Goal: Check status: Check status

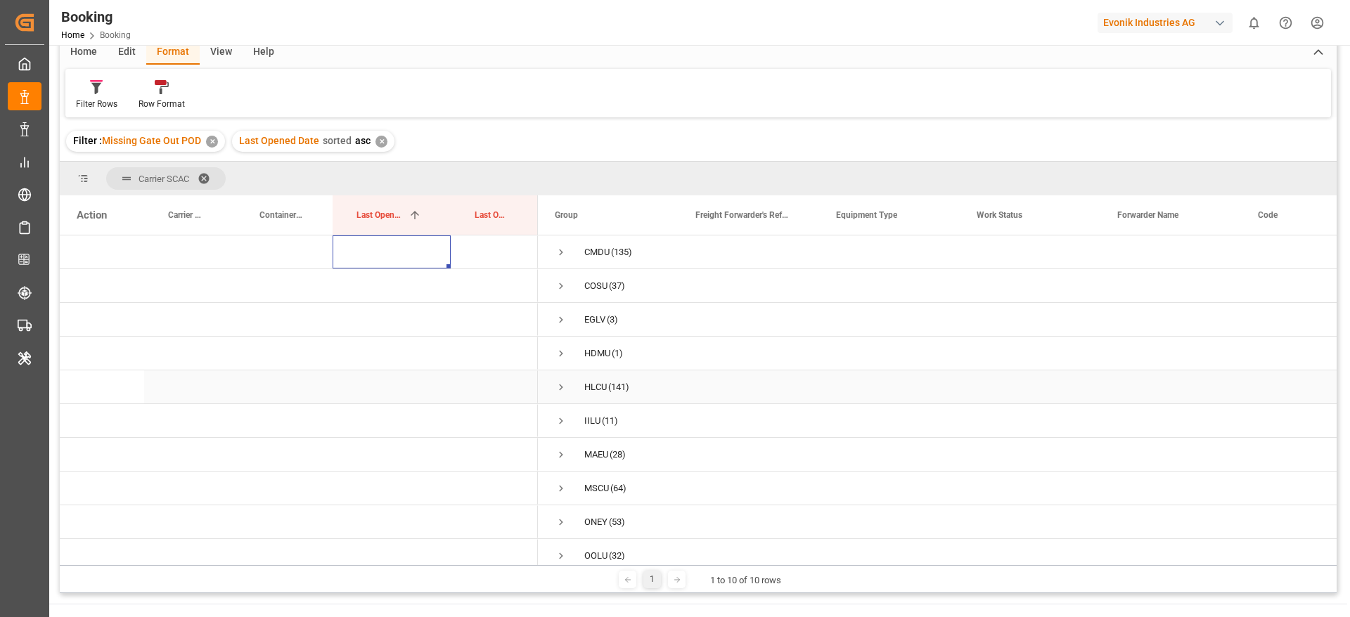
scroll to position [18, 0]
click at [560, 312] on span "Press SPACE to select this row." at bounding box center [561, 307] width 13 height 32
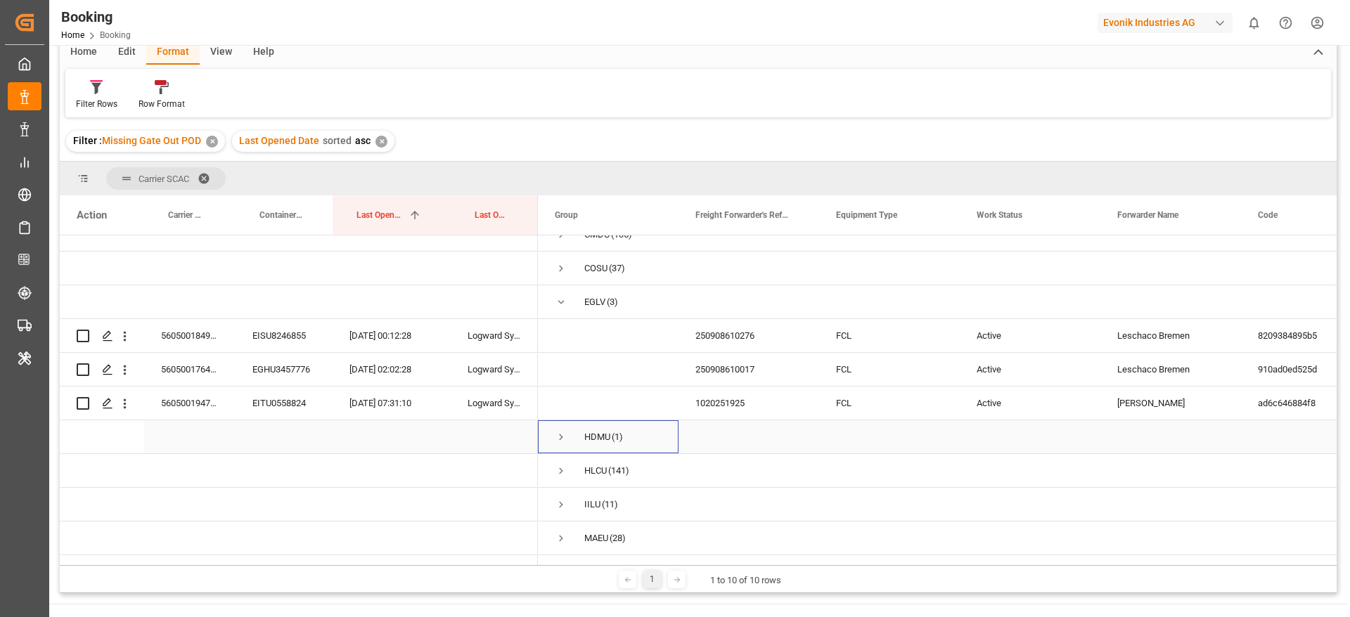
click at [573, 448] on span "HDMU (1)" at bounding box center [608, 437] width 107 height 32
click at [565, 437] on span "Press SPACE to select this row." at bounding box center [561, 437] width 13 height 13
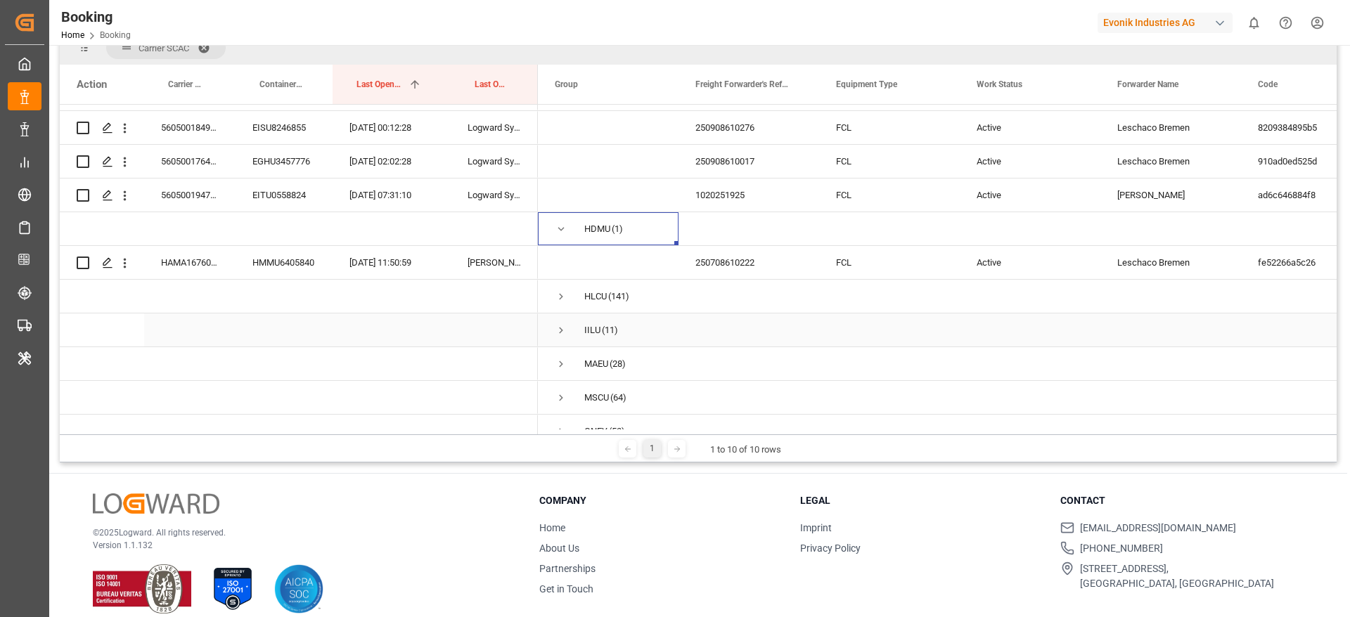
scroll to position [0, 0]
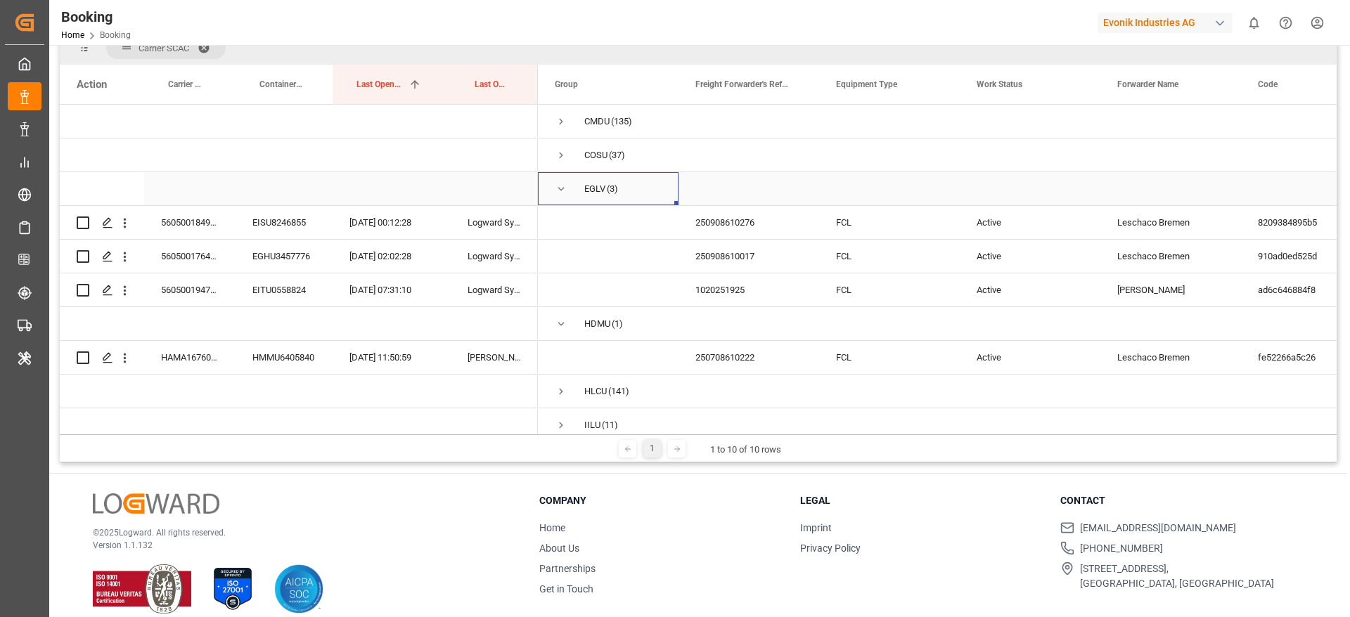
click at [569, 186] on span "EGLV (3)" at bounding box center [608, 189] width 107 height 32
click at [564, 186] on span "Press SPACE to select this row." at bounding box center [561, 189] width 13 height 13
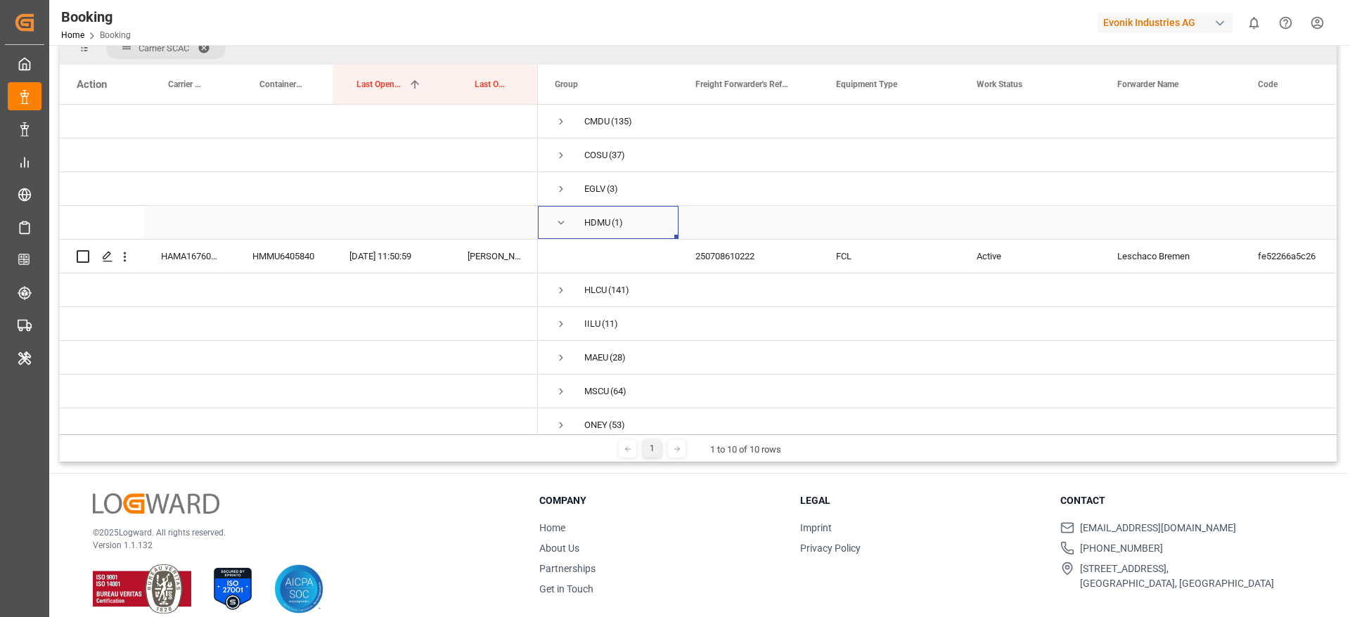
click at [565, 224] on span "Press SPACE to select this row." at bounding box center [561, 223] width 13 height 13
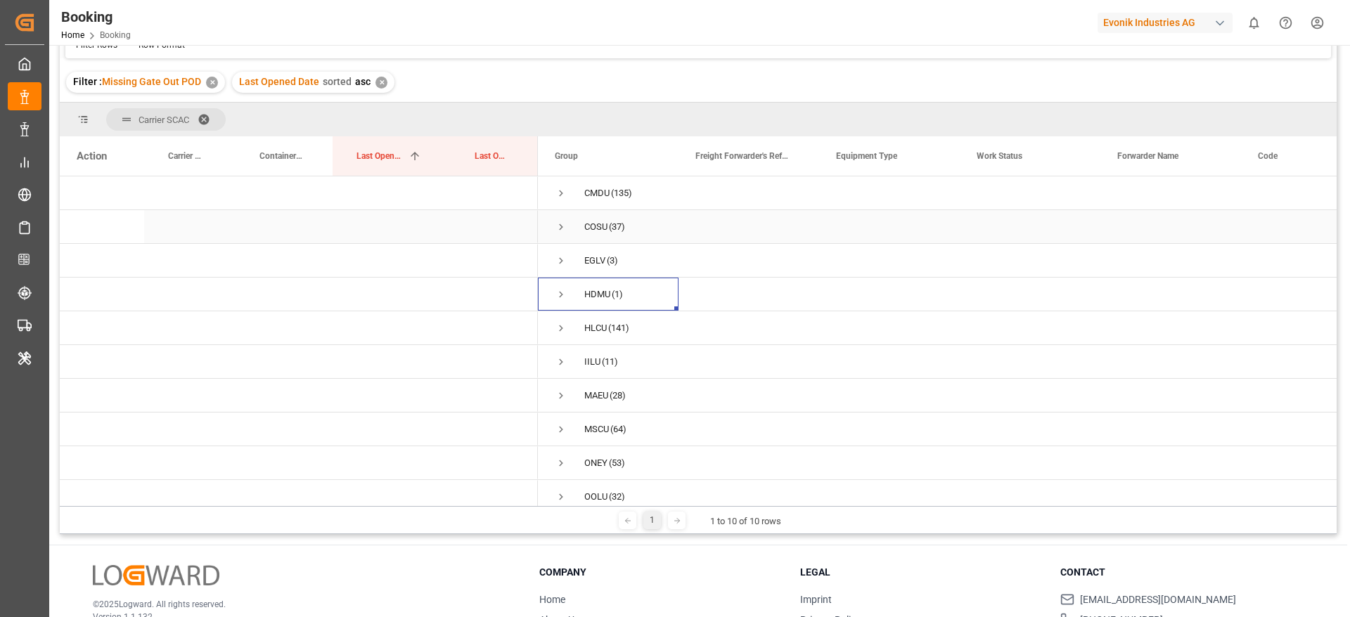
scroll to position [120, 0]
drag, startPoint x: 492, startPoint y: 145, endPoint x: 509, endPoint y: 122, distance: 28.7
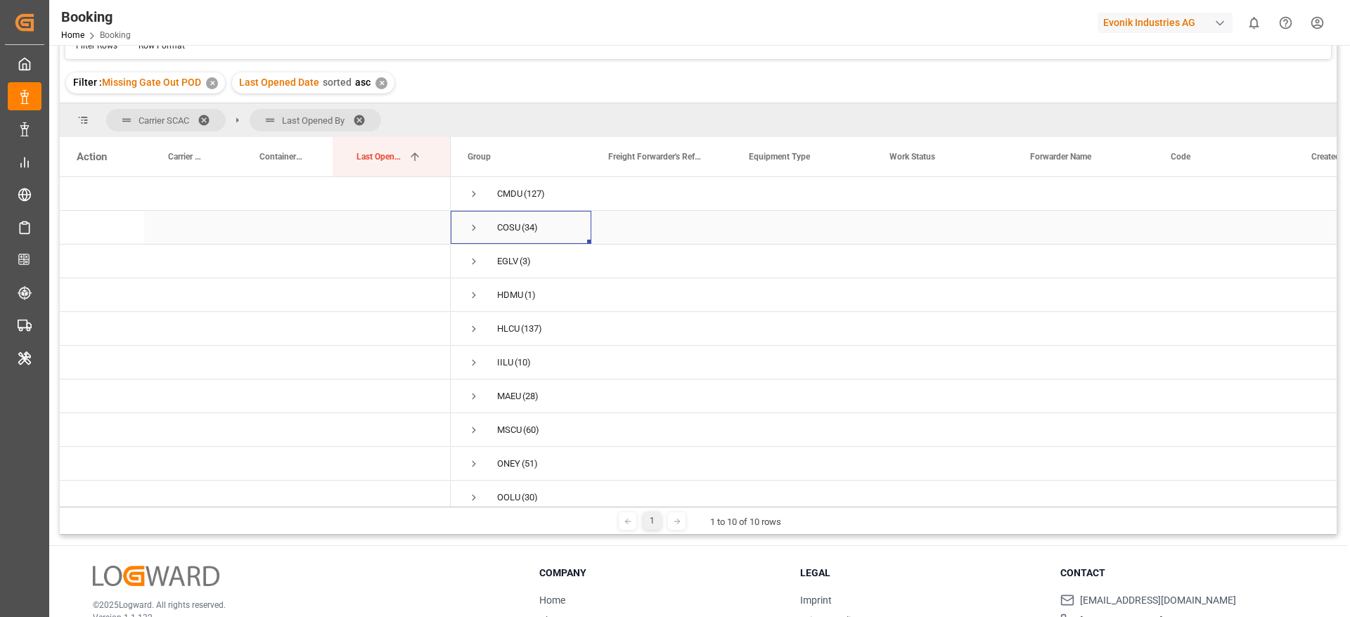
click at [475, 234] on span "Press SPACE to select this row." at bounding box center [474, 228] width 13 height 32
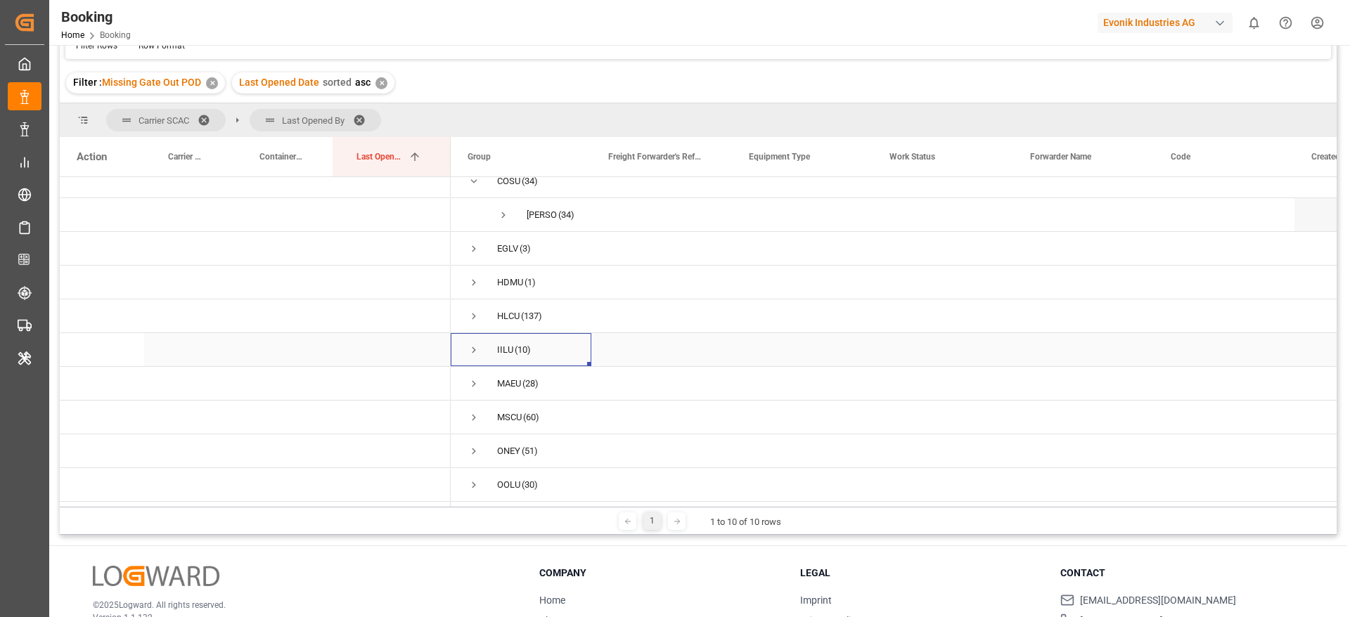
click at [473, 346] on span "Press SPACE to select this row." at bounding box center [474, 350] width 13 height 13
click at [364, 114] on span at bounding box center [364, 120] width 23 height 13
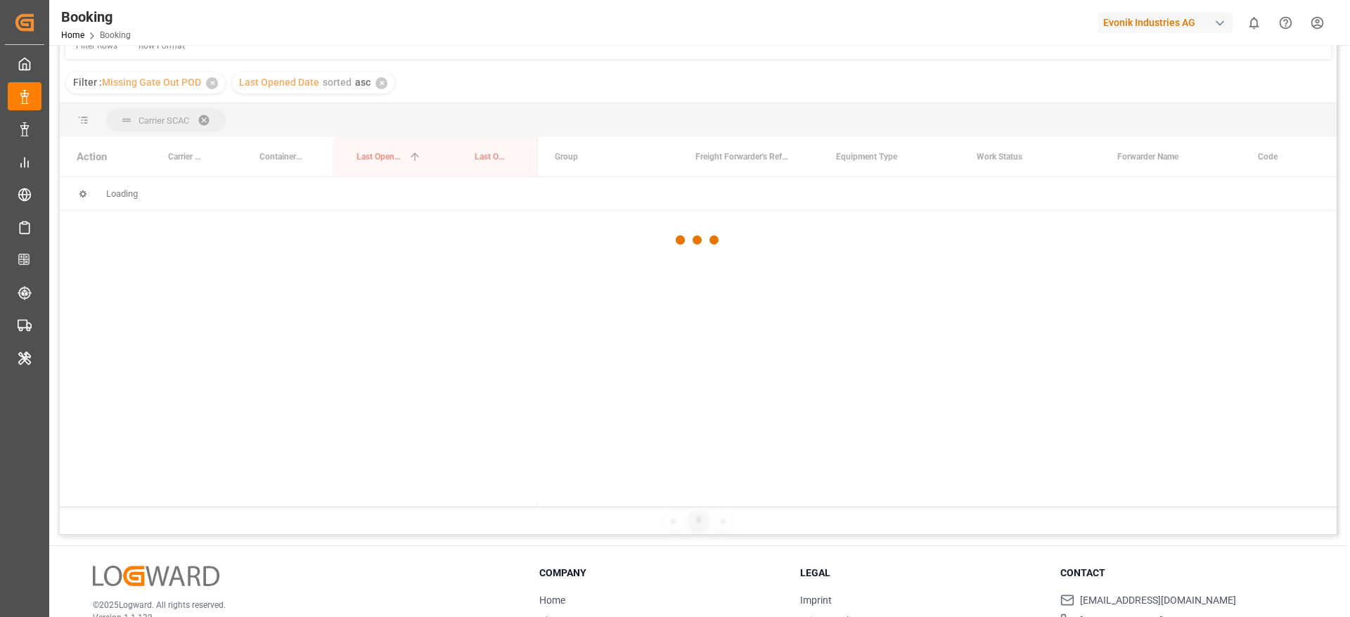
scroll to position [0, 0]
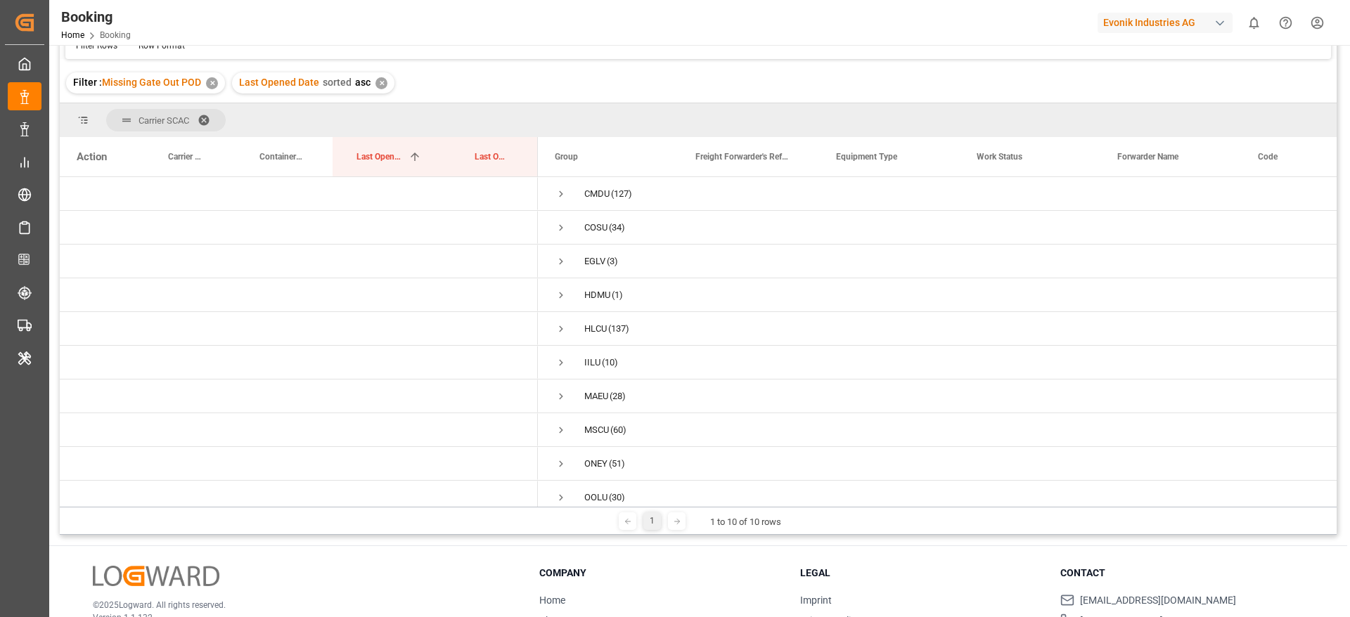
click at [210, 116] on span at bounding box center [209, 120] width 23 height 13
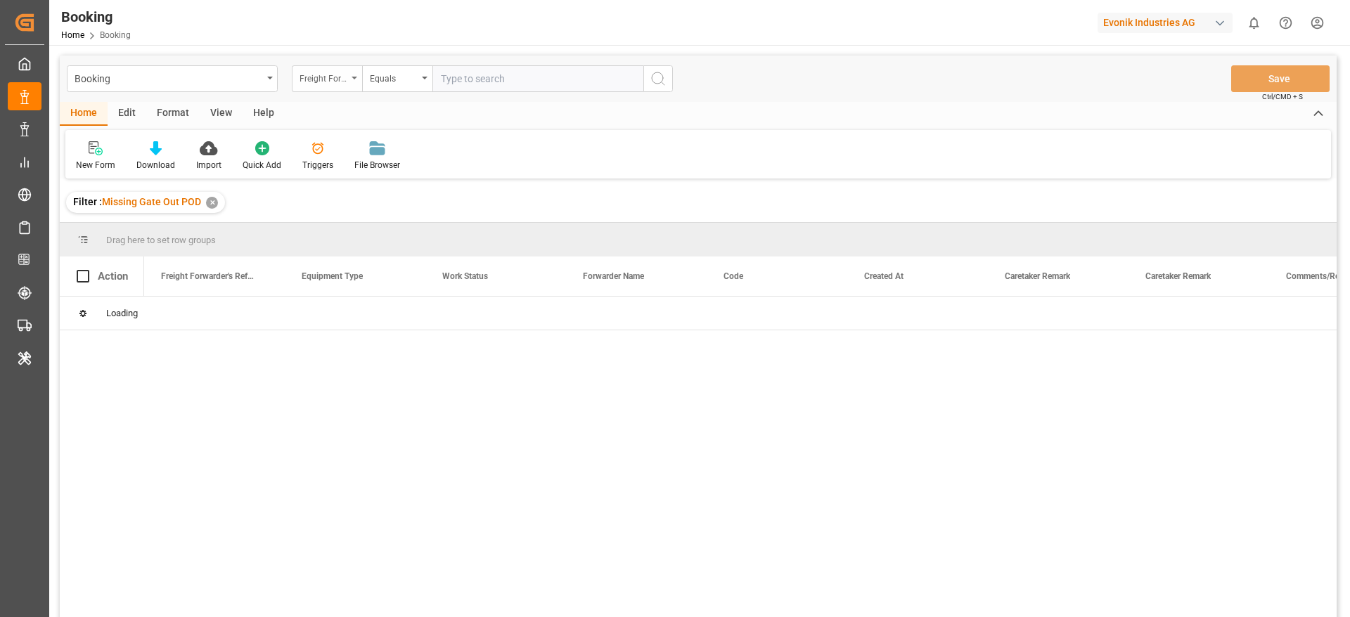
click at [347, 85] on div "Freight Forwarder's Reference No." at bounding box center [327, 78] width 70 height 27
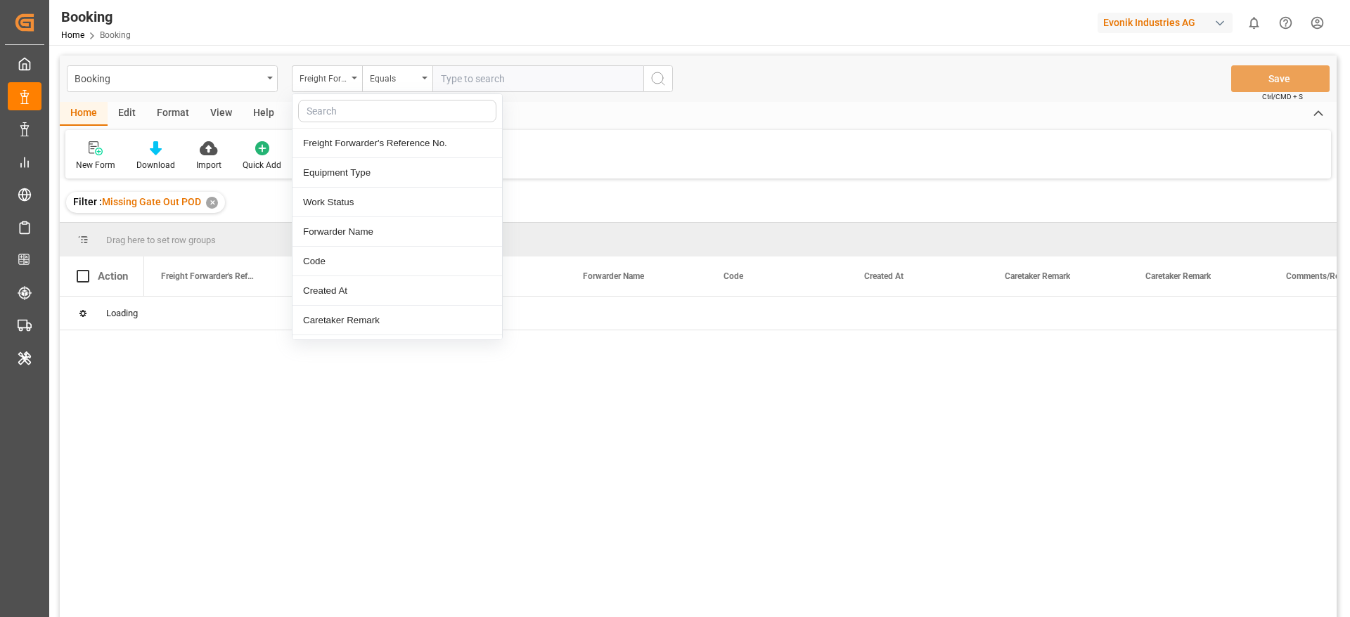
click at [350, 102] on input "text" at bounding box center [397, 111] width 198 height 23
type input "carr"
click at [421, 275] on div "Booking Request Sent (3PL to Carrier)" at bounding box center [398, 262] width 210 height 30
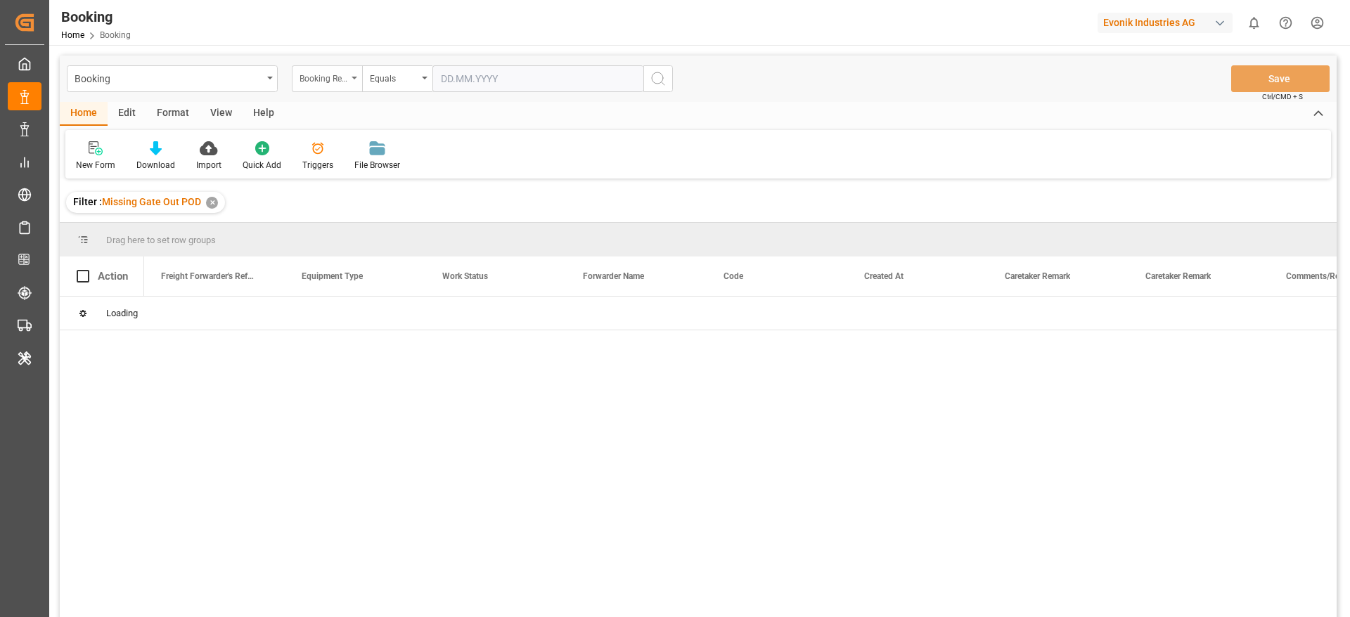
click at [348, 82] on div "Booking Request Sent (3PL to Carrier)" at bounding box center [327, 78] width 70 height 27
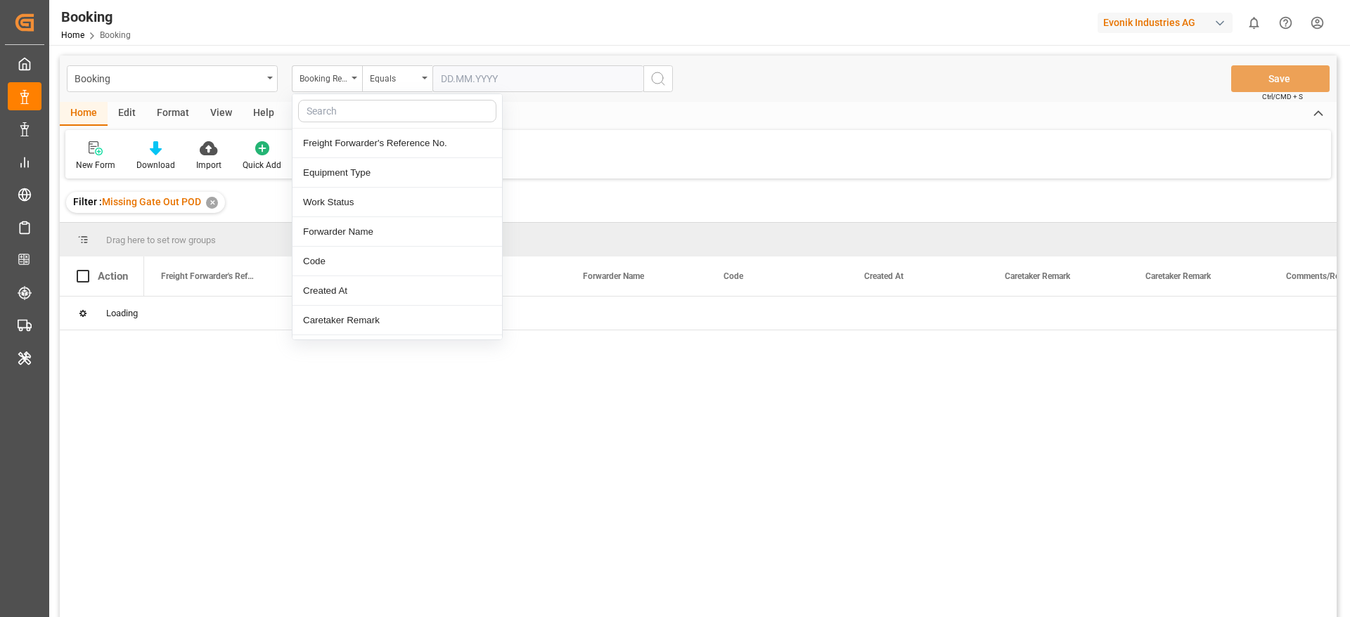
click at [358, 113] on input "text" at bounding box center [397, 111] width 198 height 23
type input "carr"
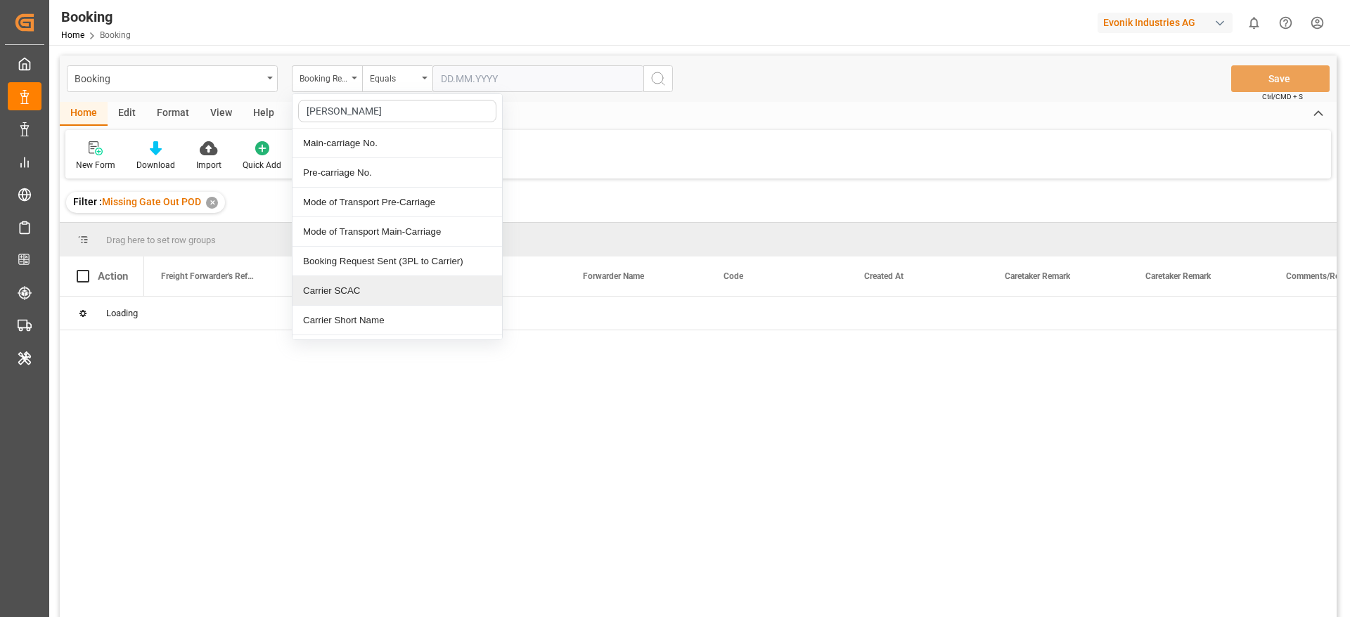
click at [350, 290] on div "Carrier SCAC" at bounding box center [398, 291] width 210 height 30
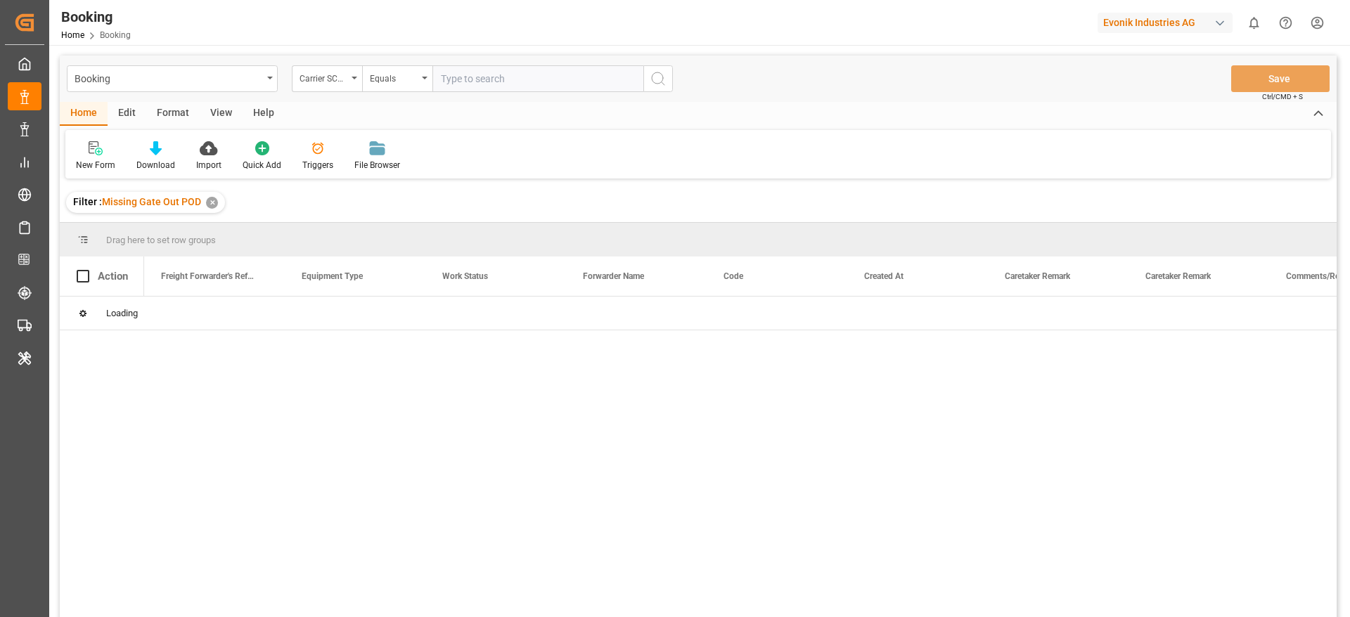
click at [484, 70] on input "text" at bounding box center [538, 78] width 211 height 27
type input "cmdu"
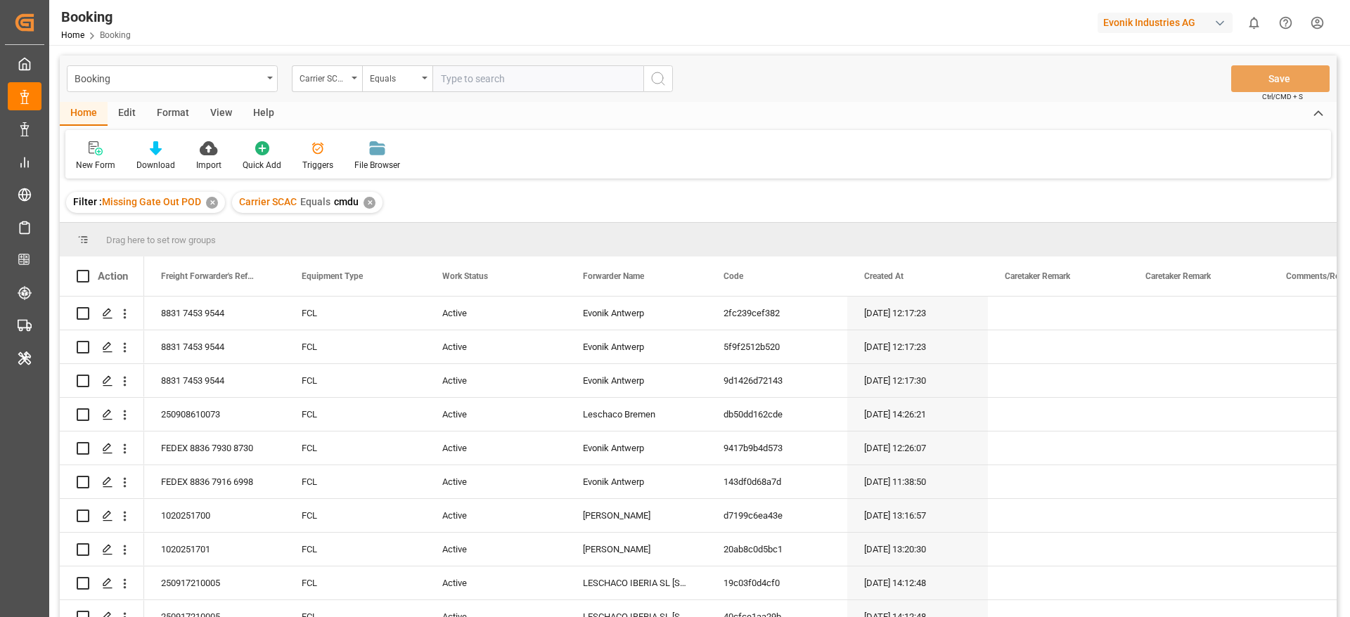
drag, startPoint x: 207, startPoint y: 99, endPoint x: 215, endPoint y: 110, distance: 13.7
click at [207, 100] on div "Booking Carrier SCAC Equals Save Ctrl/CMD + S" at bounding box center [698, 79] width 1277 height 46
click at [219, 114] on div "View" at bounding box center [221, 114] width 43 height 24
click at [107, 147] on div "Default" at bounding box center [89, 156] width 49 height 31
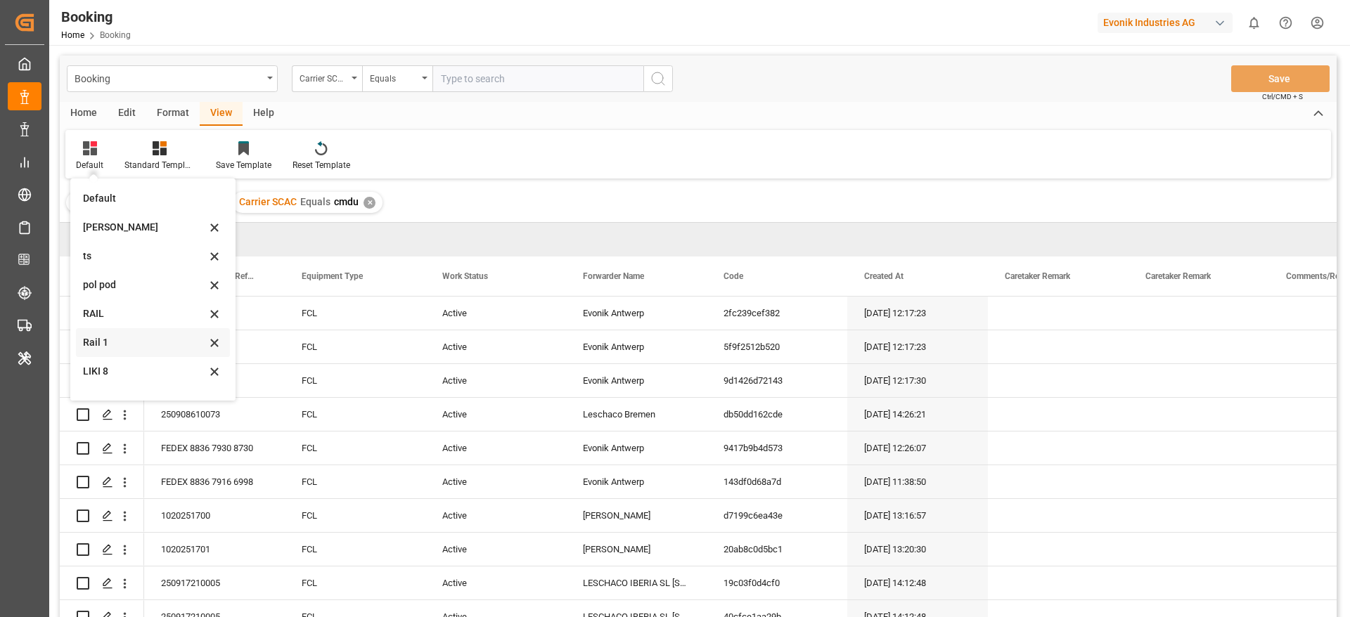
click at [155, 338] on div "Rail 1" at bounding box center [144, 342] width 123 height 15
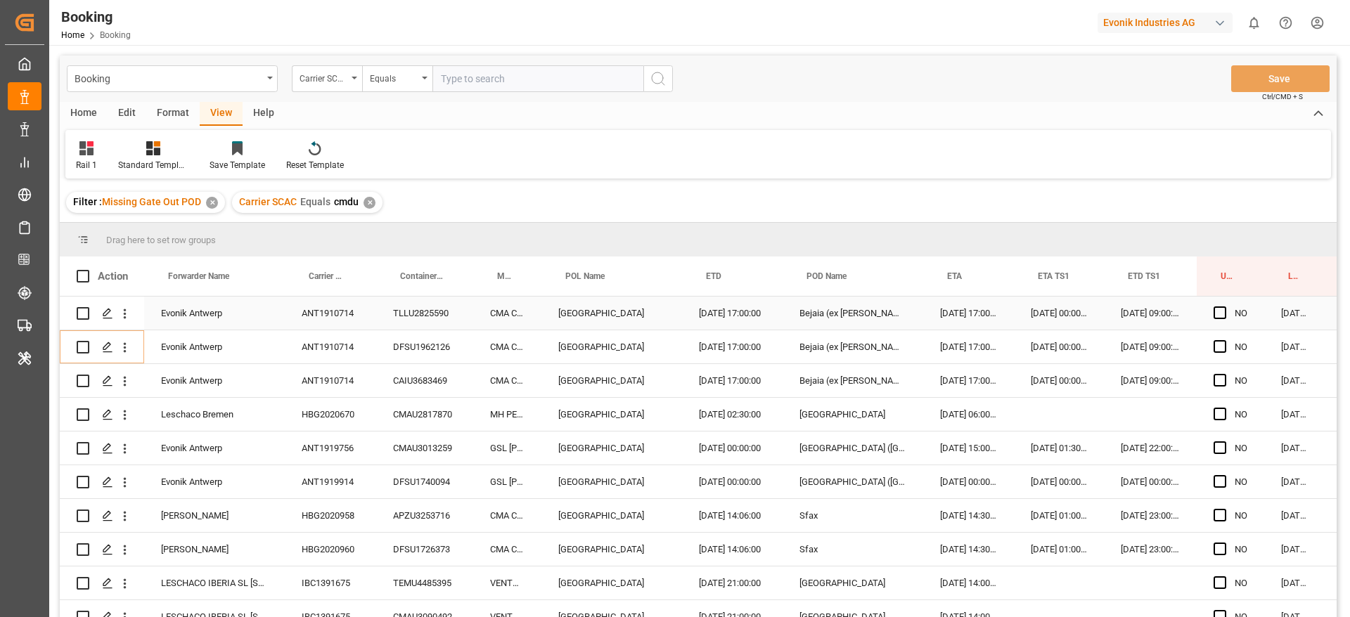
click at [355, 313] on div "ANT1910714" at bounding box center [330, 313] width 91 height 33
click at [320, 409] on div "HBG2020670" at bounding box center [330, 414] width 91 height 33
click at [132, 418] on icon "open menu" at bounding box center [124, 415] width 15 height 15
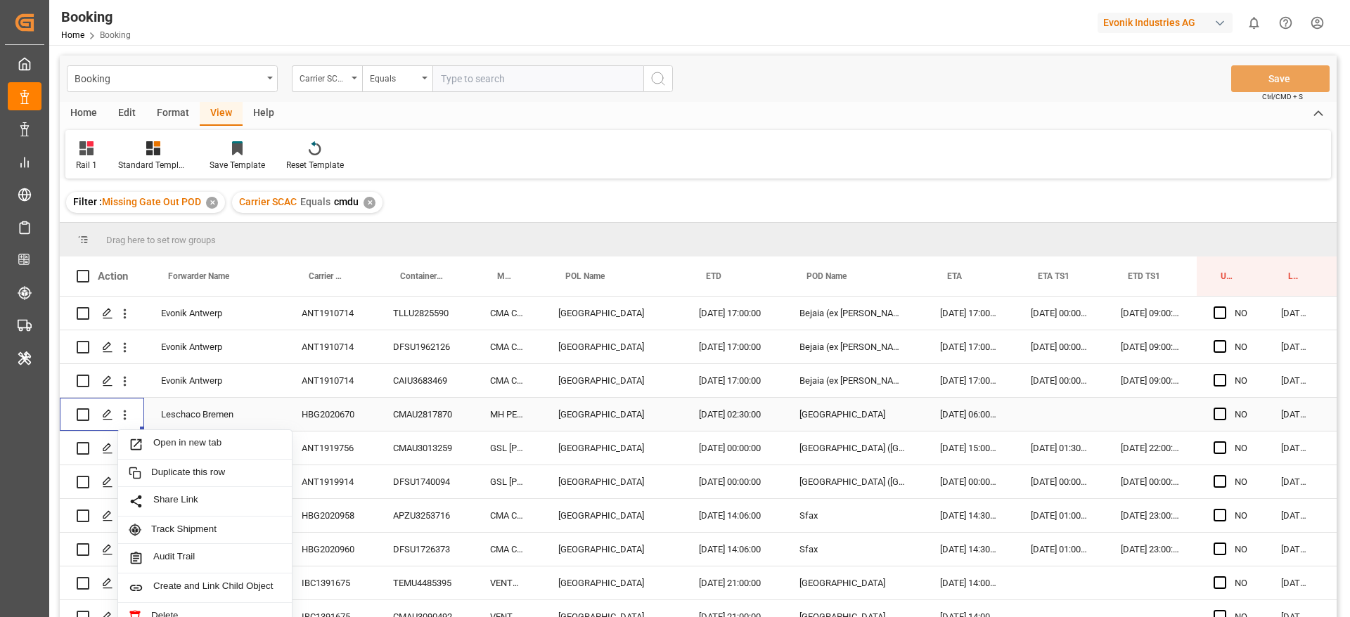
click at [152, 430] on div "Open in new tab" at bounding box center [205, 445] width 174 height 30
click at [326, 455] on div "ANT1919756" at bounding box center [330, 448] width 91 height 33
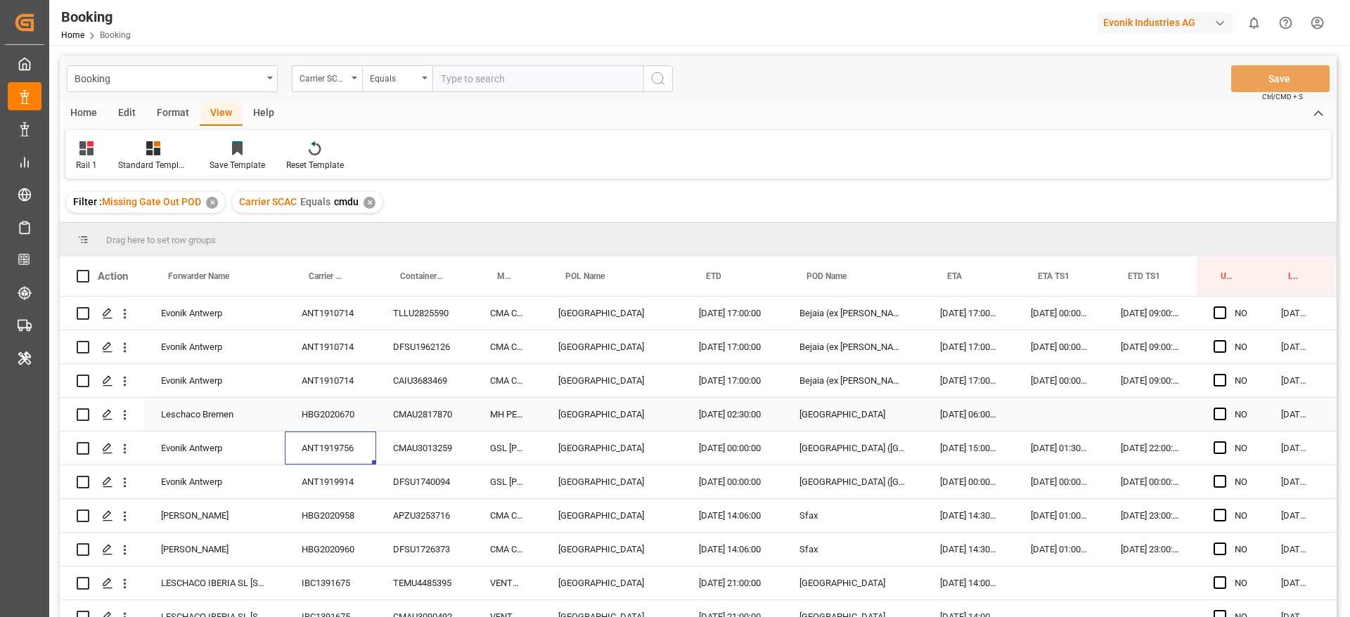
click at [363, 479] on div "ANT1919914" at bounding box center [330, 482] width 91 height 33
click at [363, 515] on div "HBG2020958" at bounding box center [330, 515] width 91 height 33
click at [347, 537] on div "HBG2020960" at bounding box center [330, 549] width 91 height 33
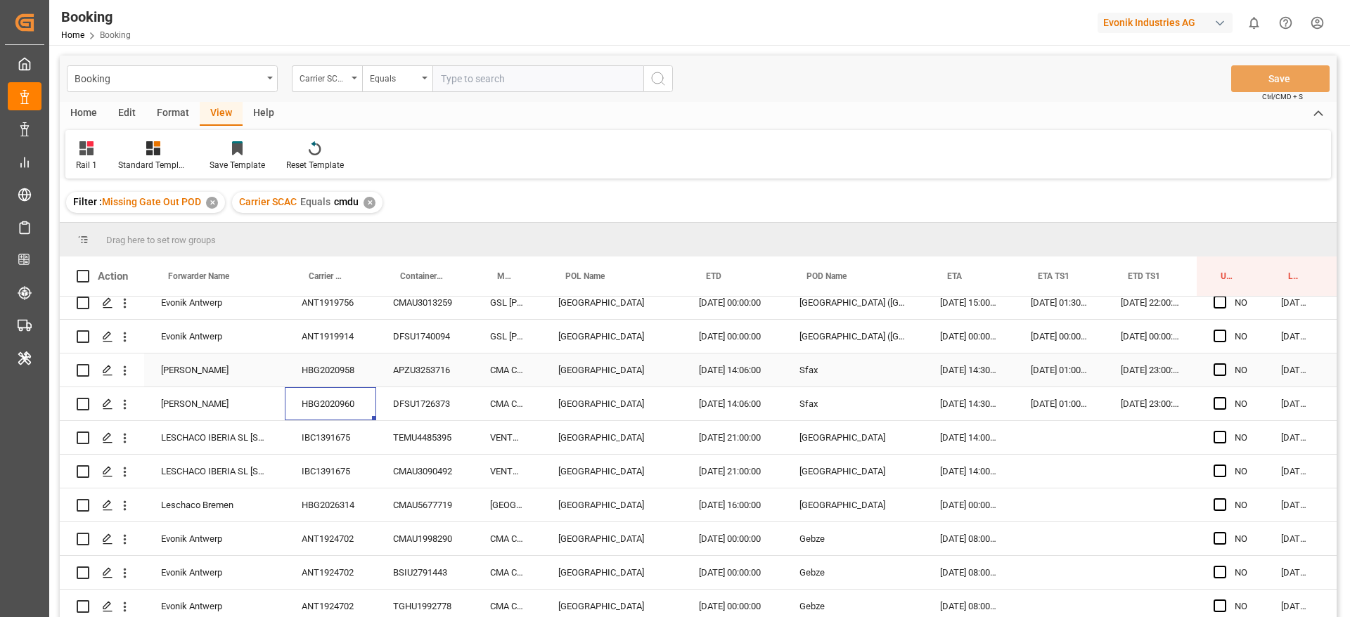
scroll to position [181, 0]
click at [350, 405] on div "IBC1391675" at bounding box center [330, 402] width 91 height 33
click at [371, 468] on div "HBG2026314" at bounding box center [330, 470] width 91 height 33
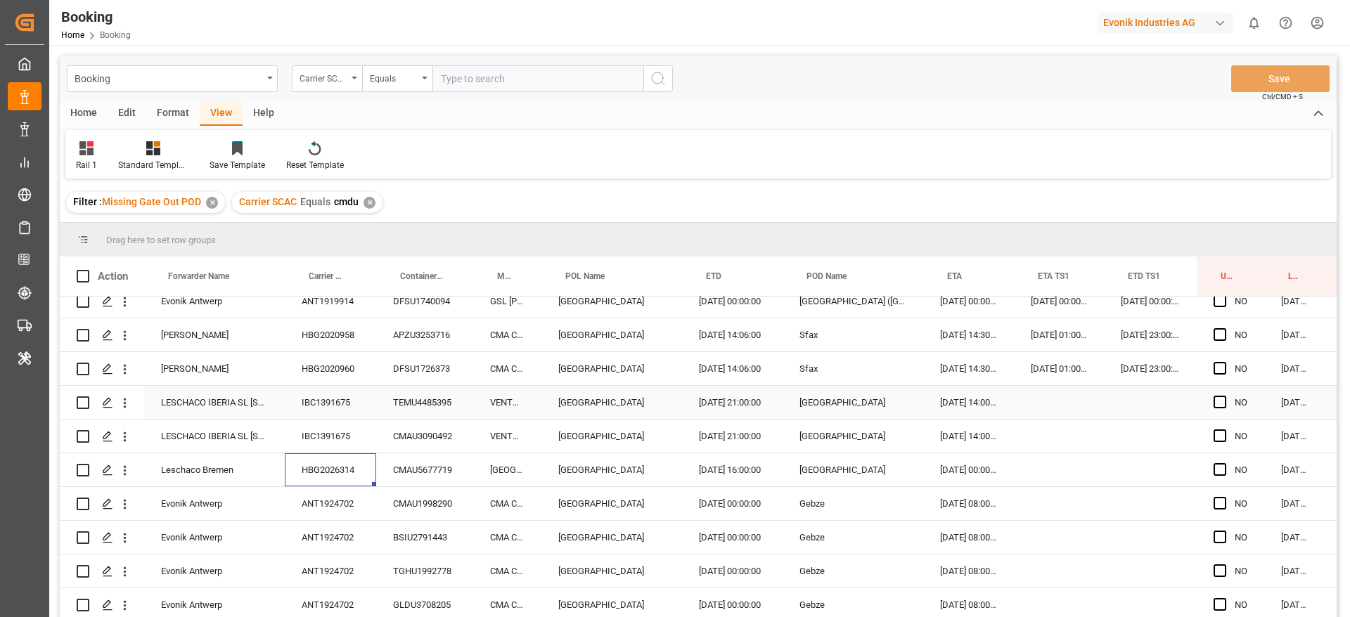
click at [328, 403] on div "IBC1391675" at bounding box center [330, 402] width 91 height 33
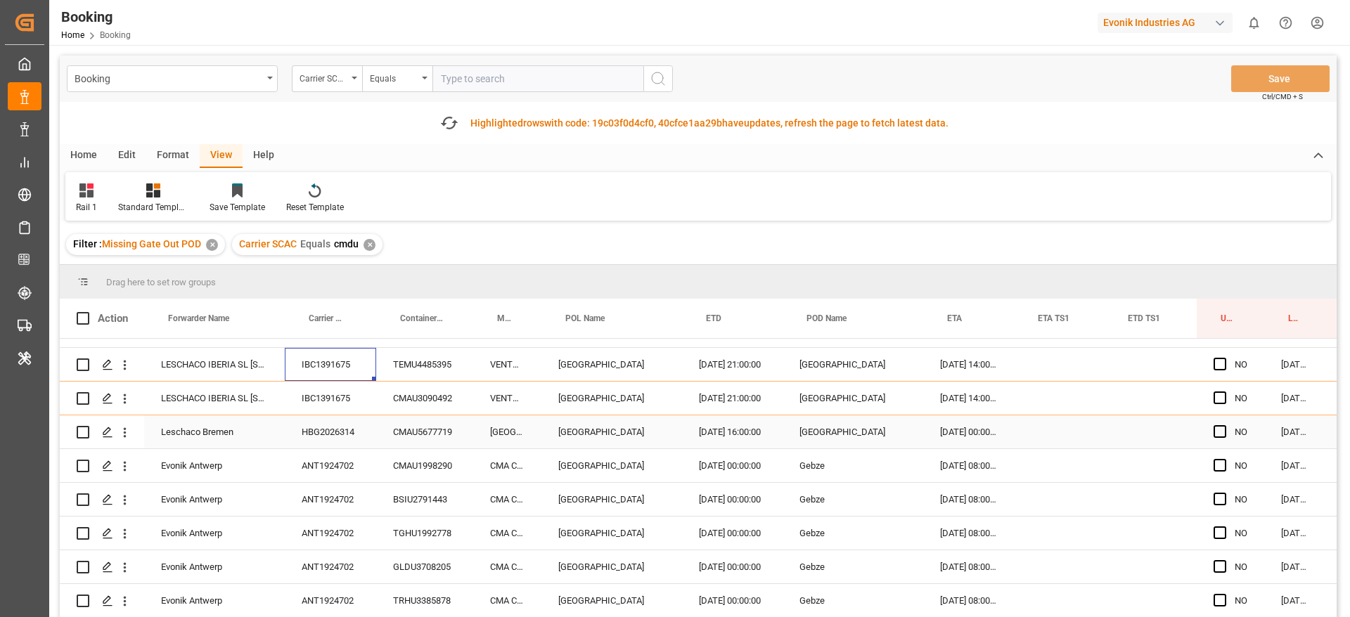
scroll to position [262, 0]
click at [366, 428] on div "HBG2026314" at bounding box center [330, 431] width 91 height 33
click at [322, 454] on div "ANT1924702" at bounding box center [330, 465] width 91 height 33
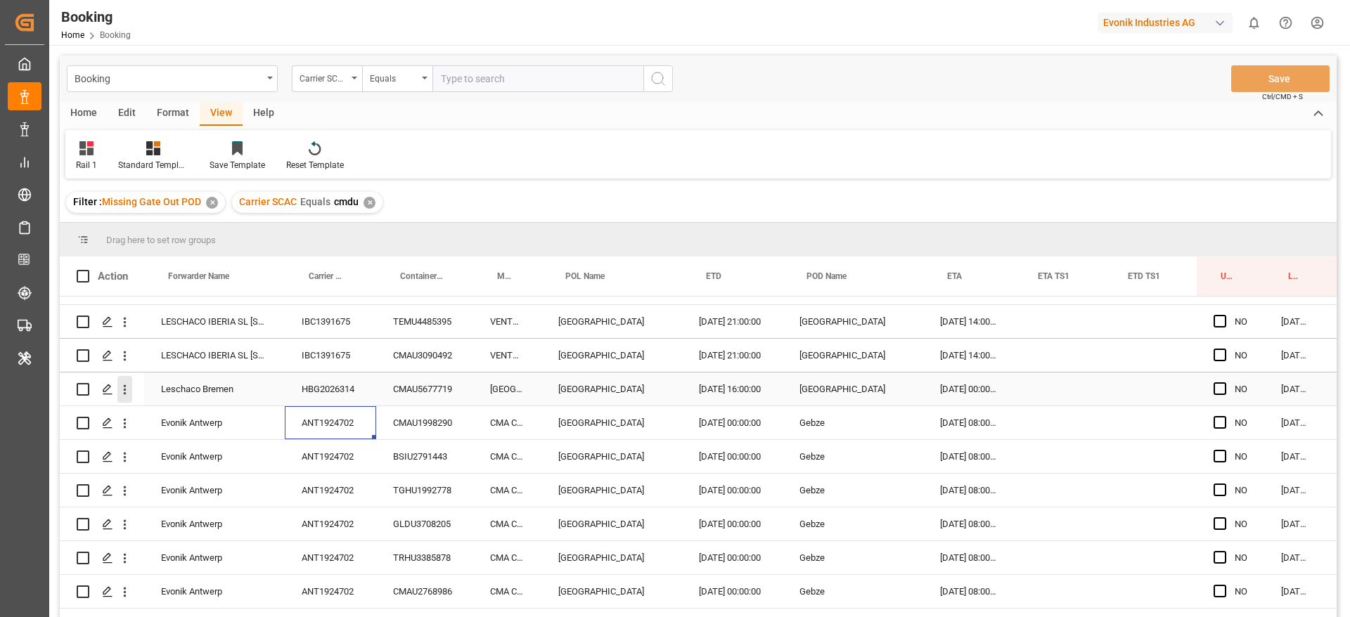
click at [124, 388] on icon "open menu" at bounding box center [124, 390] width 15 height 15
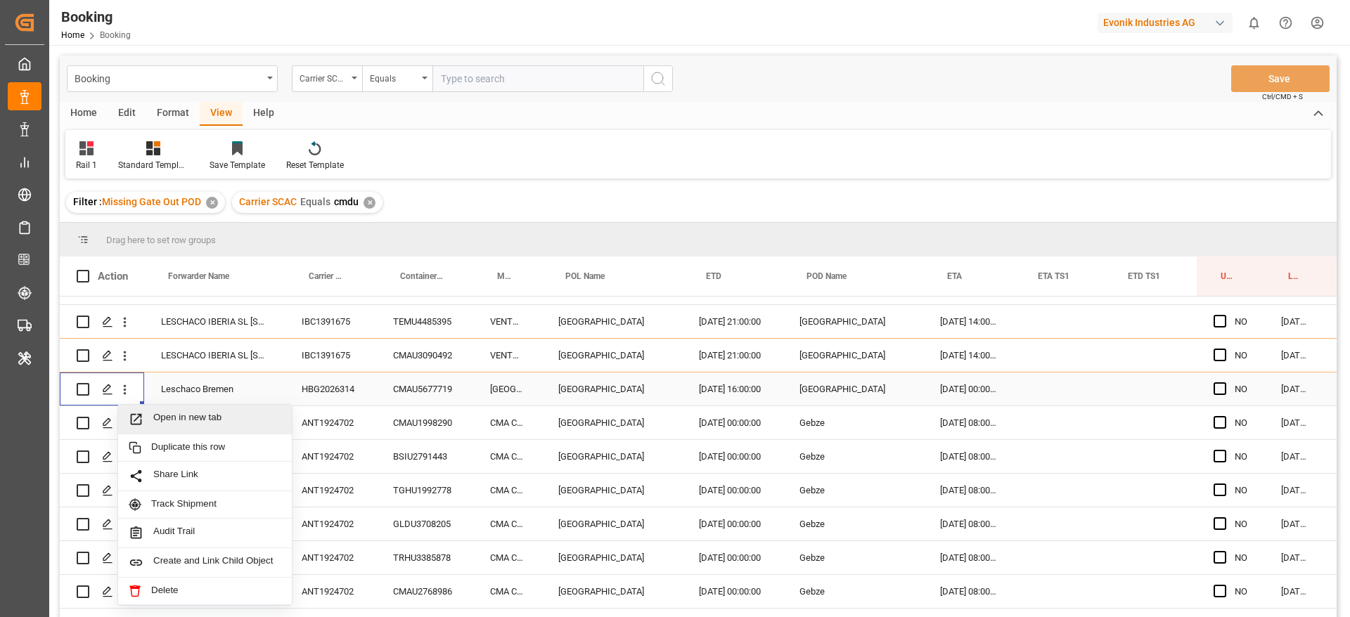
click at [165, 415] on span "Open in new tab" at bounding box center [217, 419] width 128 height 15
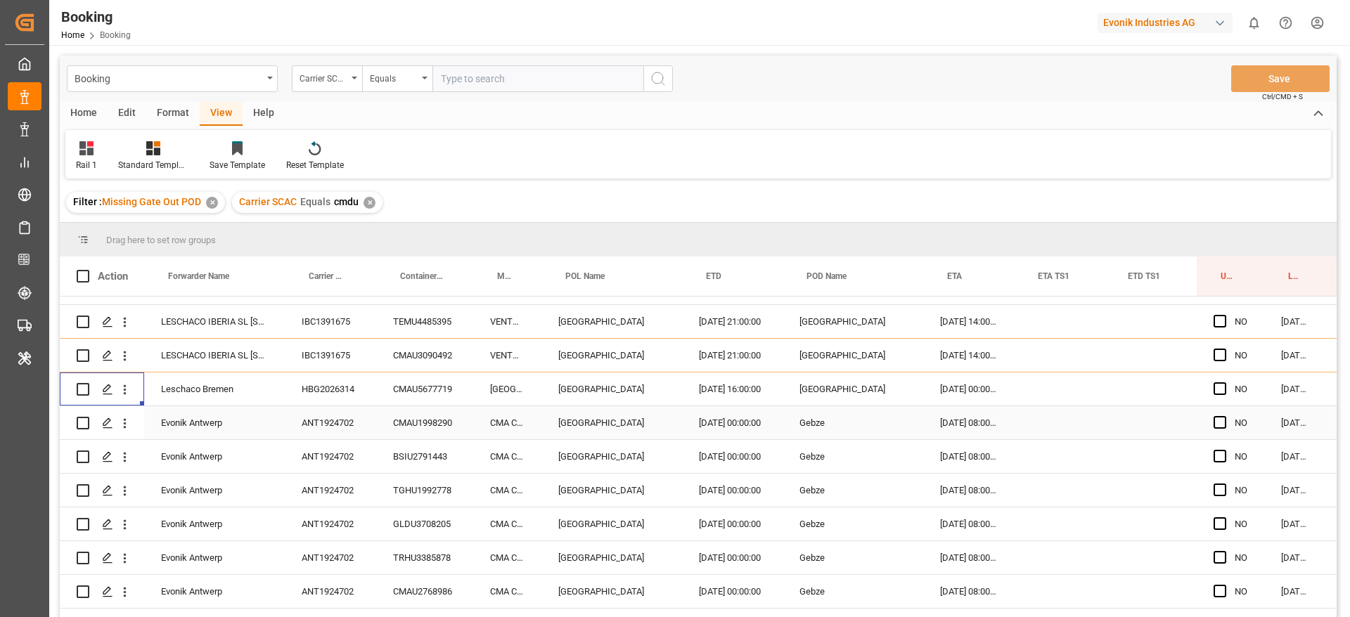
click at [333, 437] on div "ANT1924702" at bounding box center [330, 422] width 91 height 33
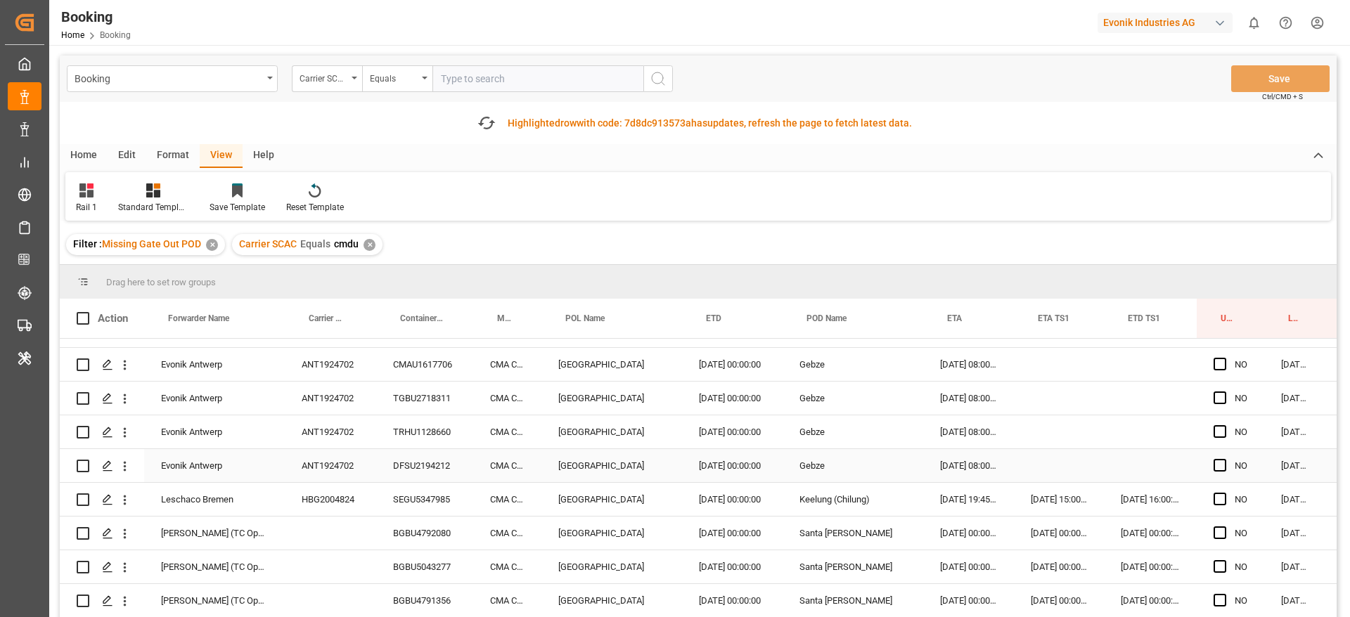
scroll to position [568, 0]
click at [352, 504] on div "HBG2004824" at bounding box center [330, 496] width 91 height 33
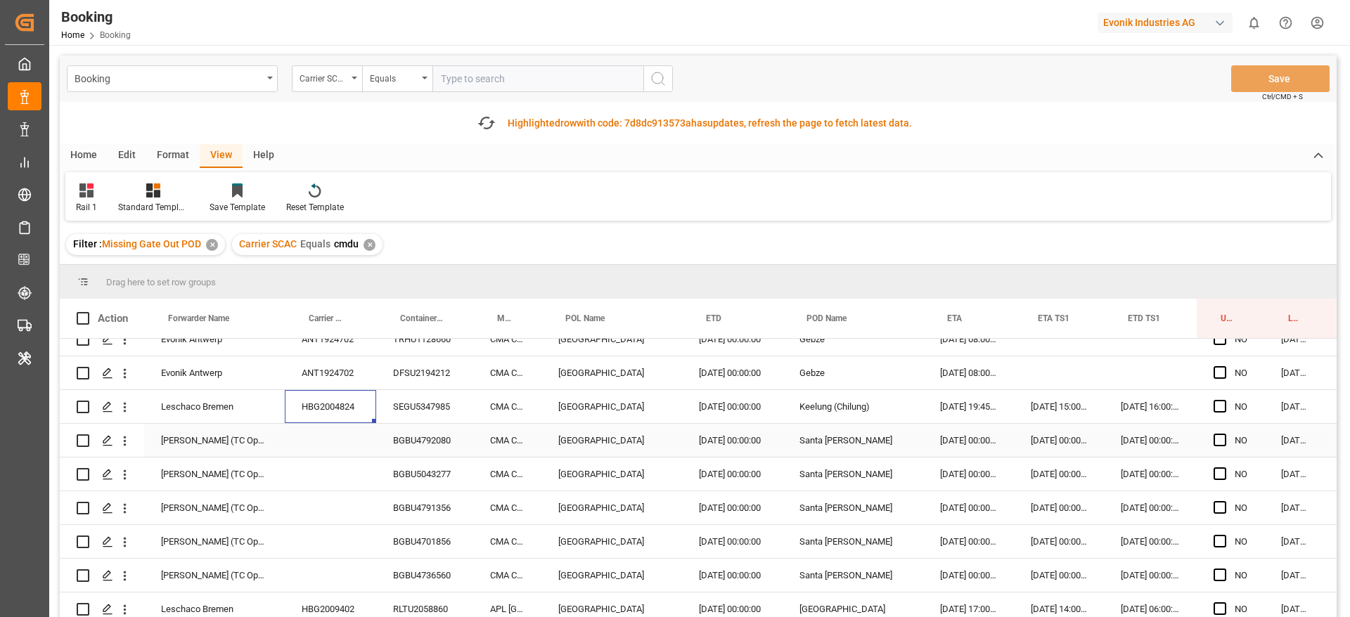
click at [410, 450] on div "BGBU4792080" at bounding box center [424, 440] width 97 height 33
click at [122, 444] on icon "open menu" at bounding box center [124, 441] width 15 height 15
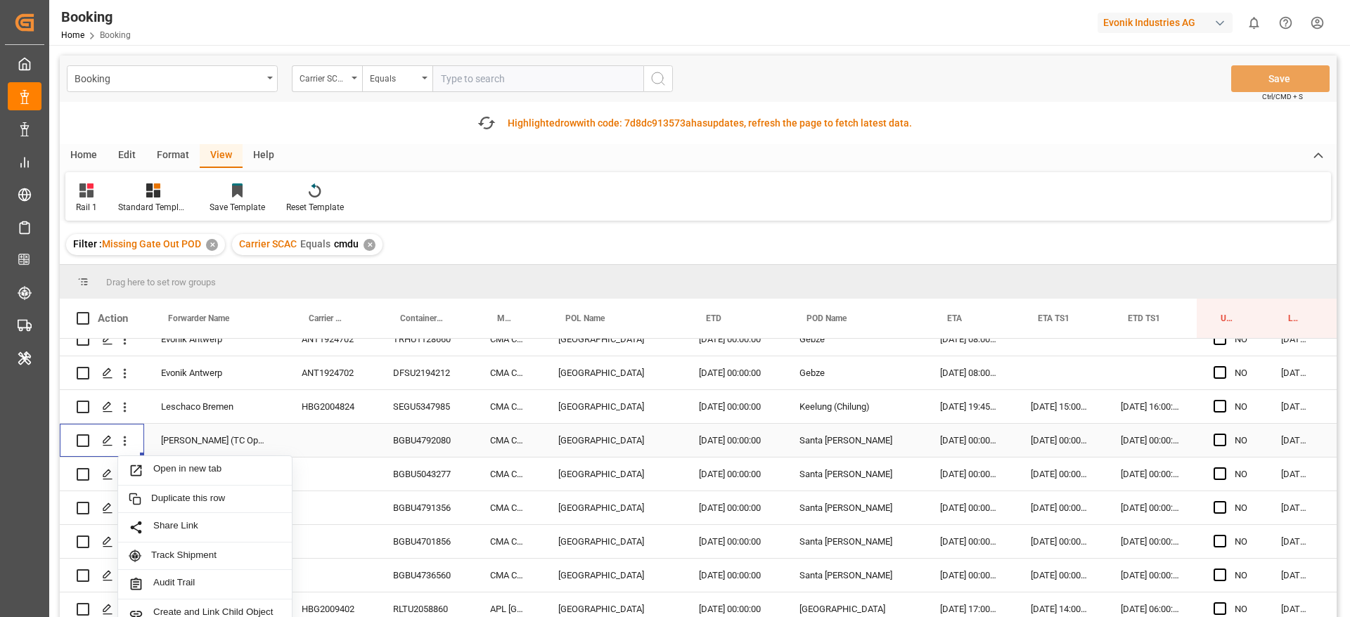
click at [182, 463] on span "Open in new tab" at bounding box center [217, 470] width 128 height 15
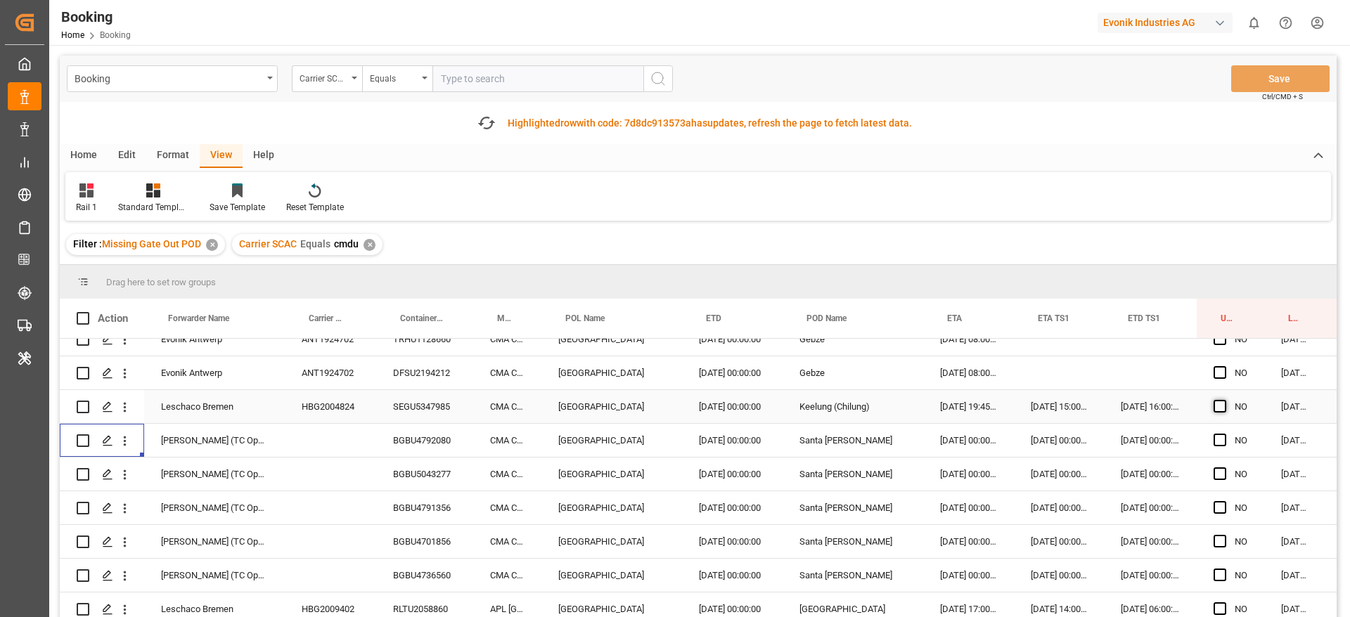
click at [1218, 404] on span "Press SPACE to select this row." at bounding box center [1220, 406] width 13 height 13
click at [1224, 400] on input "Press SPACE to select this row." at bounding box center [1224, 400] width 0 height 0
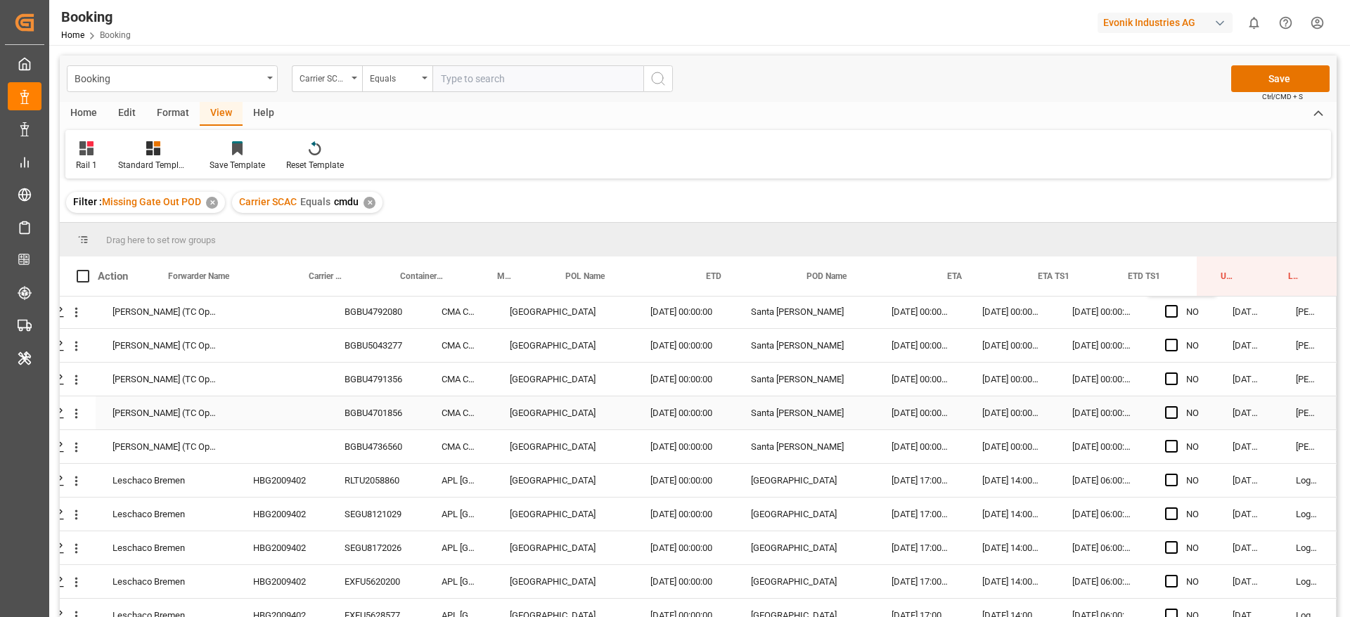
scroll to position [750, 53]
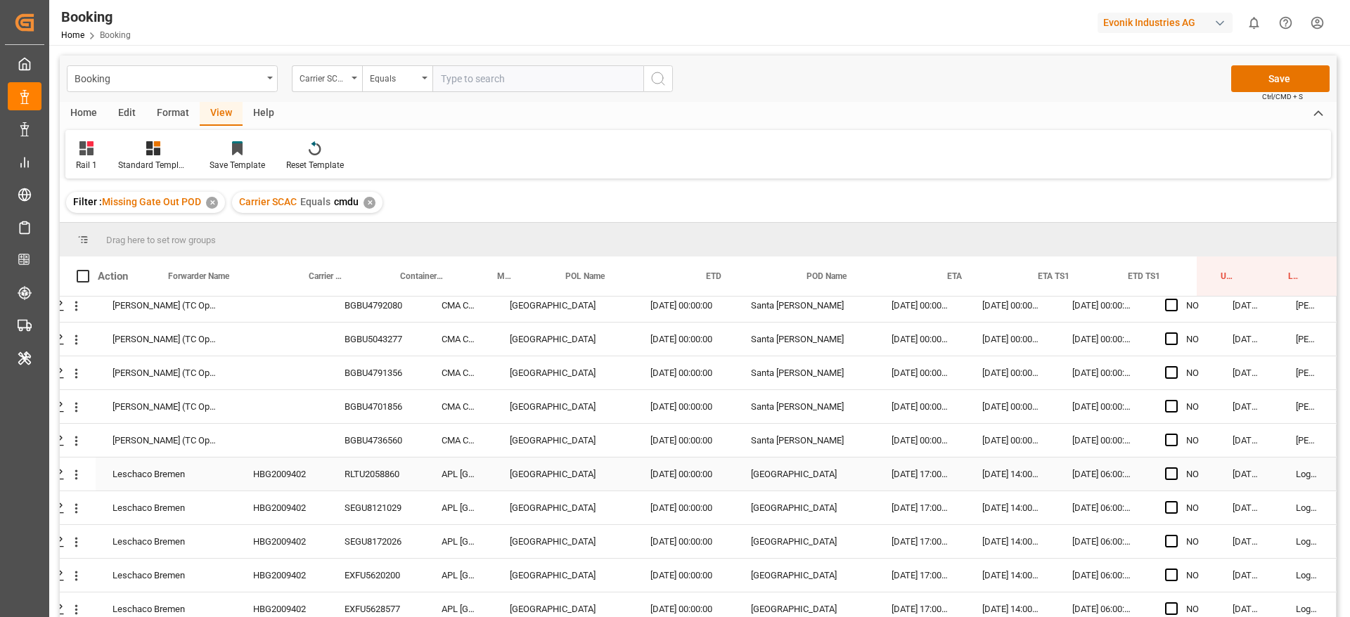
click at [278, 486] on div "HBG2009402" at bounding box center [281, 474] width 91 height 33
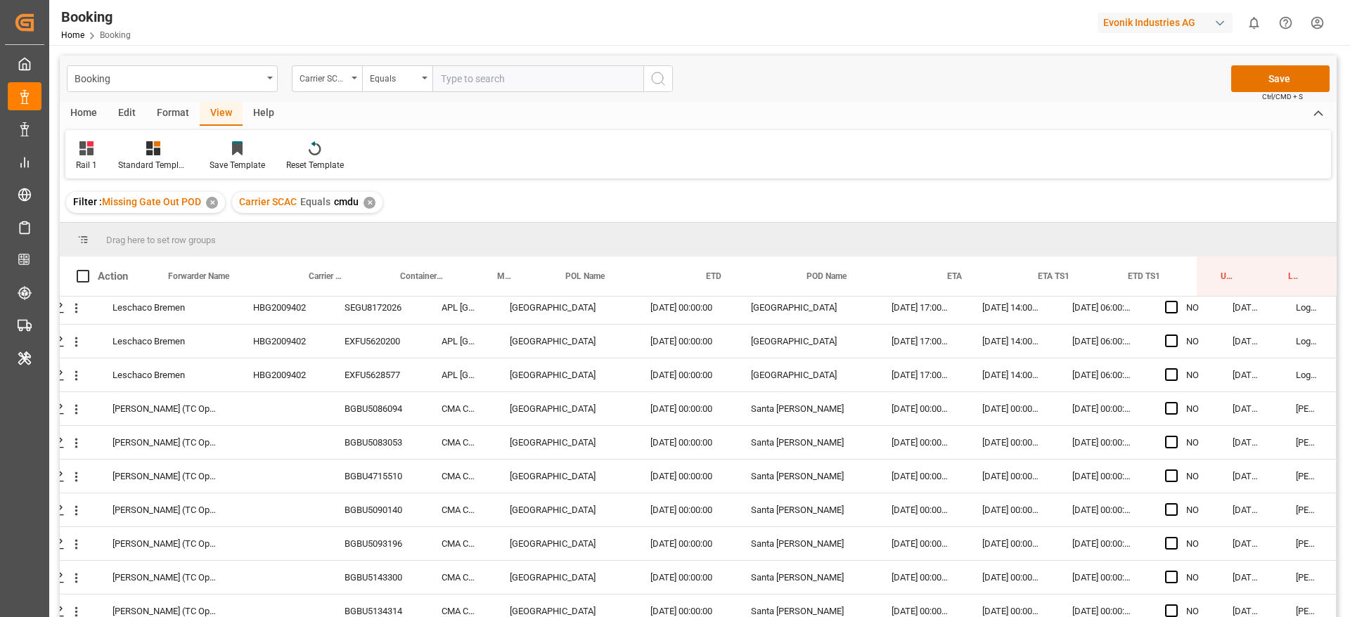
scroll to position [989, 53]
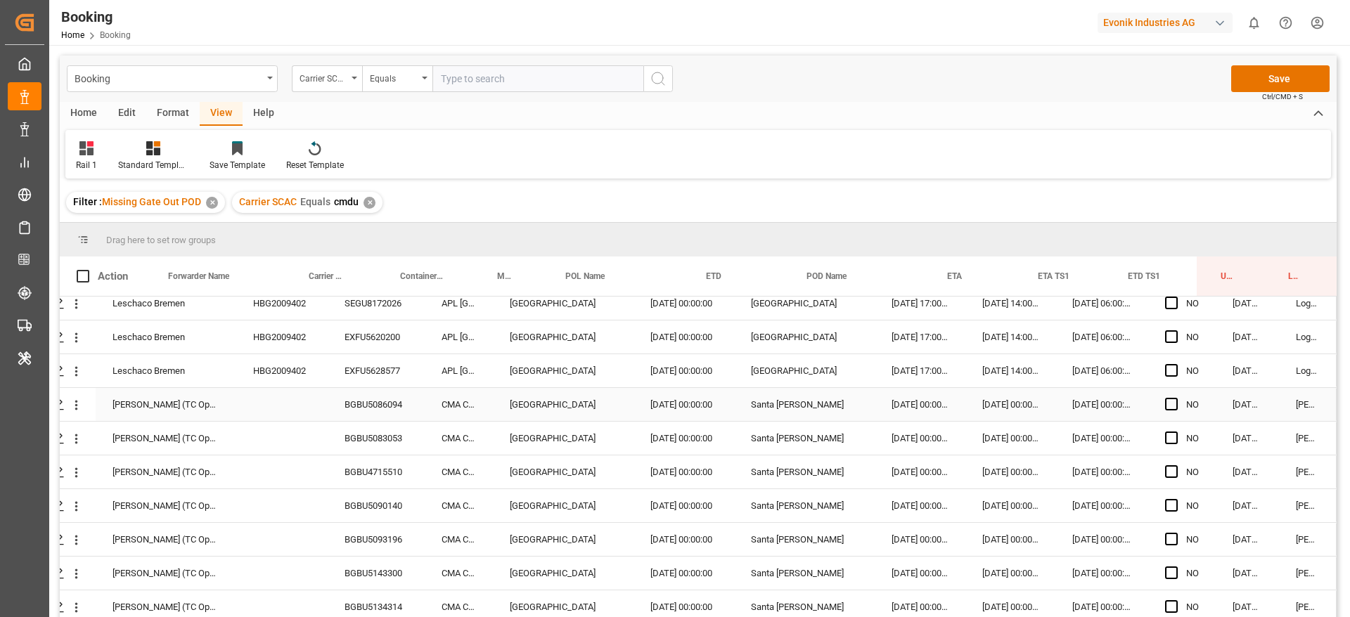
click at [385, 404] on div "BGBU5086094" at bounding box center [376, 404] width 97 height 33
click at [72, 406] on icon "open menu" at bounding box center [76, 405] width 15 height 15
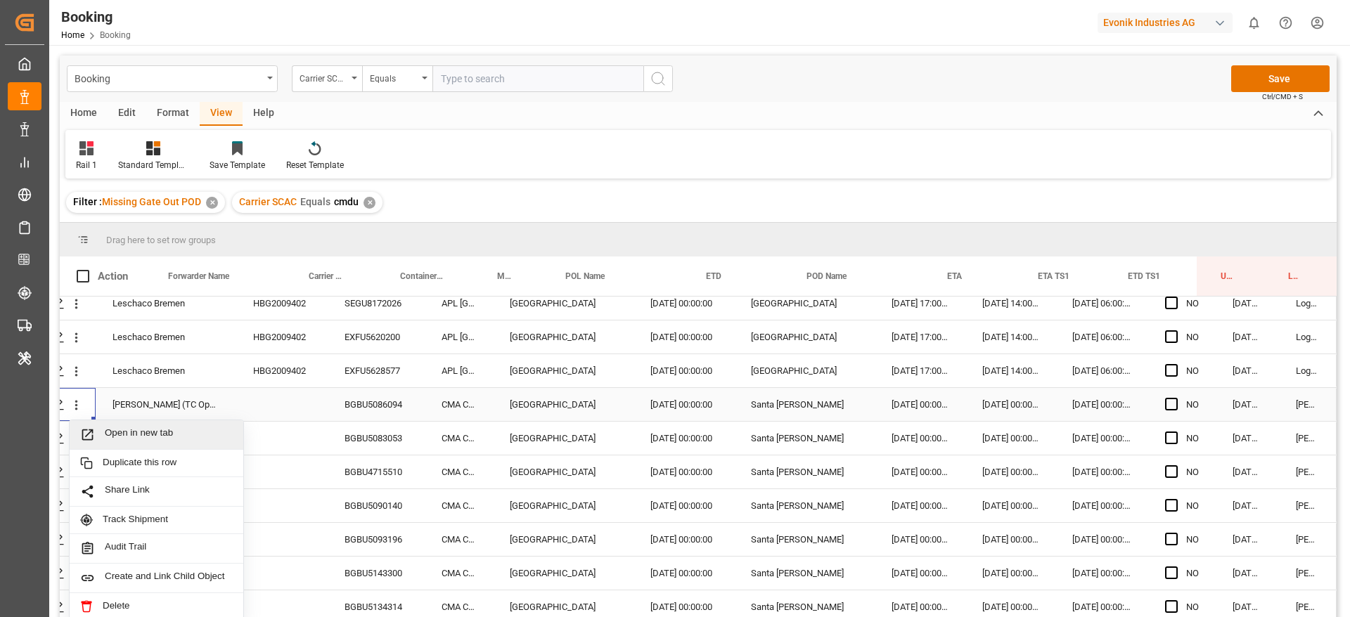
click at [142, 442] on div "Open in new tab" at bounding box center [157, 436] width 174 height 30
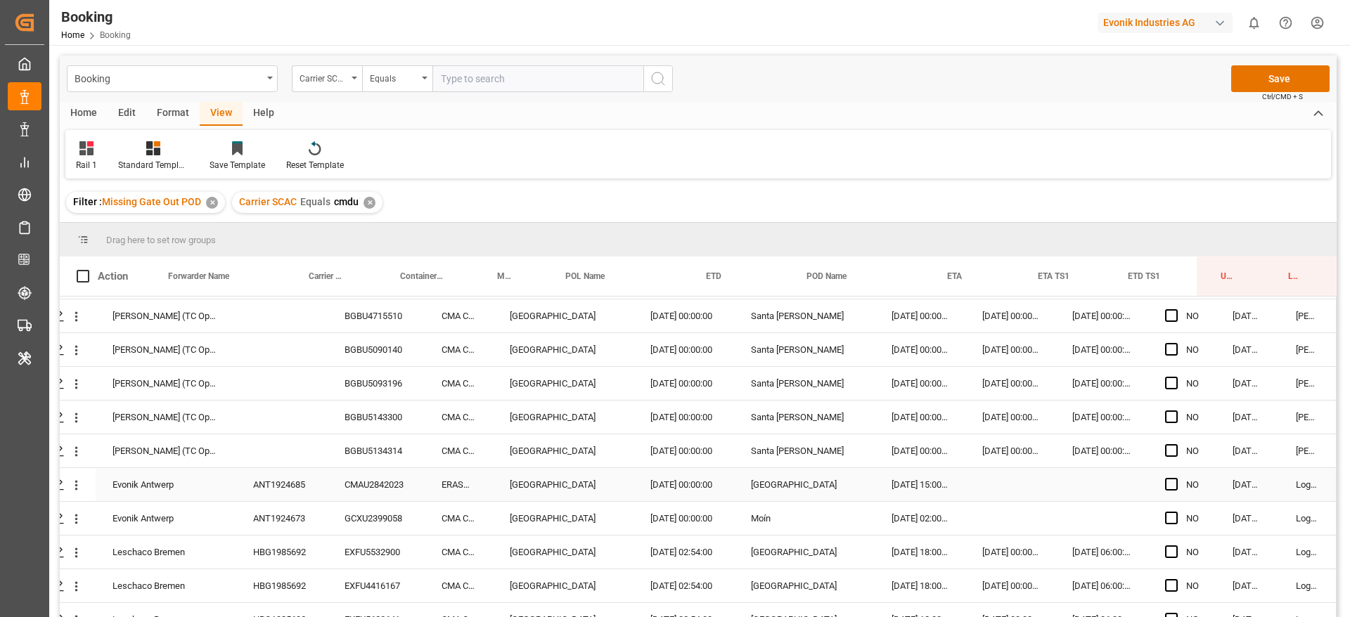
scroll to position [1144, 53]
click at [297, 479] on div "ANT1924685" at bounding box center [281, 486] width 91 height 33
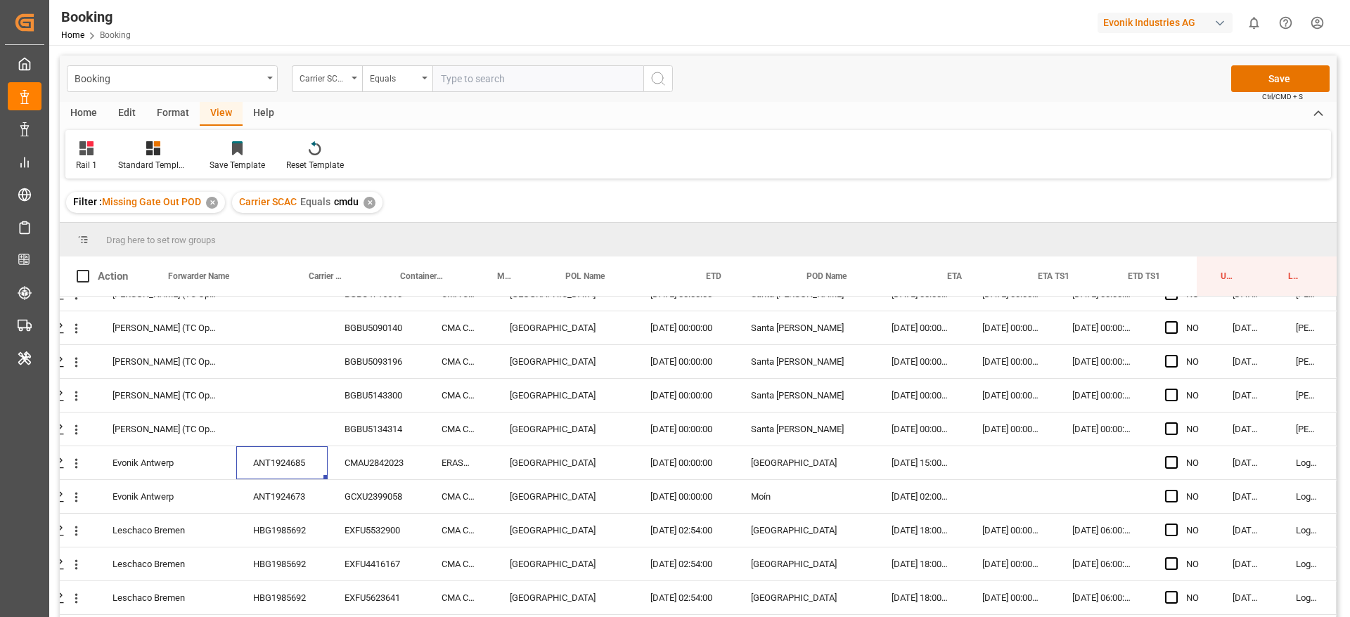
scroll to position [1169, 53]
click at [316, 497] on div "ANT1924673" at bounding box center [281, 494] width 91 height 33
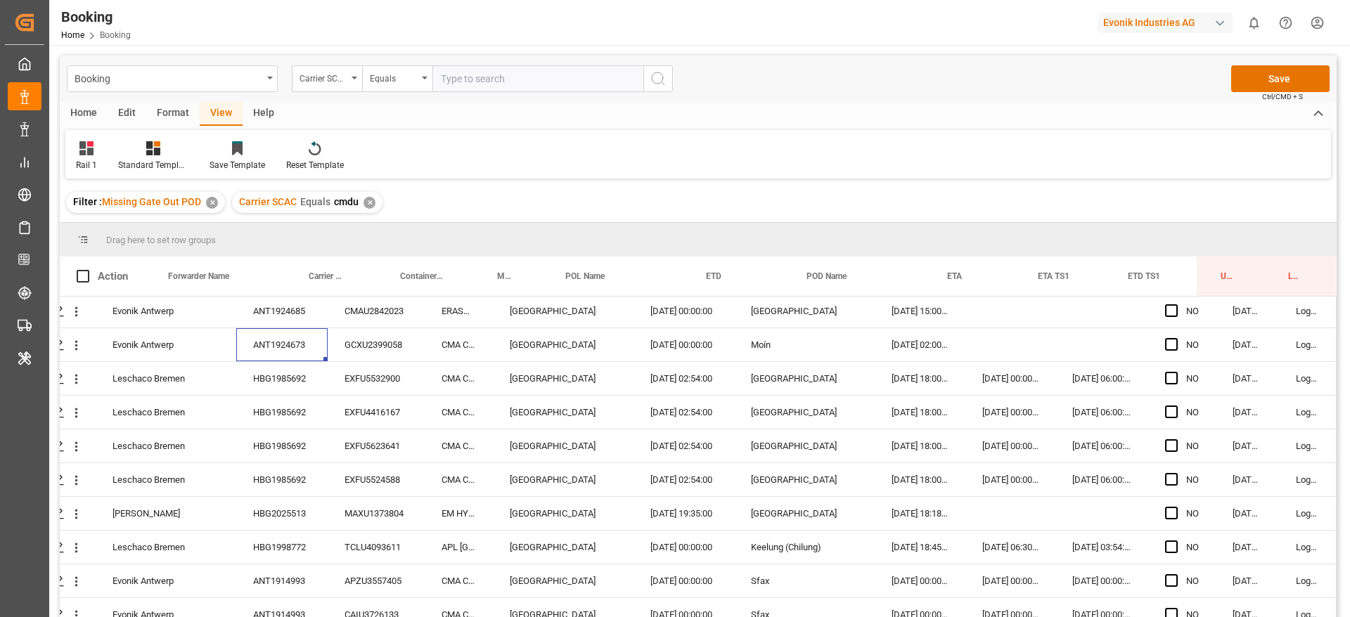
scroll to position [1321, 53]
click at [299, 376] on div "HBG1985692" at bounding box center [281, 376] width 91 height 33
click at [309, 501] on div "HBG2025513" at bounding box center [281, 511] width 91 height 33
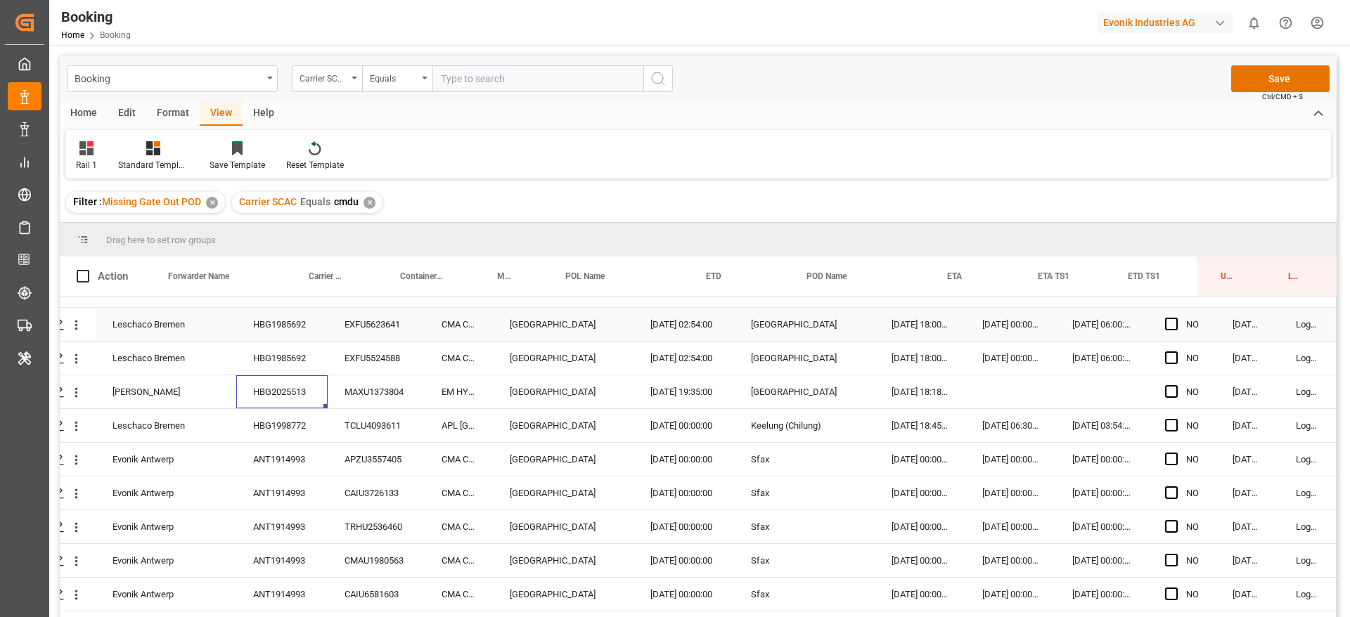
scroll to position [1441, 53]
click at [308, 428] on div "HBG1998772" at bounding box center [281, 425] width 91 height 33
click at [275, 452] on div "ANT1914993" at bounding box center [281, 458] width 91 height 33
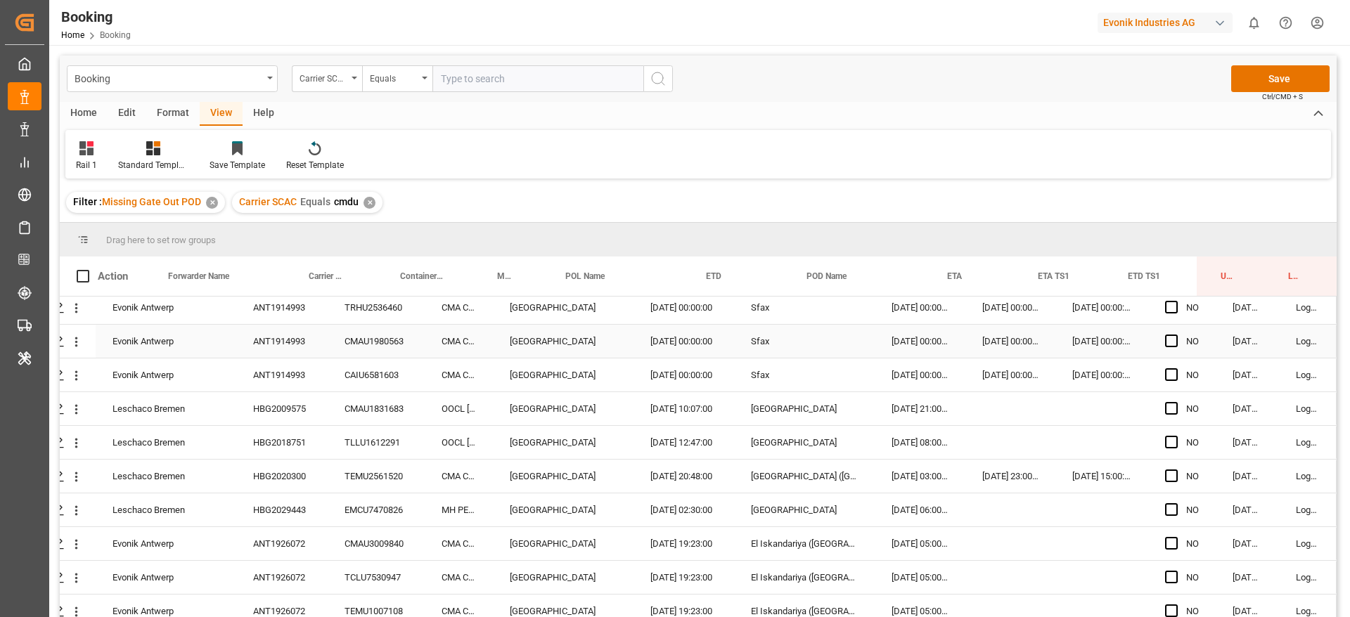
scroll to position [1660, 53]
click at [286, 409] on div "HBG2009575" at bounding box center [281, 408] width 91 height 33
click at [300, 447] on div "HBG2018751" at bounding box center [281, 442] width 91 height 33
click at [301, 461] on div "HBG2020300" at bounding box center [281, 476] width 91 height 33
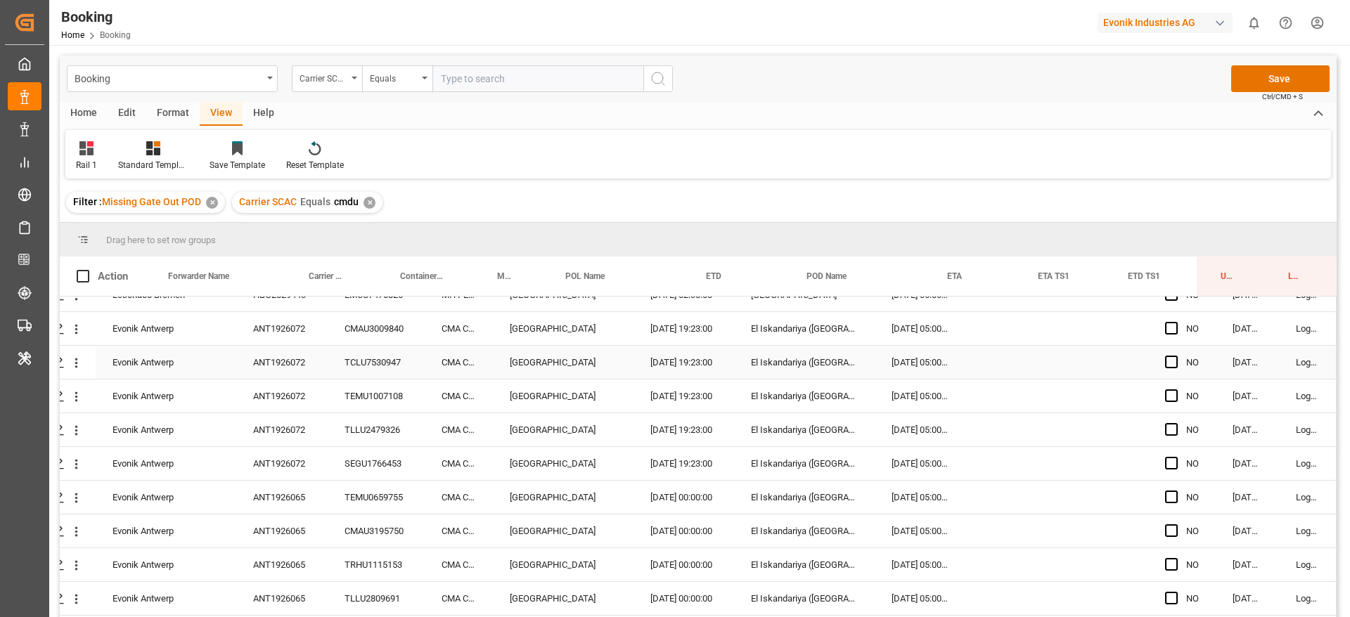
scroll to position [1814, 53]
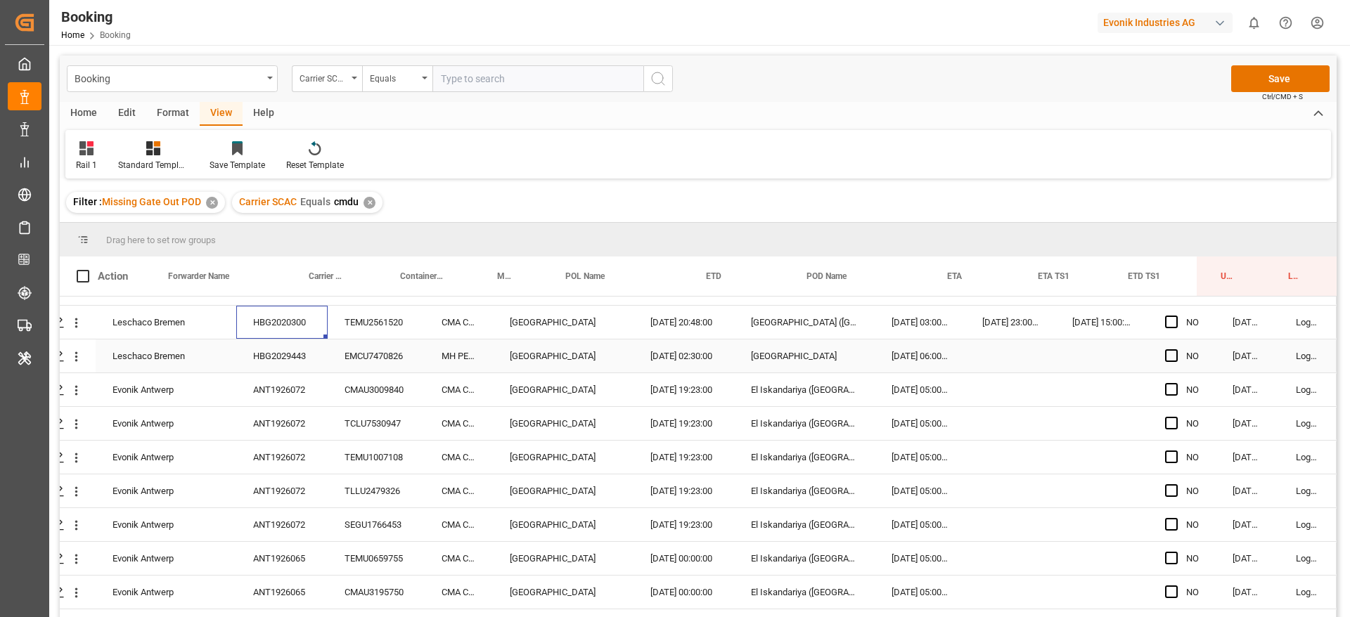
click at [305, 352] on div "HBG2029443" at bounding box center [281, 356] width 91 height 33
click at [287, 401] on div "ANT1926072" at bounding box center [281, 389] width 91 height 33
click at [278, 449] on div "ANT1926065" at bounding box center [281, 459] width 91 height 33
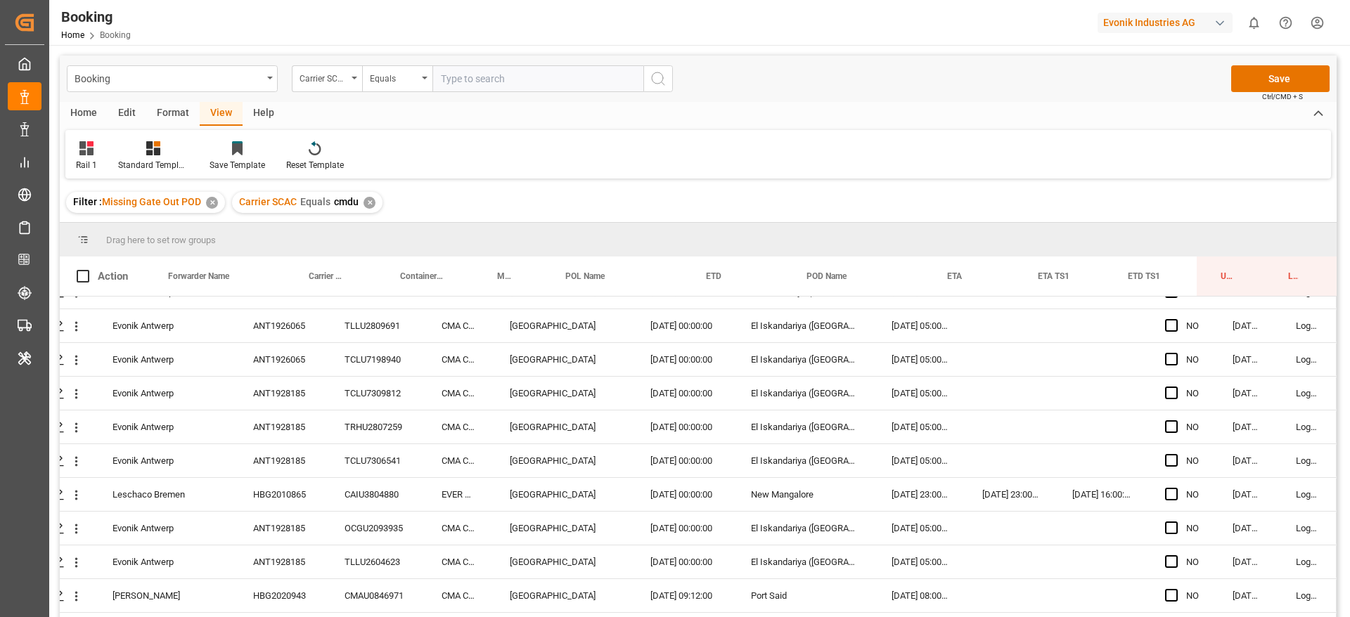
scroll to position [2149, 53]
click at [307, 394] on div "ANT1928185" at bounding box center [281, 392] width 91 height 33
click at [284, 485] on div "HBG2010865" at bounding box center [281, 493] width 91 height 33
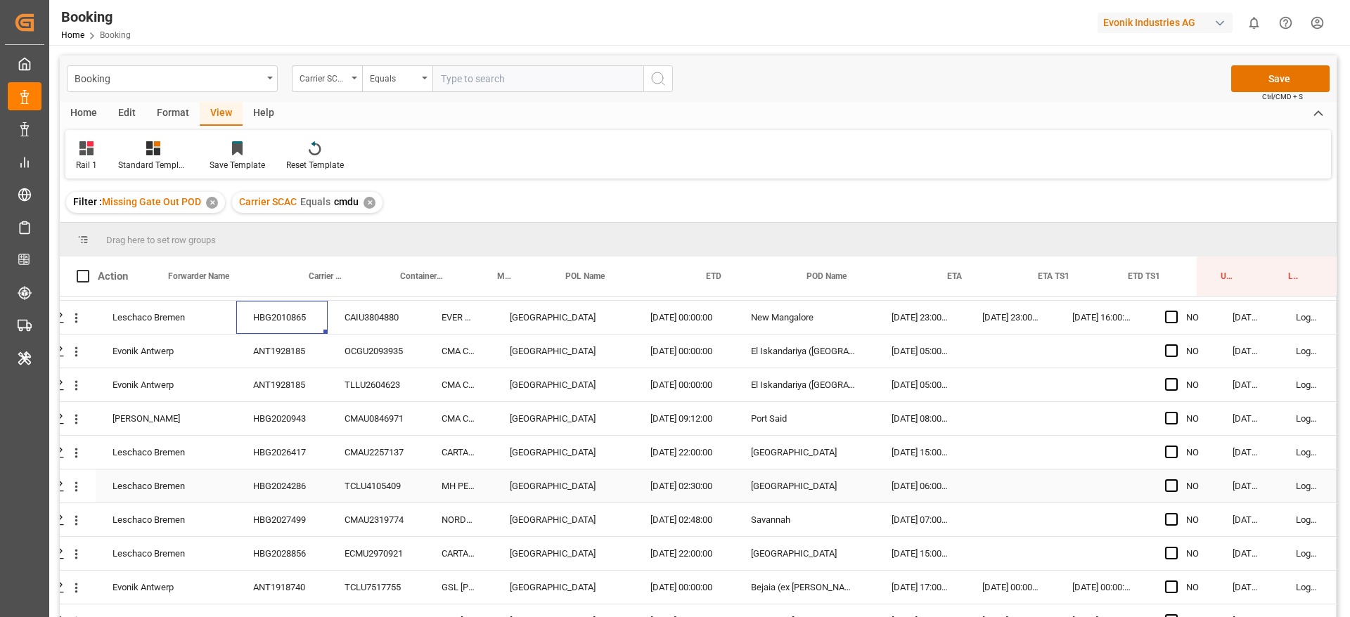
scroll to position [2346, 53]
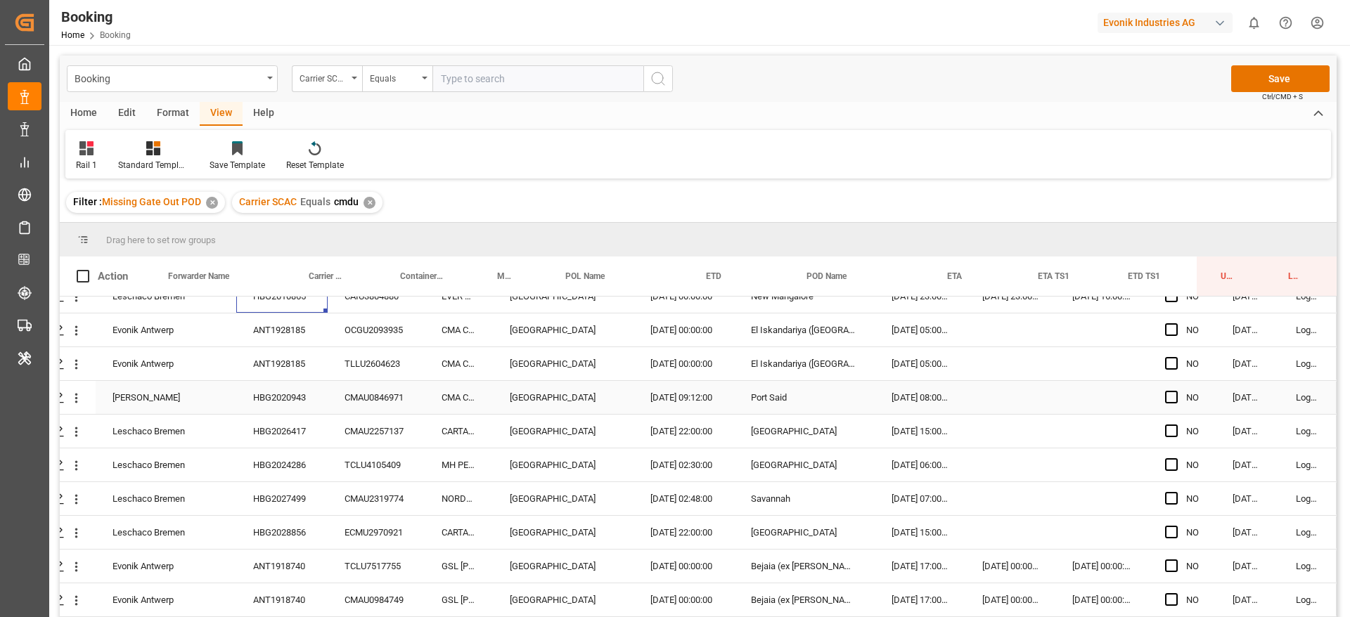
click at [280, 400] on div "HBG2020943" at bounding box center [281, 397] width 91 height 33
click at [302, 427] on div "HBG2026417" at bounding box center [281, 431] width 91 height 33
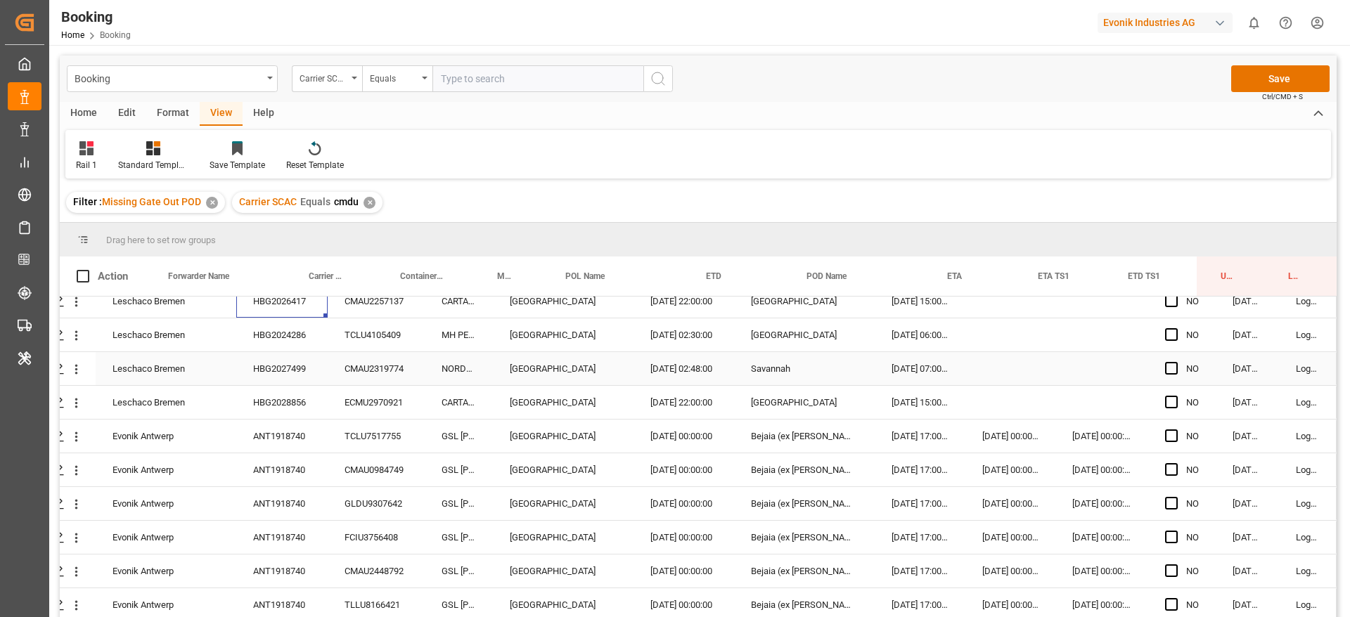
scroll to position [2485, 53]
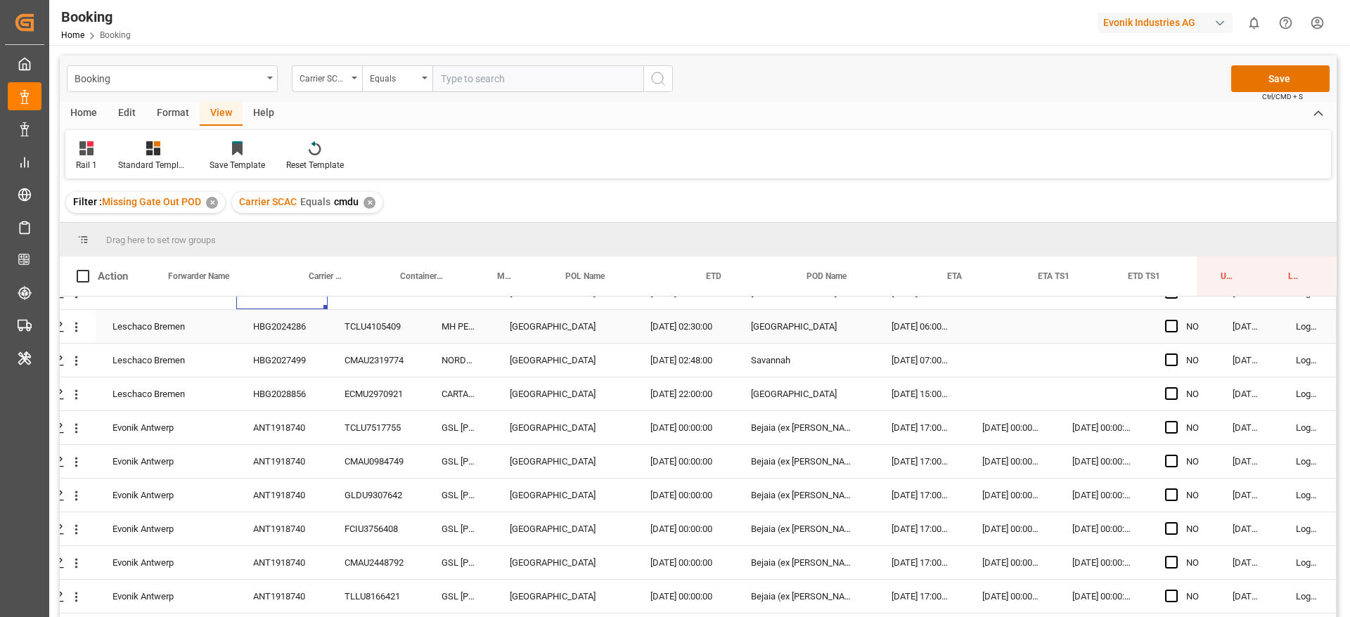
click at [281, 330] on div "HBG2024286" at bounding box center [281, 326] width 91 height 33
click at [296, 364] on div "HBG2027499" at bounding box center [281, 360] width 91 height 33
click at [257, 369] on div "HBG2027499" at bounding box center [281, 360] width 91 height 33
click at [257, 387] on div "HBG2028856" at bounding box center [281, 394] width 91 height 33
click at [290, 427] on div "ANT1918740" at bounding box center [281, 427] width 91 height 33
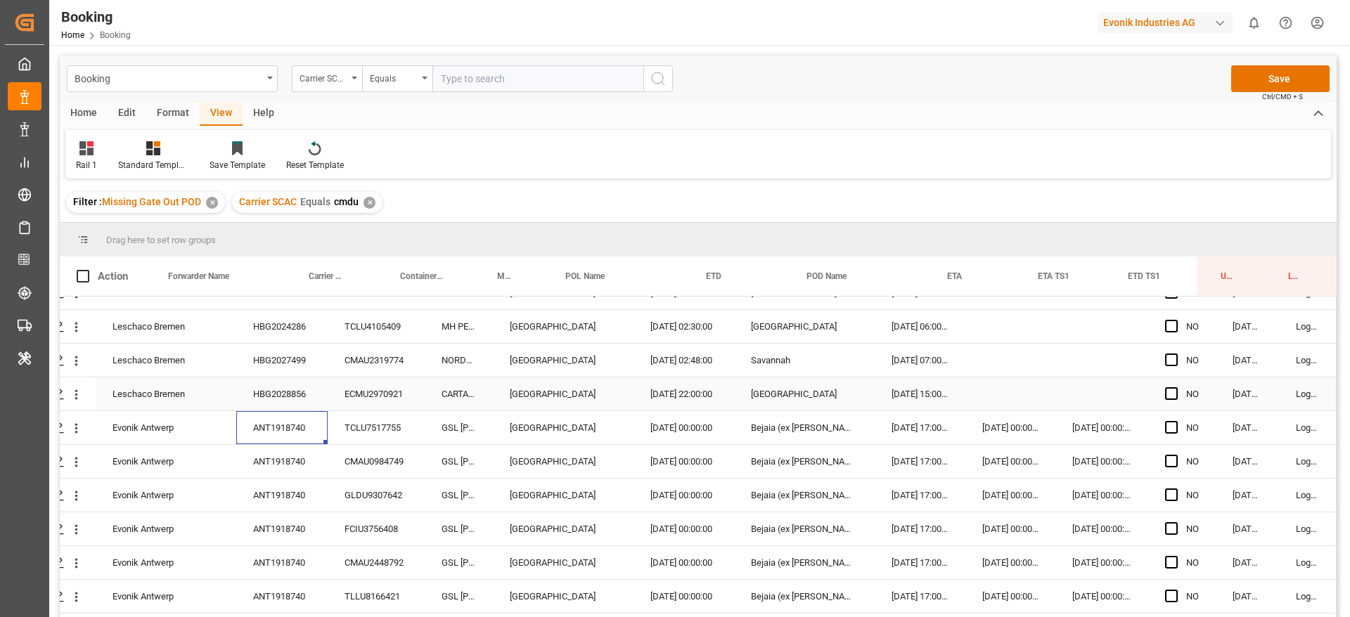
click at [266, 403] on div "HBG2028856" at bounding box center [281, 394] width 91 height 33
click at [311, 424] on div "ANT1918740" at bounding box center [281, 427] width 91 height 33
drag, startPoint x: 249, startPoint y: 367, endPoint x: 215, endPoint y: 367, distance: 34.5
click at [248, 367] on div "HBG2027499" at bounding box center [281, 360] width 91 height 33
click at [74, 368] on icon "open menu" at bounding box center [76, 361] width 15 height 15
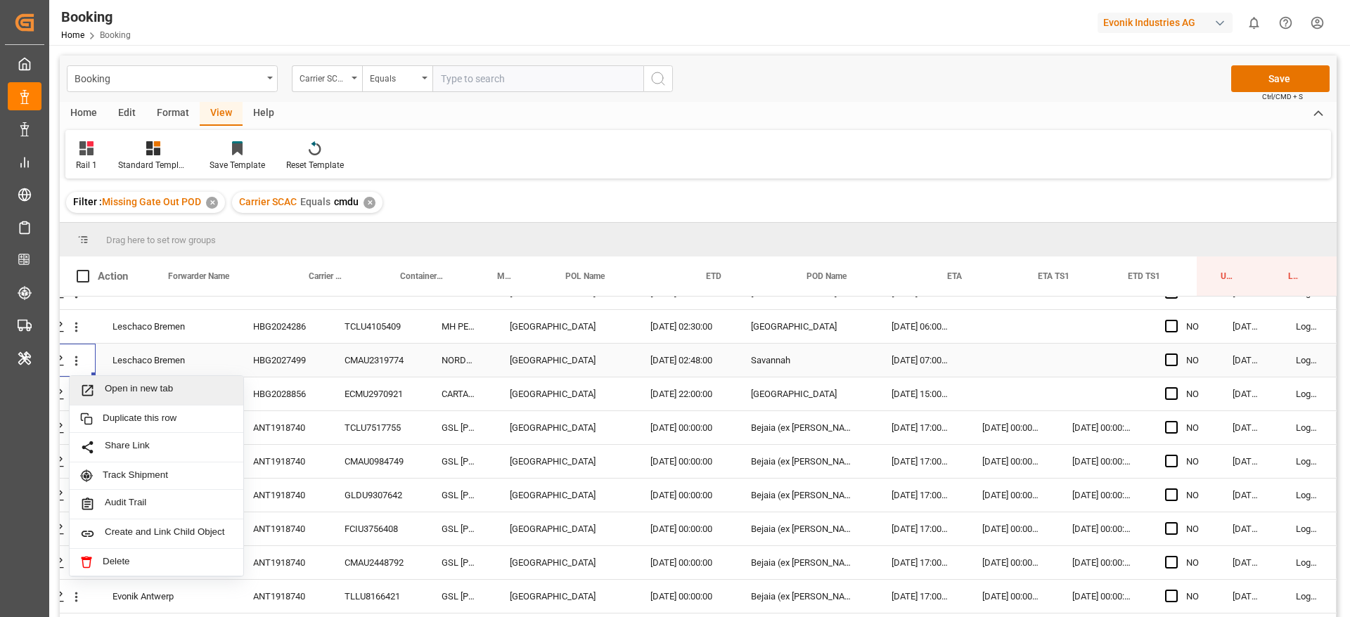
click at [134, 392] on span "Open in new tab" at bounding box center [169, 390] width 128 height 15
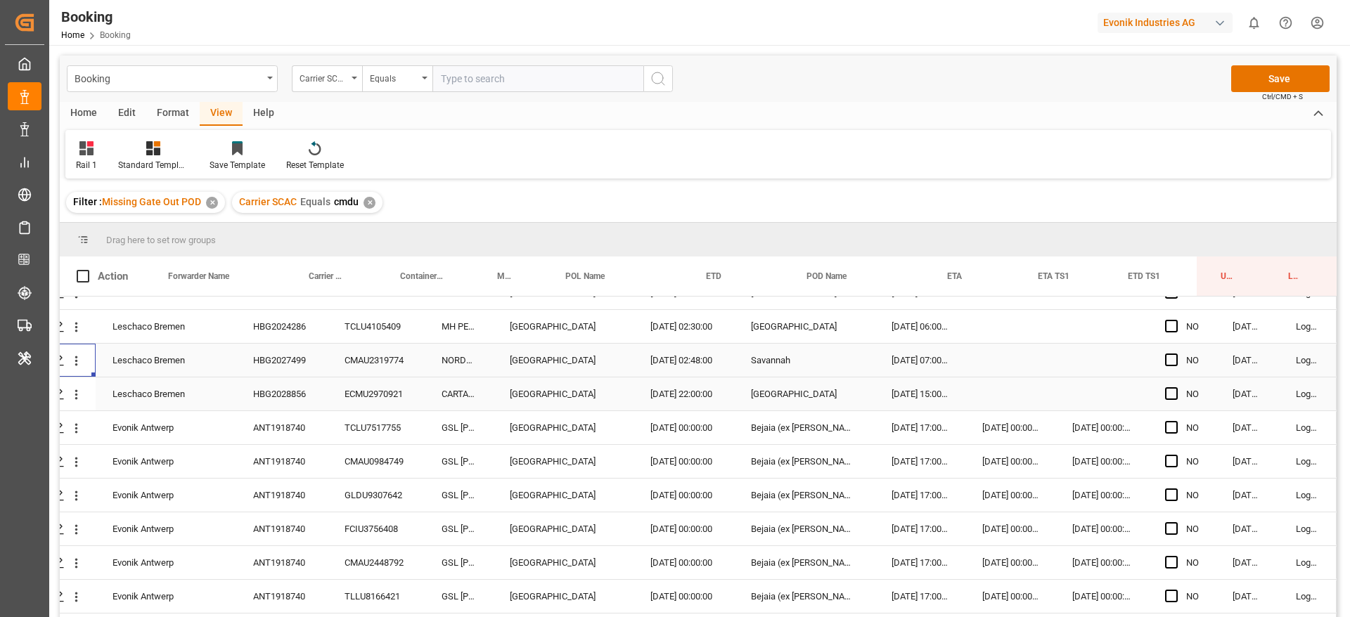
click at [292, 404] on div "HBG2028856" at bounding box center [281, 394] width 91 height 33
click at [269, 437] on div "ANT1918740" at bounding box center [281, 427] width 91 height 33
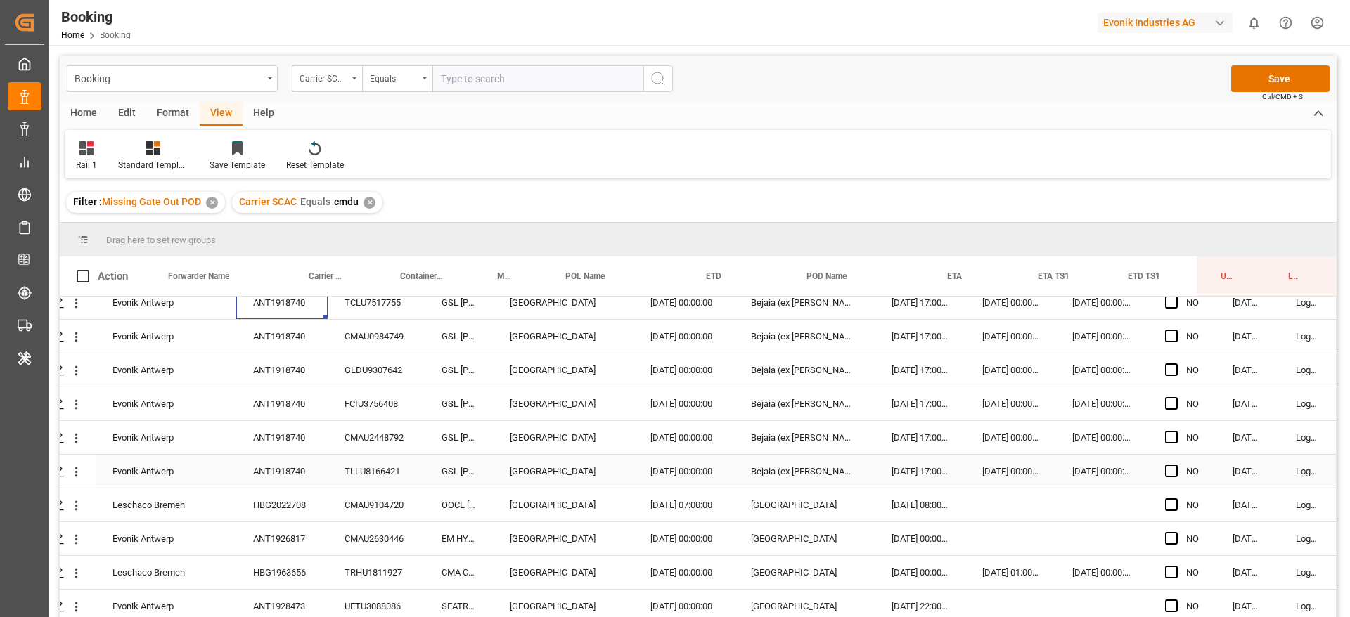
scroll to position [2709, 53]
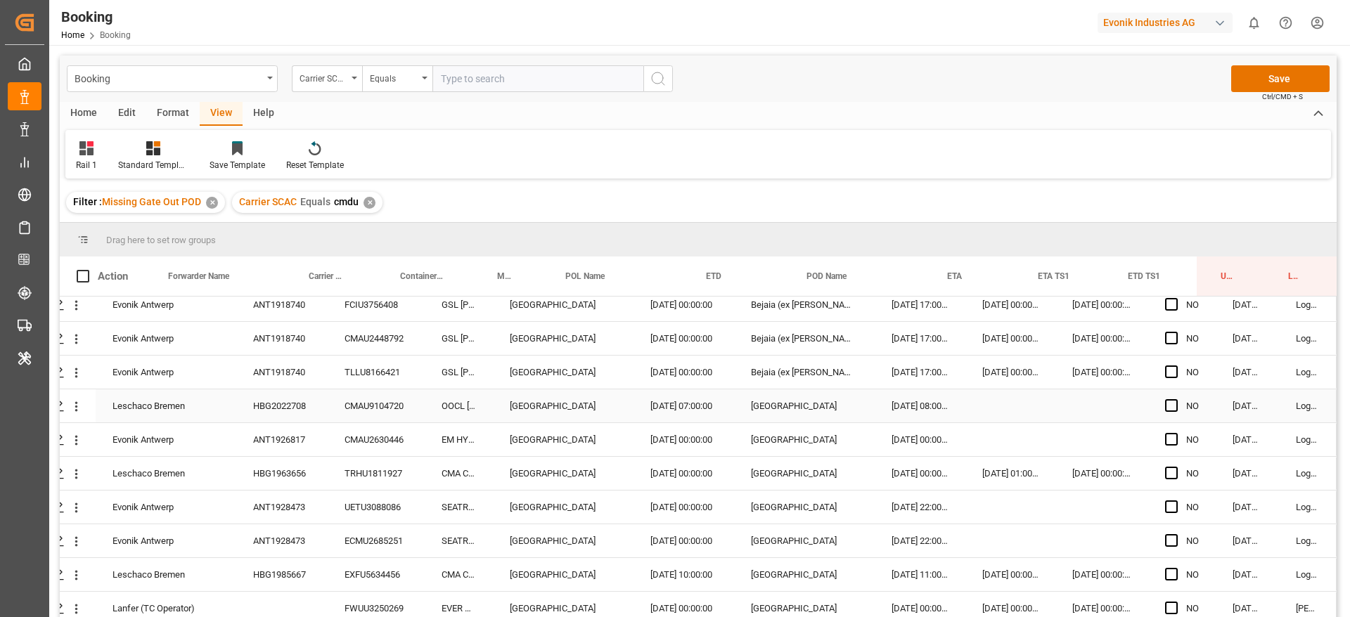
click at [296, 416] on div "HBG2022708" at bounding box center [281, 406] width 91 height 33
click at [301, 444] on div "ANT1926817" at bounding box center [281, 439] width 91 height 33
click at [293, 474] on div "HBG1963656" at bounding box center [281, 473] width 91 height 33
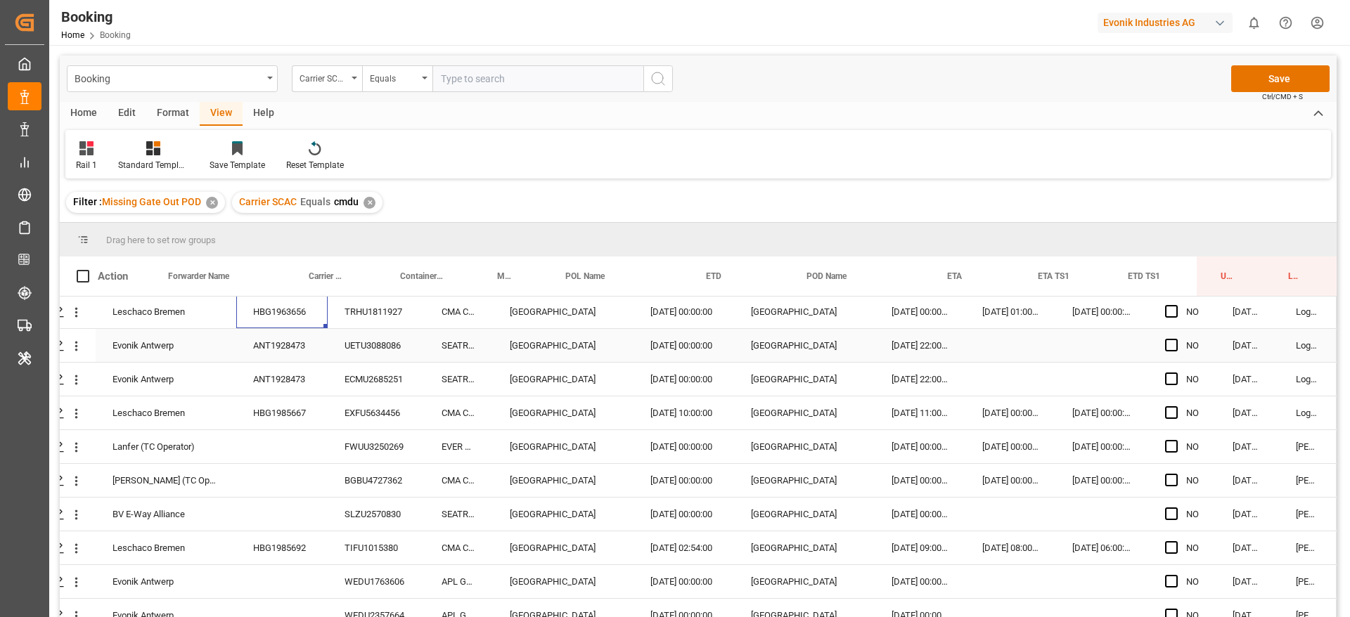
scroll to position [2871, 53]
click at [290, 327] on div "HBG1963656" at bounding box center [281, 311] width 91 height 33
click at [293, 340] on div "ANT1928473" at bounding box center [281, 344] width 91 height 33
click at [276, 366] on div "ANT1928473" at bounding box center [281, 378] width 91 height 33
click at [278, 421] on div "HBG1985667" at bounding box center [281, 412] width 91 height 33
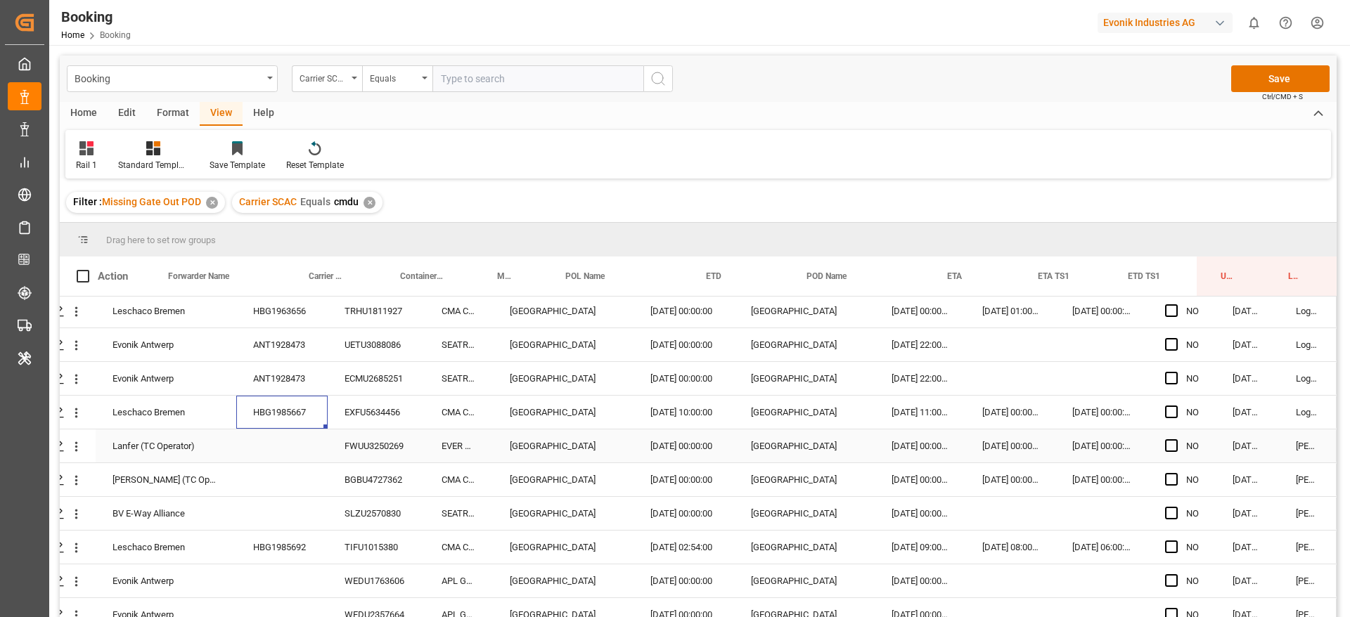
click at [345, 441] on div "FWUU3250269" at bounding box center [376, 446] width 97 height 33
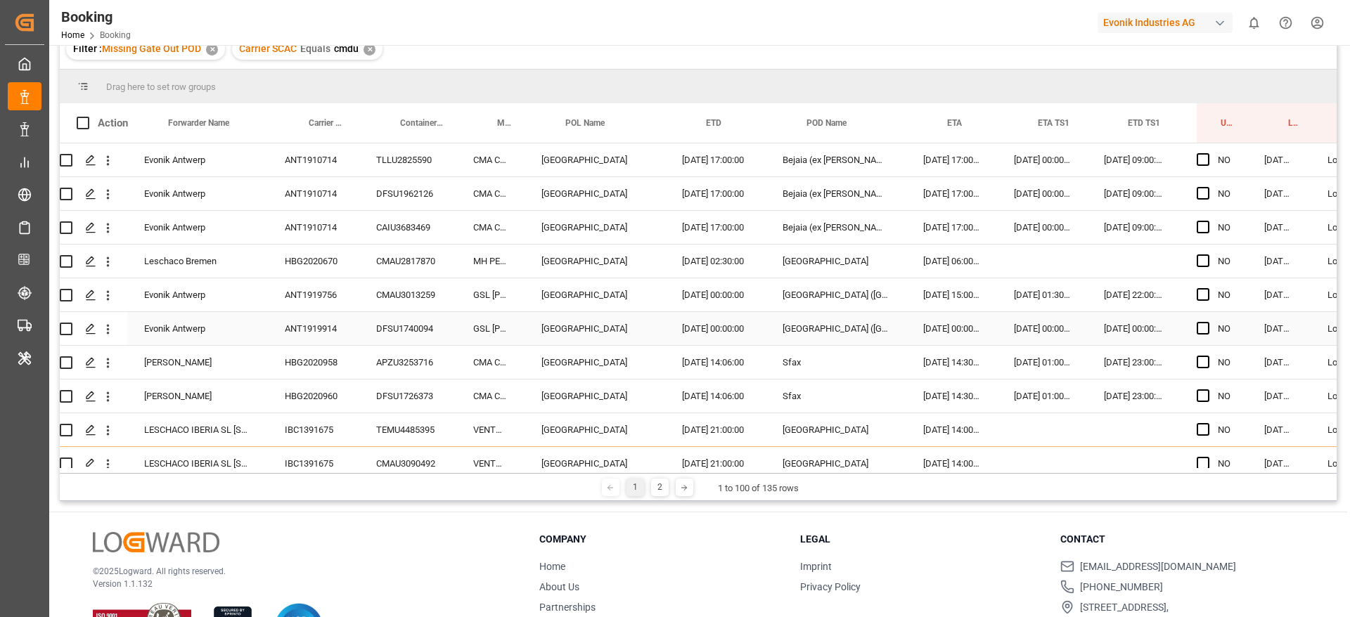
scroll to position [0, 53]
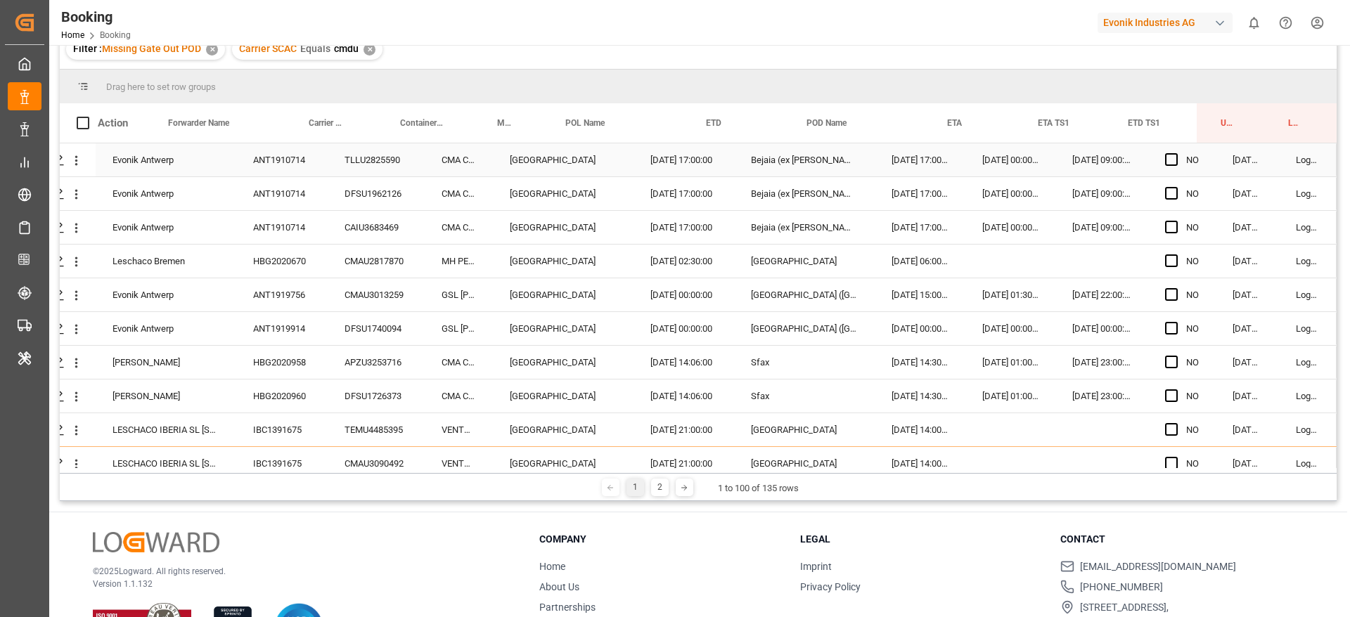
click at [1166, 153] on span "Press SPACE to select this row." at bounding box center [1171, 159] width 13 height 13
click at [1176, 153] on input "Press SPACE to select this row." at bounding box center [1176, 153] width 0 height 0
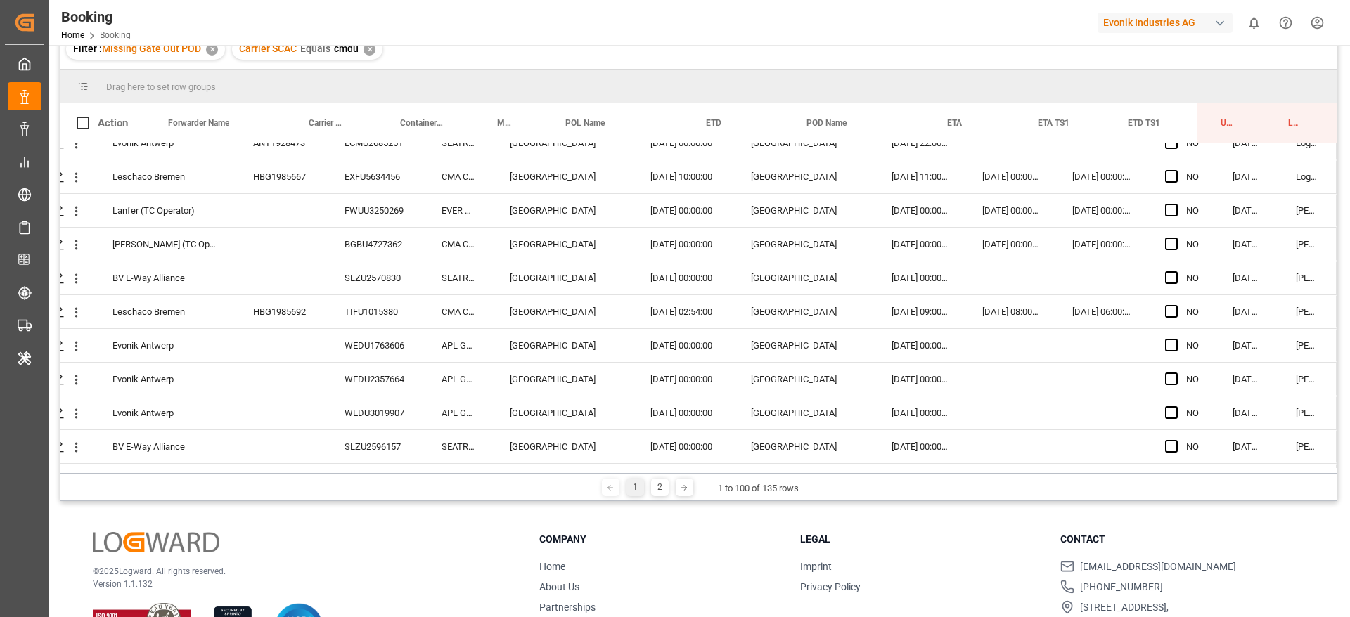
scroll to position [3056, 53]
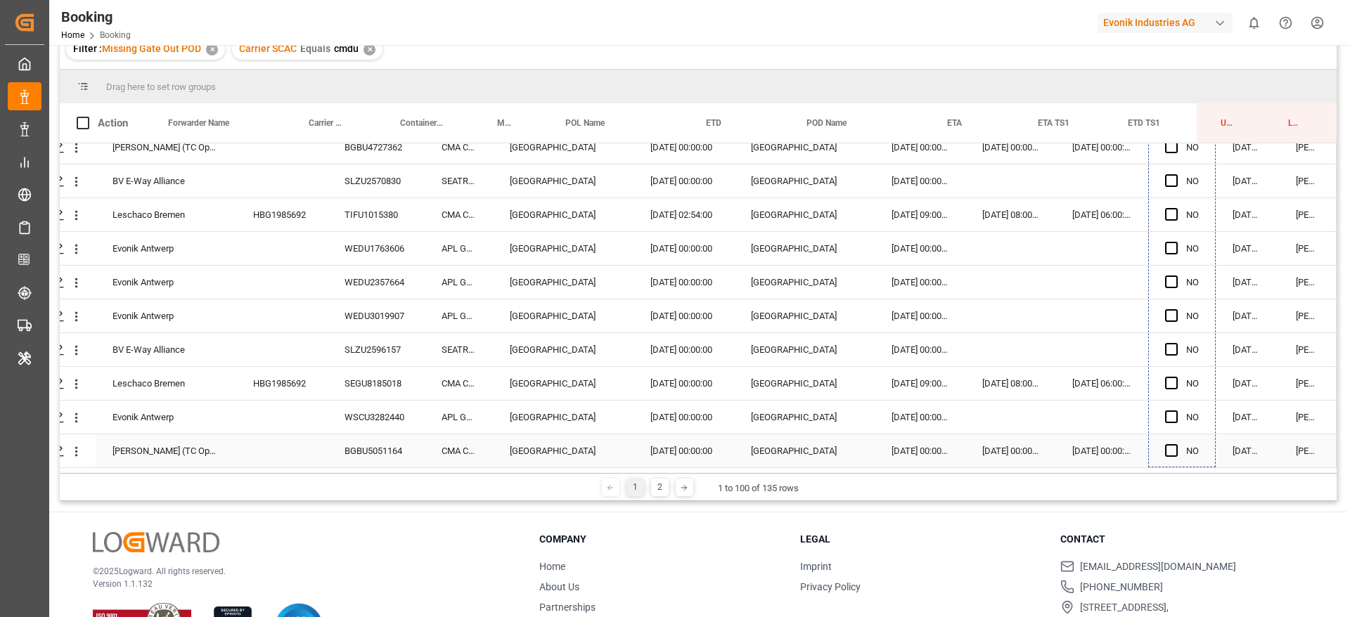
drag, startPoint x: 1208, startPoint y: 174, endPoint x: 1192, endPoint y: 453, distance: 279.0
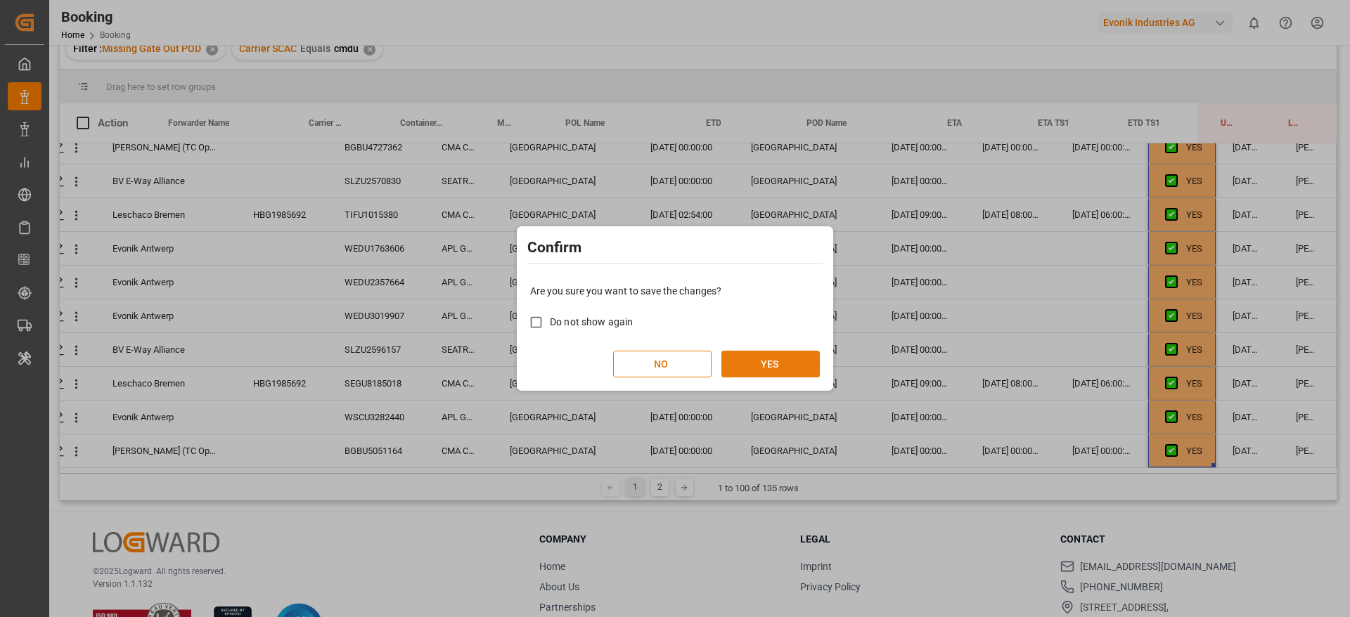
click at [790, 370] on button "YES" at bounding box center [771, 364] width 98 height 27
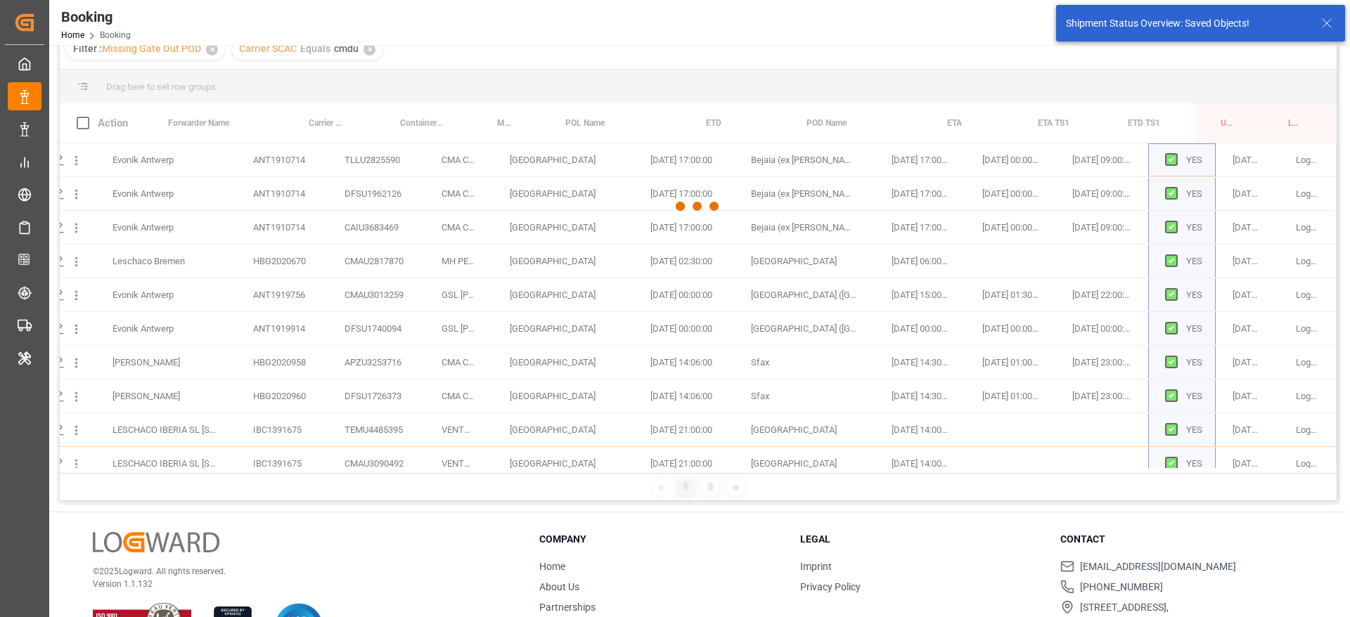
scroll to position [2827, 53]
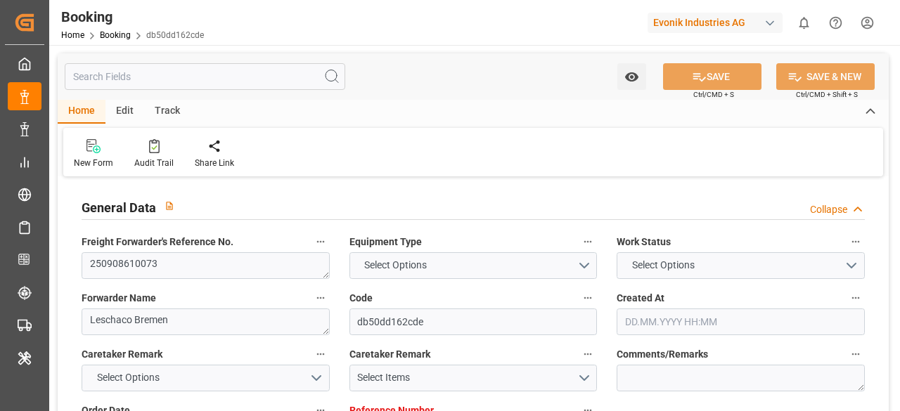
type input "7001237629"
type input "9967433"
type input "CMACGM"
type input "CMA CGM Group"
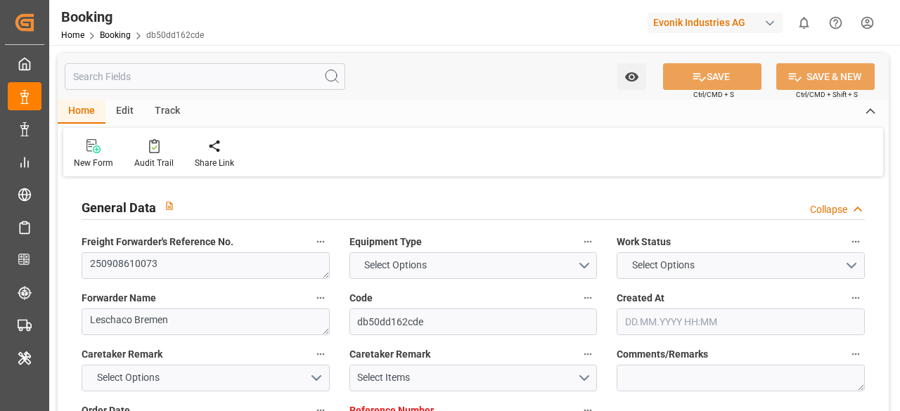
type input "NLRTM"
type input "MXVER"
type input "24"
type input "0"
type input "NLRTM"
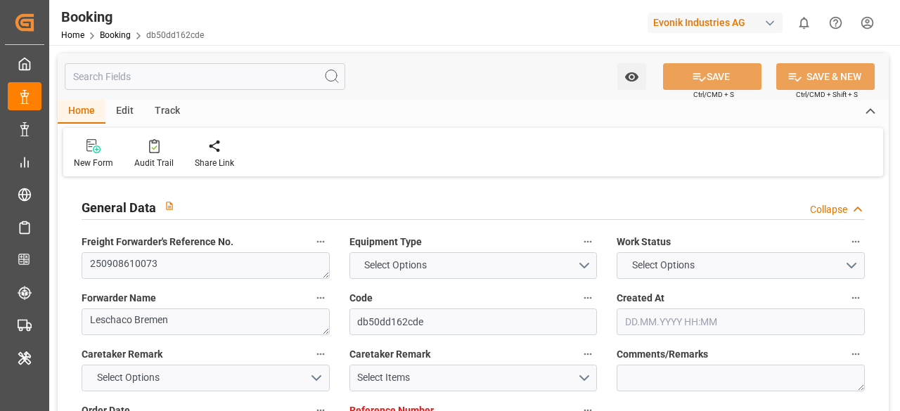
type input "MXVER"
type input "31.07.2025 14:26"
type input "31.07.2025"
type input "01.10.2025"
type input "01.09.2025"
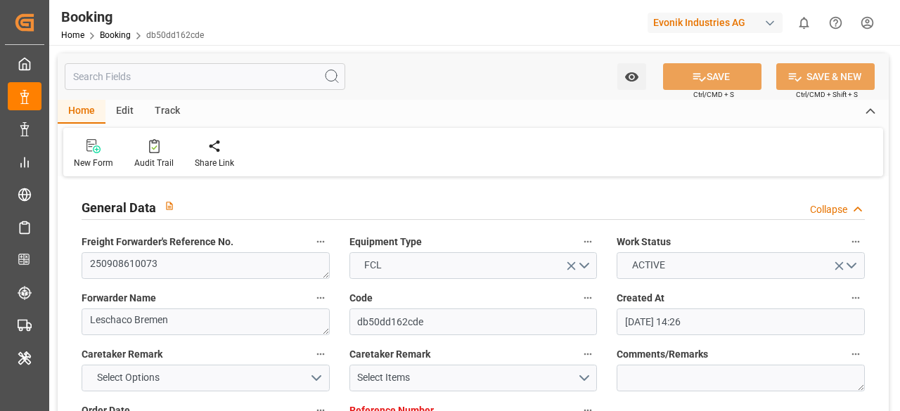
type input "02.09.2025 00:00"
type input "01.08.2025"
type input "10.09.2025 02:30"
type input "10.09.2025 00:00"
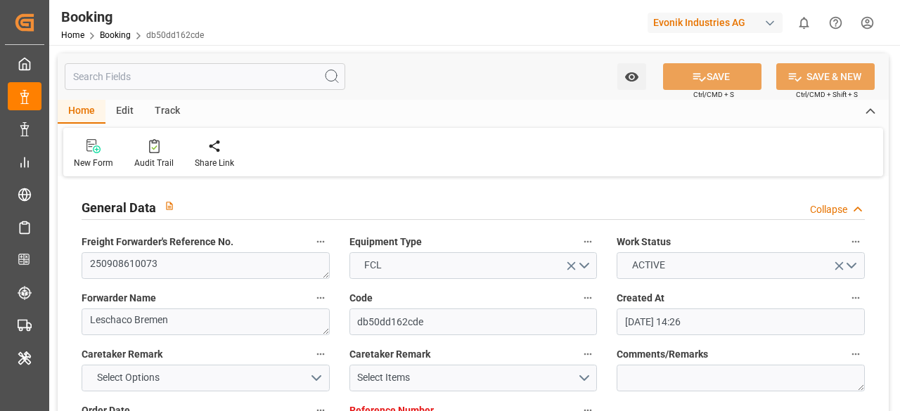
type input "10.09.2025 00:00"
type input "09.09.2025 06:51"
type input "04.10.2025 06:00"
type input "30.09.2025 00:00"
type input "04.10.2025 19:12"
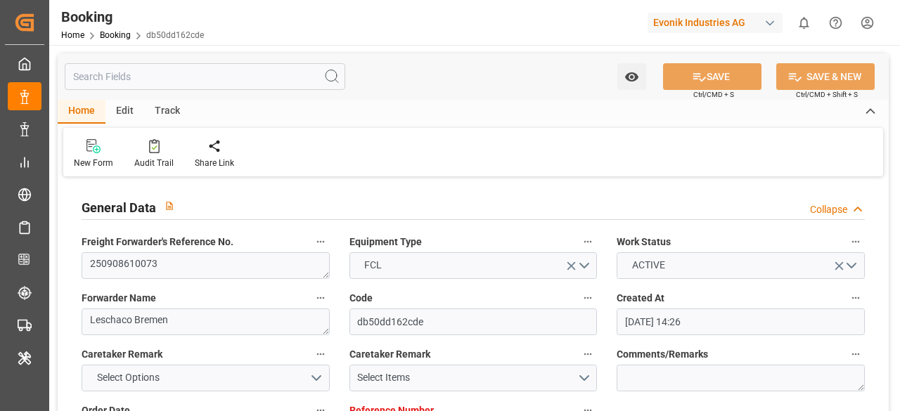
type input "21.08.2025"
type input "08.10.2025 07:53"
type input "08.10.2025"
type input "10.09.2025 02:35"
type input "10.09.2025 02:30"
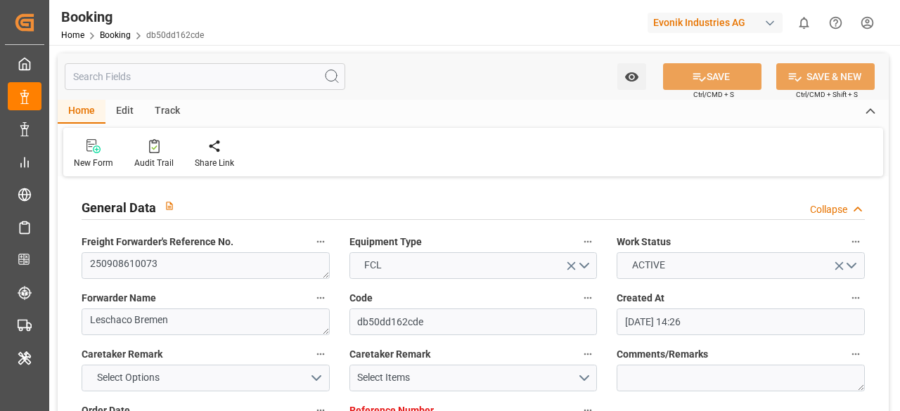
type input "10.09.2025 05:22"
type input "04.10.2025 06:00"
type input "04.10.2025 19:06"
type input "05.10.2025 07:41"
type input "05.10.2025 08:11"
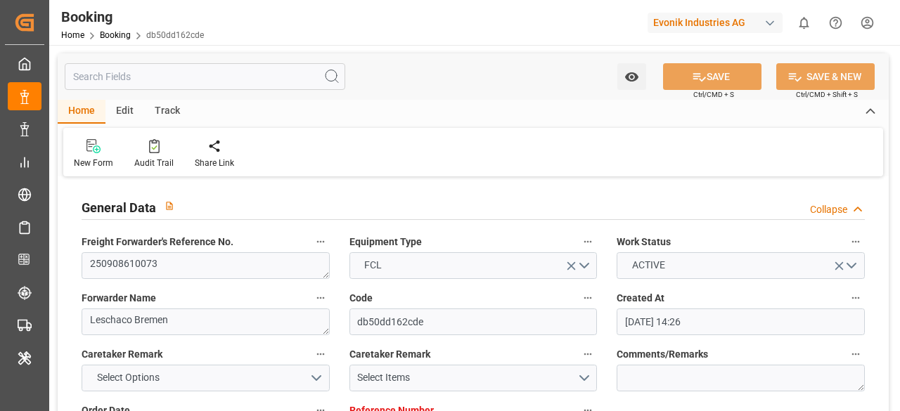
type input "09.10.2025 08:11"
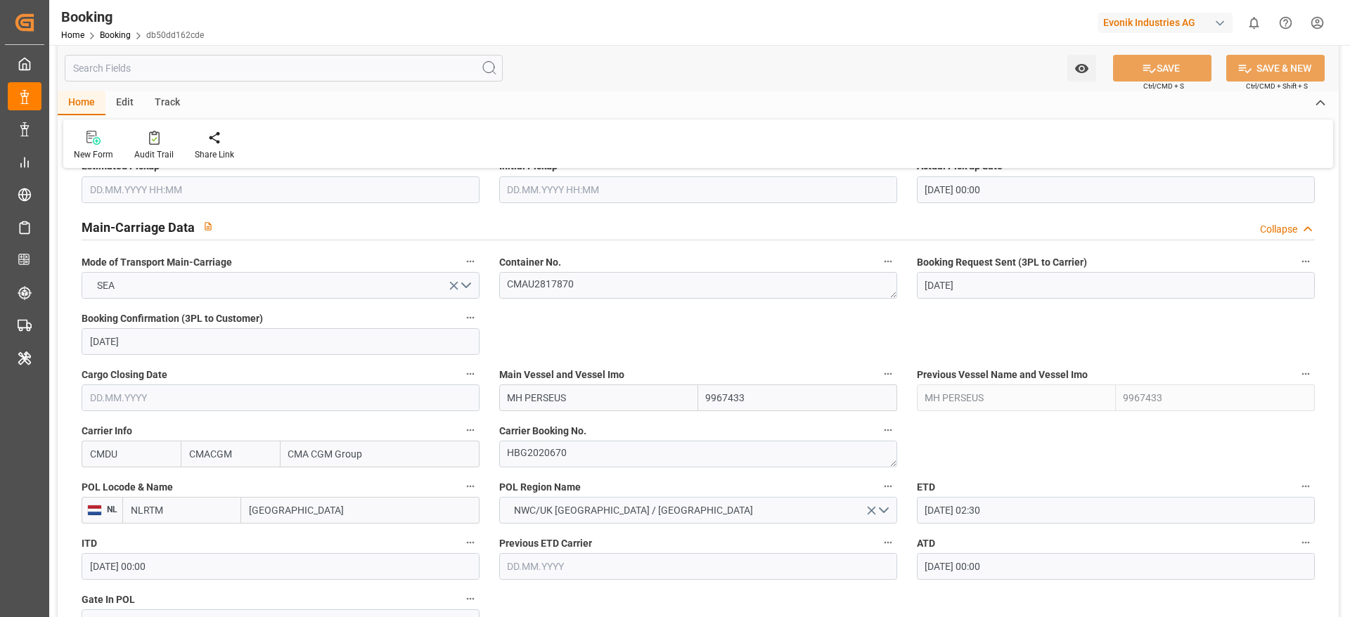
scroll to position [829, 0]
click at [582, 411] on textarea "HBG2020670" at bounding box center [698, 455] width 398 height 27
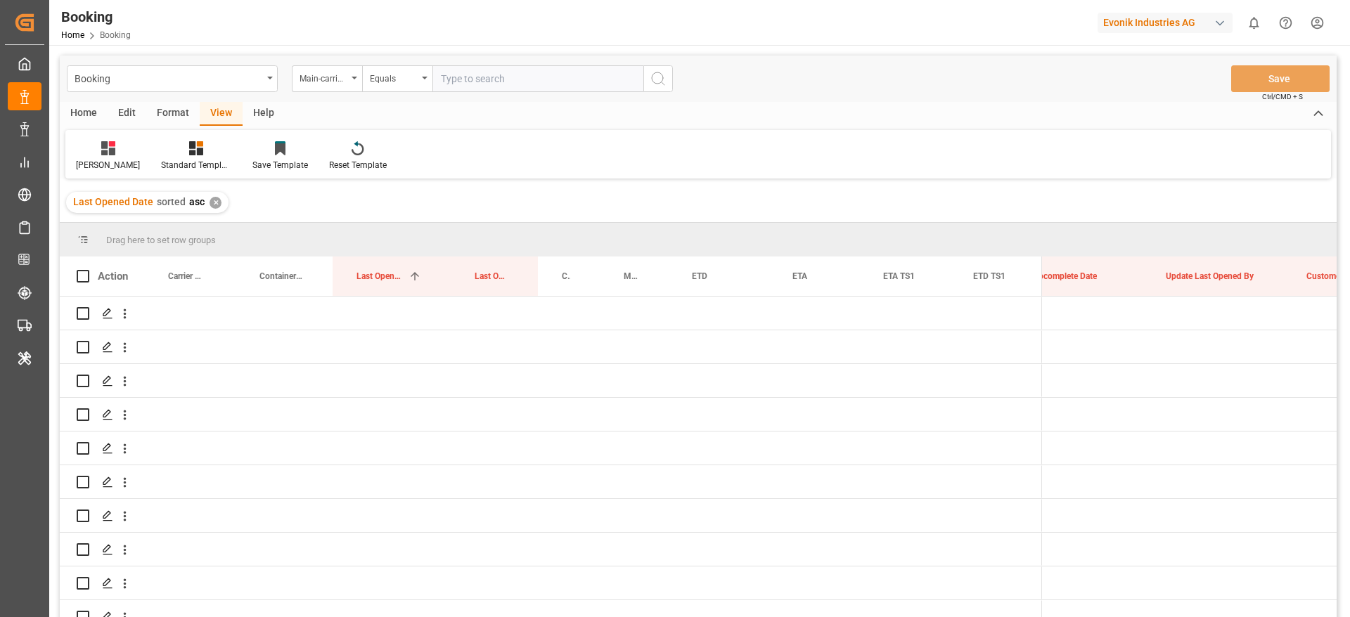
scroll to position [0, 10864]
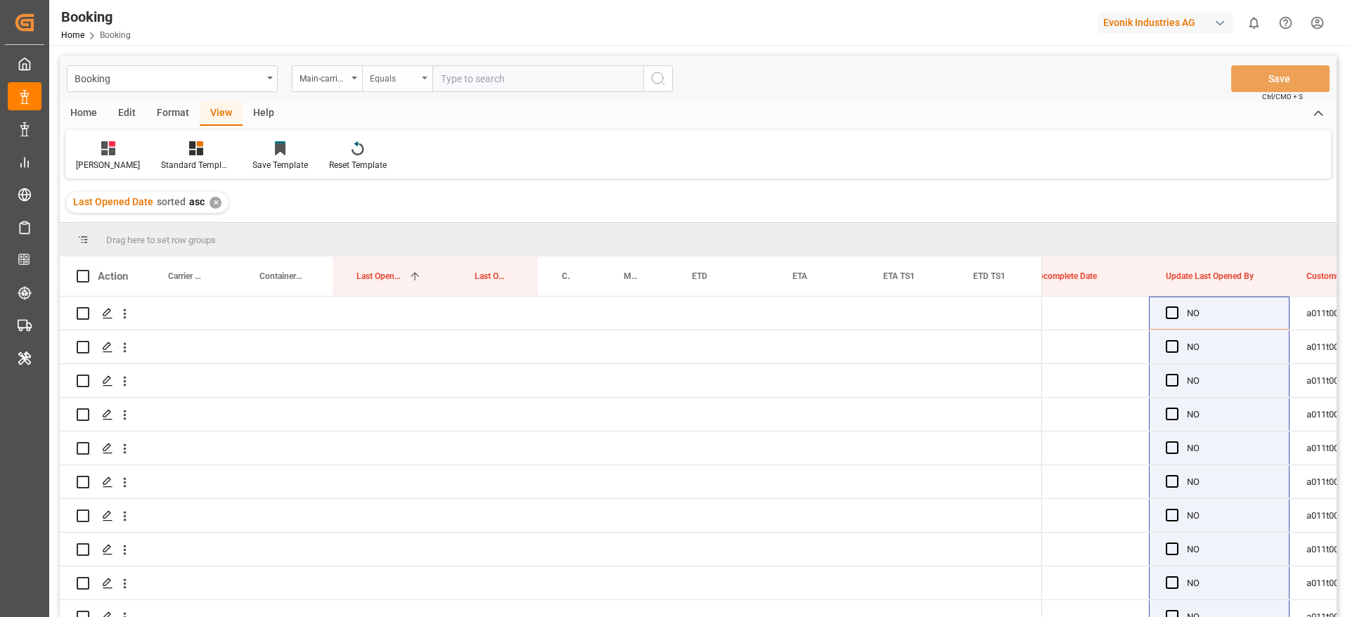
click at [364, 84] on div "Equals" at bounding box center [397, 78] width 70 height 27
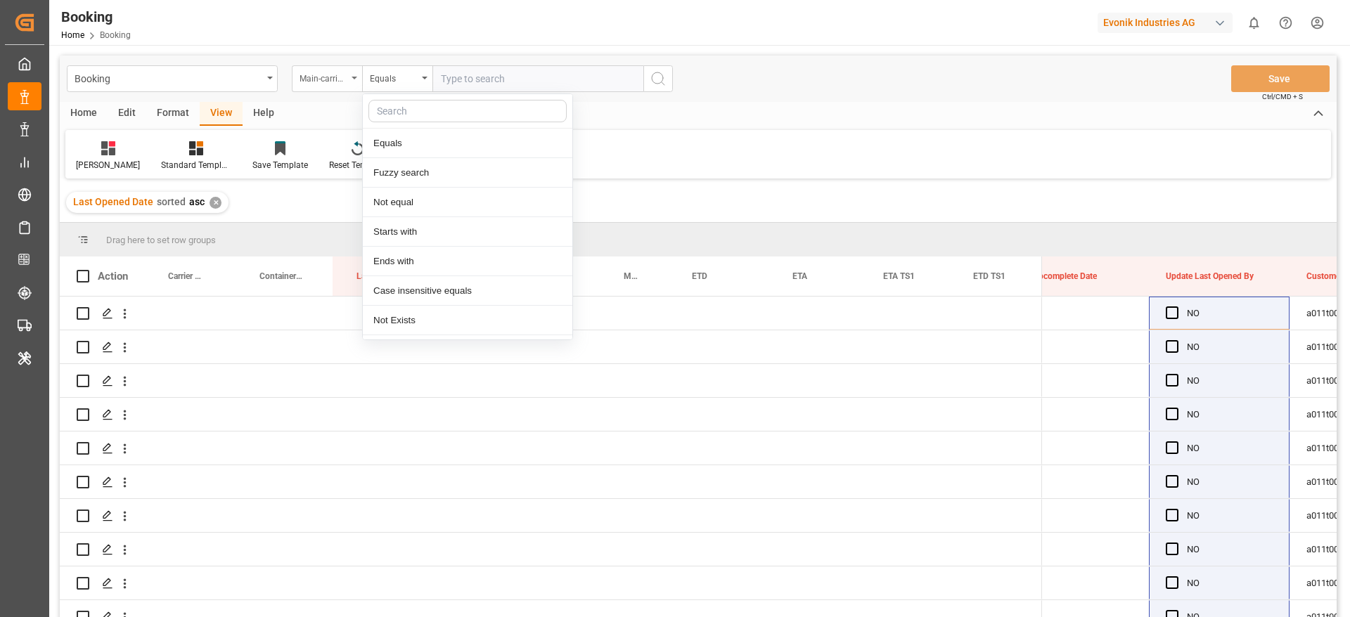
click at [349, 82] on div "Main-carriage No." at bounding box center [327, 78] width 70 height 27
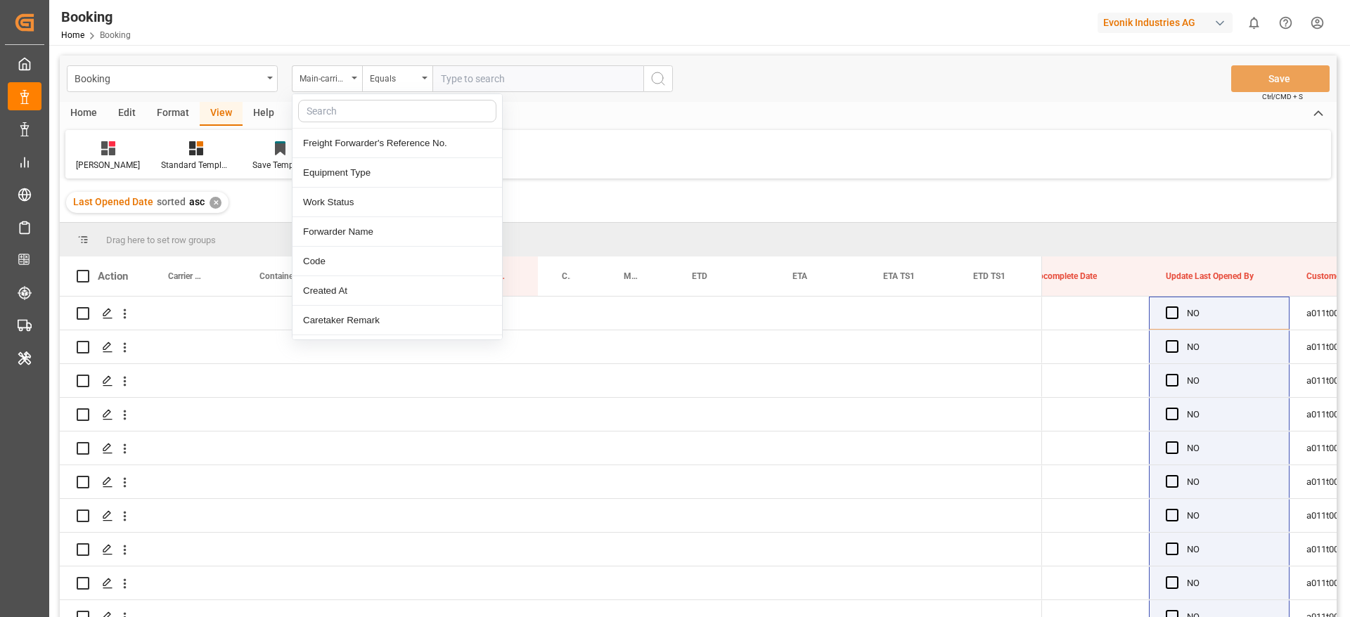
click at [359, 109] on input "text" at bounding box center [397, 111] width 198 height 23
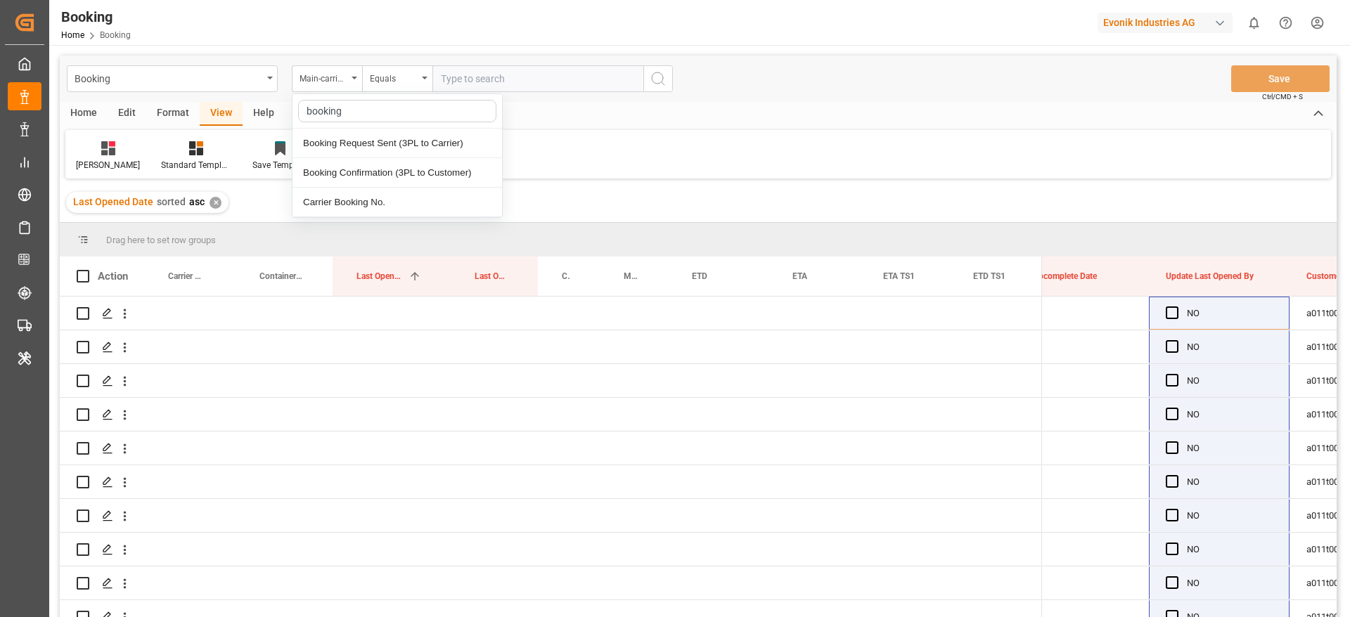
type input "booking"
click at [345, 196] on div "Carrier Booking No." at bounding box center [398, 203] width 210 height 30
click at [450, 87] on input "text" at bounding box center [538, 78] width 211 height 27
paste input "IBC1391675"
type input "IBC1391675"
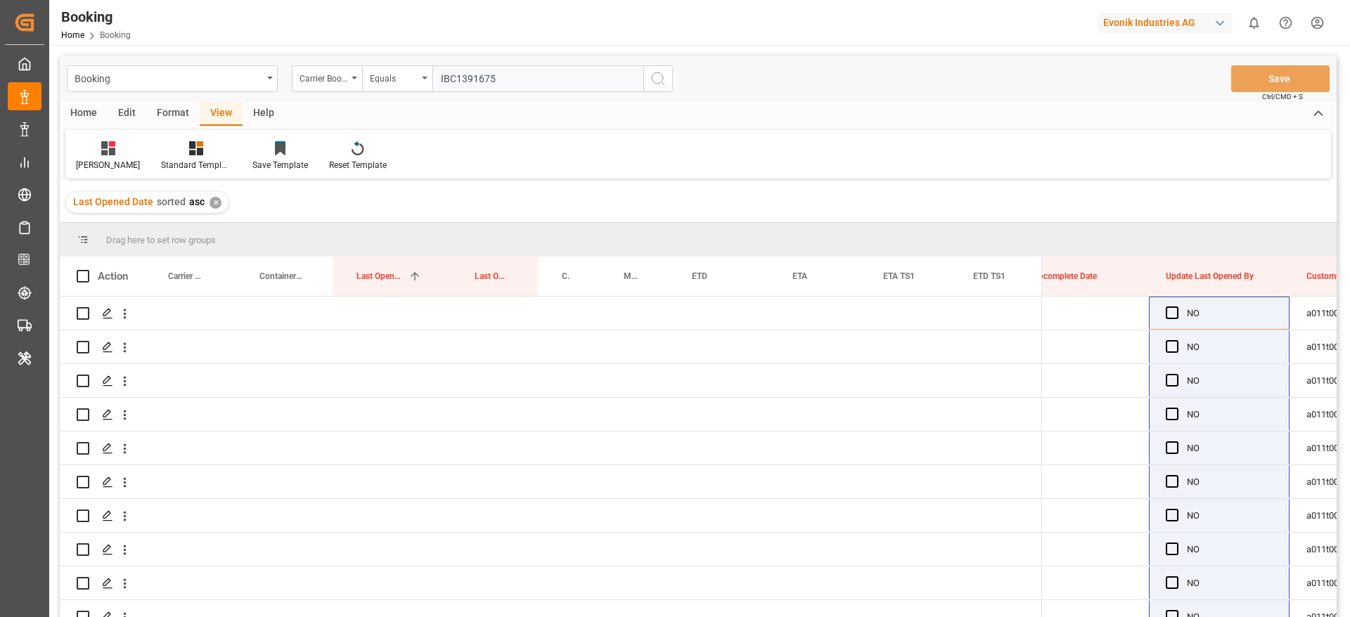
click at [670, 87] on button "search button" at bounding box center [659, 78] width 30 height 27
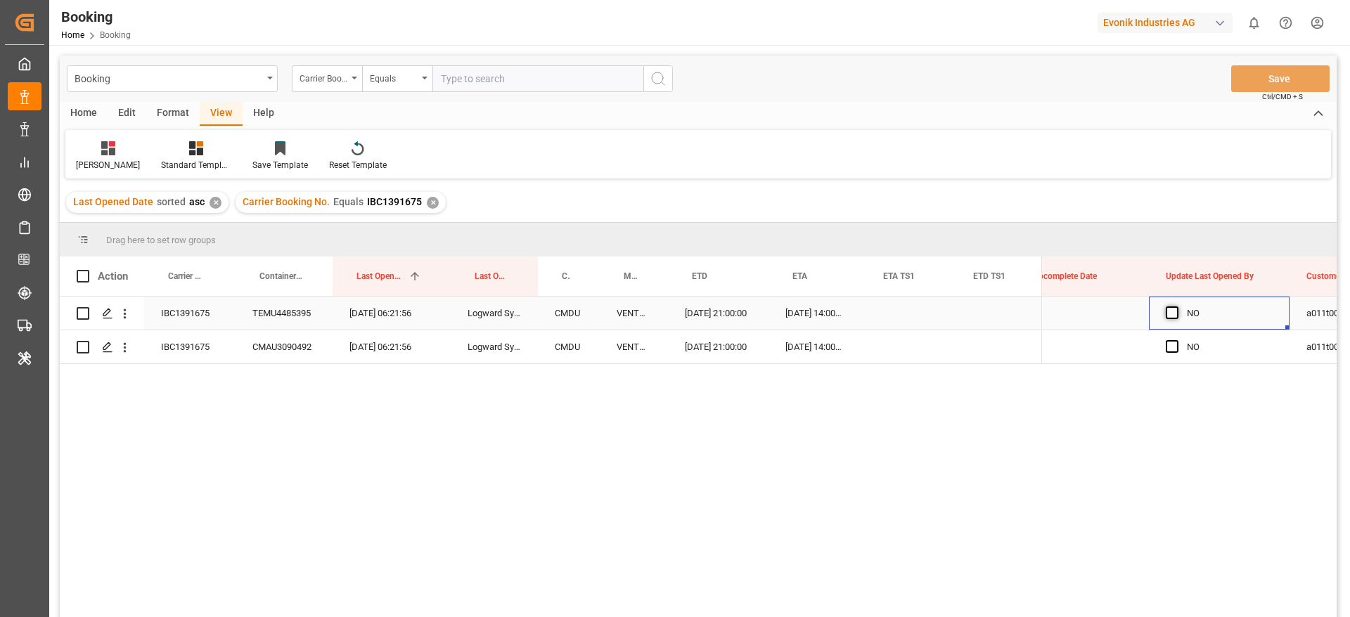
click at [1173, 307] on span "Press SPACE to select this row." at bounding box center [1172, 313] width 13 height 13
click at [1177, 307] on input "Press SPACE to select this row." at bounding box center [1177, 307] width 0 height 0
click at [1175, 353] on div "Press SPACE to select this row." at bounding box center [1176, 347] width 21 height 32
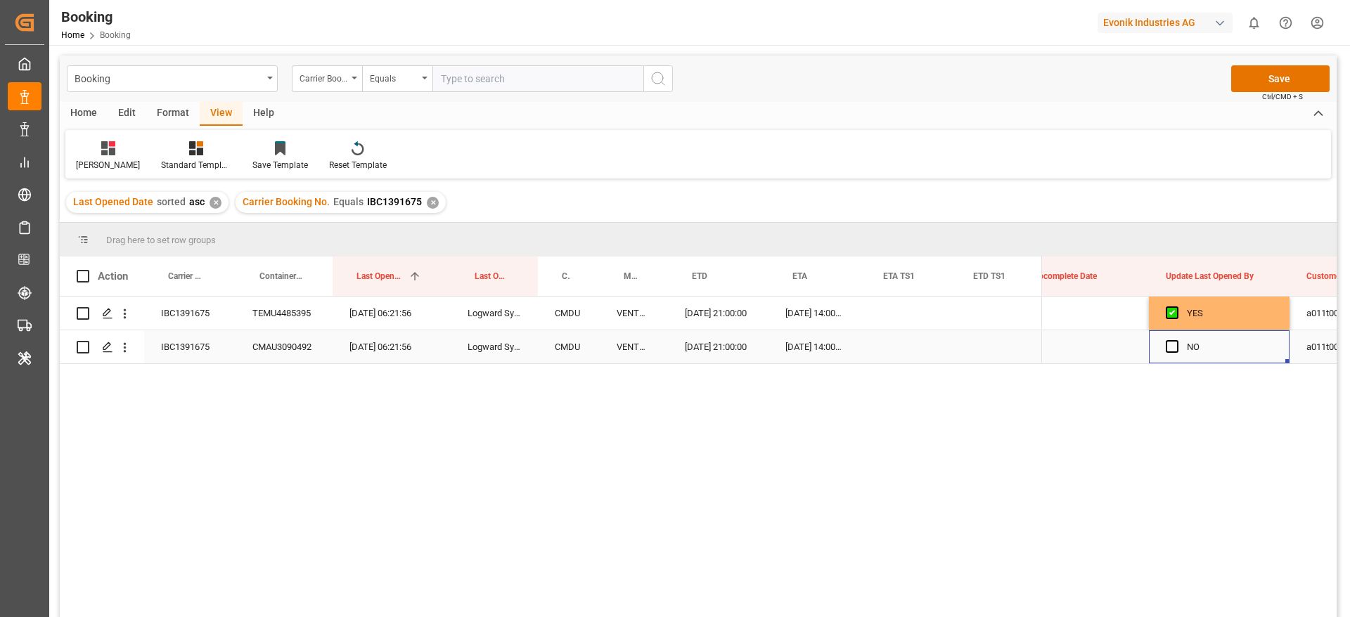
click at [1175, 353] on div "Press SPACE to select this row." at bounding box center [1176, 347] width 21 height 32
click at [1173, 350] on span "Press SPACE to select this row." at bounding box center [1172, 346] width 13 height 13
click at [1177, 340] on input "Press SPACE to select this row." at bounding box center [1177, 340] width 0 height 0
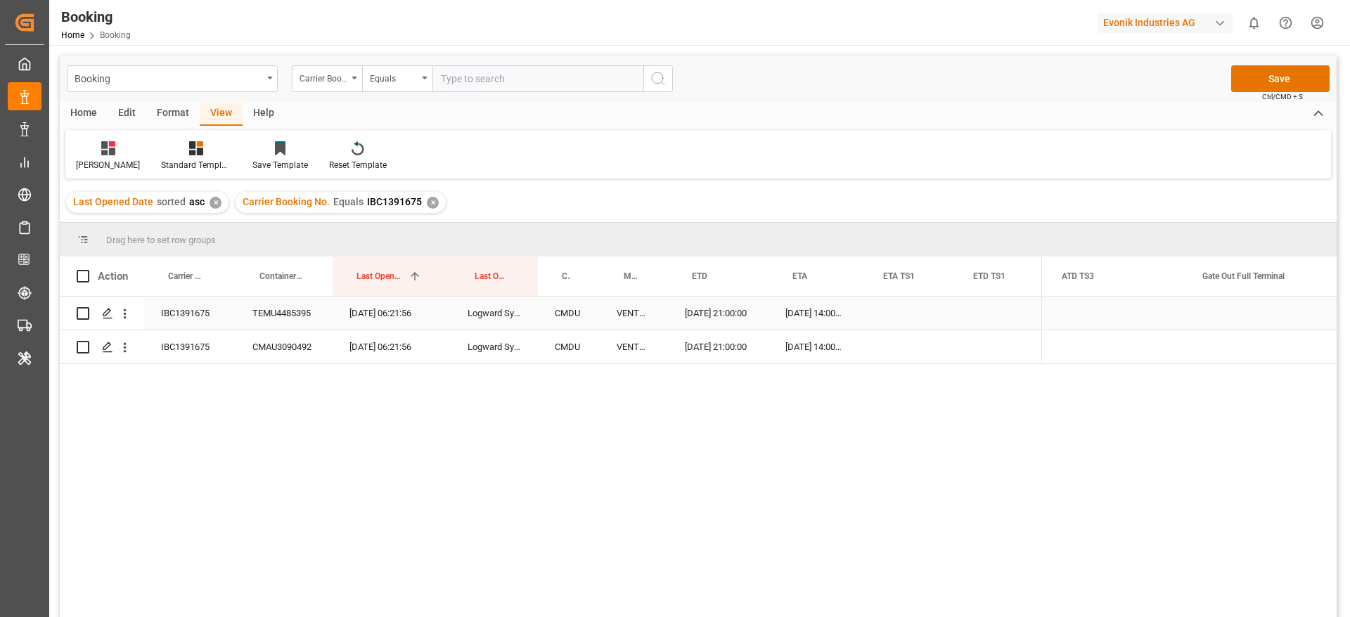
click at [1217, 304] on div "Press SPACE to select this row." at bounding box center [1256, 313] width 141 height 33
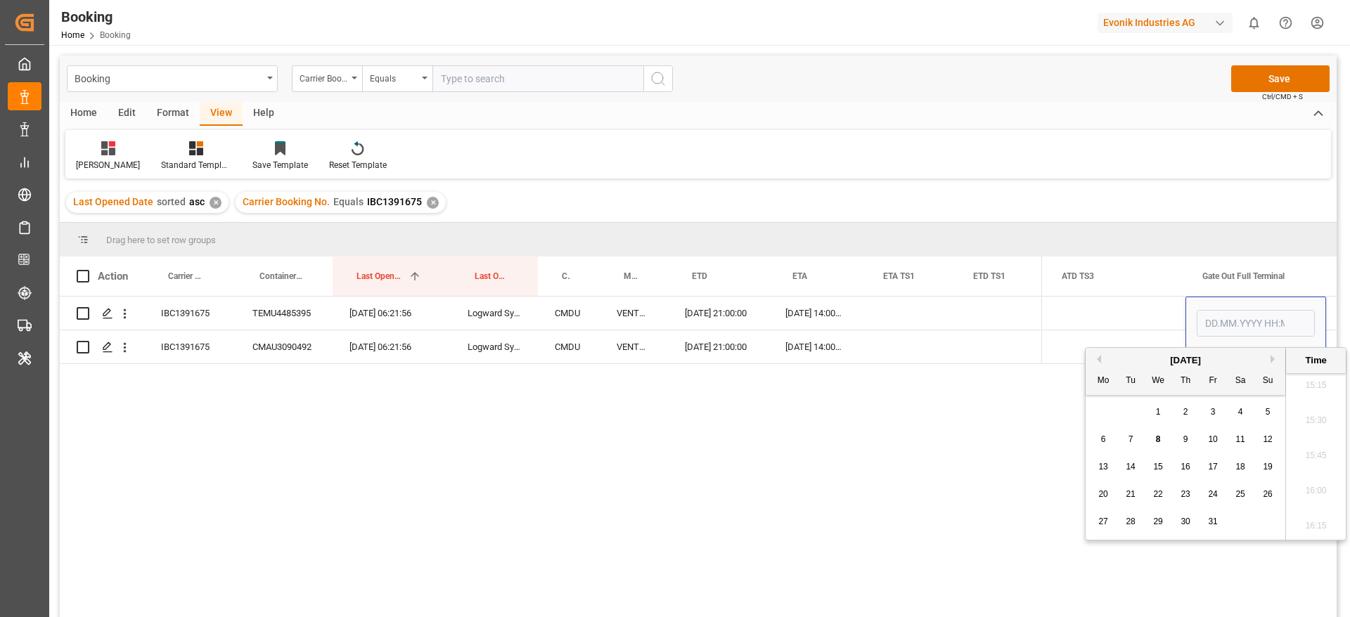
click at [1126, 436] on div "7" at bounding box center [1131, 440] width 18 height 17
type input "07.10.2025 00:00"
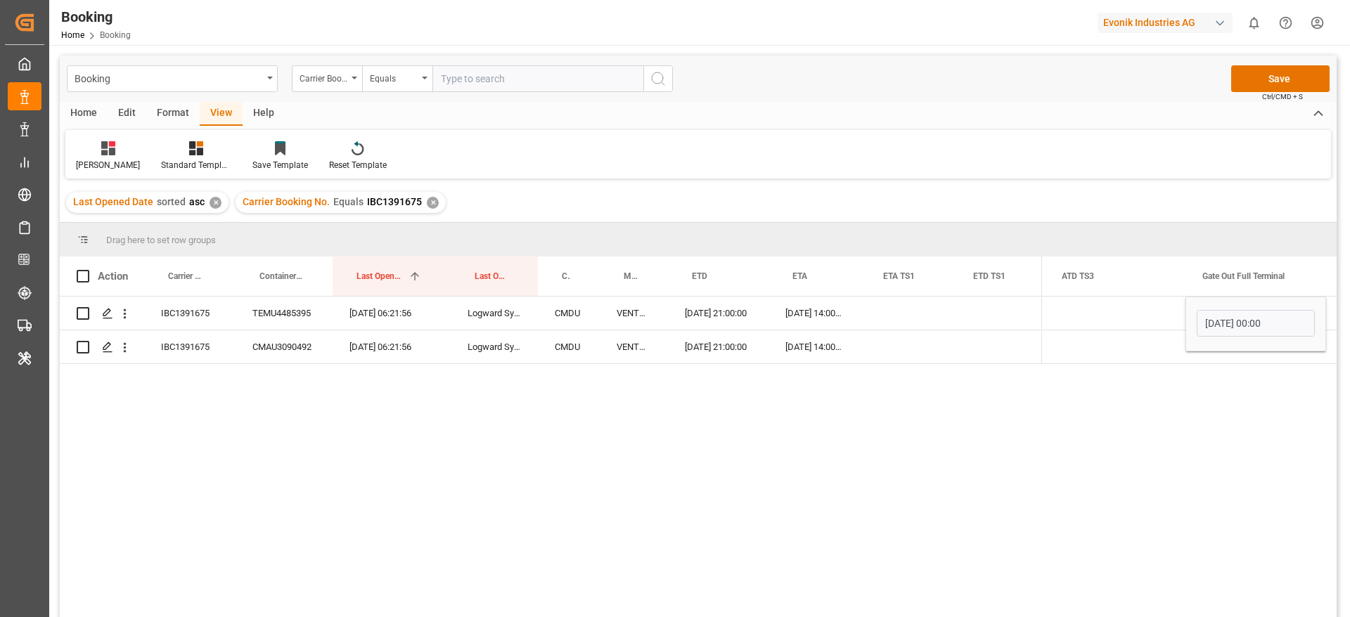
click at [965, 463] on div "IBC1391675 TEMU4485395 08.10.2025 06:21:56 Logward System CMDU VENTO DI LEVANTE…" at bounding box center [698, 459] width 1277 height 325
click at [1121, 311] on div "Press SPACE to select this row." at bounding box center [1115, 313] width 141 height 33
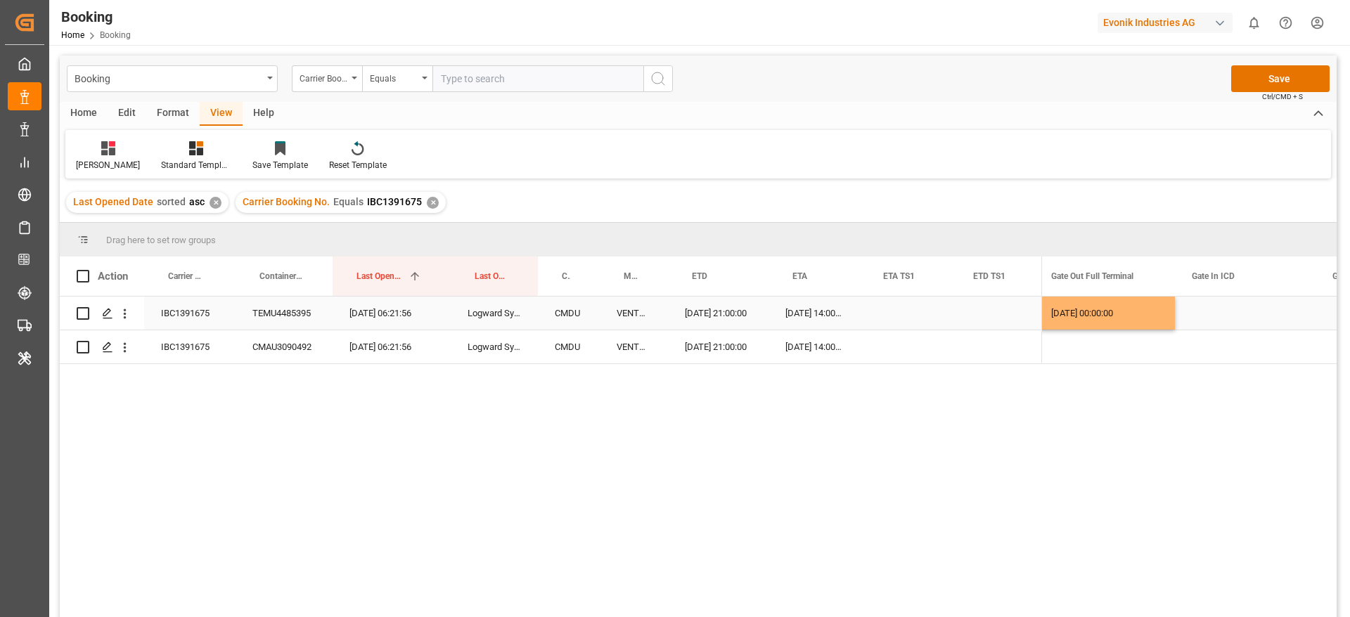
click at [1106, 304] on div "07.10.2025 00:00:00" at bounding box center [1105, 313] width 141 height 33
drag, startPoint x: 1171, startPoint y: 324, endPoint x: 1171, endPoint y: 345, distance: 20.4
click at [1161, 321] on div "07.10.2025 00:00:00" at bounding box center [1105, 313] width 141 height 33
drag, startPoint x: 1172, startPoint y: 326, endPoint x: 1173, endPoint y: 337, distance: 11.3
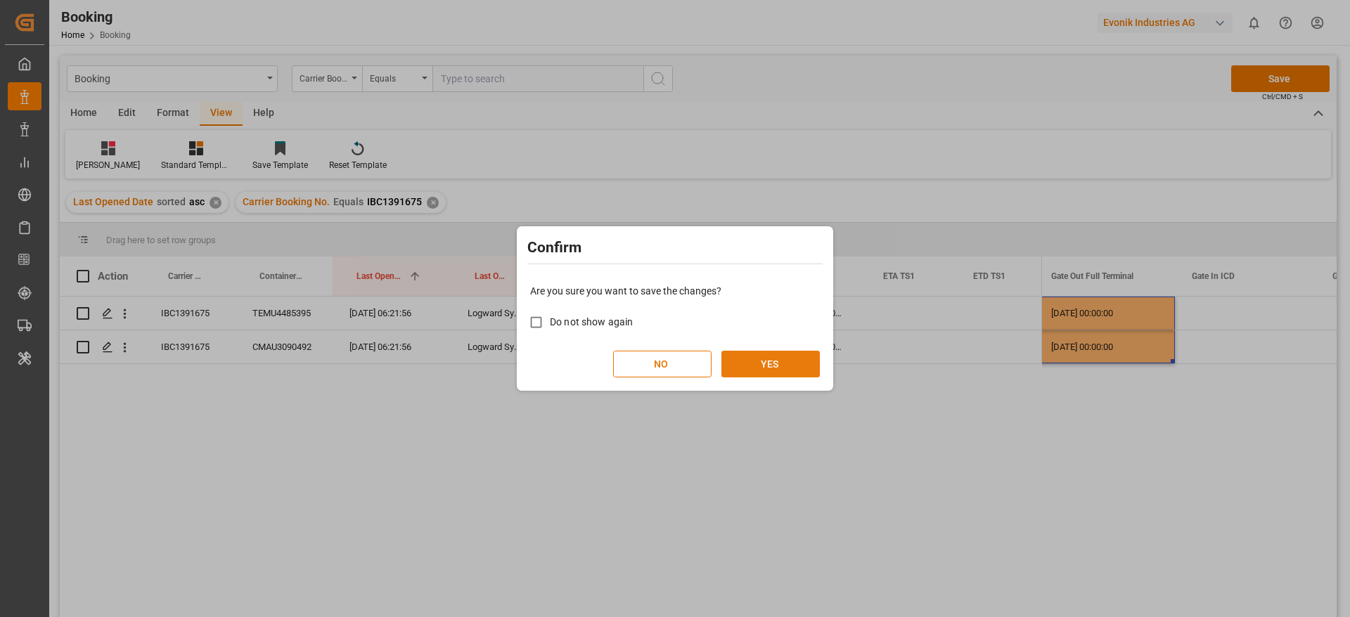
click at [773, 361] on button "YES" at bounding box center [771, 364] width 98 height 27
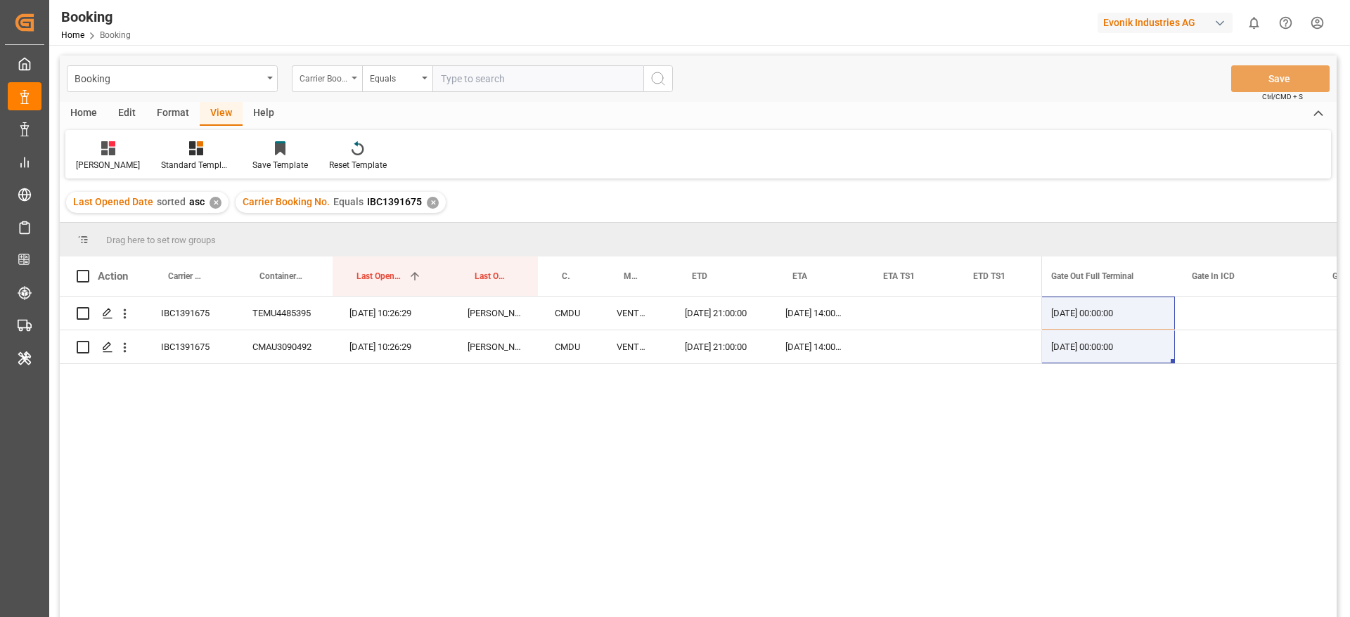
click at [340, 82] on div "Carrier Booking No." at bounding box center [324, 77] width 48 height 16
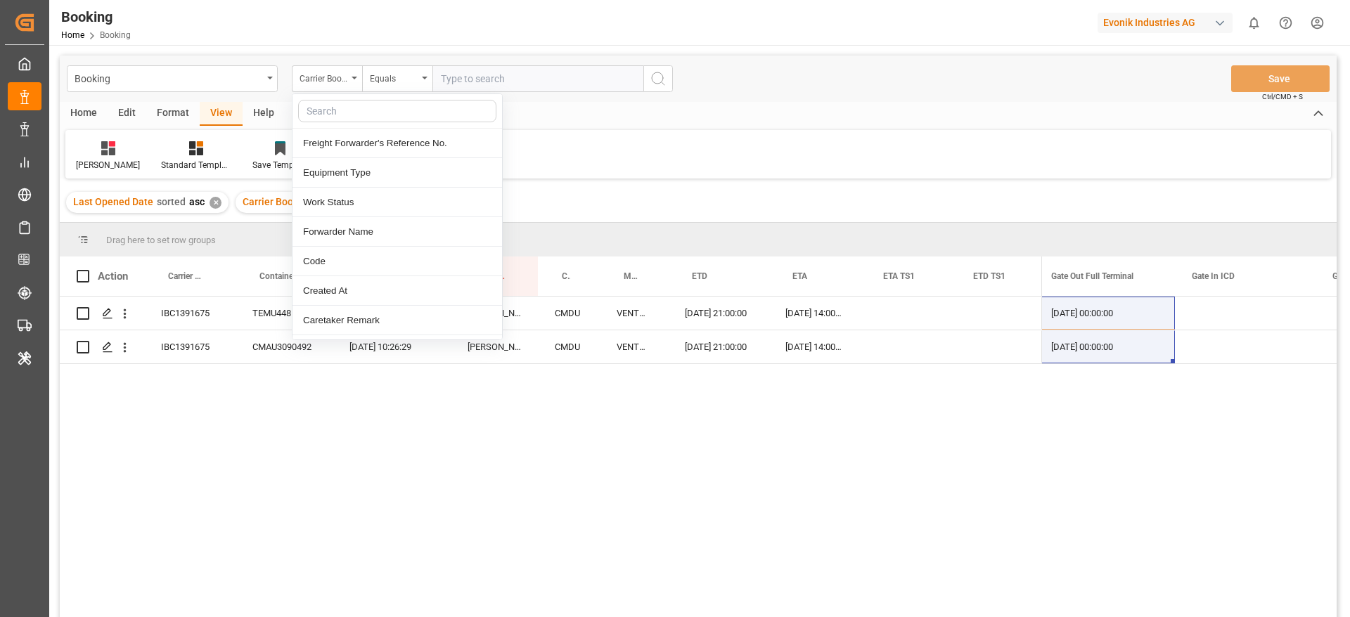
click at [345, 105] on input "text" at bounding box center [397, 111] width 198 height 23
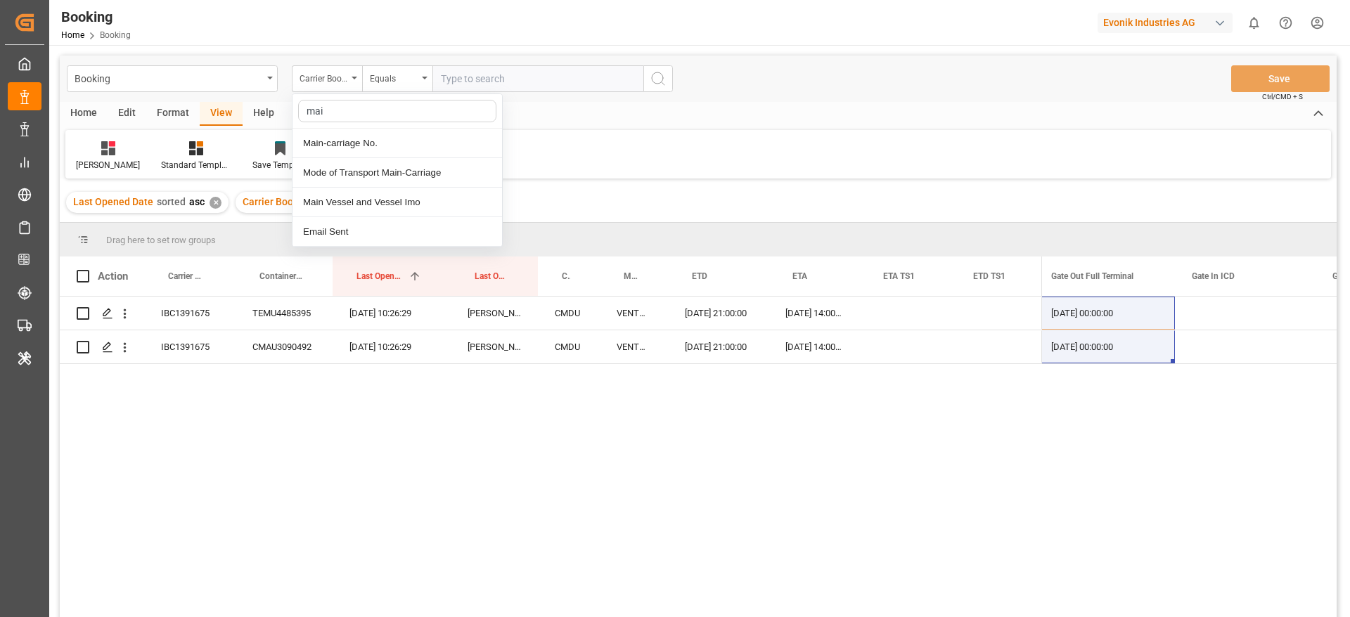
type input "main"
click at [338, 141] on div "Main-carriage No." at bounding box center [398, 144] width 210 height 30
click at [530, 84] on input "text" at bounding box center [538, 78] width 211 height 27
paste input "7001255006"
type input "7001255006"
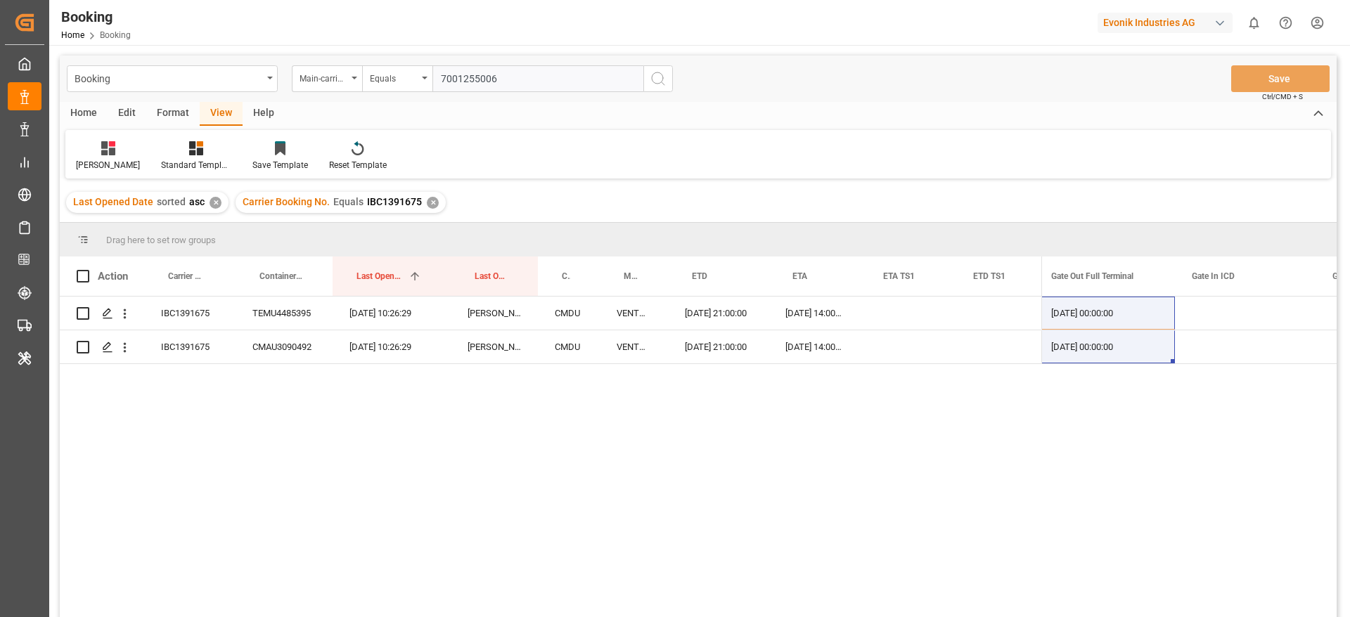
click at [658, 81] on icon "search button" at bounding box center [658, 78] width 17 height 17
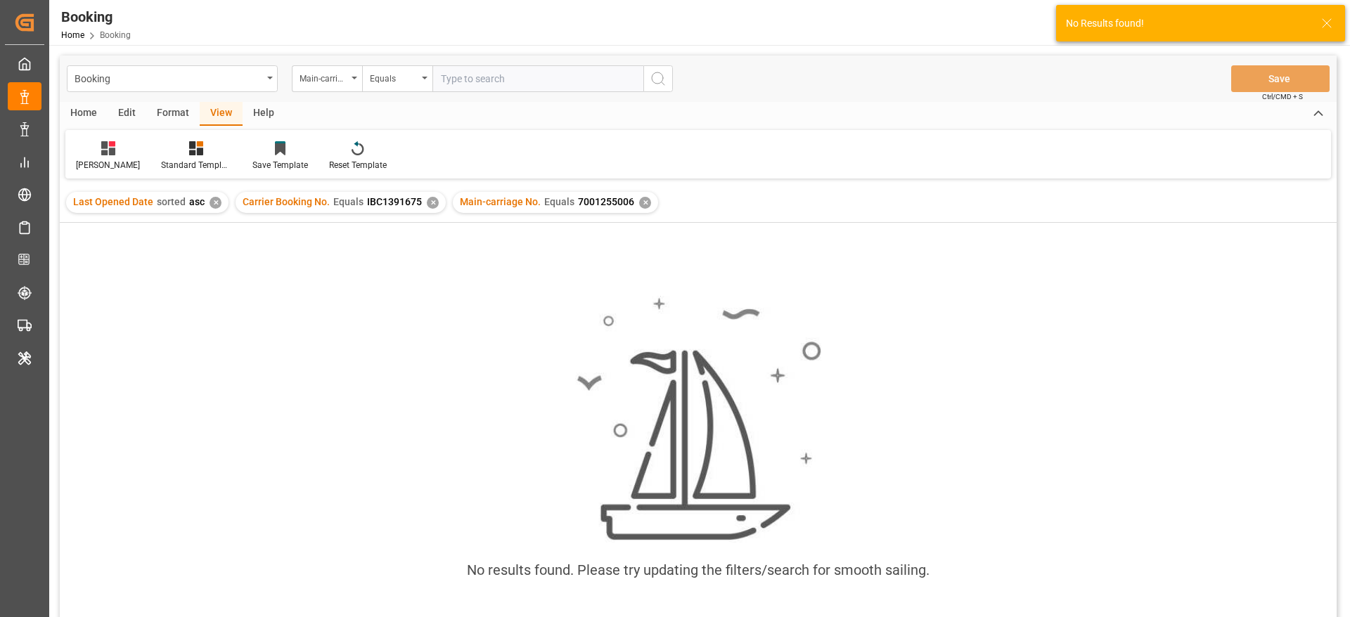
click at [428, 205] on div "✕" at bounding box center [433, 203] width 12 height 12
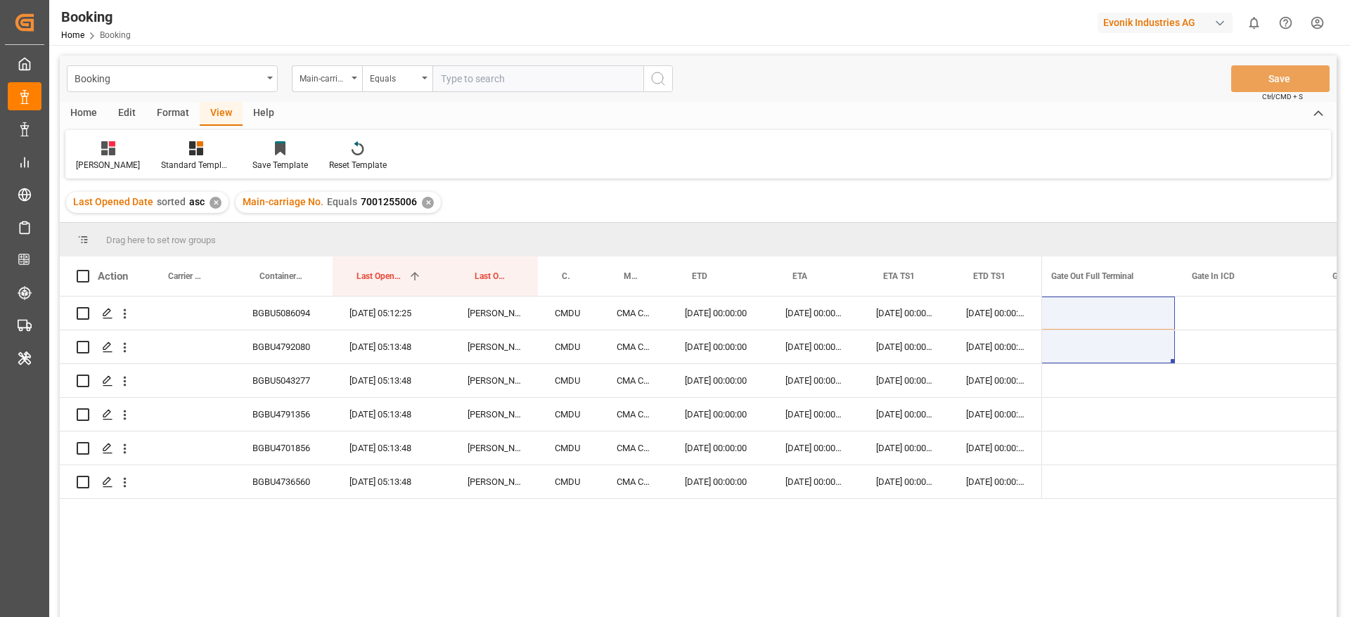
click at [87, 175] on div "Likitha Standard Templates Save Template Reset Template" at bounding box center [698, 154] width 1266 height 49
click at [87, 160] on div "Likitha" at bounding box center [108, 165] width 64 height 13
click at [106, 344] on div "Rail 1" at bounding box center [148, 342] width 123 height 15
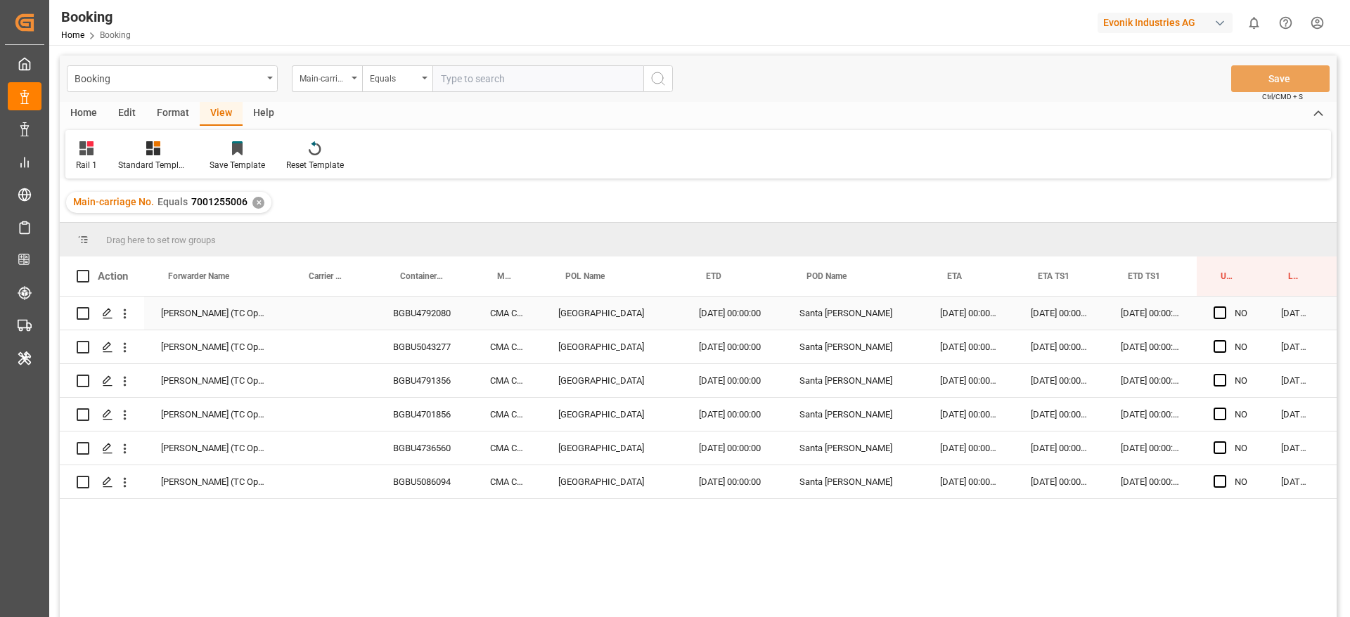
click at [1205, 312] on div "NO" at bounding box center [1231, 313] width 68 height 33
click at [1217, 311] on span "Press SPACE to select this row." at bounding box center [1220, 313] width 13 height 13
click at [1224, 307] on input "Press SPACE to select this row." at bounding box center [1224, 307] width 0 height 0
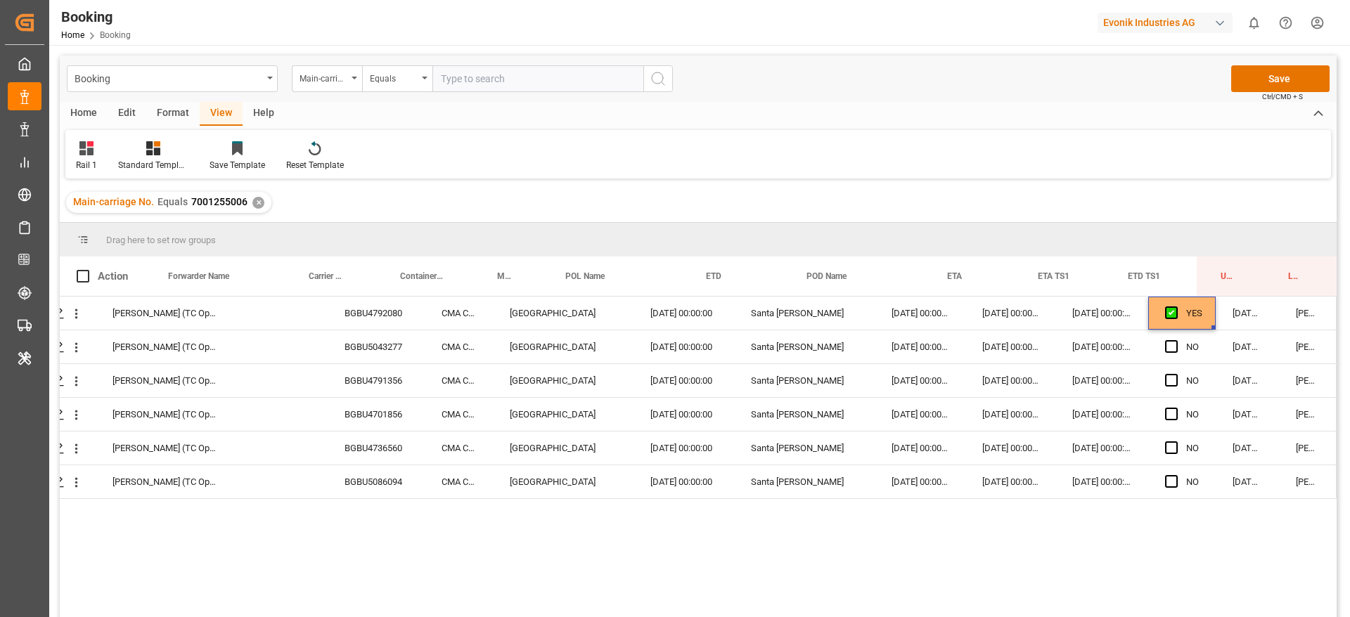
click at [256, 204] on div "✕" at bounding box center [258, 203] width 12 height 12
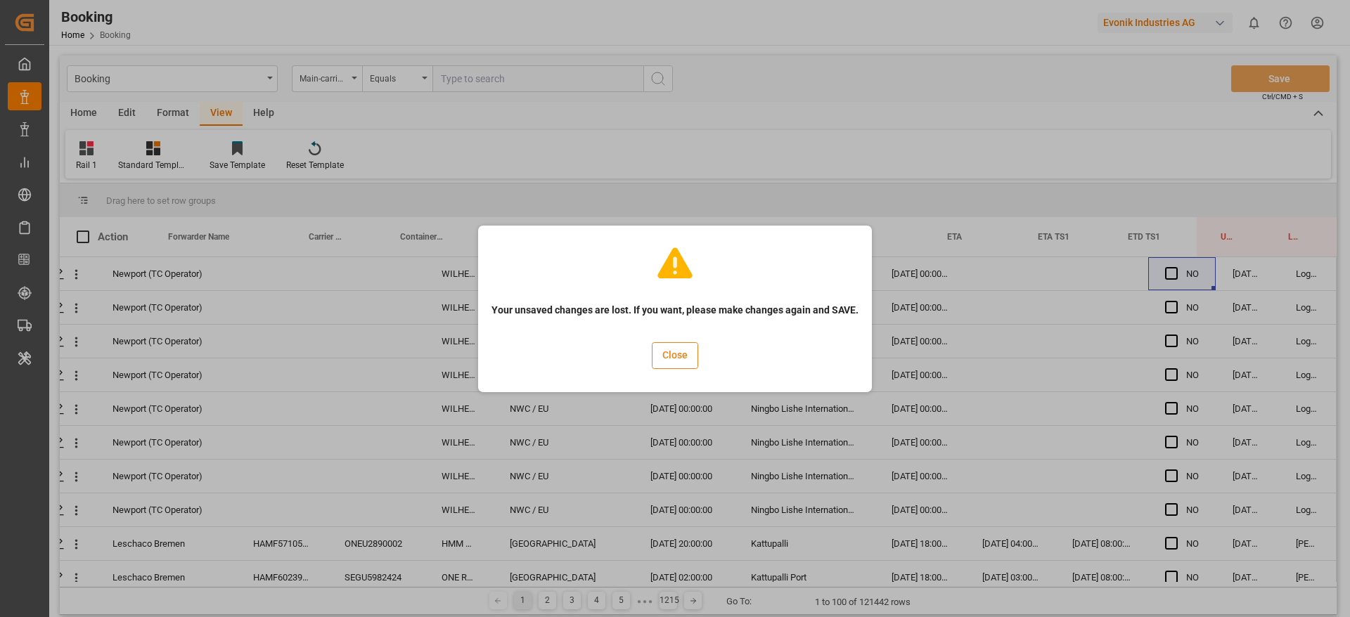
click at [672, 351] on button "Close" at bounding box center [675, 355] width 46 height 27
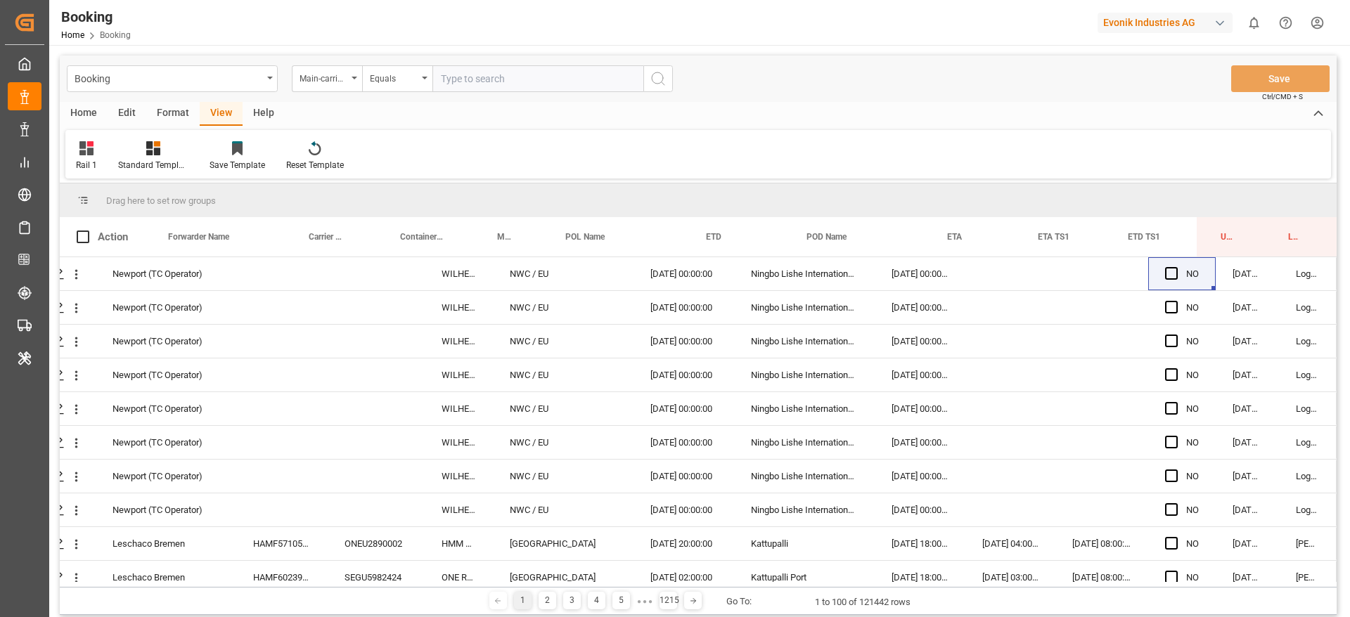
click at [504, 86] on input "text" at bounding box center [538, 78] width 211 height 27
paste input "7001239840"
type input "7001239840"
click at [664, 68] on button "search button" at bounding box center [659, 78] width 30 height 27
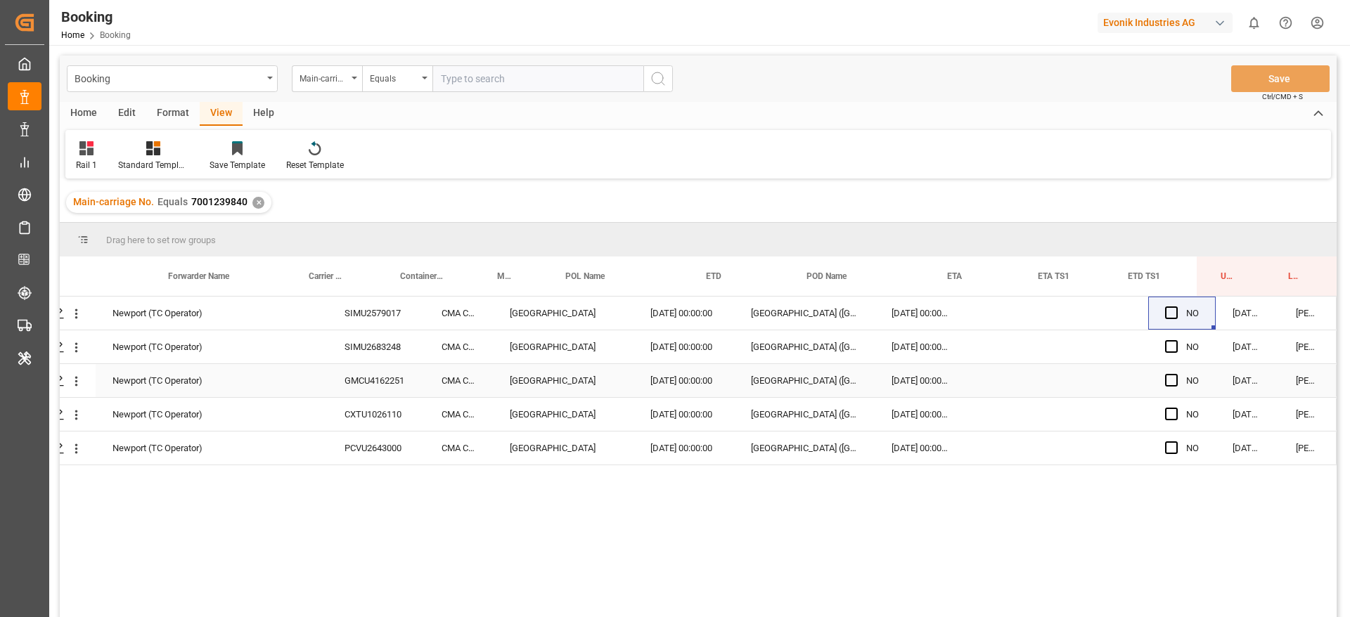
click at [363, 381] on div "GMCU4162251" at bounding box center [376, 380] width 97 height 33
click at [357, 414] on div "CXTU1026110" at bounding box center [376, 414] width 97 height 33
click at [408, 444] on div "PCVU2643000" at bounding box center [376, 448] width 97 height 33
click at [70, 413] on icon "open menu" at bounding box center [76, 415] width 15 height 15
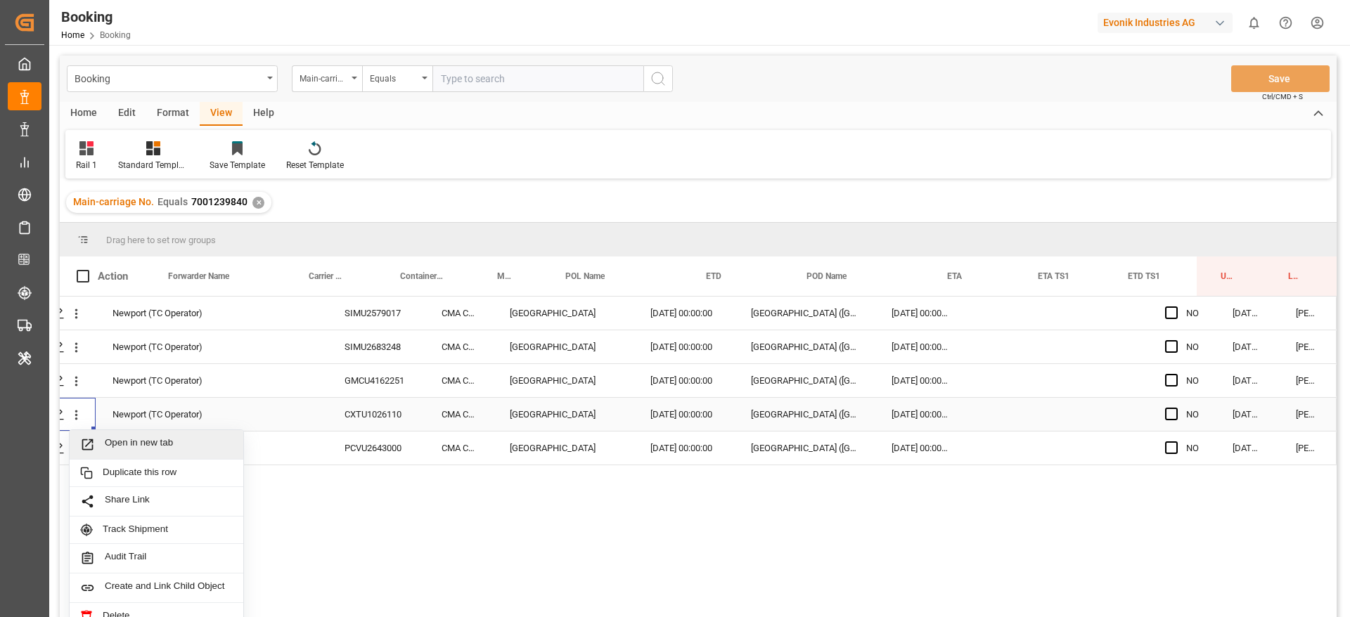
click at [127, 450] on span "Open in new tab" at bounding box center [169, 444] width 128 height 15
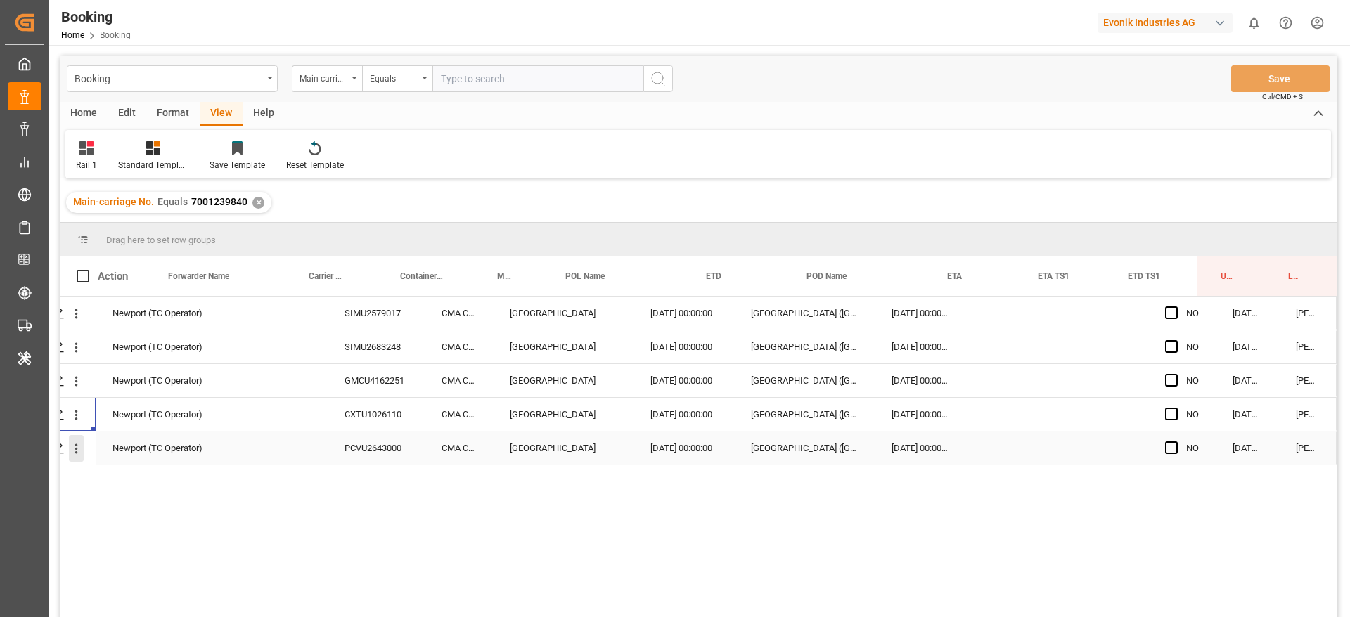
click at [75, 456] on button "open menu" at bounding box center [76, 448] width 15 height 27
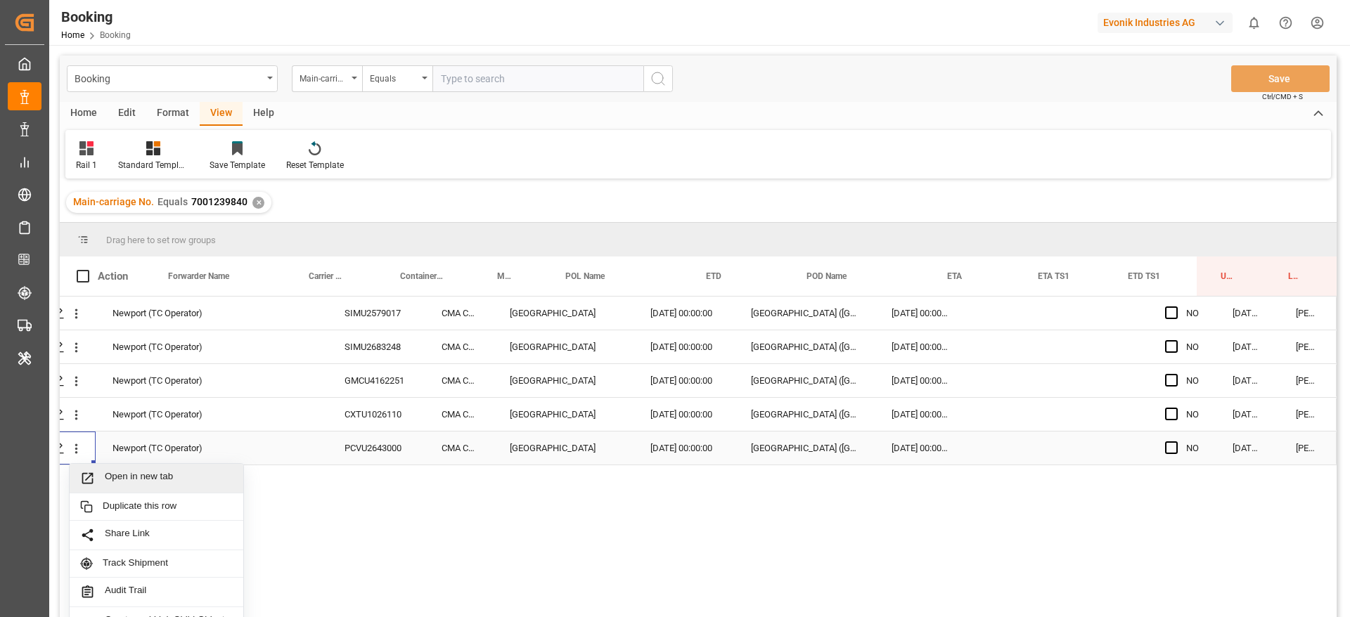
click at [143, 470] on div "Open in new tab" at bounding box center [157, 479] width 174 height 30
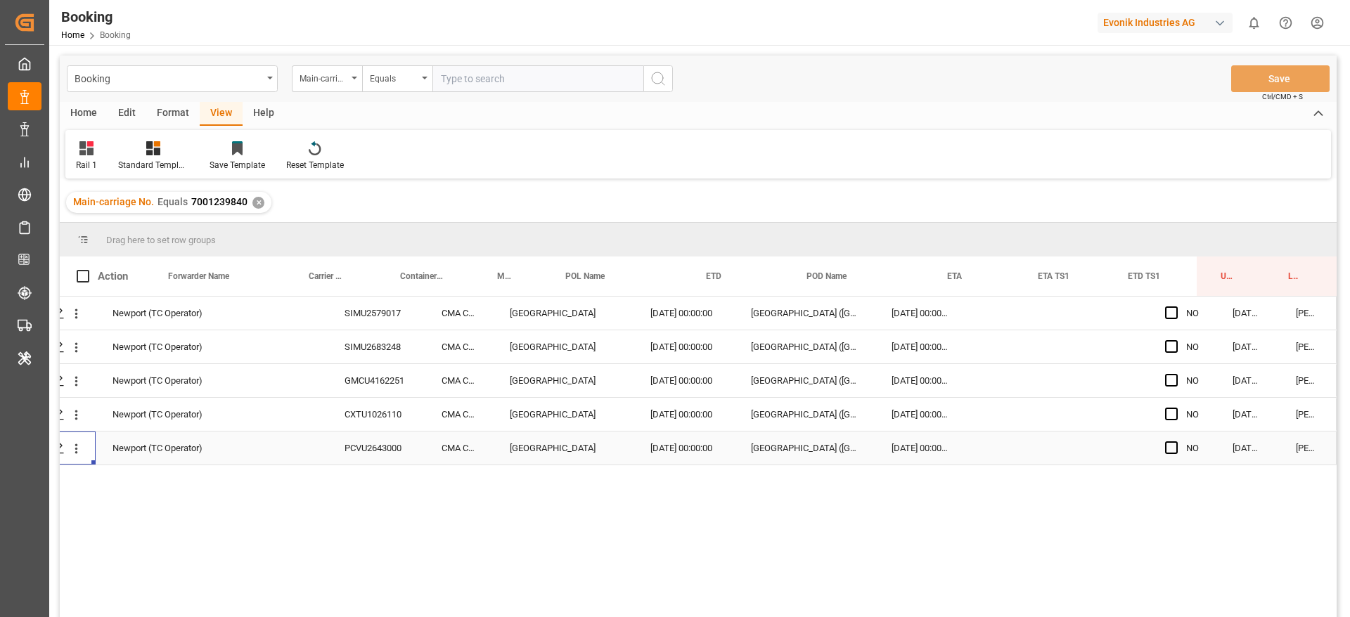
click at [259, 200] on div "✕" at bounding box center [258, 203] width 12 height 12
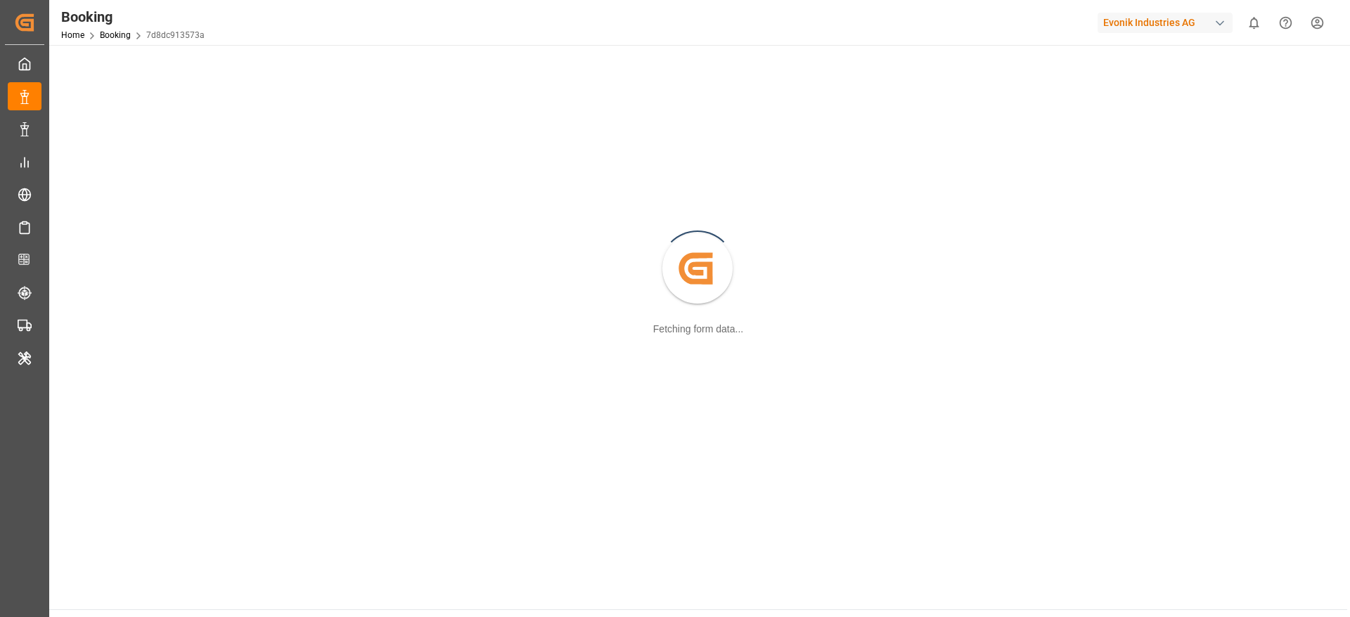
scroll to position [153, 0]
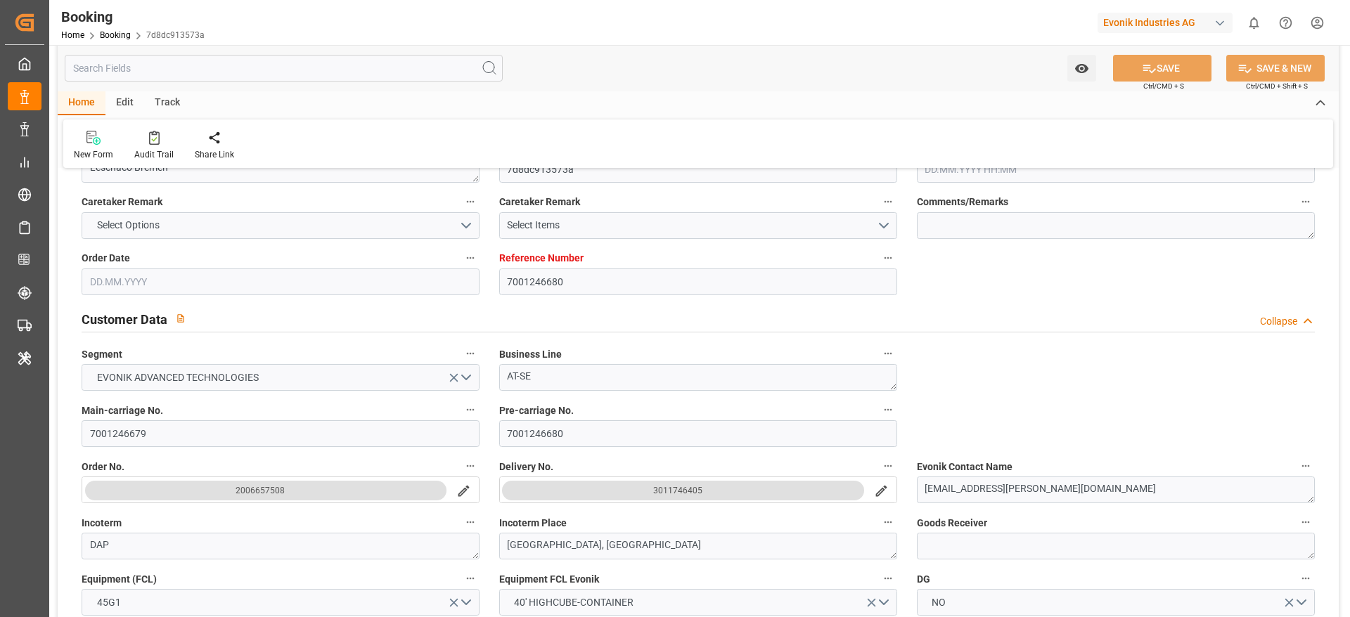
type input "7001246680"
type input "9332846"
type input "CMACGM"
type input "CMA CGM Group"
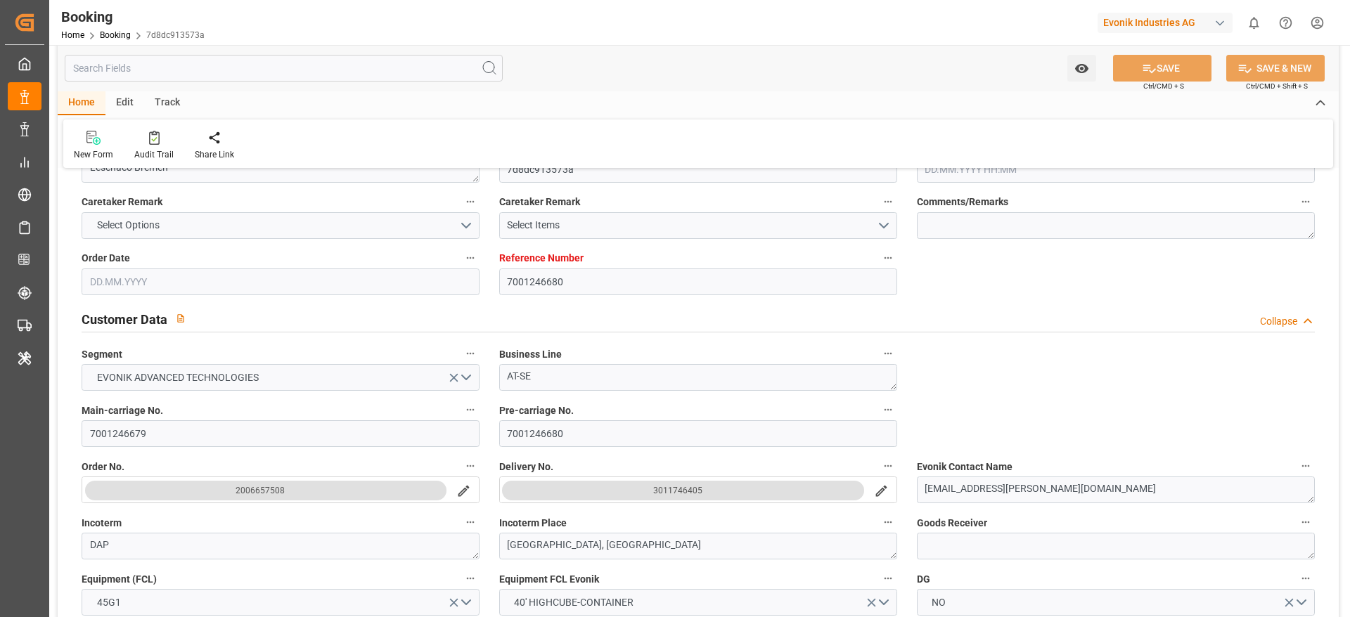
type input "BEANR"
type input "USCHS"
type input "16"
type input "0"
type input "BEANR"
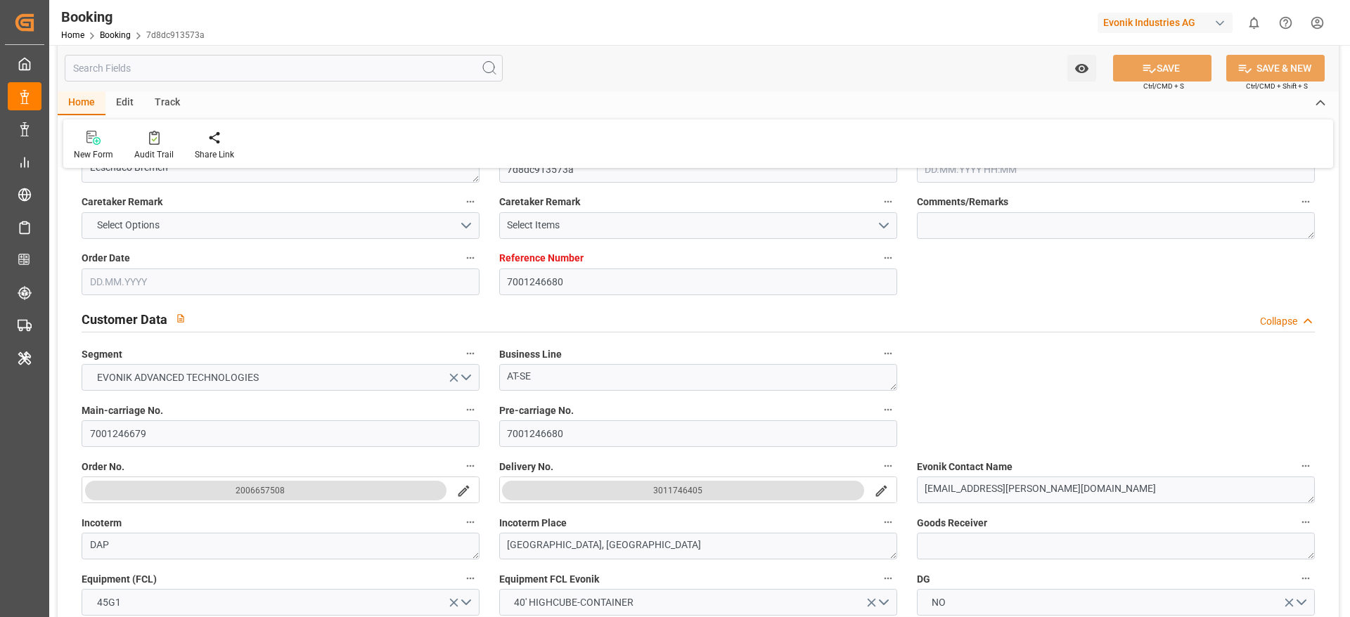
type input "USCHS"
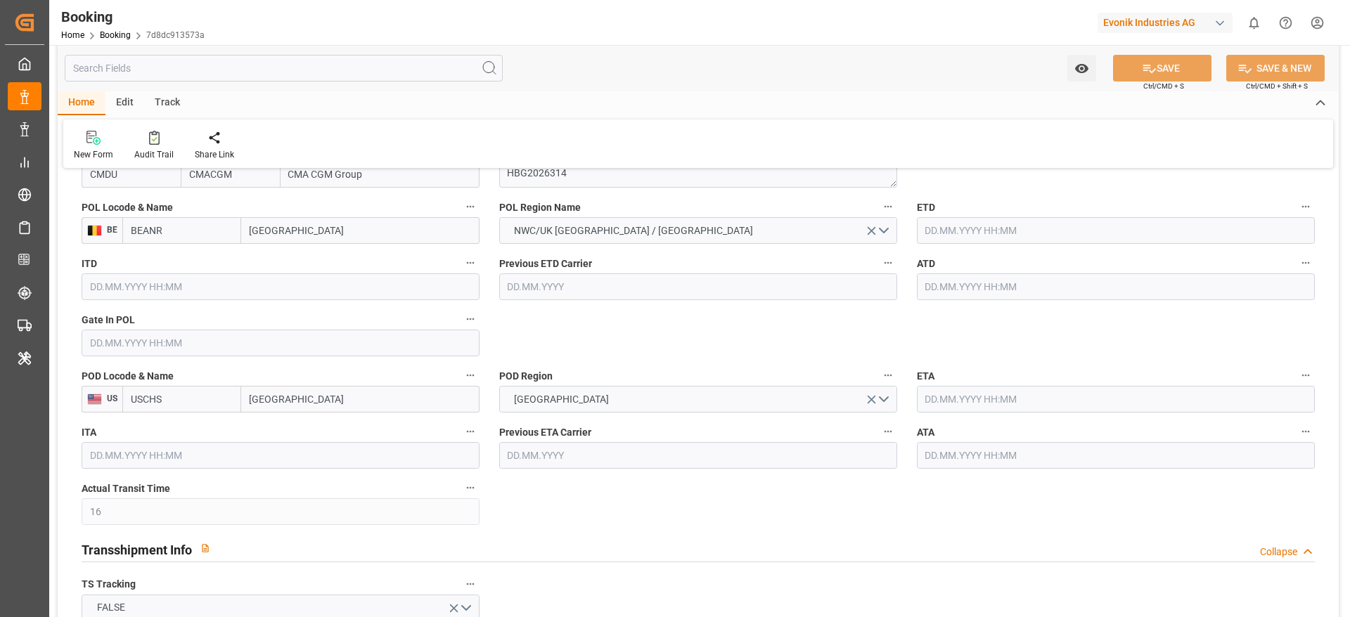
type input "12.08.2025 13:49"
type input "12.08.2025"
type input "30.09.2025"
type input "[DATE]"
type input "[DATE] 00:00"
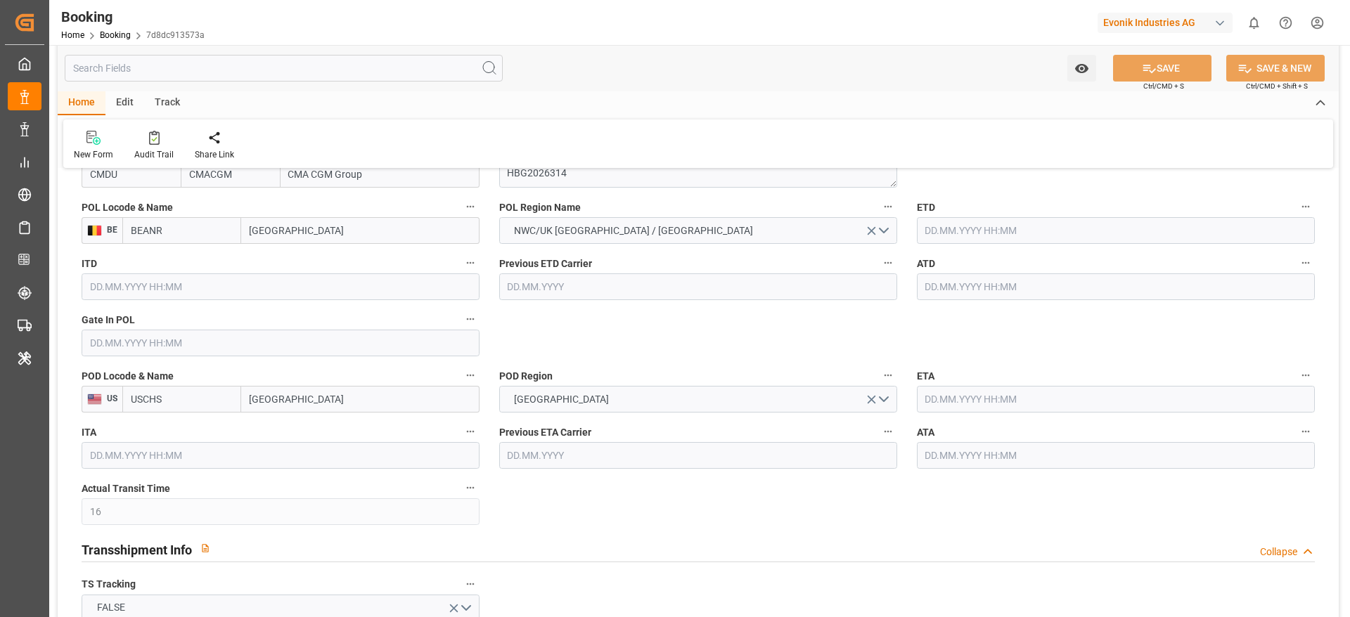
type input "[DATE] 00:00"
type input "14.08.2025"
type input "19.09.2025 16:00"
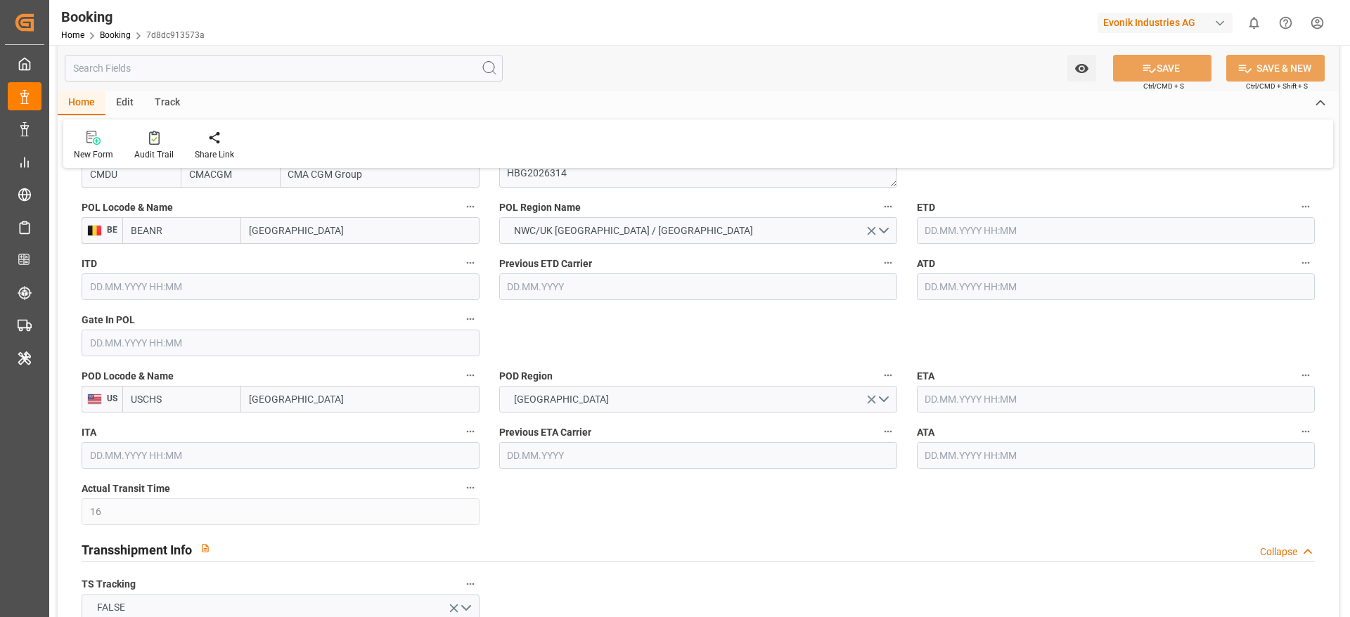
type input "07.09.2025 00:00"
type input "19.09.2025 16:00"
type input "14.09.2025 19:28"
type input "06.10.2025 00:00"
type input "21.09.2025 00:00"
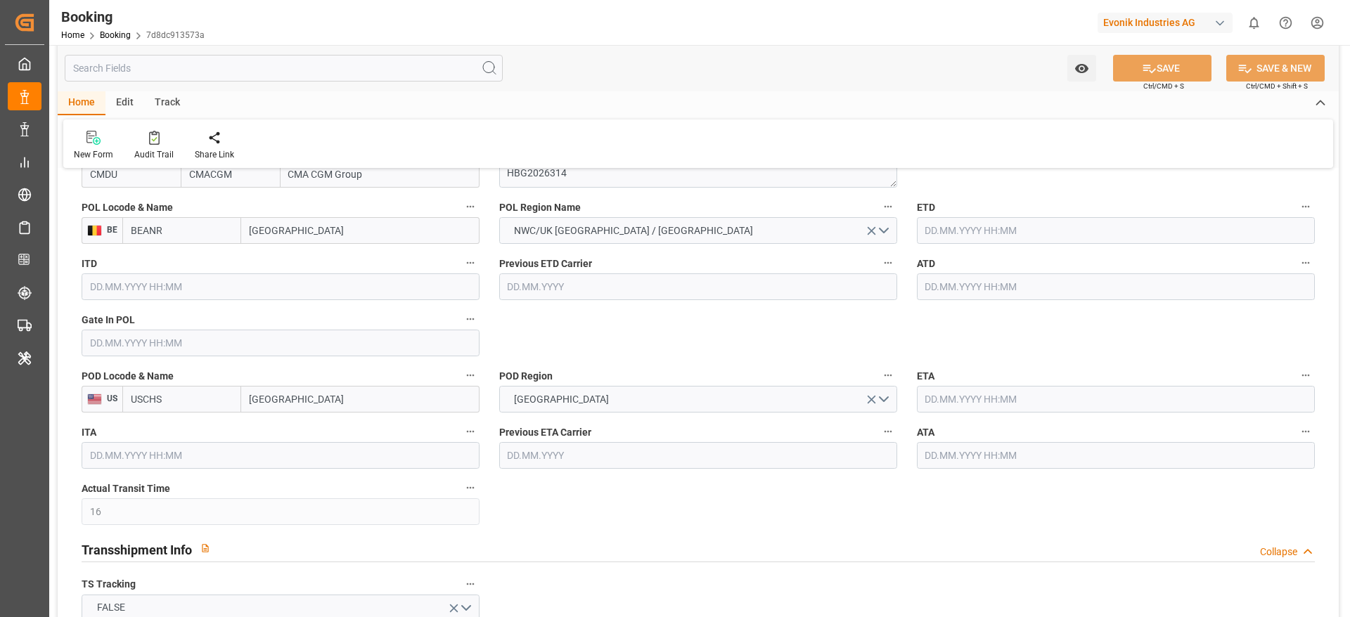
type input "05.10.2025 17:18"
type input "14.08.2025"
type input "08.10.2025 06:01"
type input "[DATE]"
type input "19.09.2025 07:34"
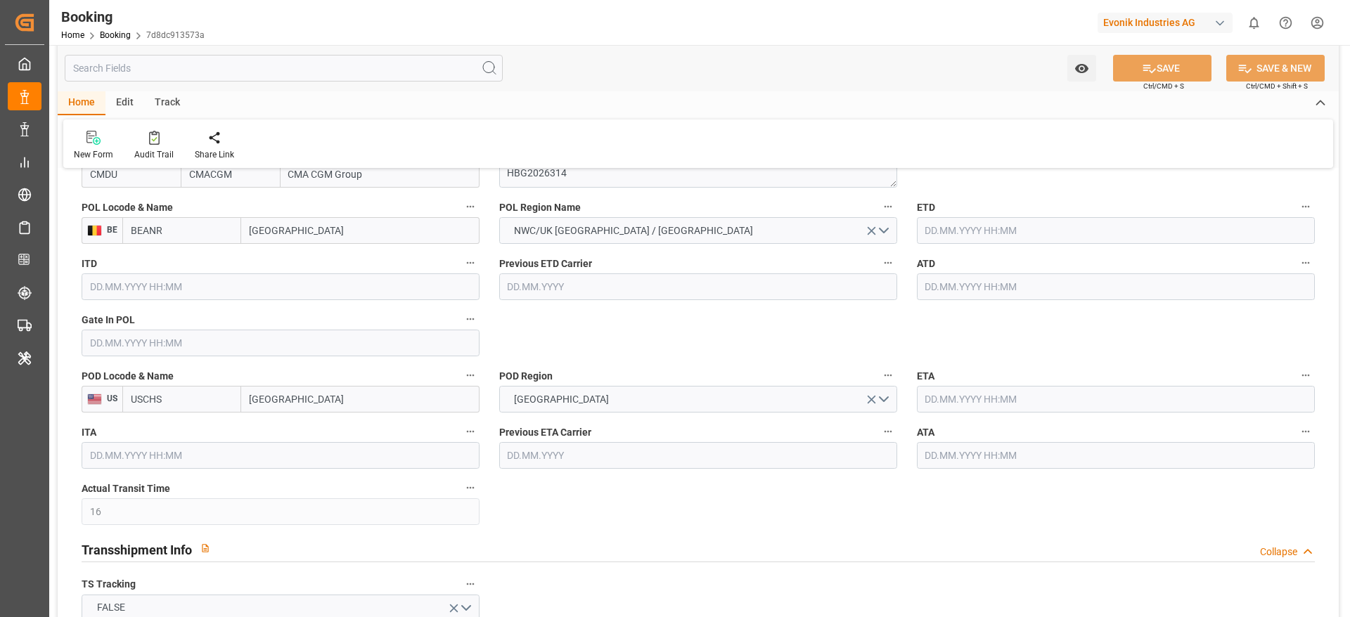
type input "19.09.2025 16:00"
type input "19.09.2025 18:08"
type input "06.10.2025 00:00"
type input "05.10.2025 16:51"
type input "06.10.2025 12:40"
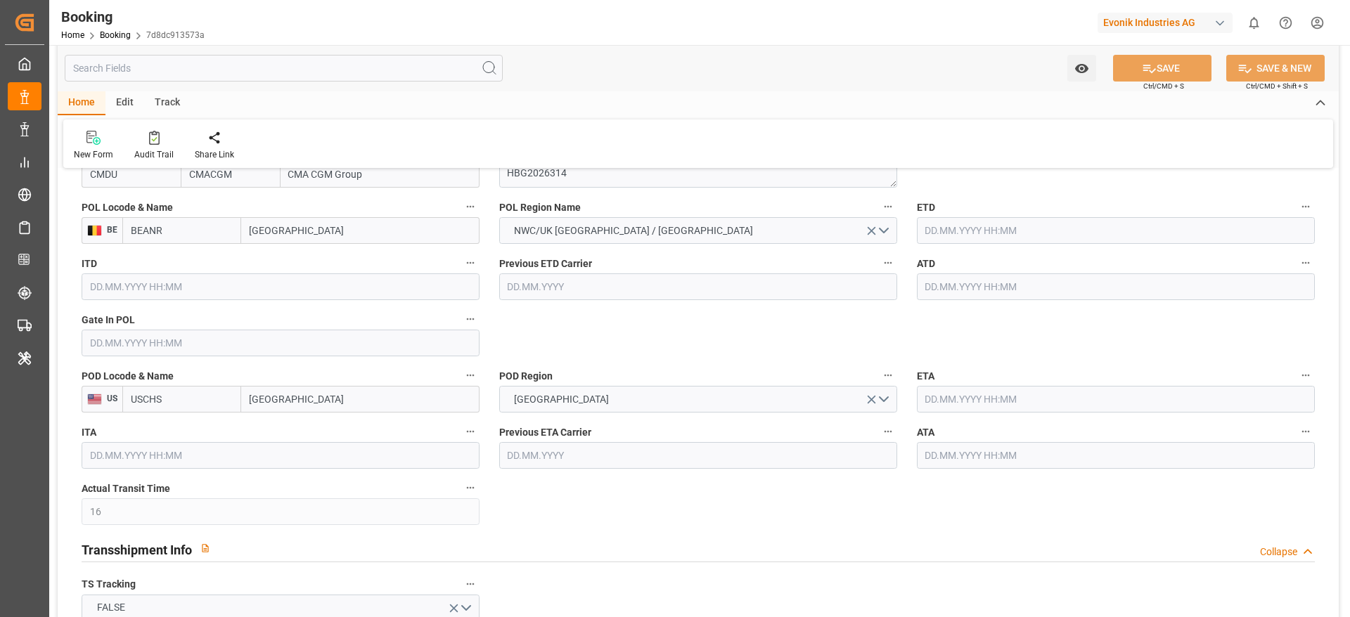
type input "06.10.2025 03:46"
type input "10.10.2025 03:46"
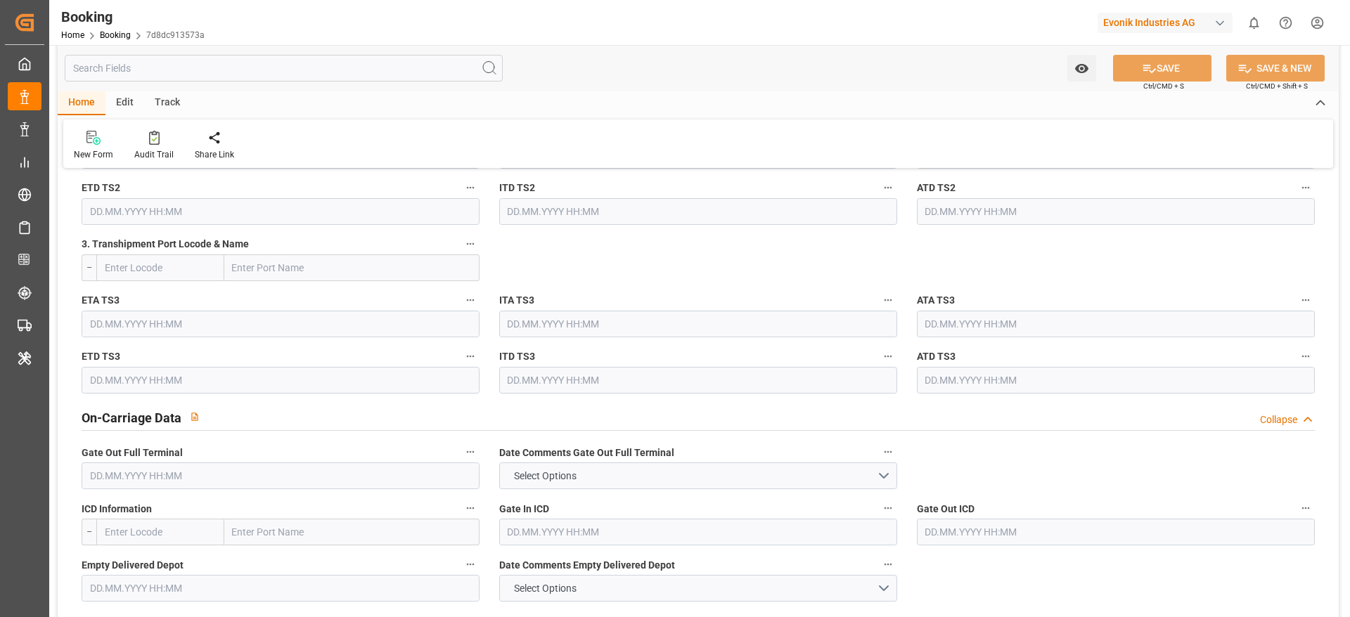
scroll to position [1963, 0]
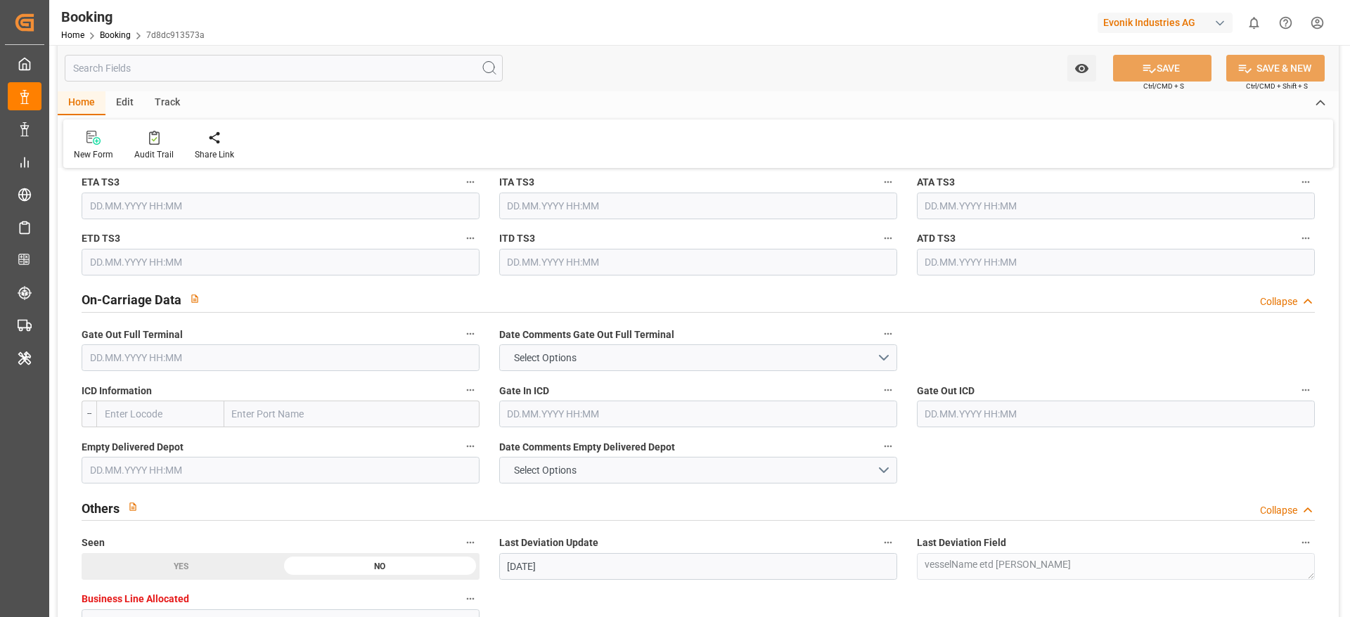
click at [134, 376] on div "ICD Information --" at bounding box center [281, 404] width 418 height 56
click at [135, 370] on input "text" at bounding box center [281, 358] width 398 height 27
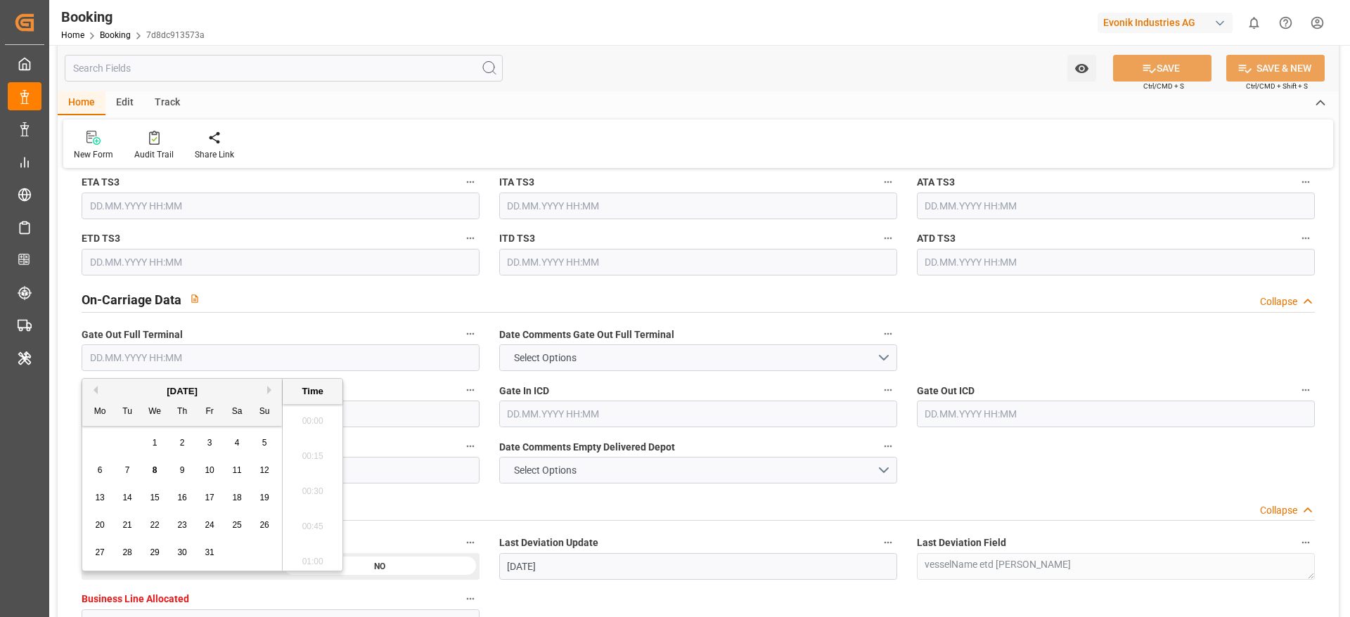
click at [134, 366] on input "text" at bounding box center [281, 358] width 398 height 27
click at [125, 411] on span "7" at bounding box center [127, 471] width 5 height 10
type input "[DATE] 00:00"
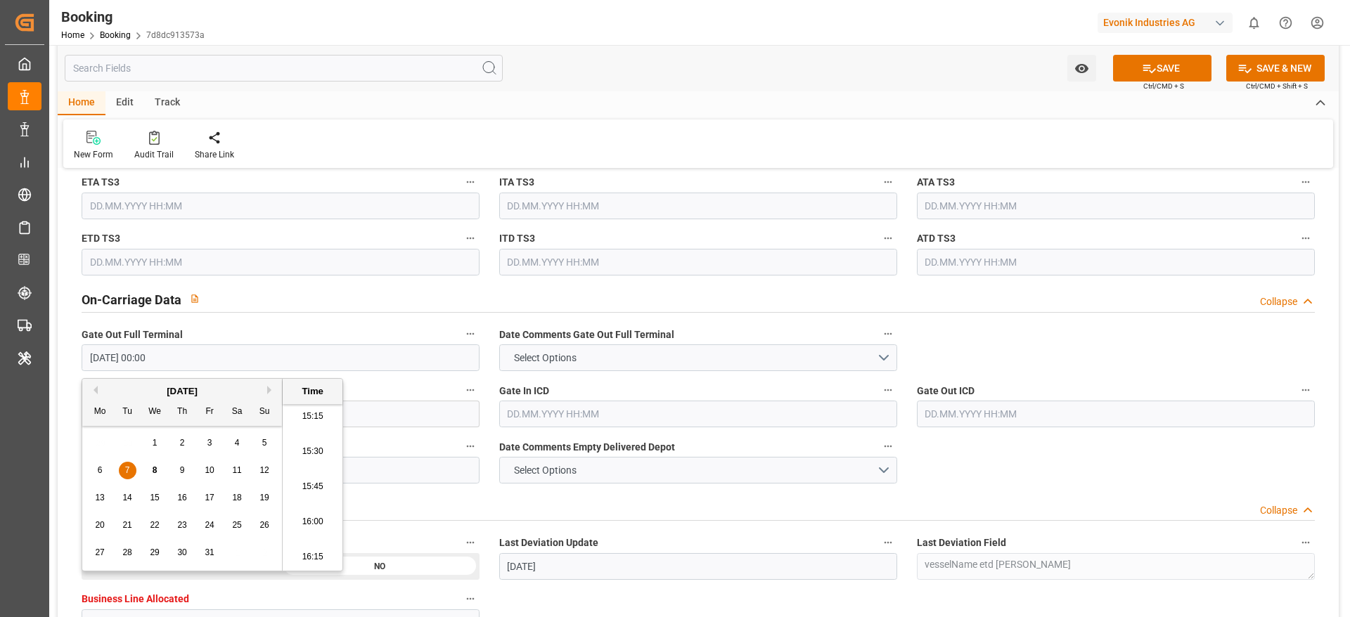
click at [320, 25] on div "Booking Home Booking 7d8dc913573a Evonik Industries AG 0 Notifications Only sho…" at bounding box center [694, 22] width 1311 height 45
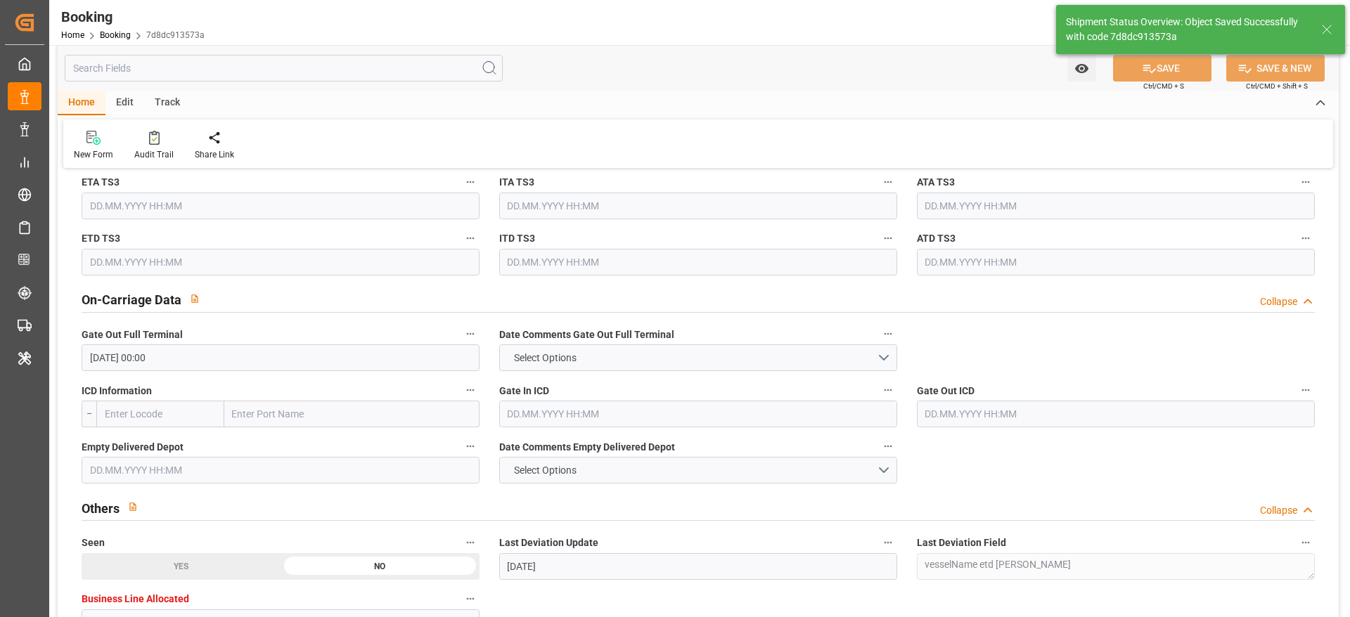
type textarea "[PERSON_NAME]"
type input "08.10.2025 10:27"
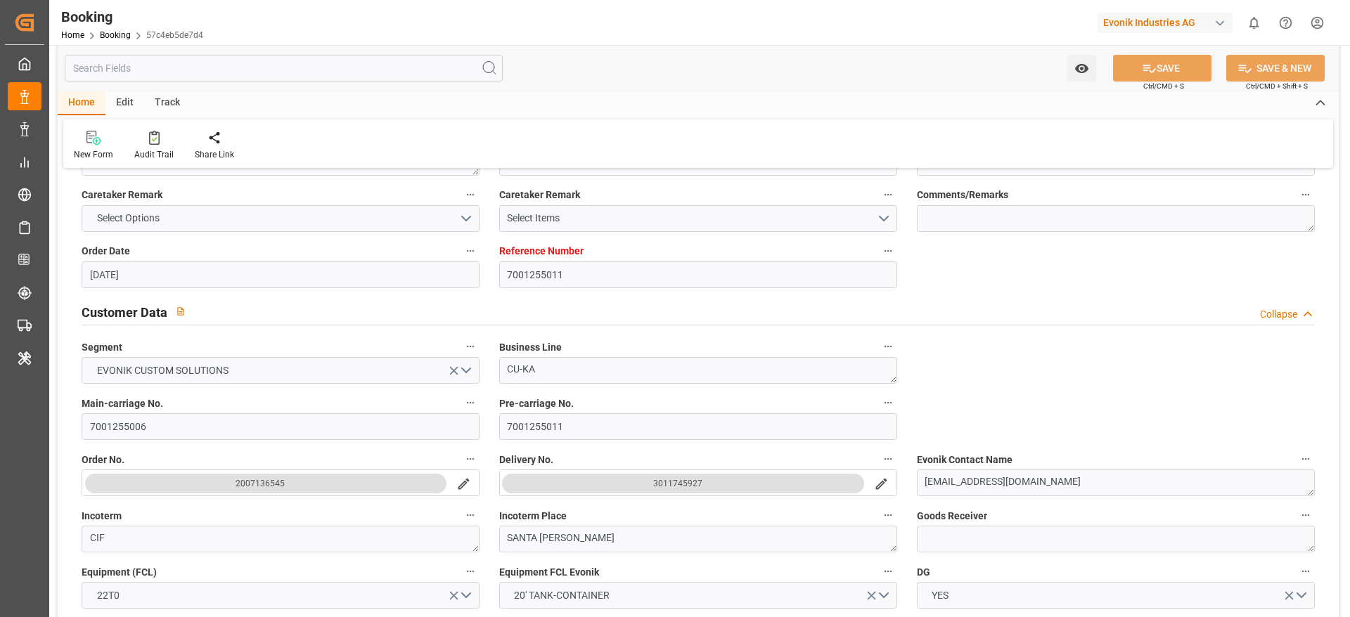
scroll to position [158, 0]
click at [202, 440] on input "7001255006" at bounding box center [281, 428] width 398 height 27
click at [203, 438] on input "7001255006" at bounding box center [281, 428] width 398 height 27
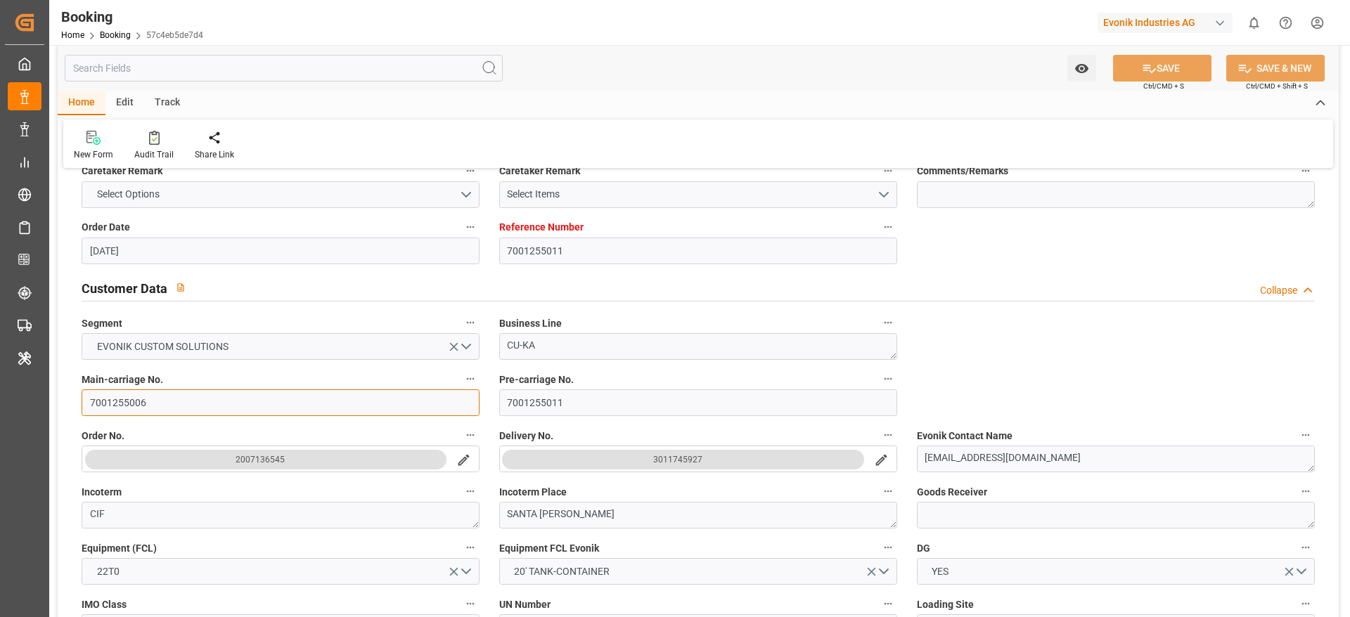
scroll to position [185, 0]
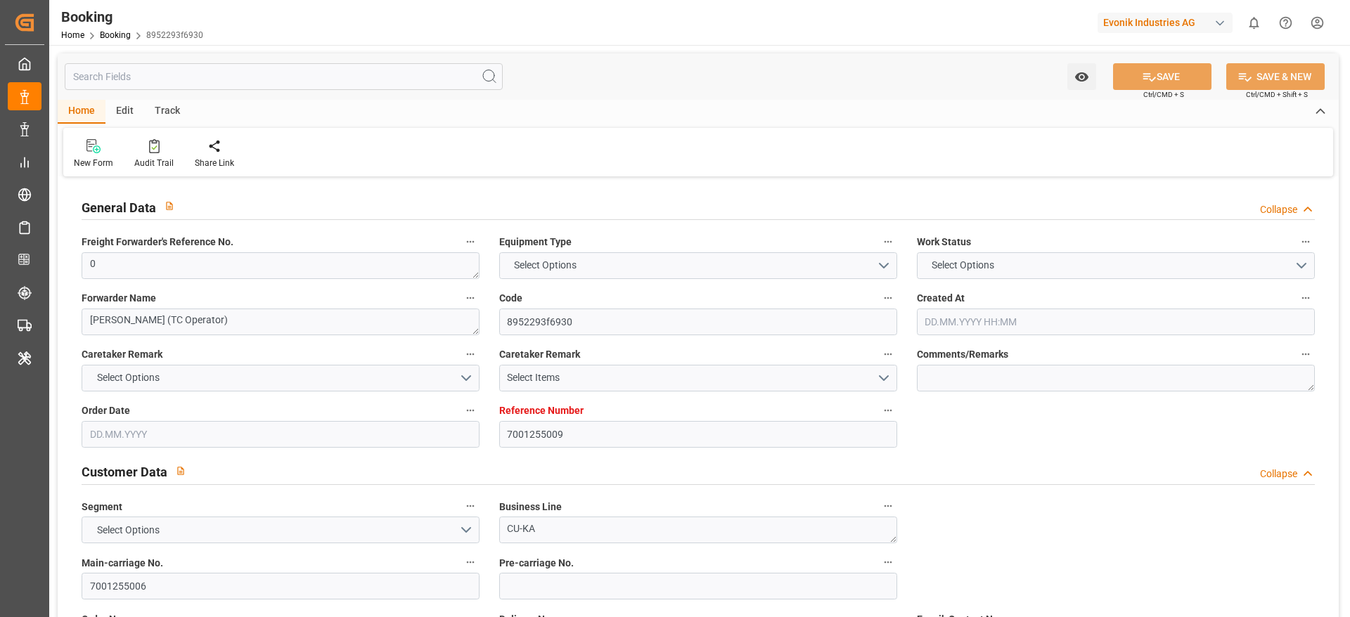
type input "7001255009"
type input "9709219"
type input "CMACGM"
type input "CMA CGM Group"
type input "NLRTM"
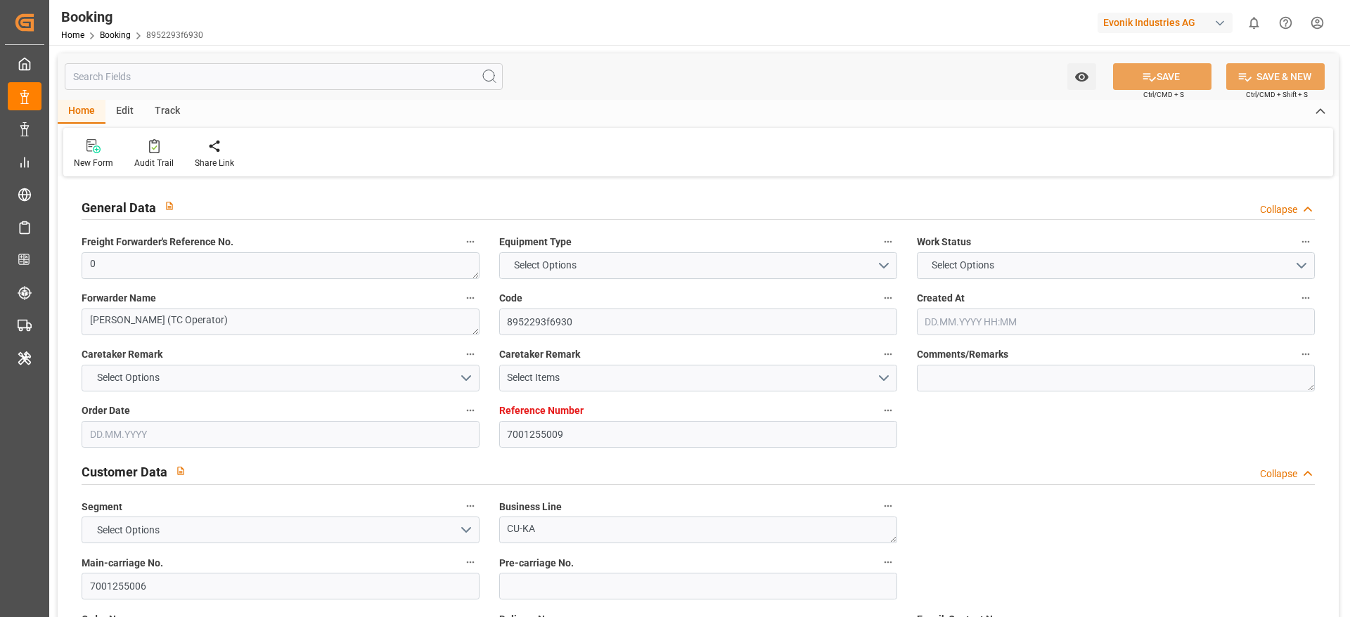
type input "COSMR"
type input "29"
type input "FRLEH"
type input "0"
type input "21.08.2025 12:37"
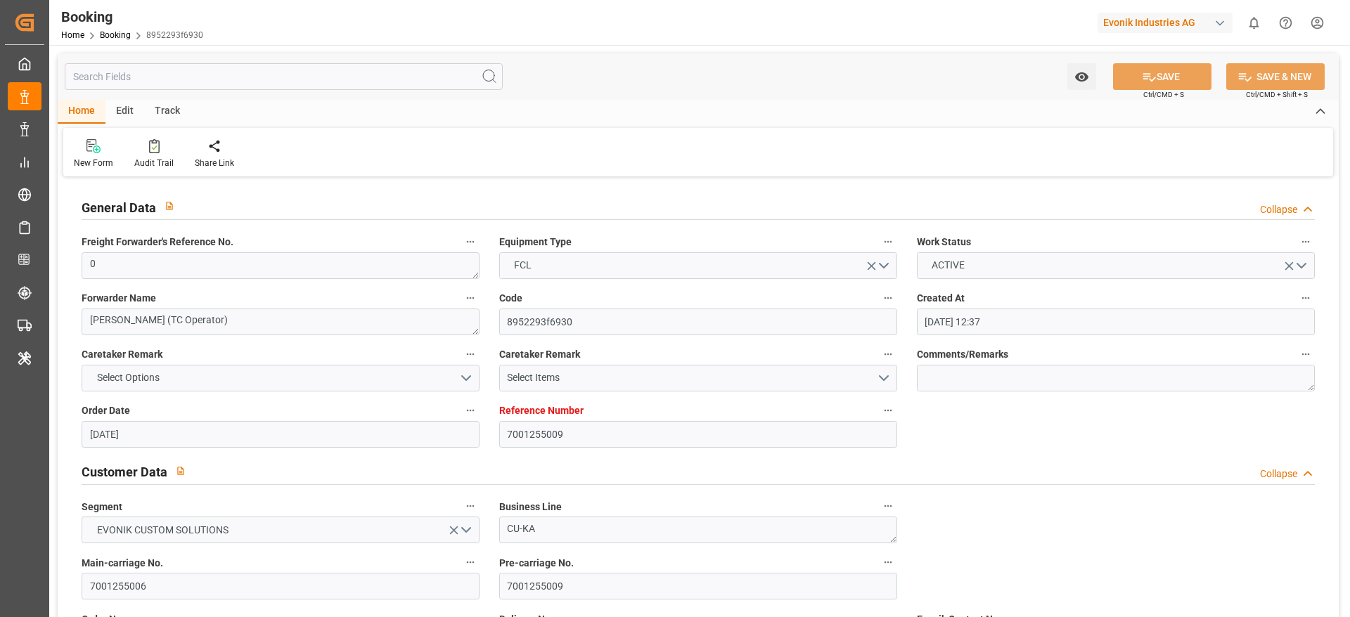
type input "21.08.2025"
type input "28.09.2025"
type input "02.09.2025"
type input "01.09.2025 00:00"
type input "08.09.2025 00:00"
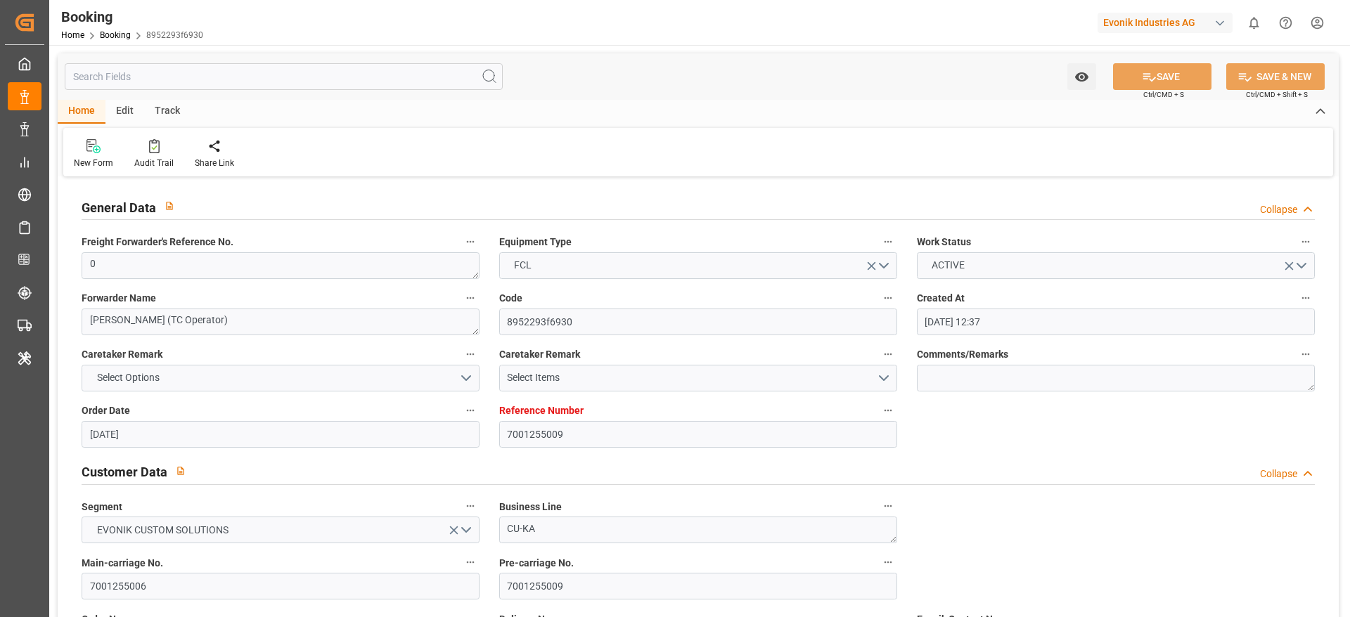
type input "08.09.2025 00:00"
type input "02.09.2025 00:00"
type input "07.10.2025 00:00"
type input "29.09.2025 00:00"
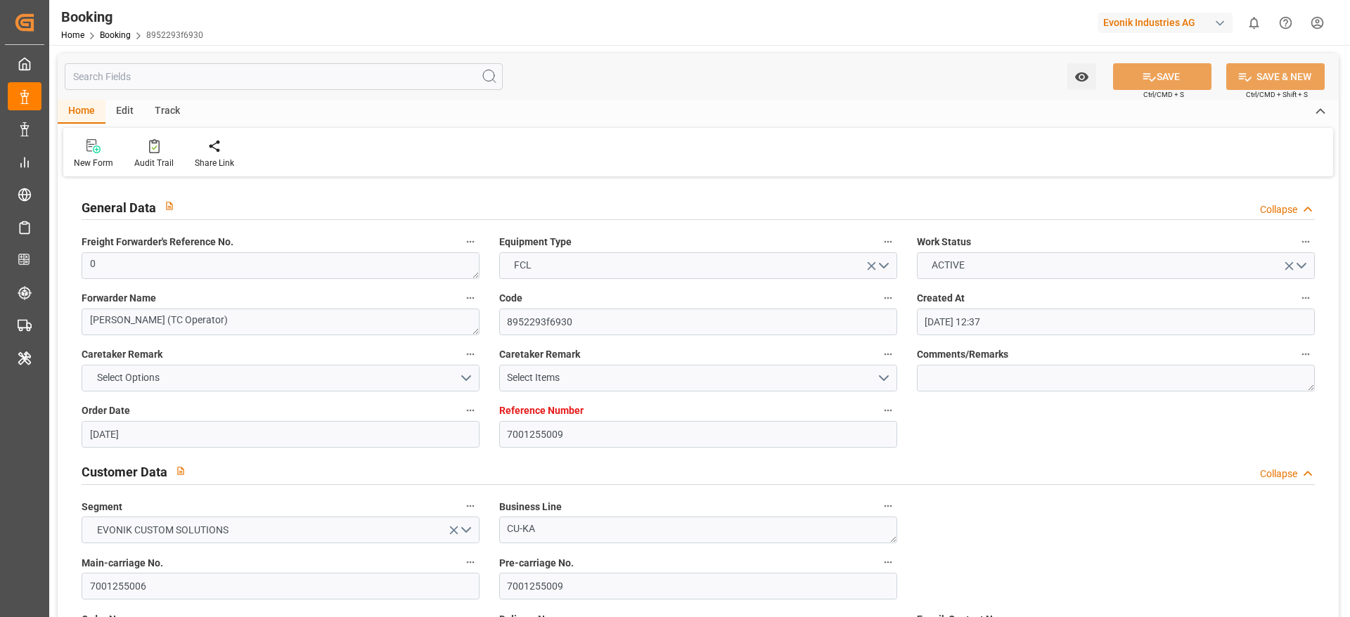
type input "07.10.2025 00:00"
type input "[DATE] 00:00"
type input "10.09.2025 00:00"
type input "13.09.2025 00:00"
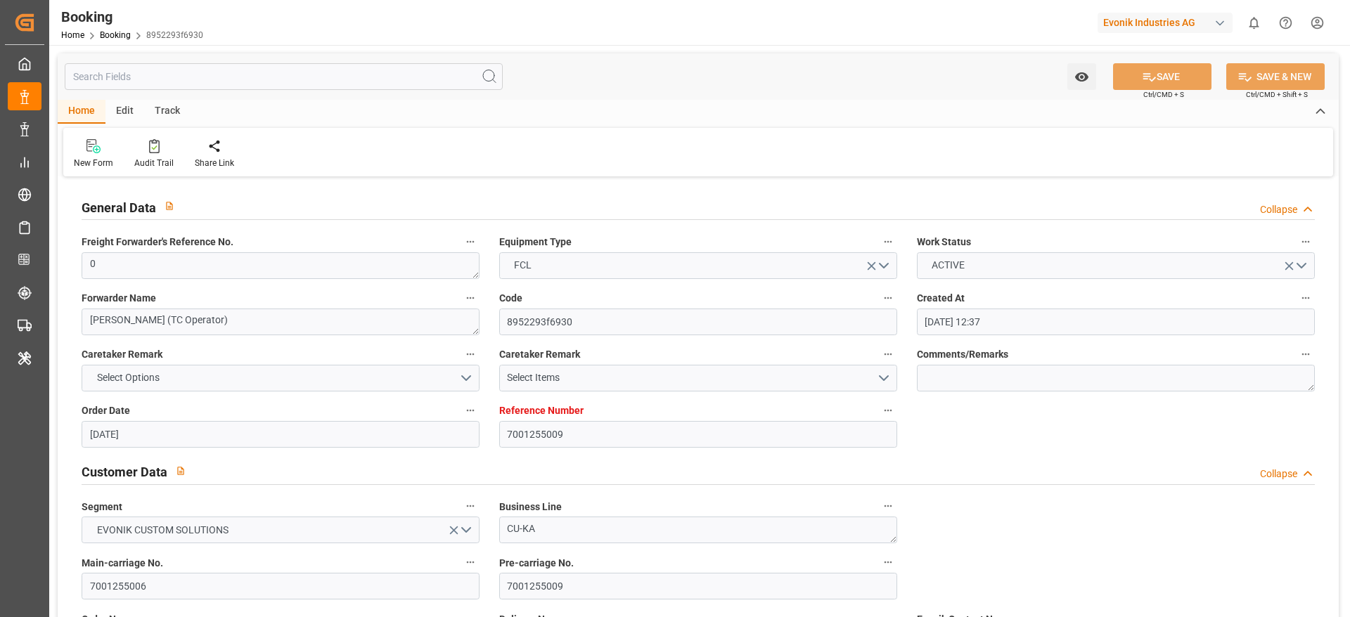
type input "13.09.2025 00:00"
type input "21.08.2025"
type input "08.10.2025 05:12"
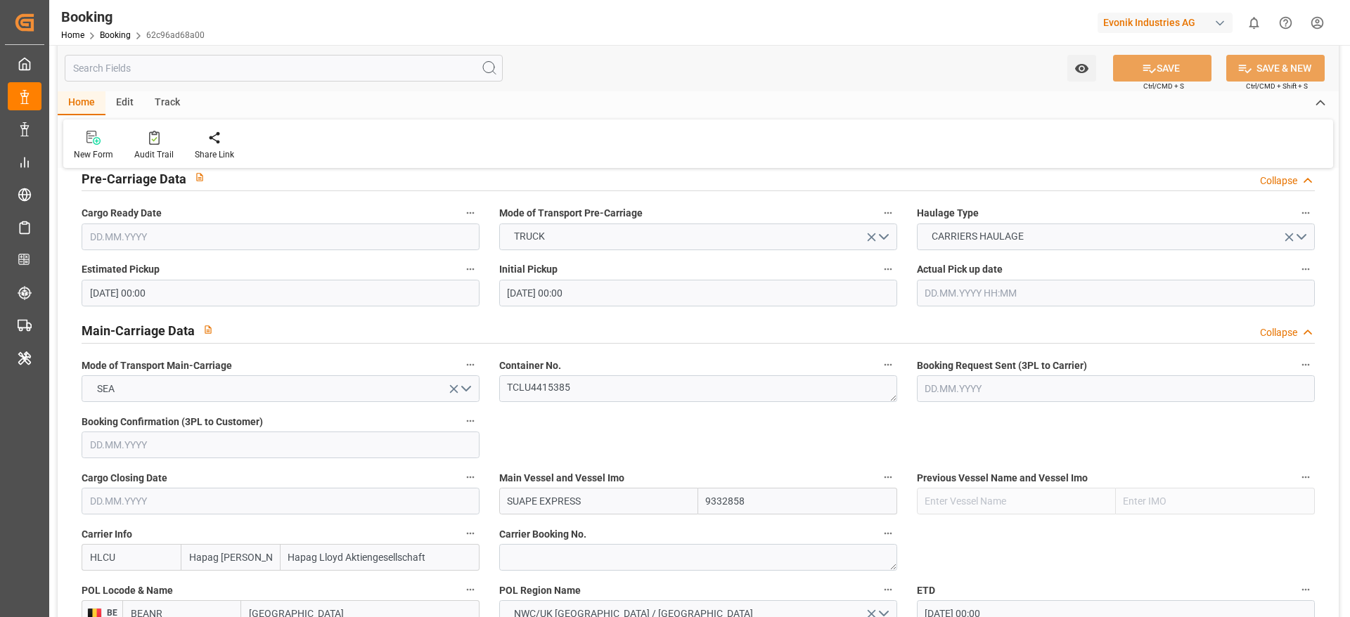
scroll to position [755, 0]
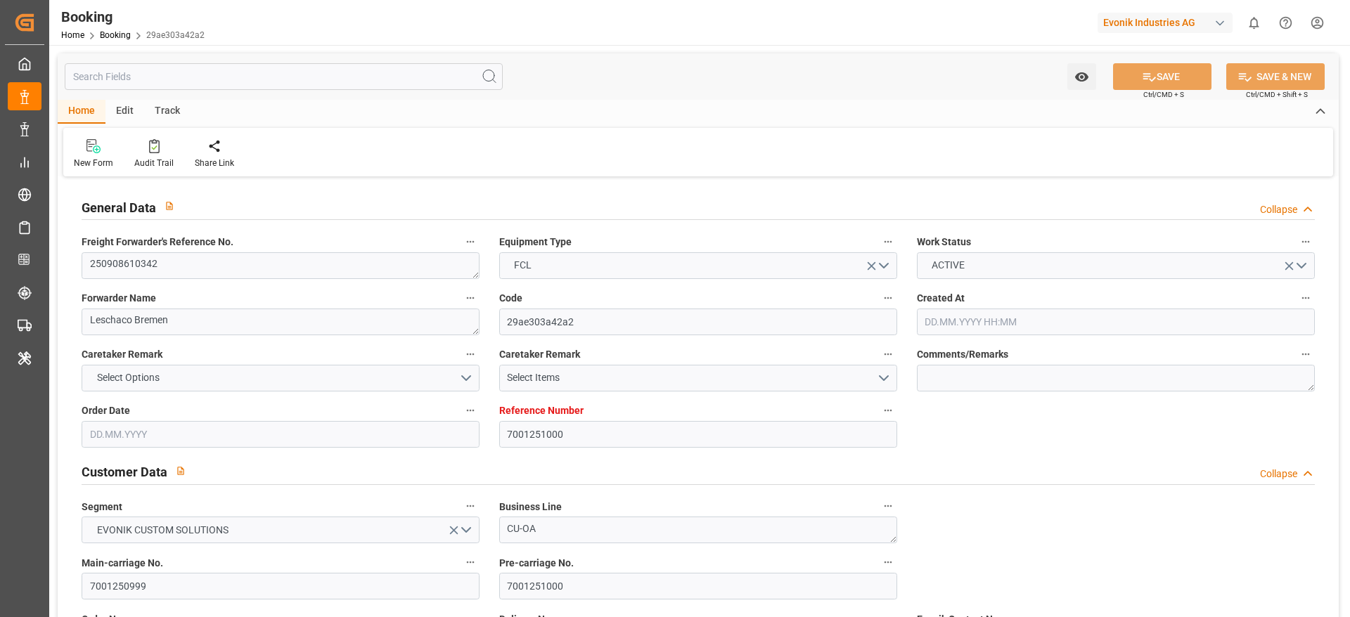
type input "7001251000"
type input "9802487"
type input "CMACGM"
type input "CMA CGM Group"
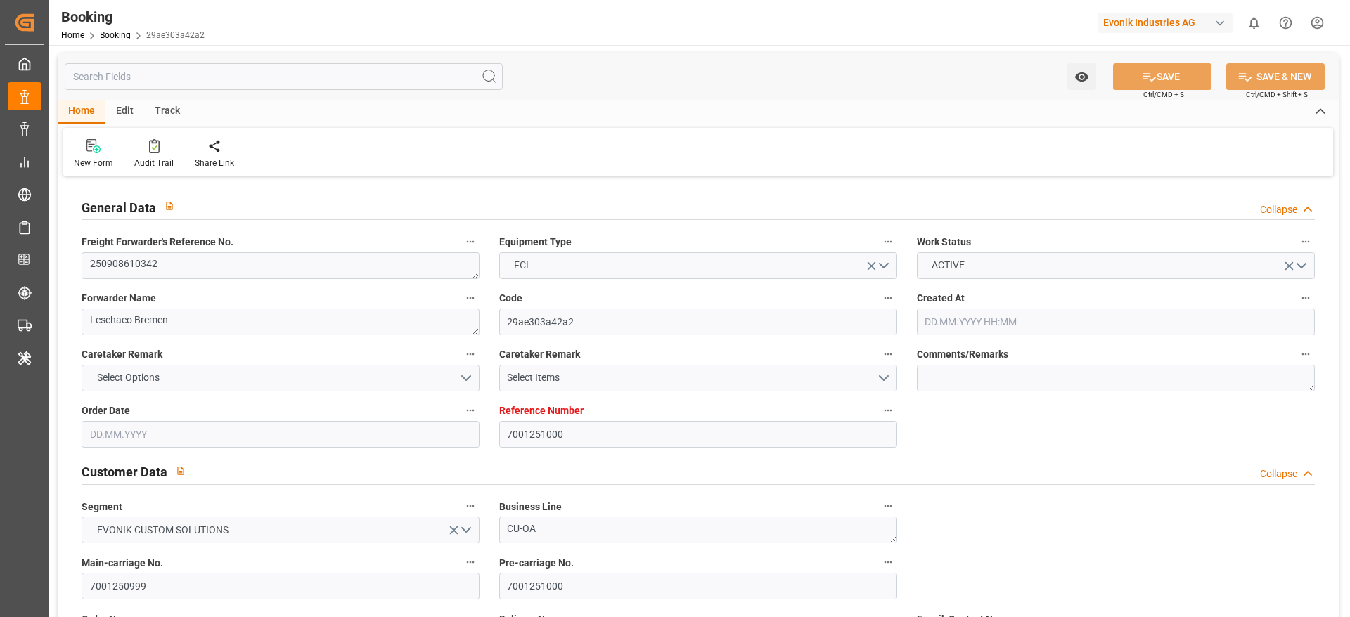
type input "NLRTM"
type input "USSAV"
type input "17"
type input "0"
type input "NLRTM"
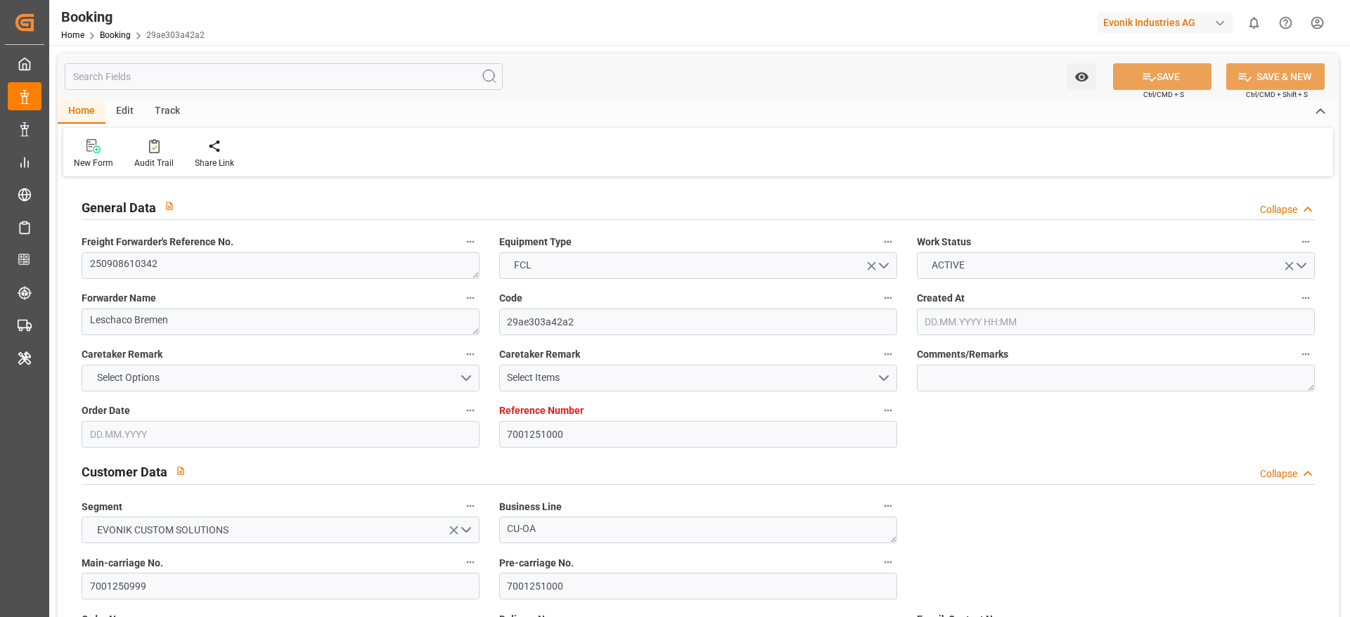
type input "USSAV"
type input "[DATE] 07:35"
type input "[DATE]"
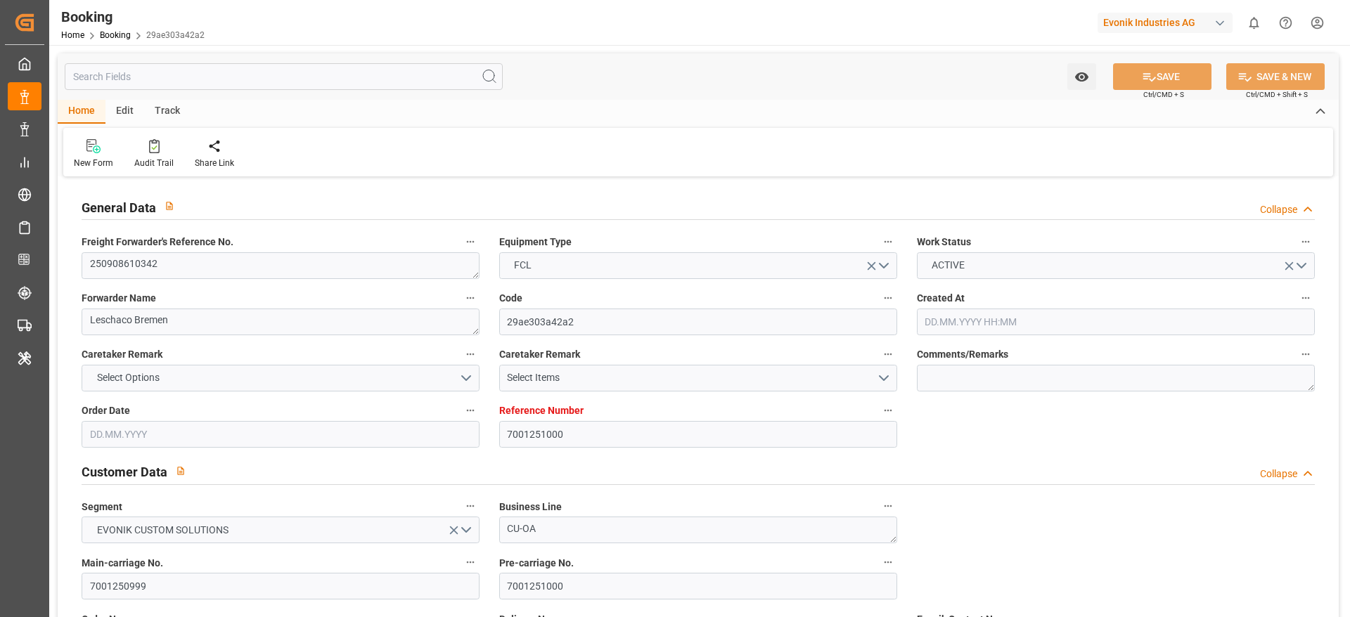
type input "[DATE]"
type input "[DATE] 02:48"
type input "[DATE] 00:00"
type input "[DATE] 04:48"
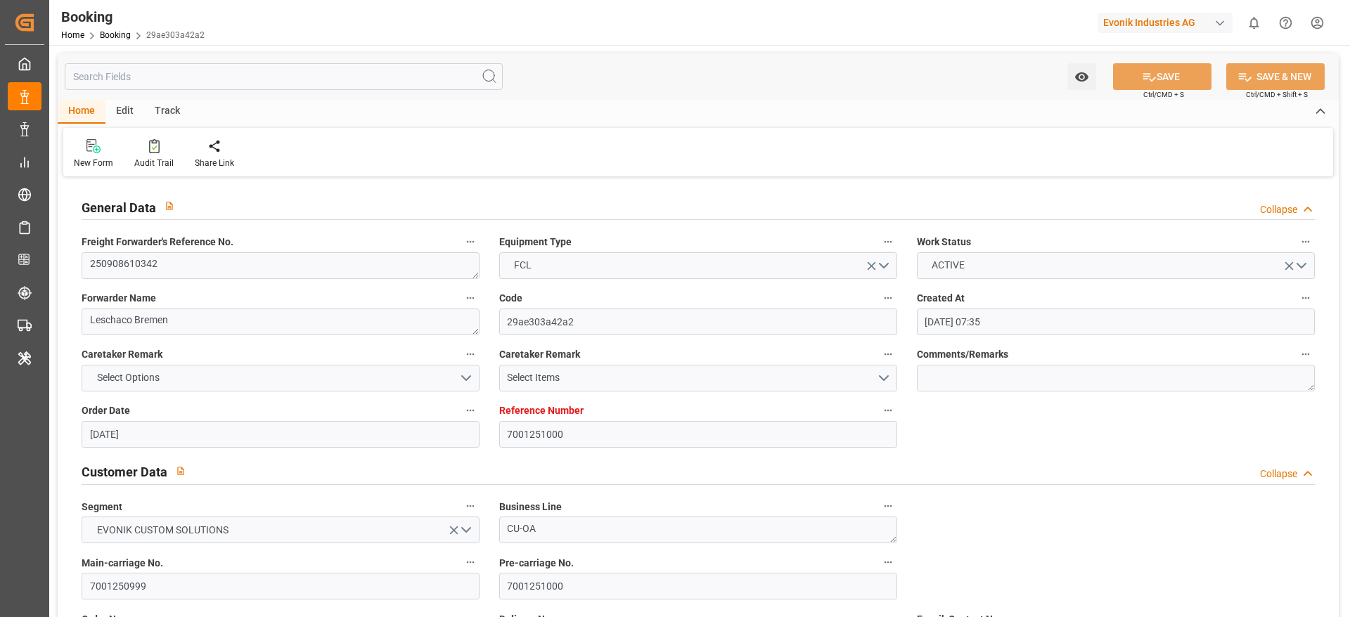
type input "[DATE] 10:59"
type input "[DATE] 07:00"
type input "[DATE] 00:00"
type input "[DATE] 06:54"
type input "[DATE]"
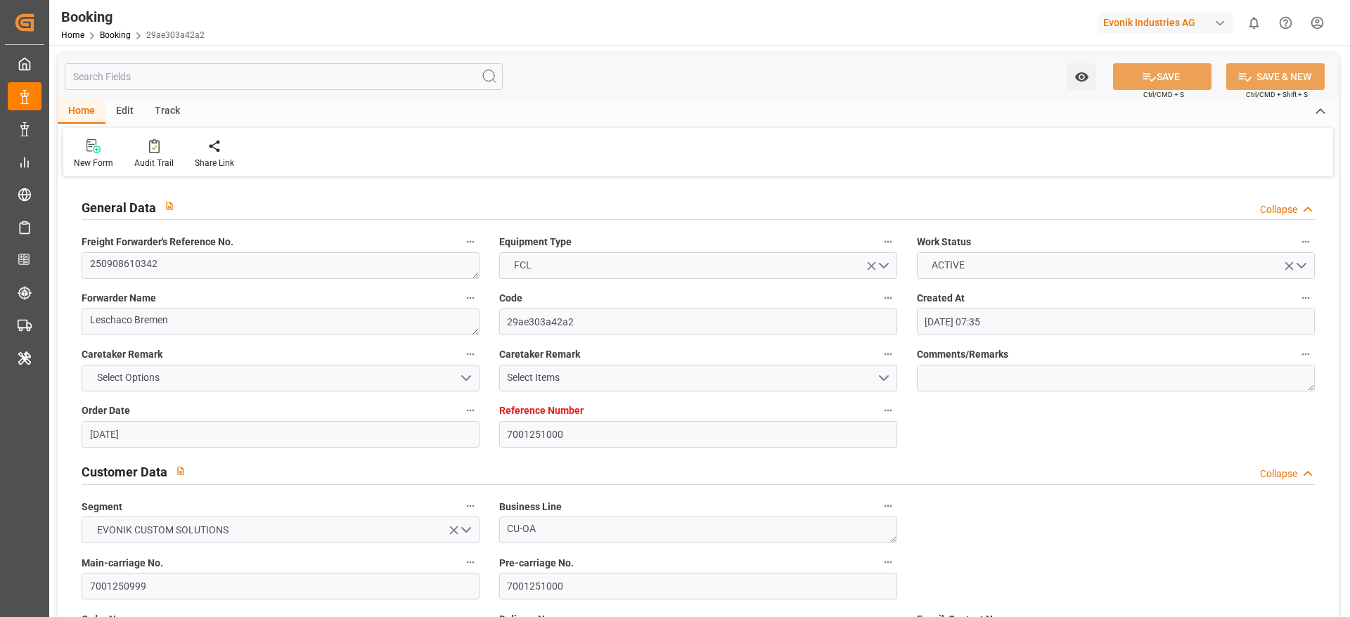
type input "[DATE] 00:18"
type input "[DATE]"
type input "[DATE] 02:30"
type input "[DATE] 12:32"
type input "[DATE] 00:00"
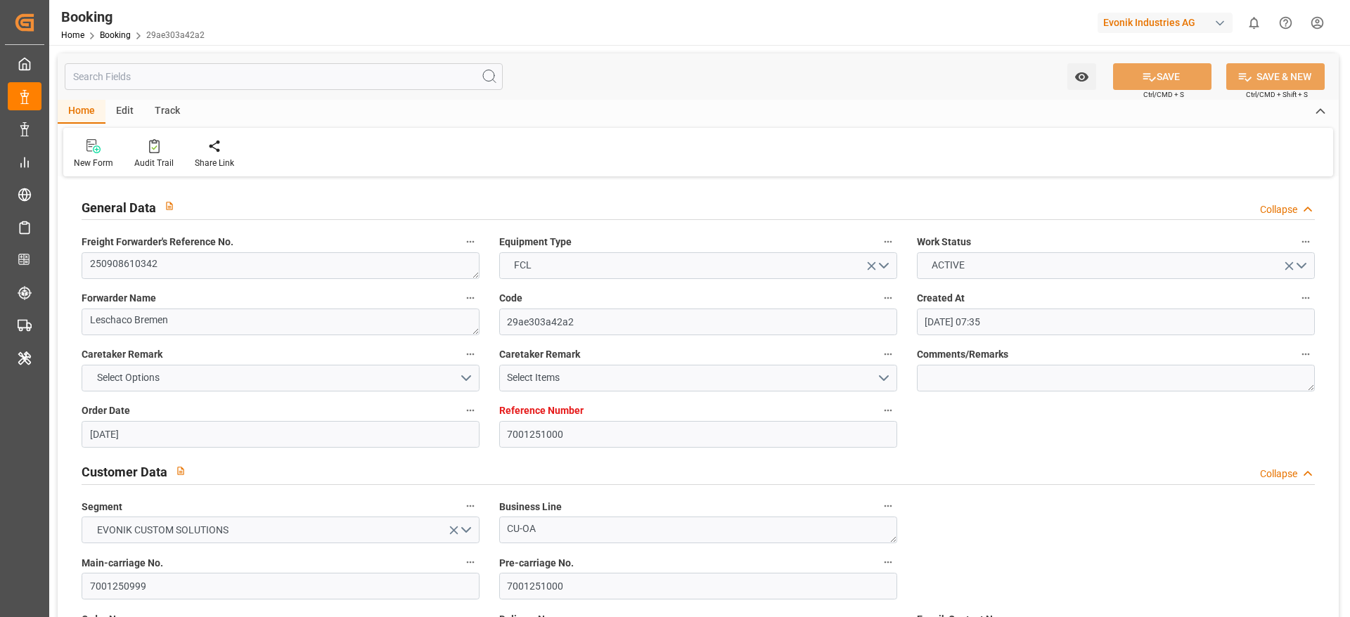
type input "[DATE] 04:00"
type input "[DATE] 07:00"
type input "[DATE] 06:13"
type input "[DATE] 20:25"
type input "[DATE] 16:47"
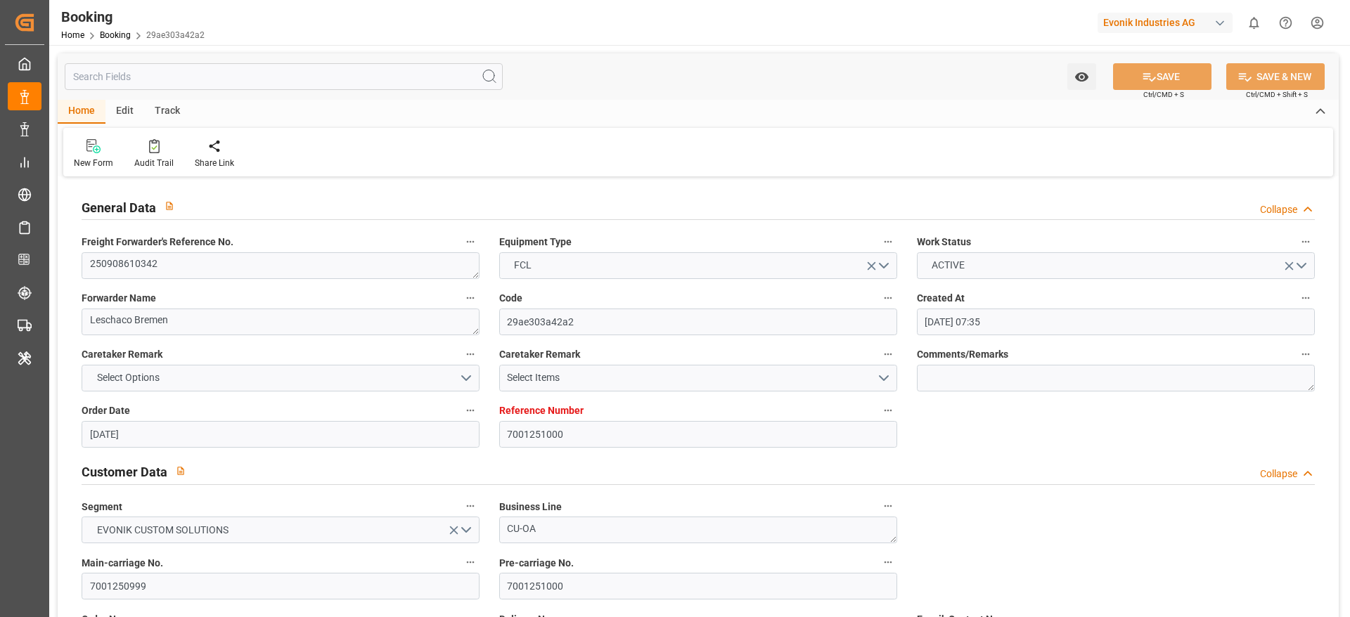
type input "[DATE] 16:47"
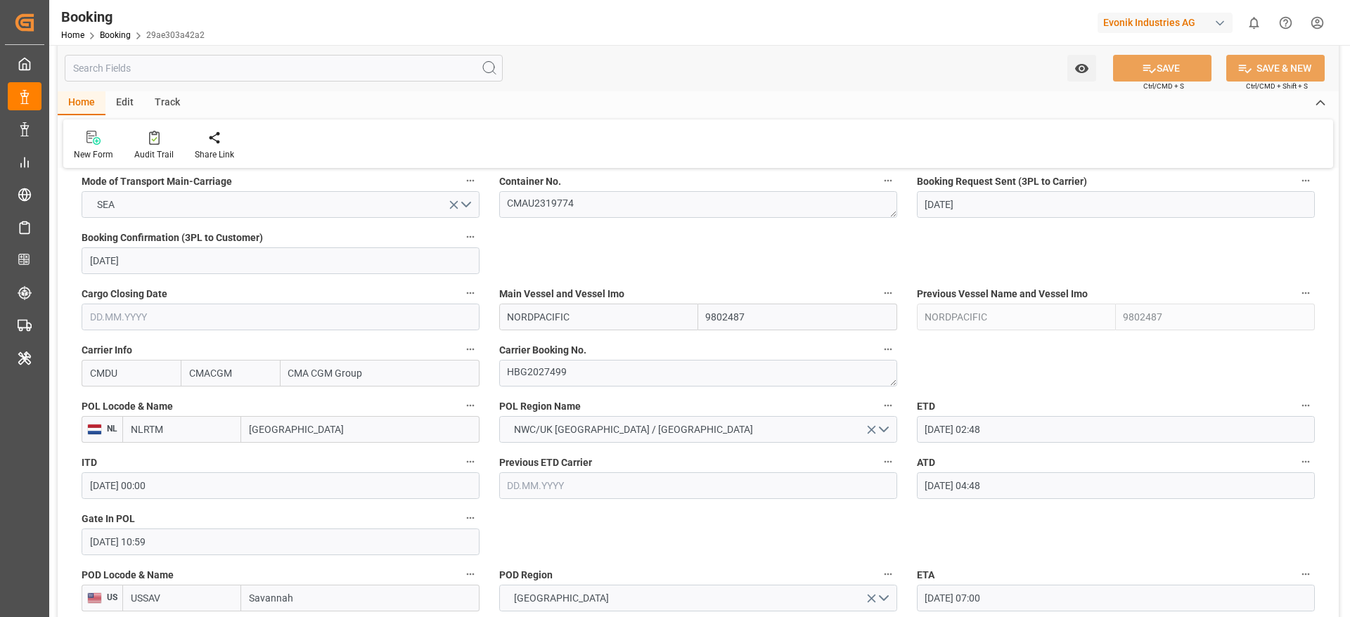
scroll to position [913, 0]
click at [574, 369] on textarea "HBG2027499" at bounding box center [698, 372] width 398 height 27
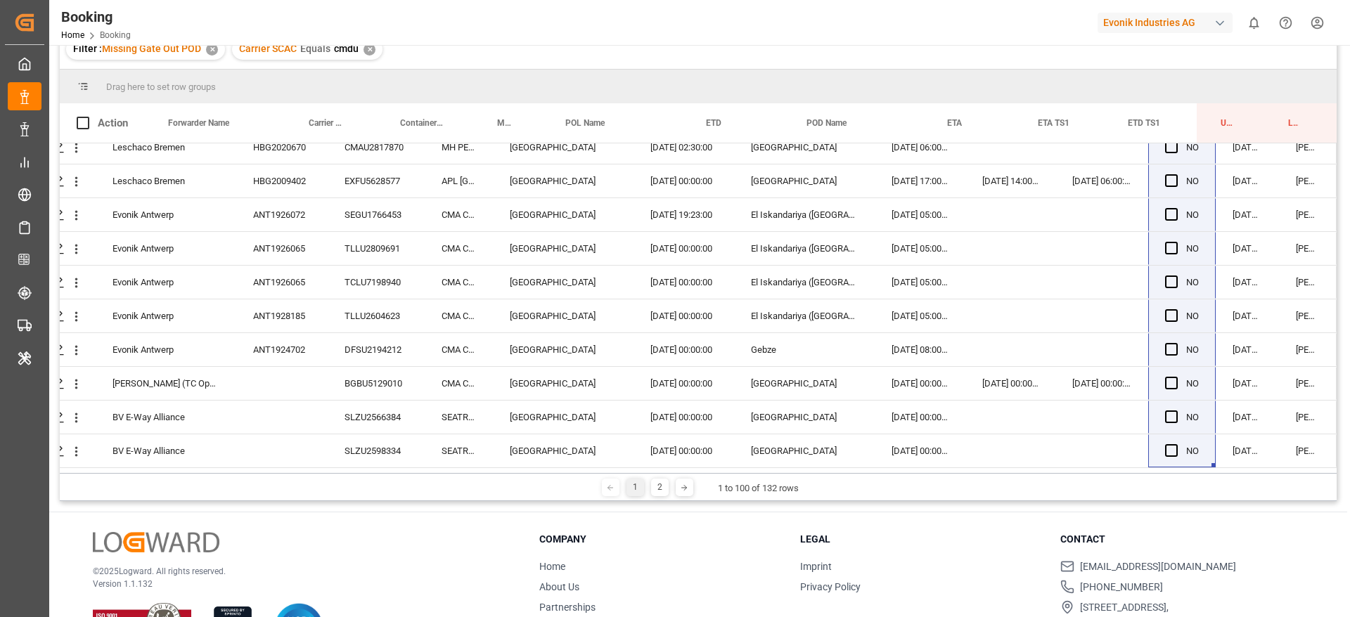
scroll to position [208, 0]
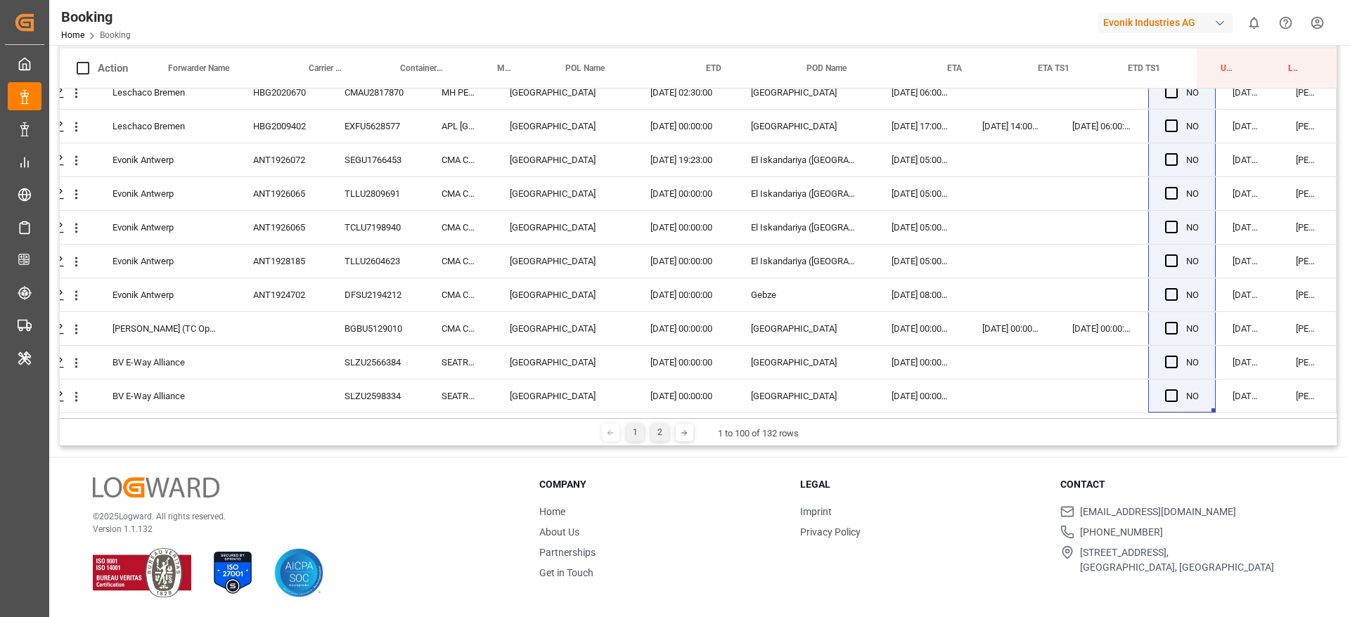
click at [661, 435] on div "2" at bounding box center [660, 433] width 18 height 18
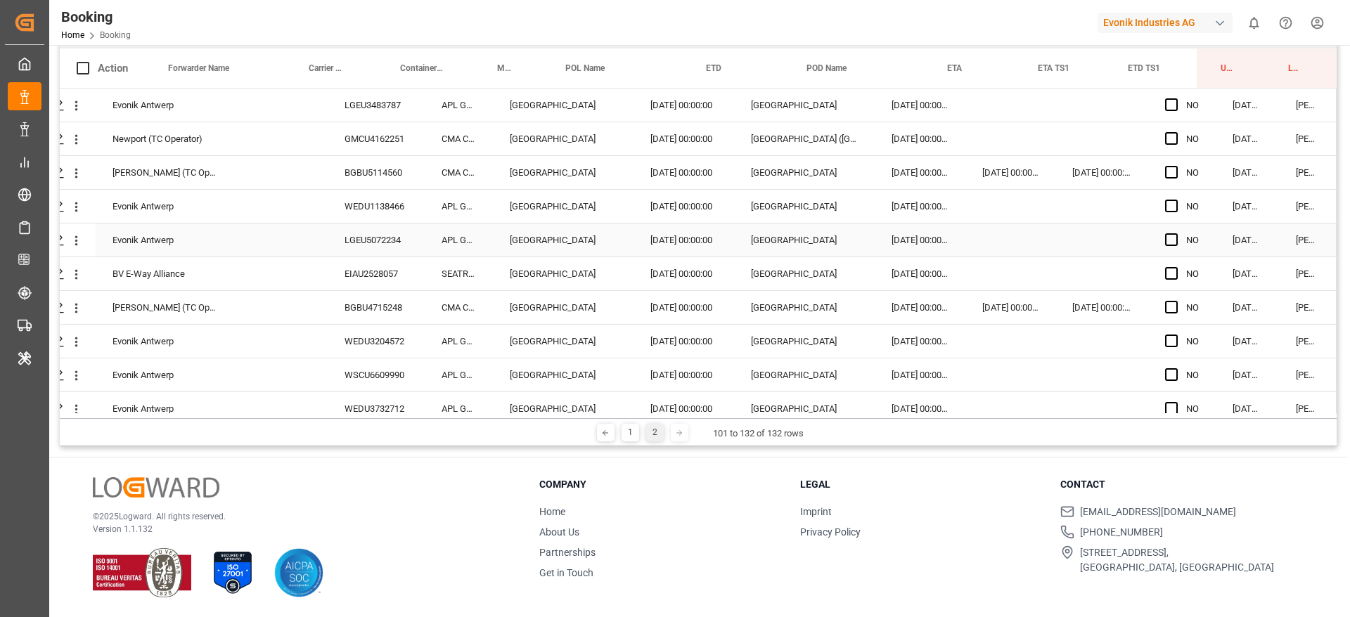
scroll to position [0, 0]
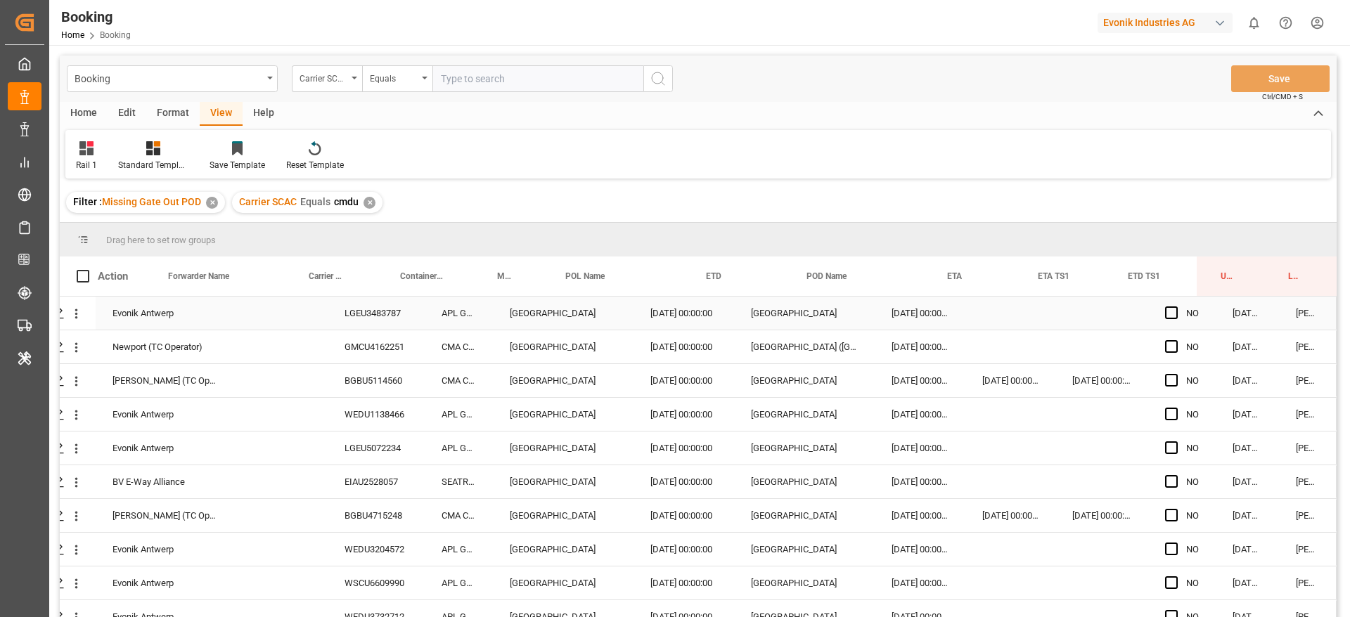
click at [377, 301] on div "LGEU3483787" at bounding box center [376, 313] width 97 height 33
click at [371, 354] on div "GMCU4162251" at bounding box center [376, 347] width 97 height 33
click at [343, 389] on div "BGBU5114560" at bounding box center [376, 380] width 97 height 33
click at [376, 418] on div "WEDU1138466" at bounding box center [376, 414] width 97 height 33
click at [75, 347] on icon "open menu" at bounding box center [76, 347] width 15 height 15
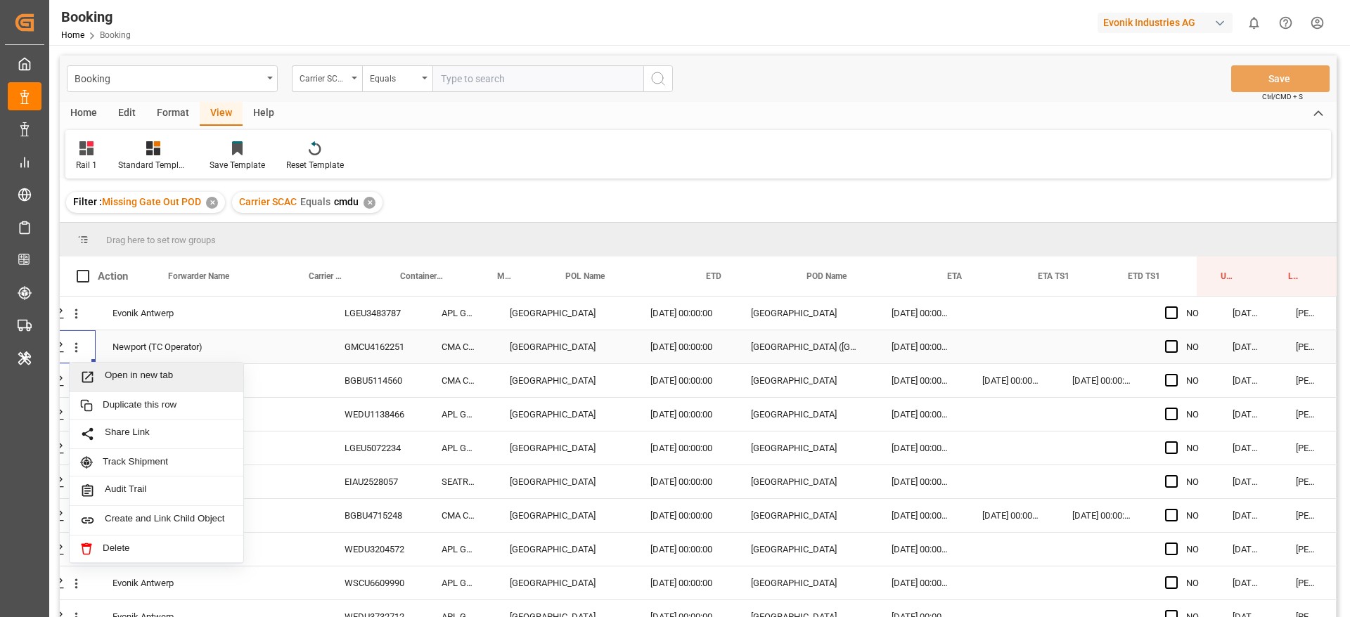
click at [161, 370] on span "Open in new tab" at bounding box center [169, 377] width 128 height 15
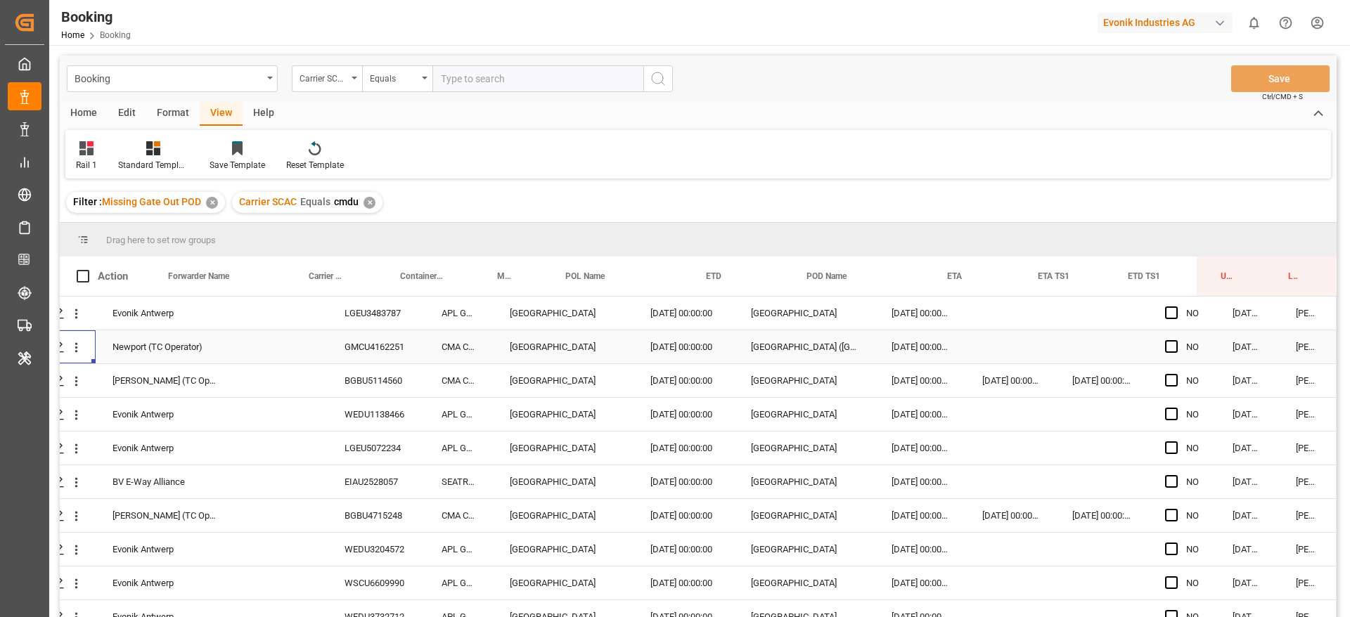
click at [373, 364] on div "GMCU4162251" at bounding box center [376, 347] width 97 height 33
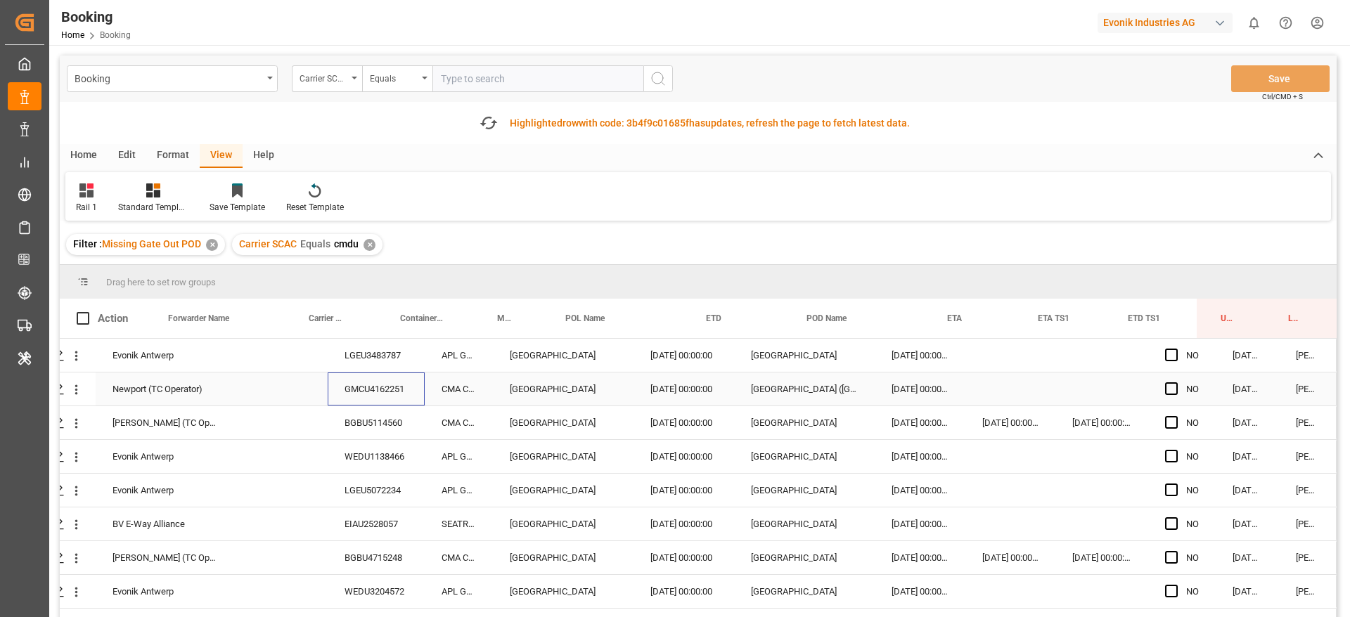
click at [374, 428] on div "BGBU5114560" at bounding box center [376, 422] width 97 height 33
click at [361, 451] on div "WEDU1138466" at bounding box center [376, 456] width 97 height 33
click at [369, 466] on div "WEDU1138466" at bounding box center [376, 456] width 97 height 33
click at [403, 489] on div "LGEU5072234" at bounding box center [376, 490] width 97 height 33
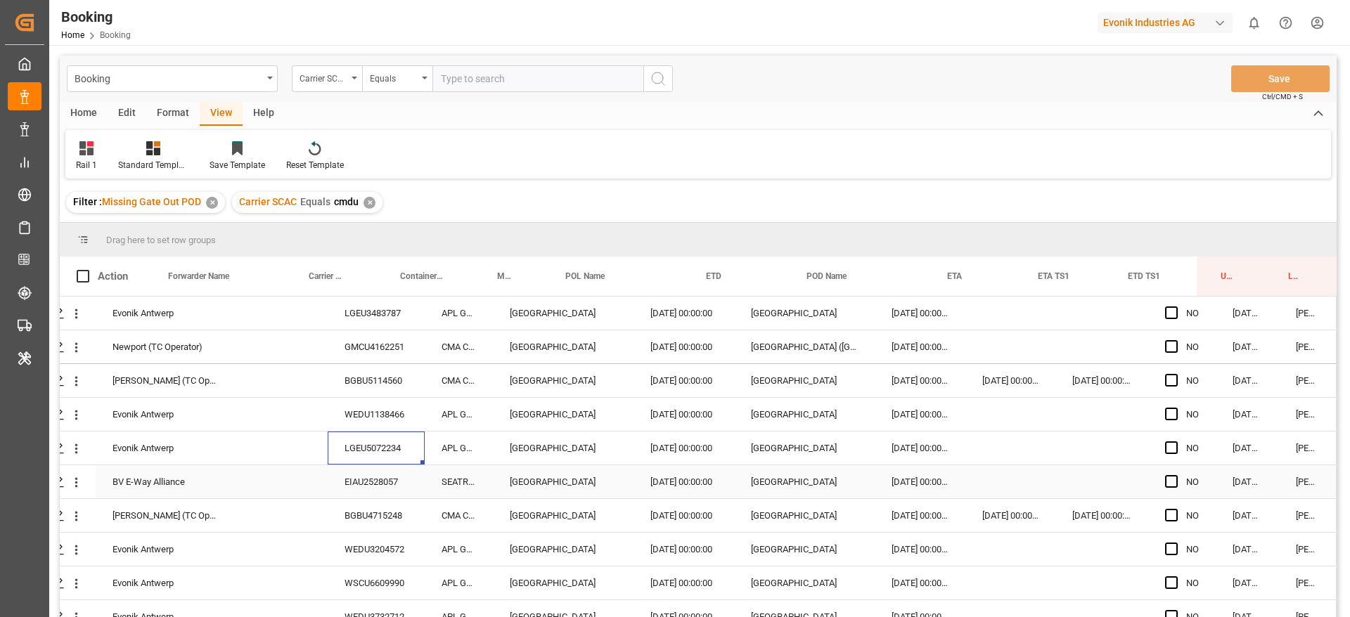
click at [355, 485] on div "EIAU2528057" at bounding box center [376, 482] width 97 height 33
click at [391, 516] on div "BGBU4715248" at bounding box center [376, 515] width 97 height 33
click at [357, 556] on div "WEDU3204572" at bounding box center [376, 549] width 97 height 33
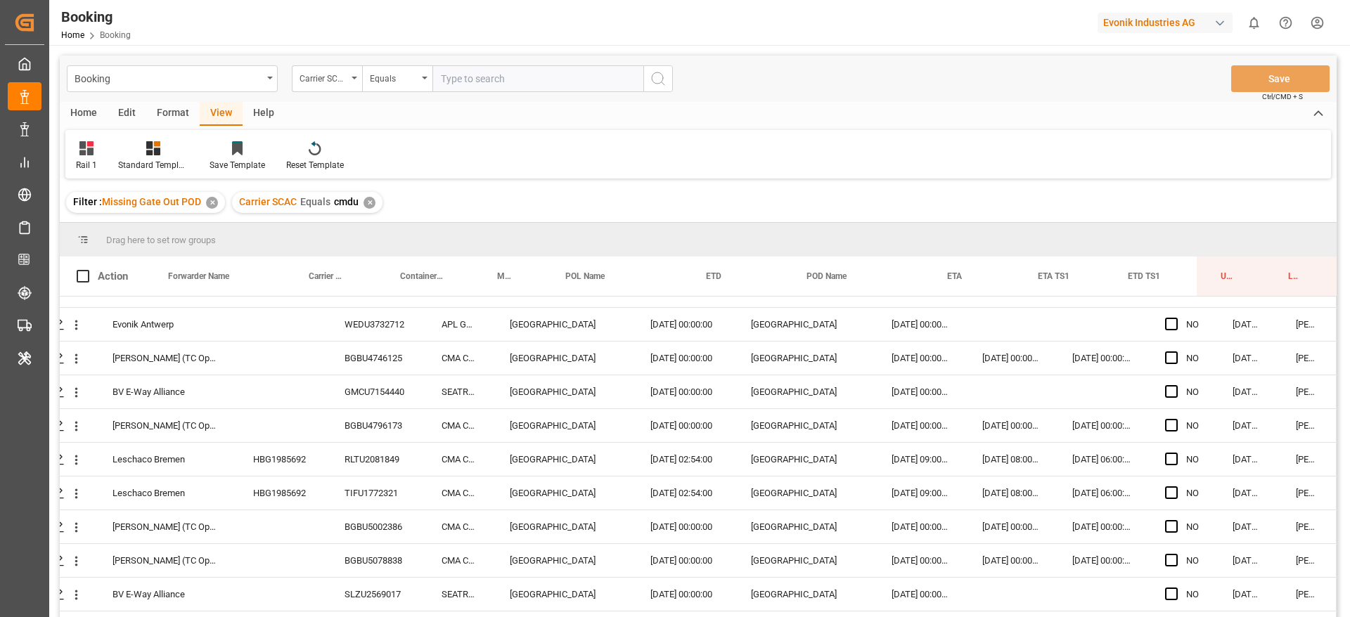
scroll to position [293, 53]
click at [376, 363] on div "BGBU4746125" at bounding box center [376, 357] width 97 height 33
click at [271, 453] on div "HBG1985692" at bounding box center [281, 458] width 91 height 33
click at [267, 489] on div "HBG1985692" at bounding box center [281, 492] width 91 height 33
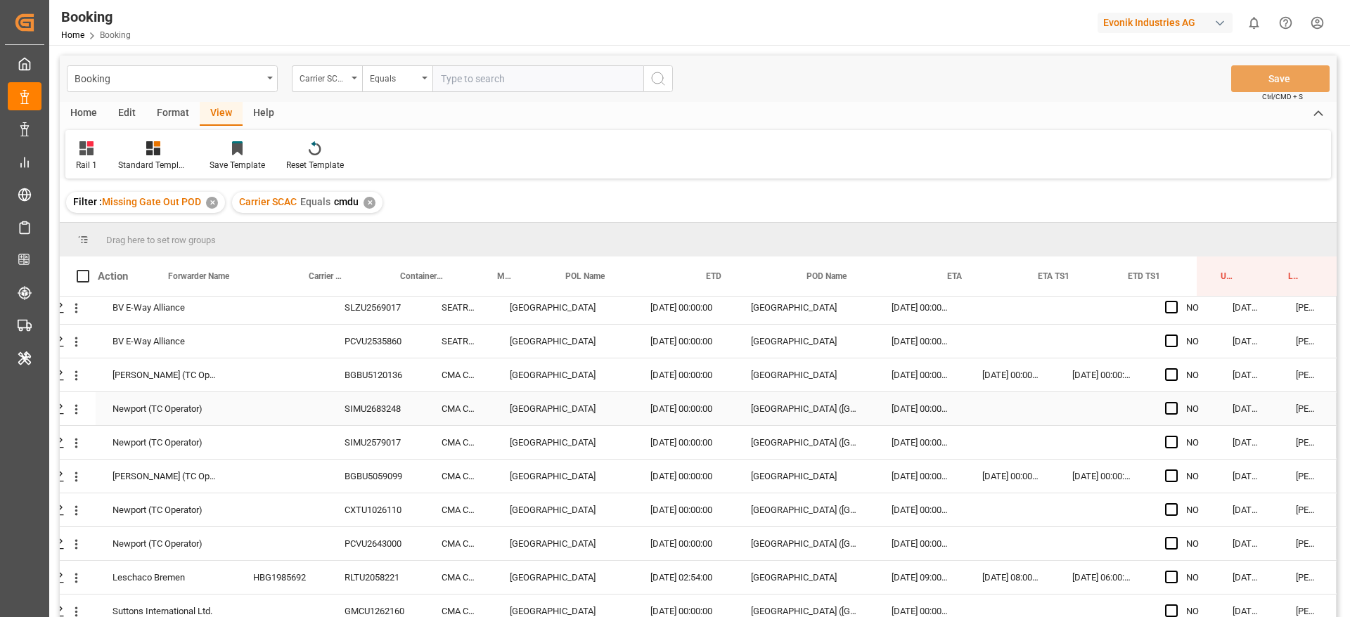
scroll to position [580, 53]
click at [379, 402] on div "SIMU2683248" at bounding box center [376, 408] width 97 height 33
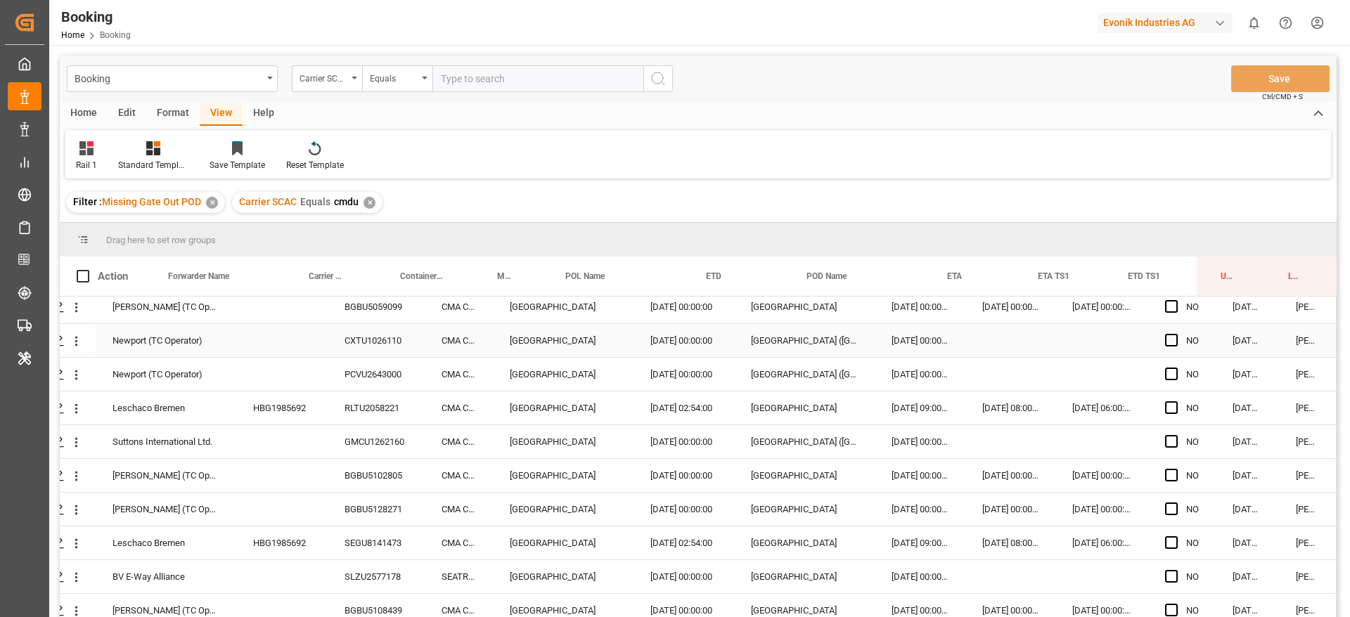
scroll to position [760, 53]
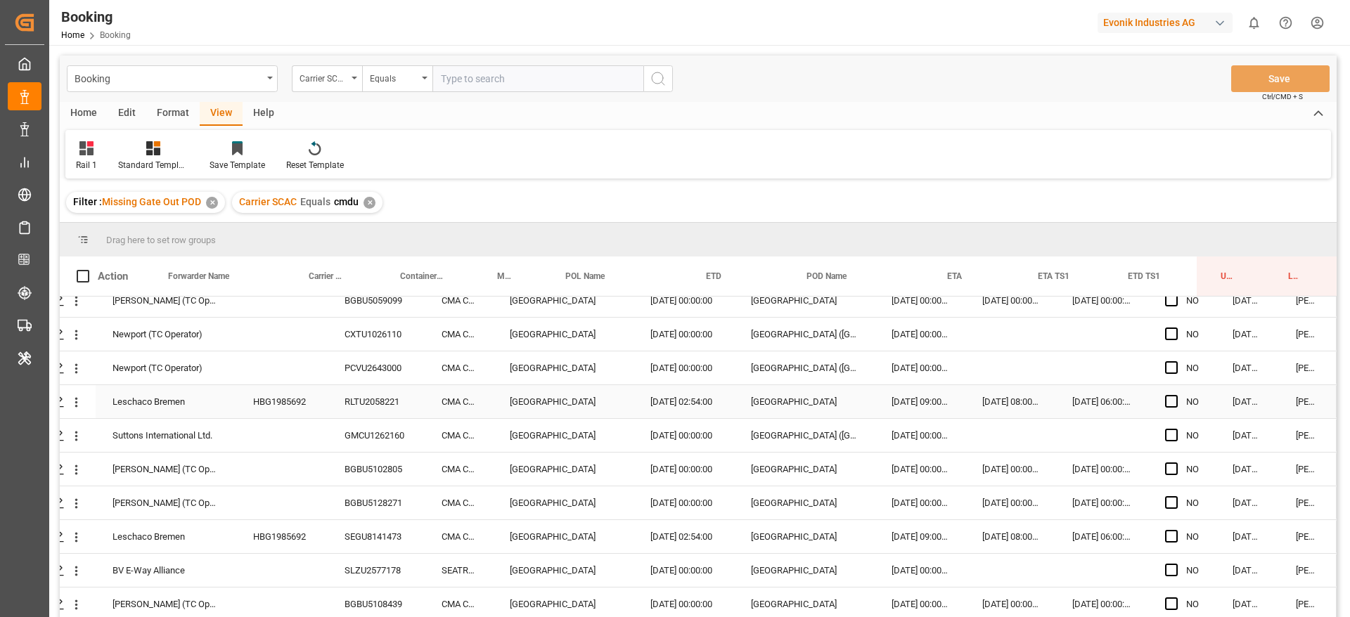
click at [300, 392] on div "HBG1985692" at bounding box center [281, 401] width 91 height 33
click at [368, 473] on div "BGBU5102805" at bounding box center [376, 469] width 97 height 33
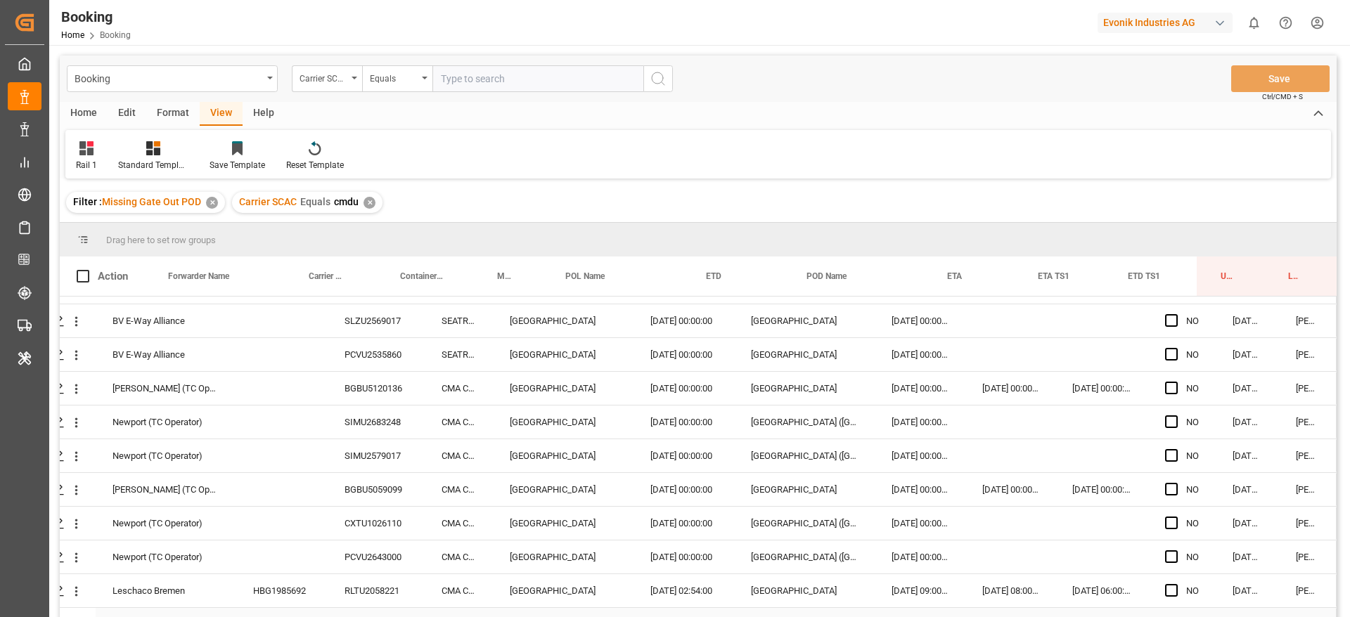
scroll to position [565, 53]
click at [75, 428] on icon "open menu" at bounding box center [76, 423] width 15 height 15
click at [151, 463] on div "Newport (TC Operator)" at bounding box center [166, 456] width 141 height 33
click at [69, 428] on icon "open menu" at bounding box center [76, 423] width 15 height 15
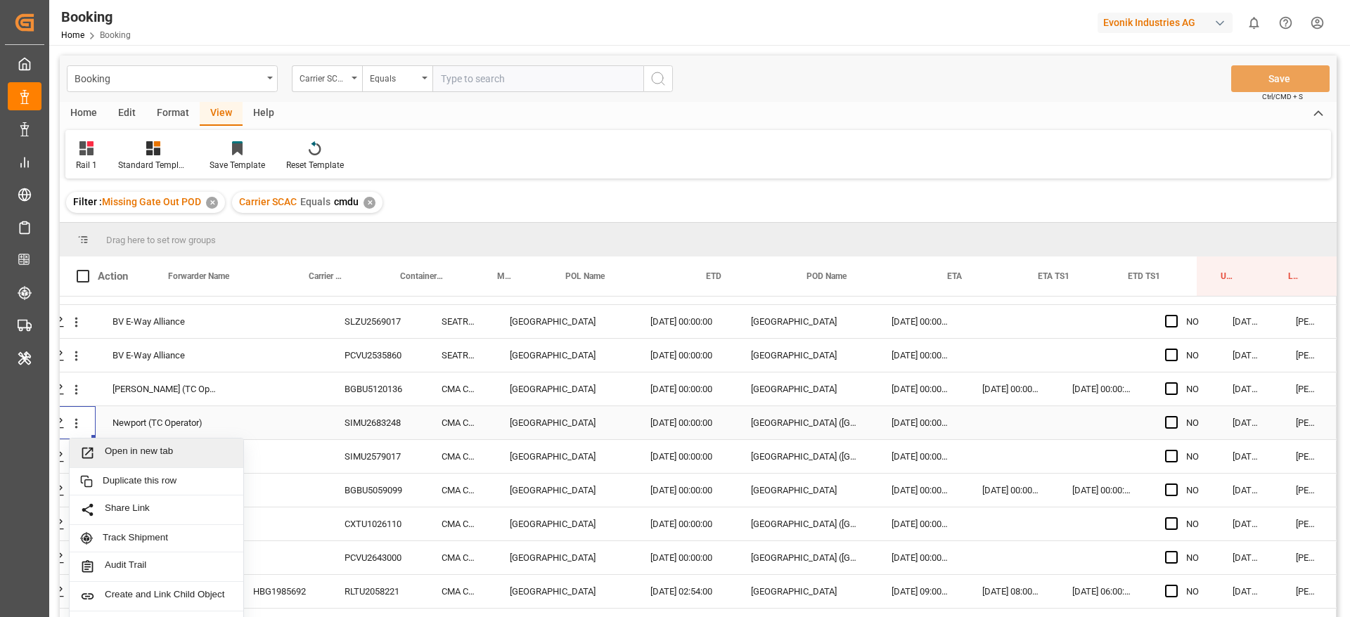
click at [124, 448] on span "Open in new tab" at bounding box center [169, 453] width 128 height 15
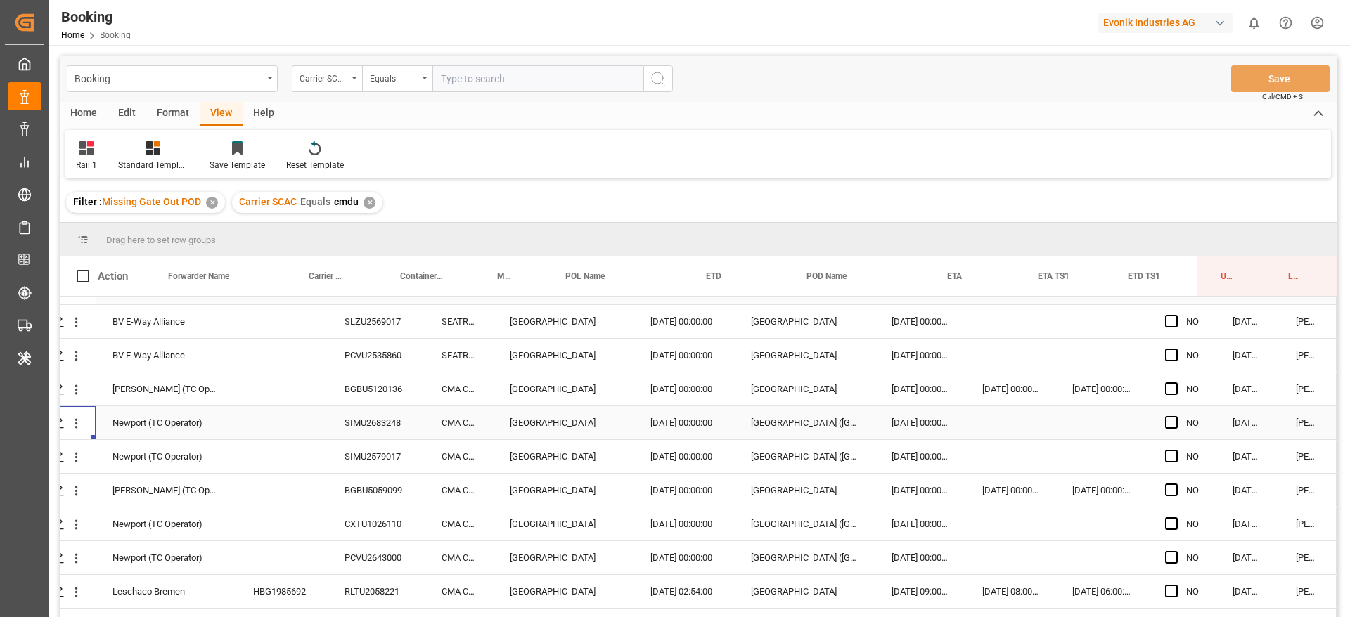
click at [356, 452] on div "SIMU2579017" at bounding box center [376, 456] width 97 height 33
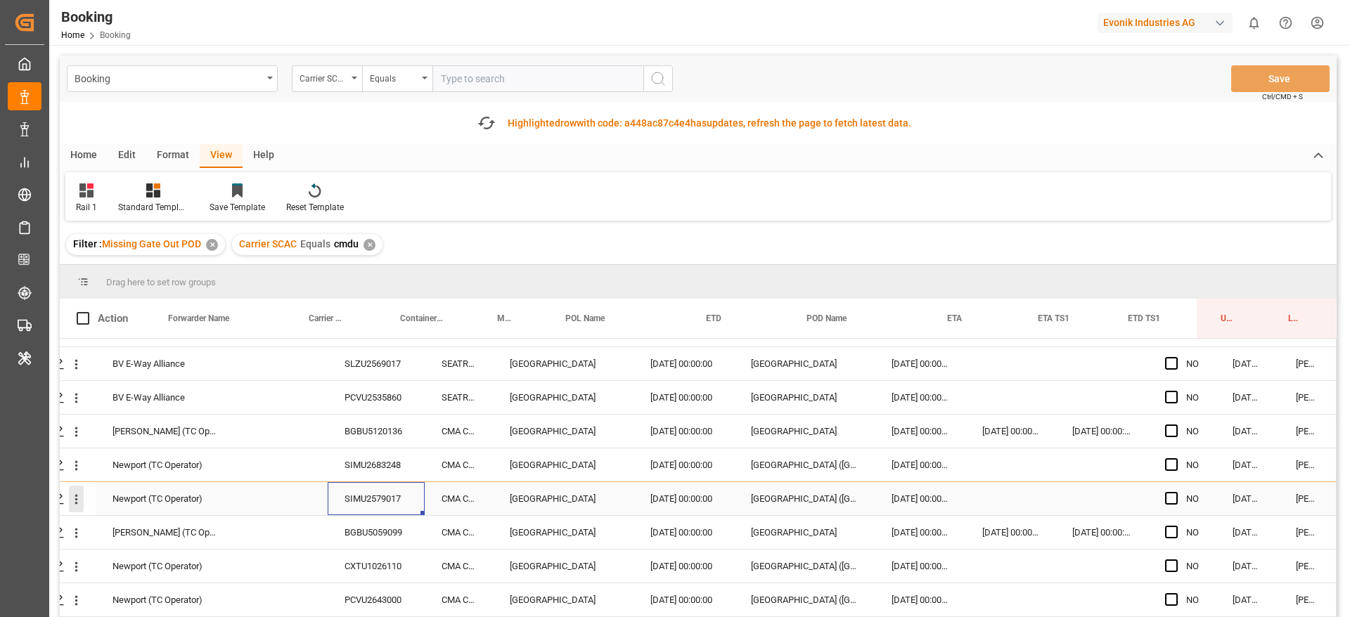
click at [73, 504] on icon "open menu" at bounding box center [76, 499] width 15 height 15
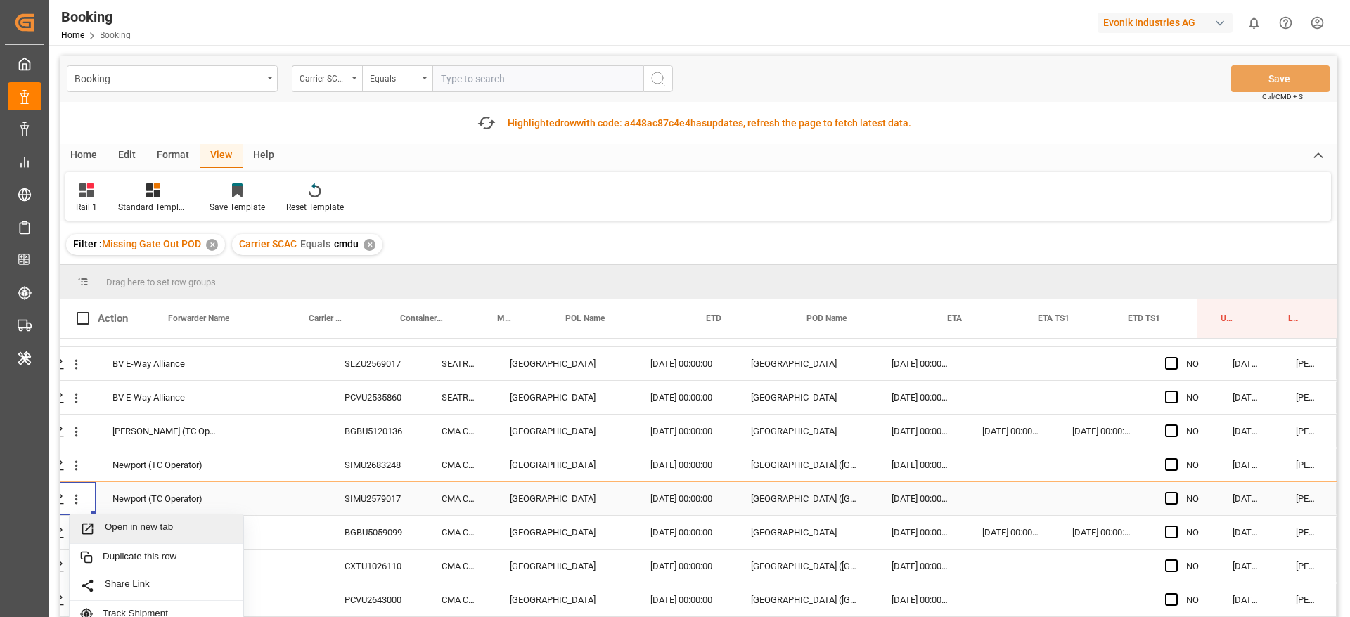
click at [132, 527] on span "Open in new tab" at bounding box center [169, 529] width 128 height 15
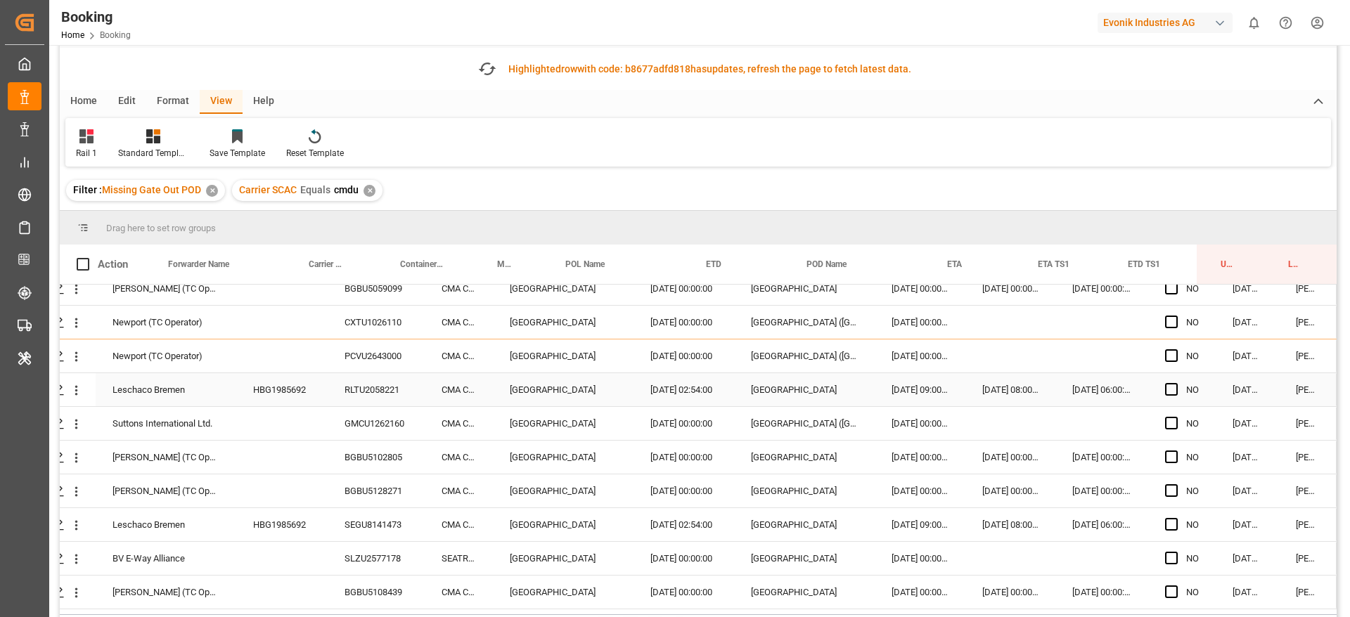
scroll to position [63, 0]
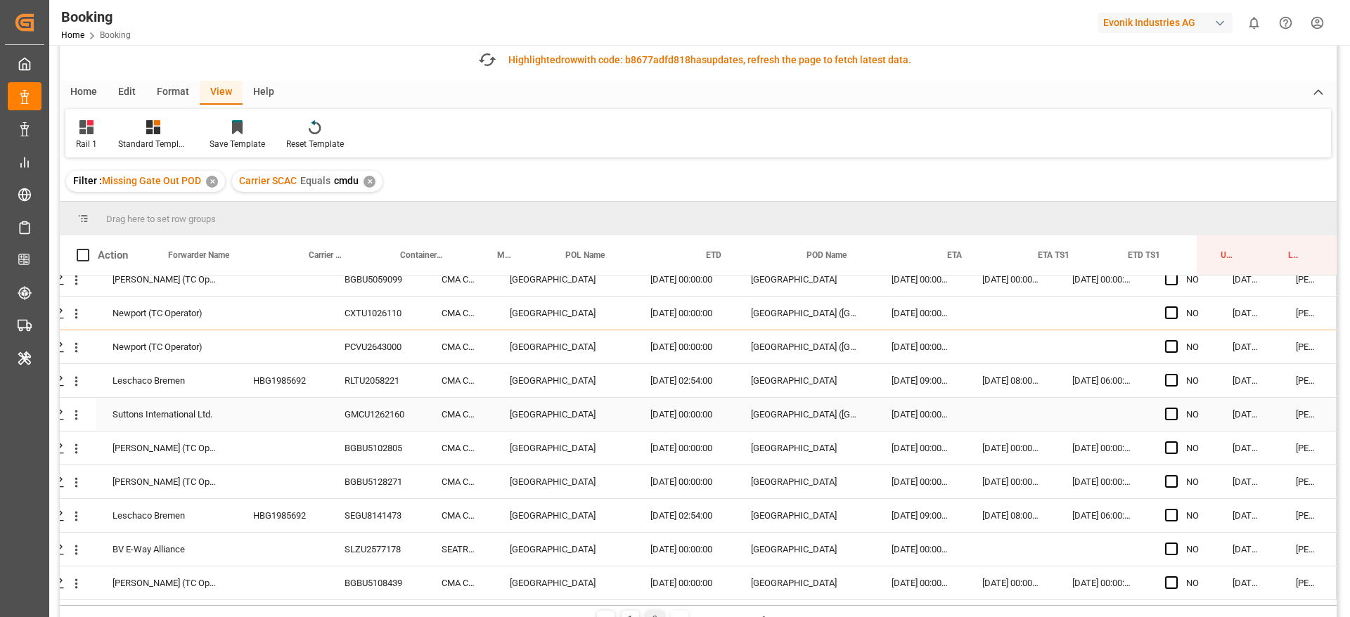
click at [338, 416] on div "GMCU1262160" at bounding box center [376, 414] width 97 height 33
click at [356, 442] on div "BGBU5102805" at bounding box center [376, 448] width 97 height 33
click at [367, 492] on div "BGBU5128271" at bounding box center [376, 482] width 97 height 33
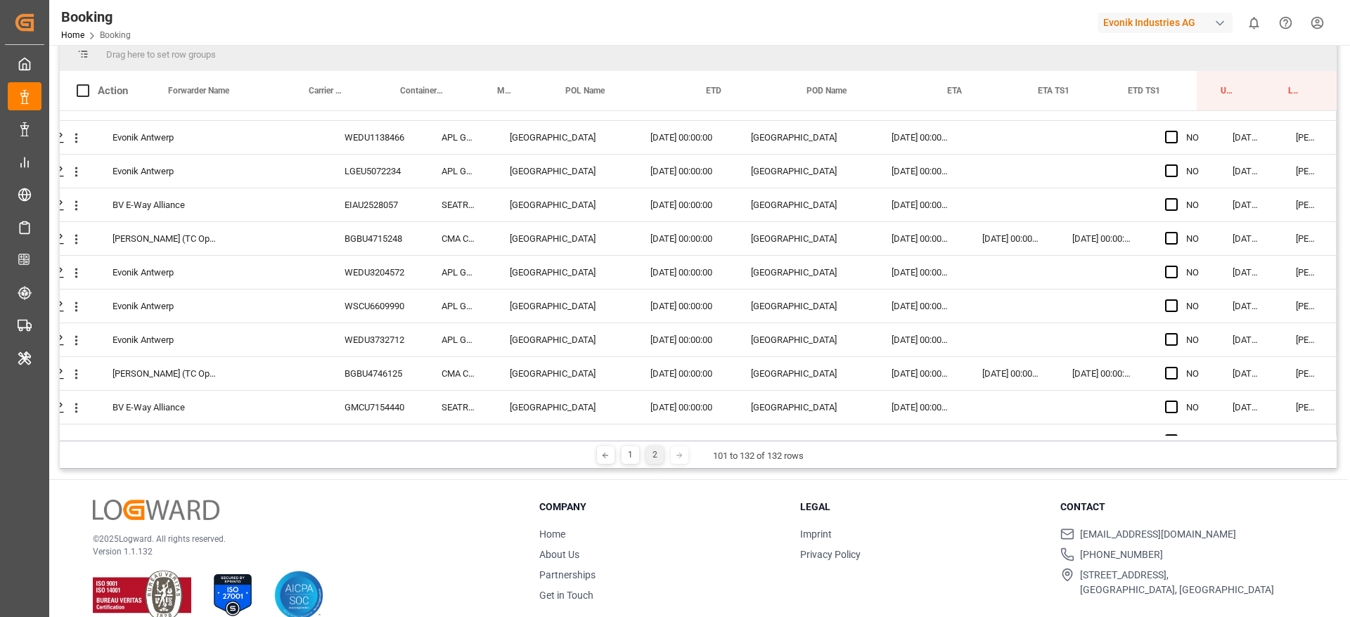
scroll to position [0, 53]
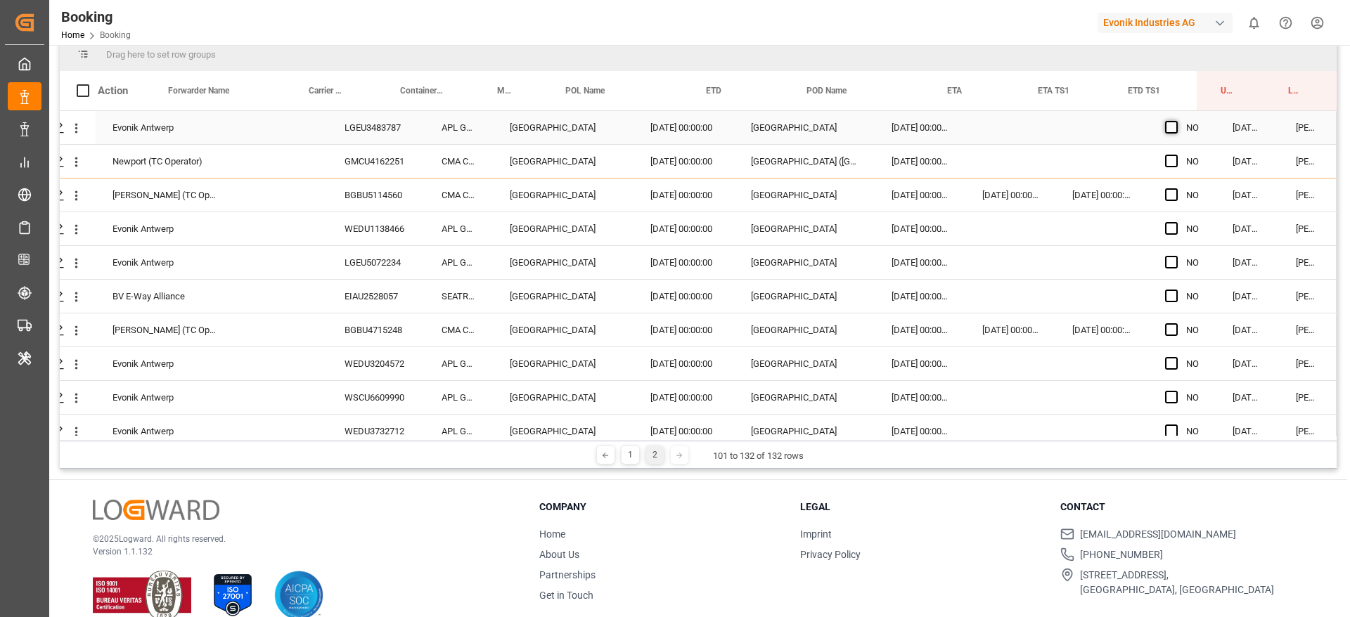
click at [1165, 124] on span "Press SPACE to select this row." at bounding box center [1171, 127] width 13 height 13
click at [1176, 121] on input "Press SPACE to select this row." at bounding box center [1176, 121] width 0 height 0
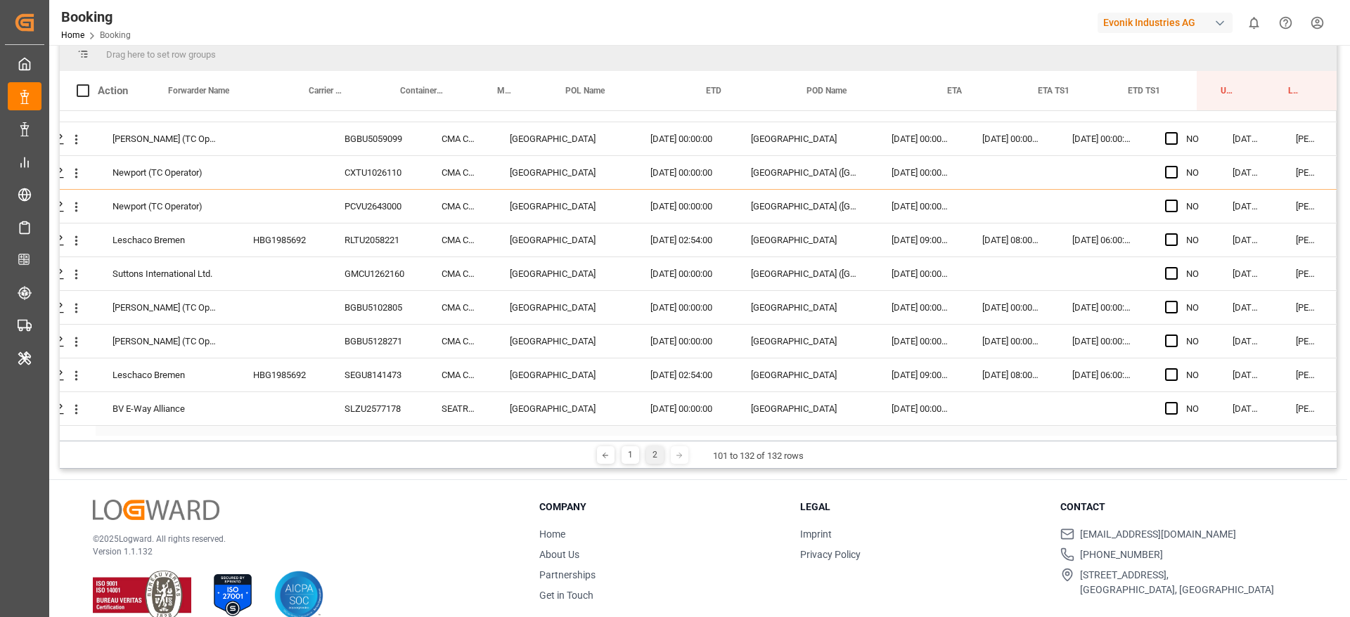
scroll to position [760, 53]
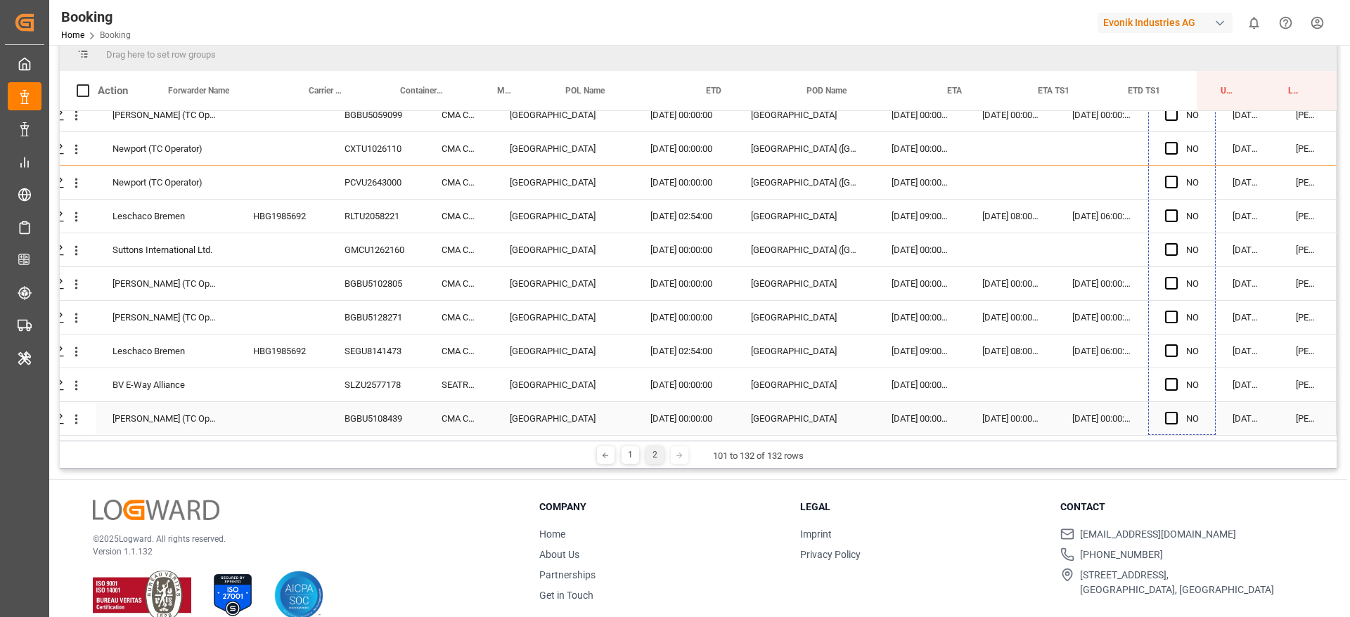
drag, startPoint x: 1210, startPoint y: 139, endPoint x: 1218, endPoint y: 424, distance: 284.9
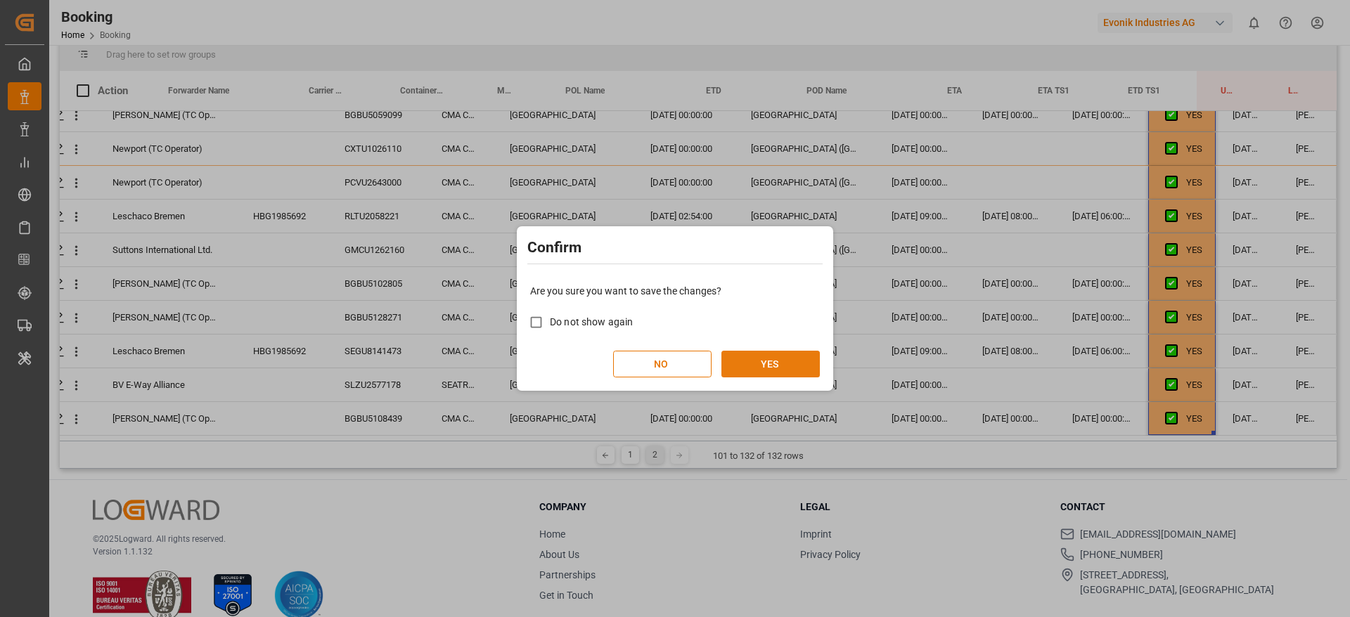
click at [803, 355] on button "YES" at bounding box center [771, 364] width 98 height 27
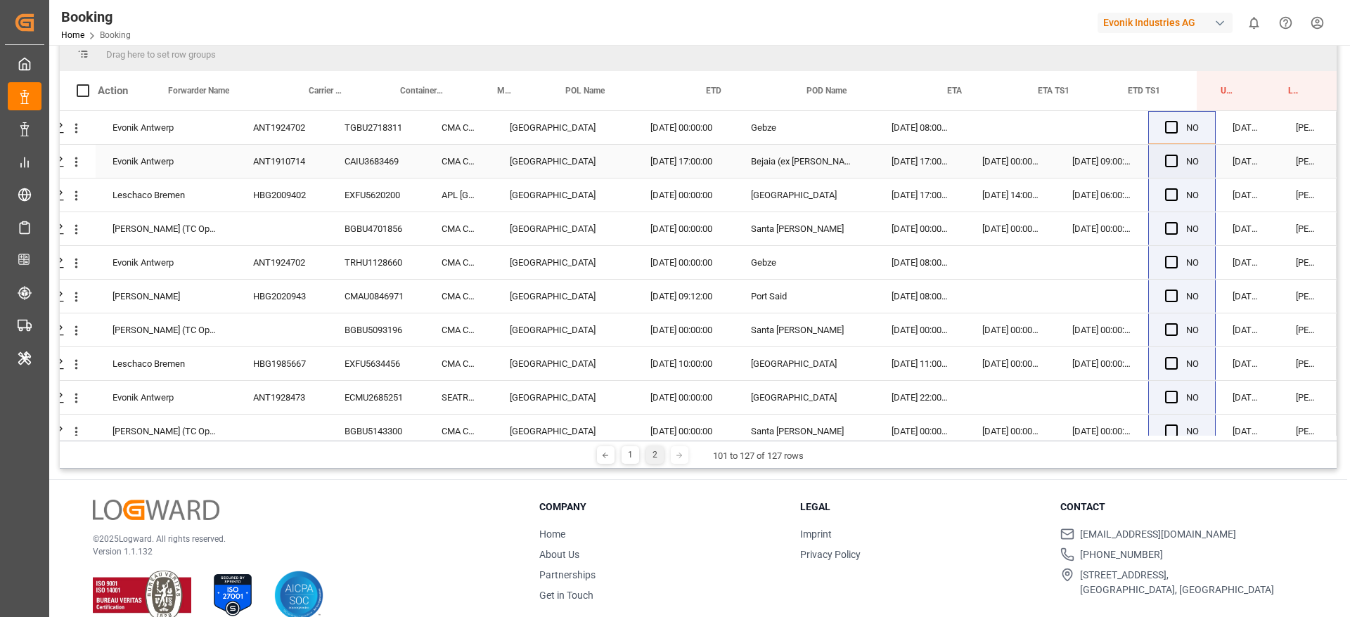
scroll to position [0, 0]
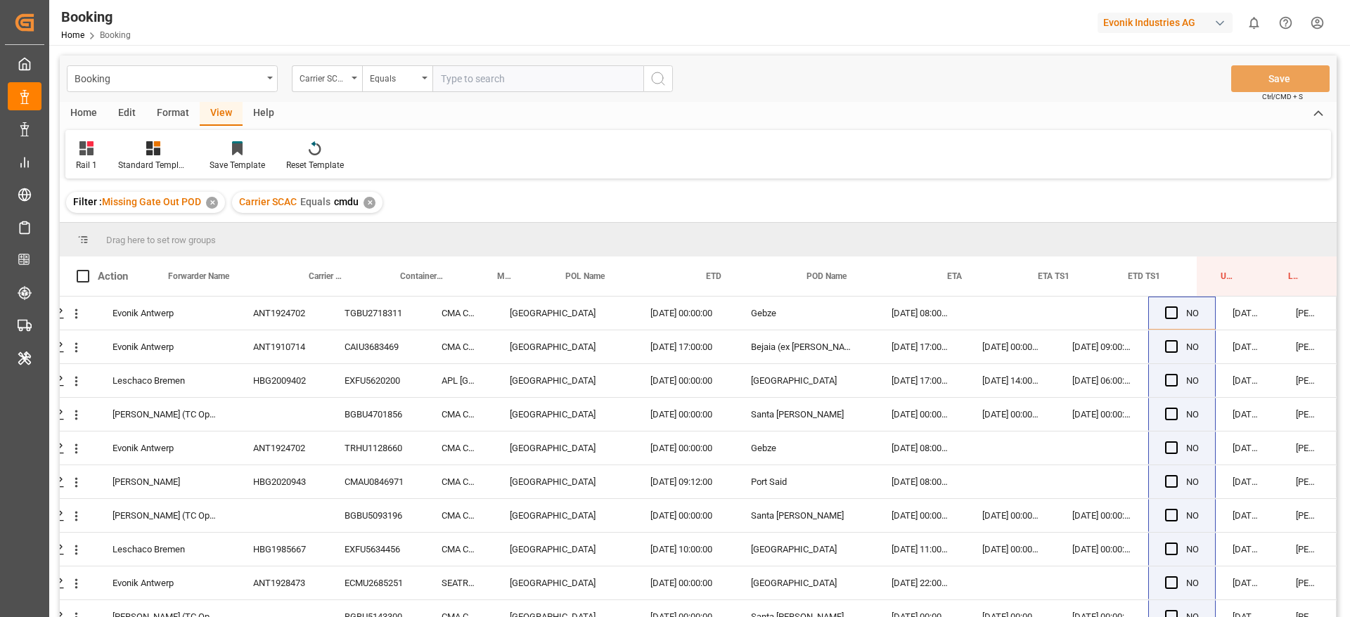
click at [374, 202] on div "Carrier SCAC Equals cmdu ✕" at bounding box center [307, 202] width 151 height 21
click at [376, 206] on div "Carrier SCAC Equals cmdu ✕" at bounding box center [307, 202] width 151 height 21
click at [369, 200] on div "✕" at bounding box center [370, 203] width 12 height 12
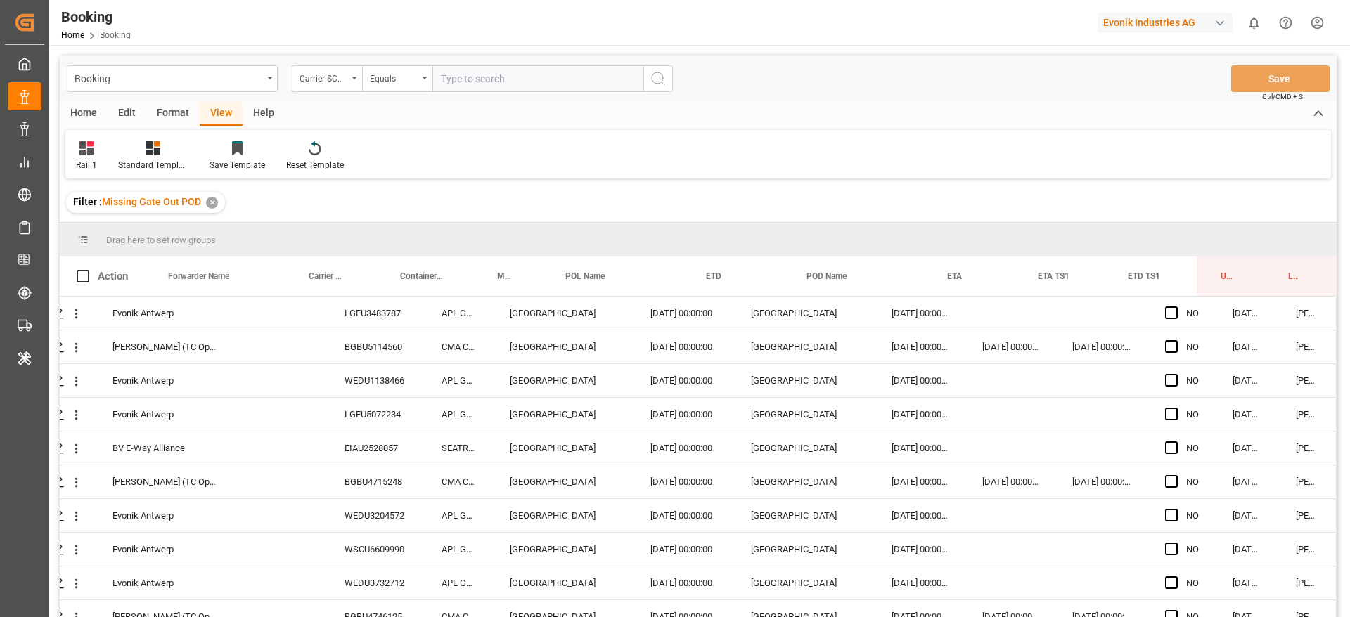
click at [447, 76] on input "text" at bounding box center [538, 78] width 211 height 27
type input "eglv"
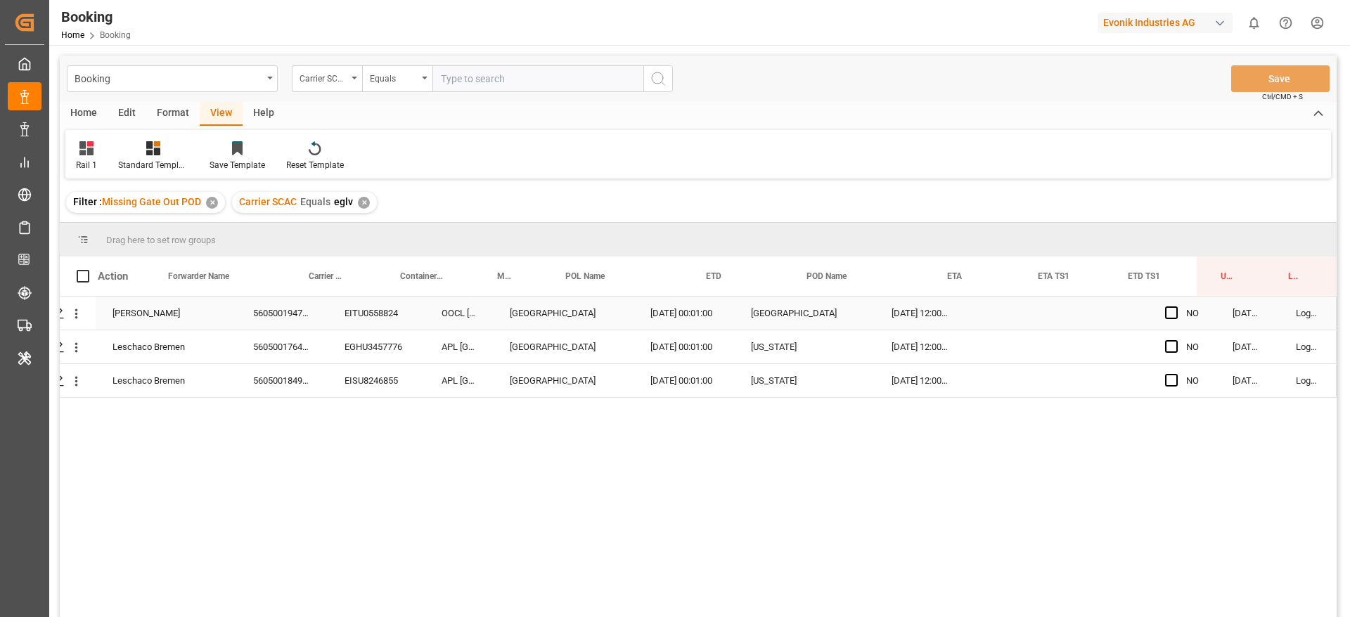
click at [267, 324] on div "560500194706" at bounding box center [281, 313] width 91 height 33
click at [314, 337] on div "560500176406" at bounding box center [281, 347] width 91 height 33
click at [306, 376] on div "560500184972" at bounding box center [281, 380] width 91 height 33
click at [1171, 309] on div "Press SPACE to select this row." at bounding box center [1175, 313] width 21 height 32
click at [1170, 310] on span "Press SPACE to select this row." at bounding box center [1171, 313] width 13 height 13
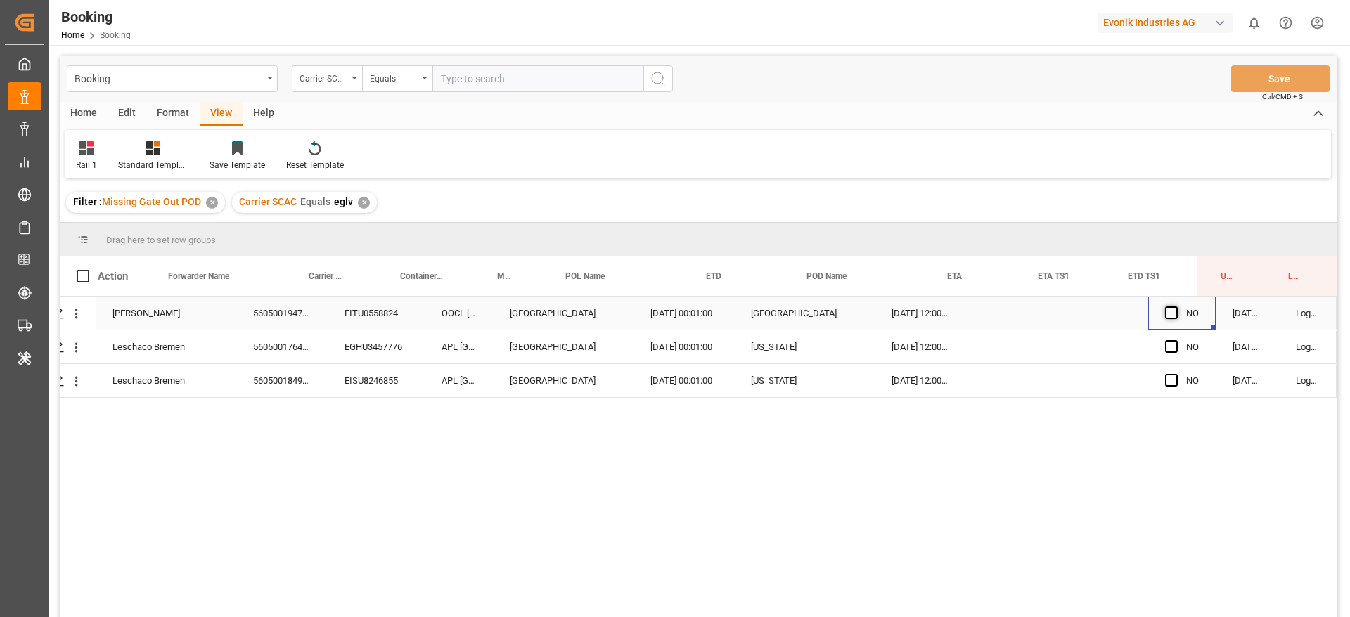
click at [1176, 307] on input "Press SPACE to select this row." at bounding box center [1176, 307] width 0 height 0
drag, startPoint x: 1207, startPoint y: 326, endPoint x: 1201, endPoint y: 406, distance: 80.4
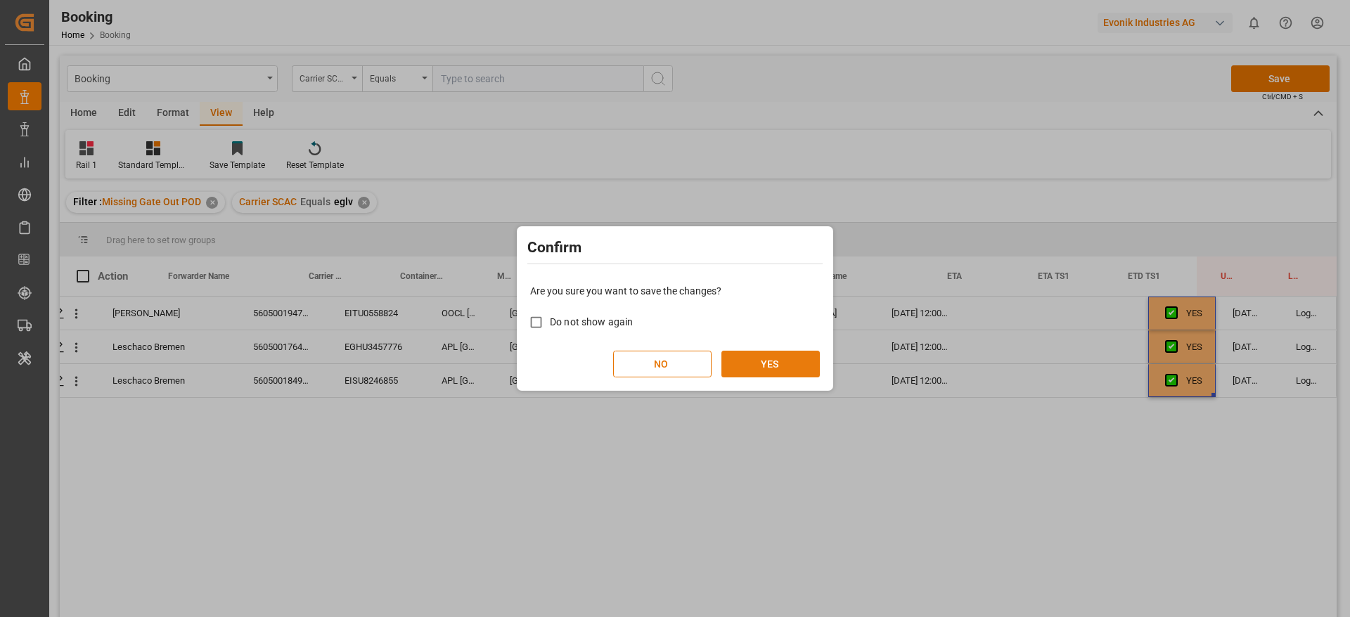
click at [779, 351] on button "YES" at bounding box center [771, 364] width 98 height 27
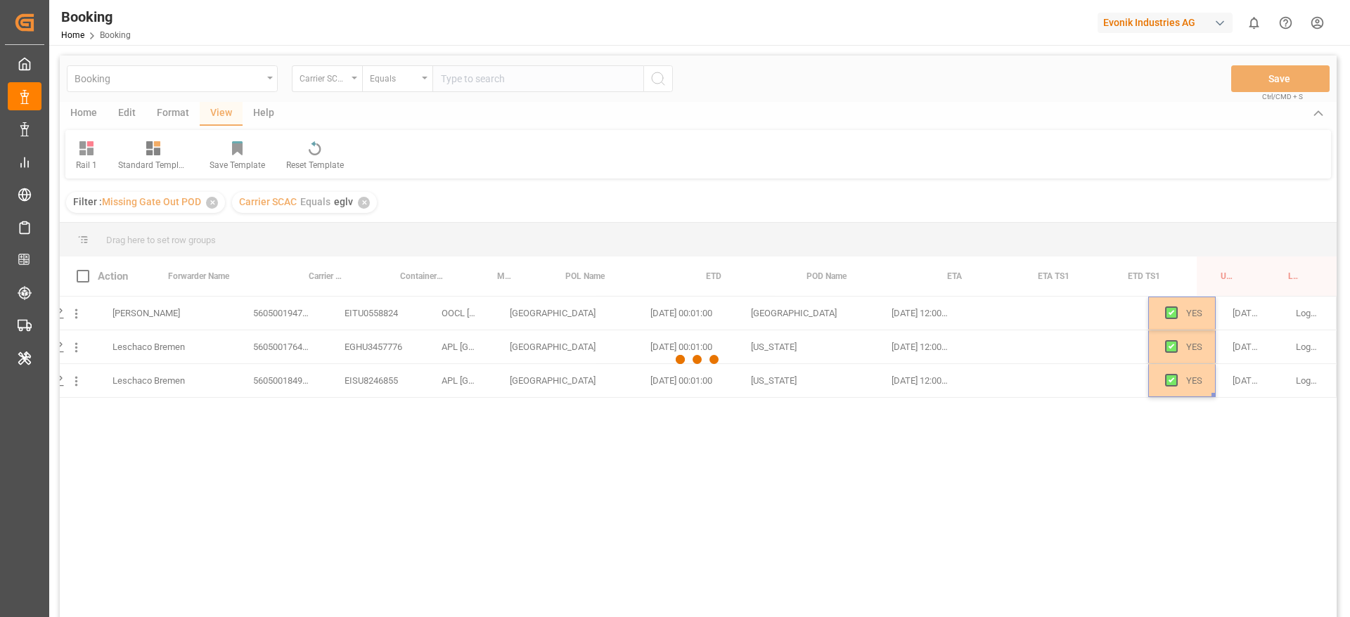
click at [336, 0] on html "Created by potrace 1.15, written by Peter Selinger 2001-2017 Created by potrace…" at bounding box center [675, 308] width 1350 height 617
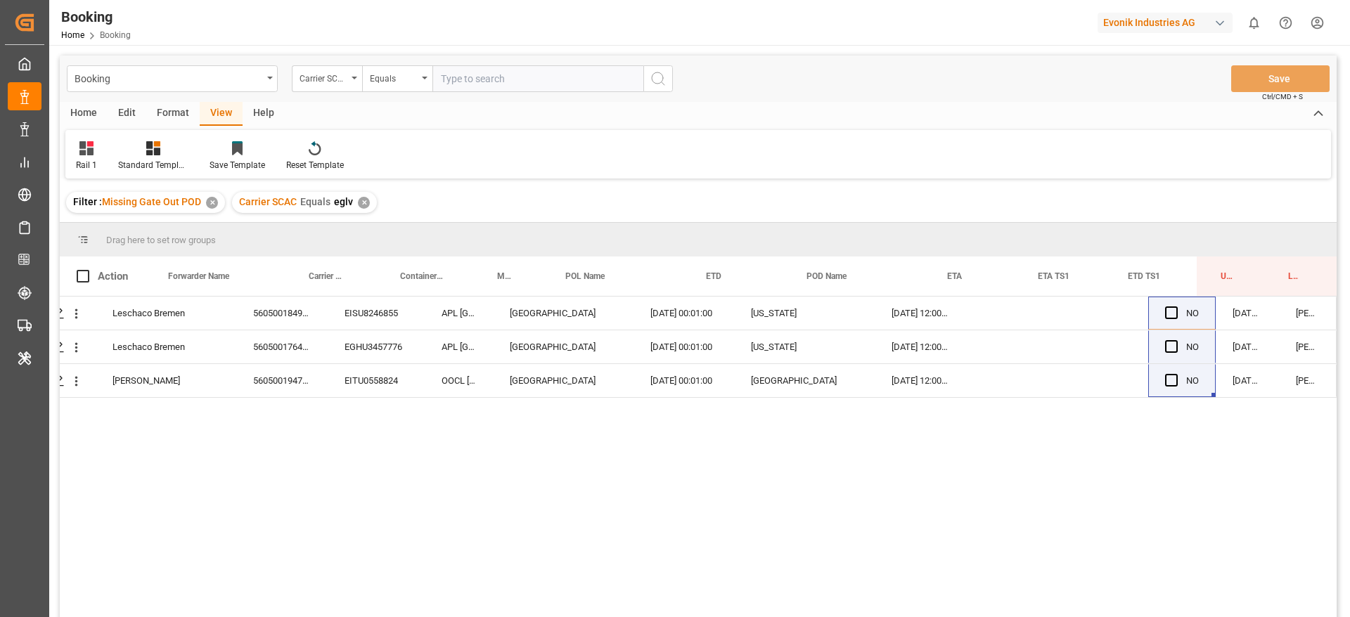
click at [364, 203] on div "✕" at bounding box center [364, 203] width 12 height 12
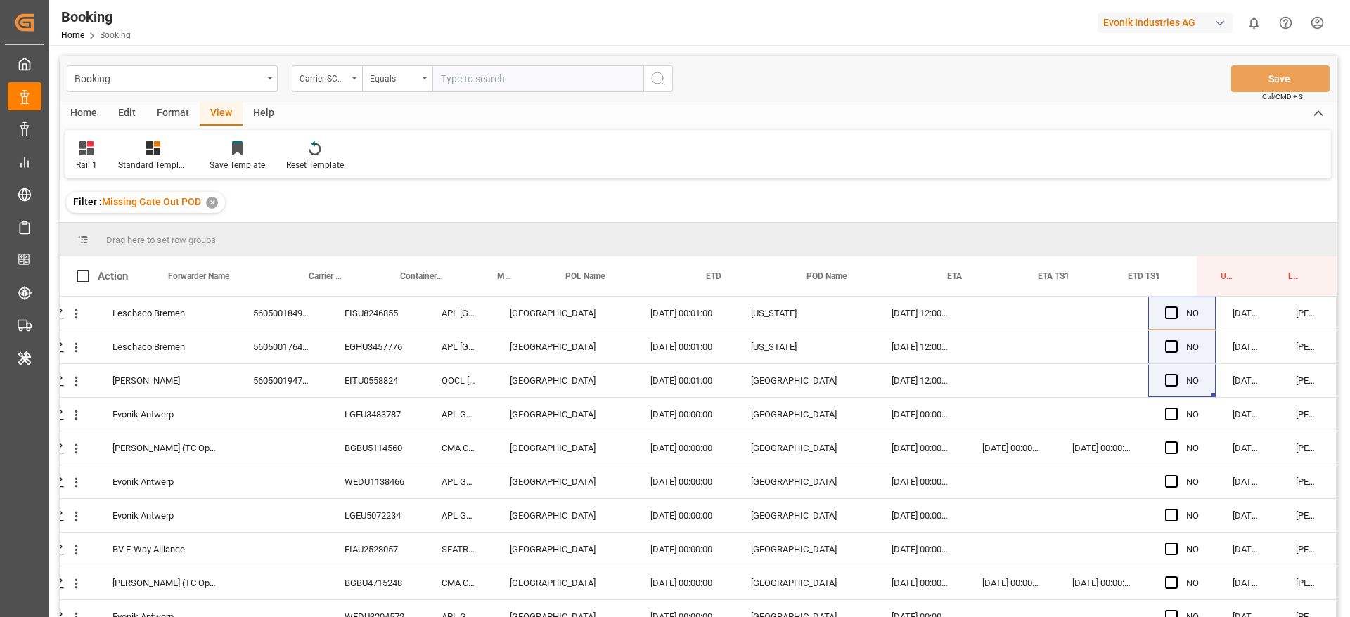
click at [467, 83] on input "text" at bounding box center [538, 78] width 211 height 27
type input "hdmu"
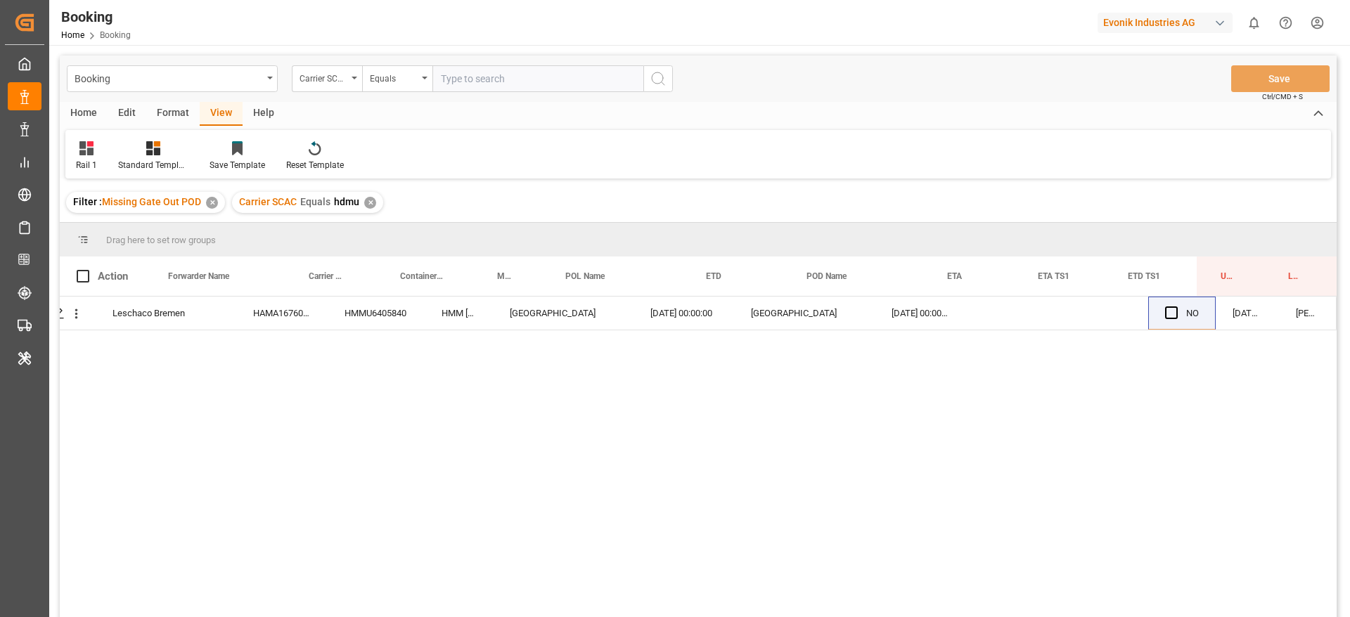
click at [275, 330] on div "Leschaco Bremen HAMA16760500 HMMU6405840 HMM DUBLIN Rotterdam 23.07.2025 00:00:…" at bounding box center [698, 459] width 1277 height 325
click at [278, 321] on div "HAMA16760500" at bounding box center [281, 313] width 91 height 33
click at [1173, 314] on div "Press SPACE to select this row." at bounding box center [1175, 313] width 21 height 32
click at [1108, 319] on div "Press SPACE to select this row." at bounding box center [1102, 313] width 93 height 33
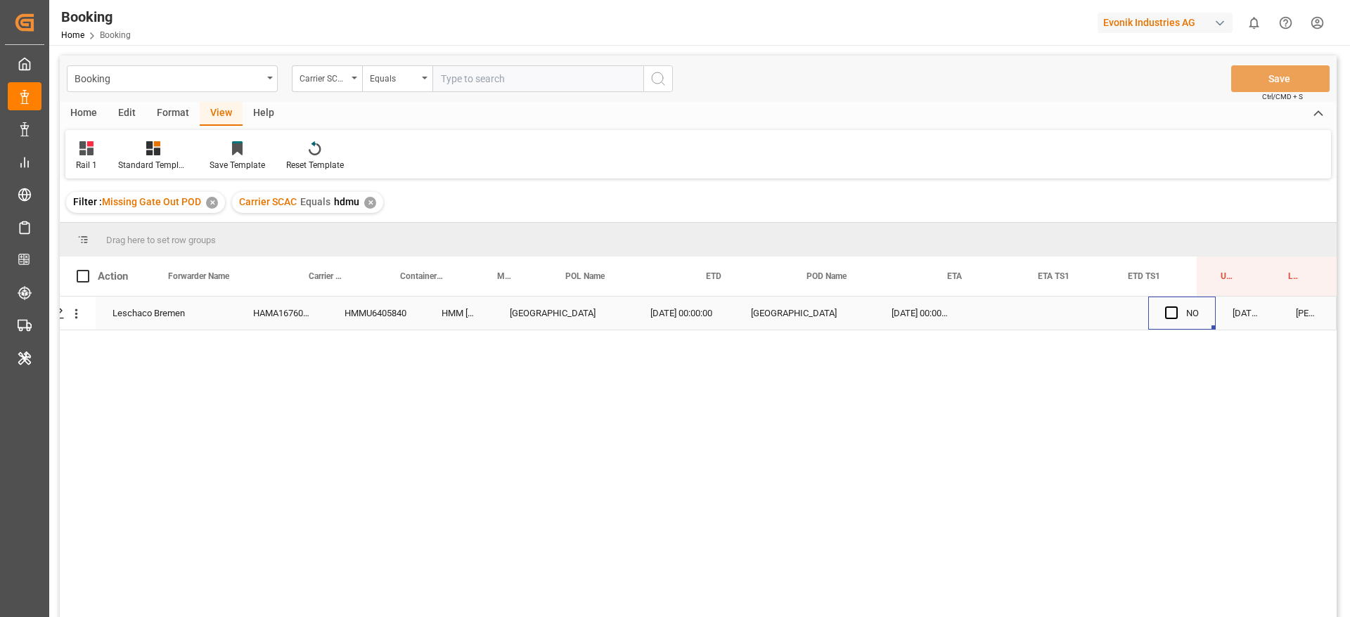
click at [1156, 314] on div "NO" at bounding box center [1182, 313] width 68 height 33
click at [1170, 314] on span "Press SPACE to select this row." at bounding box center [1171, 313] width 13 height 13
click at [1176, 307] on input "Press SPACE to select this row." at bounding box center [1176, 307] width 0 height 0
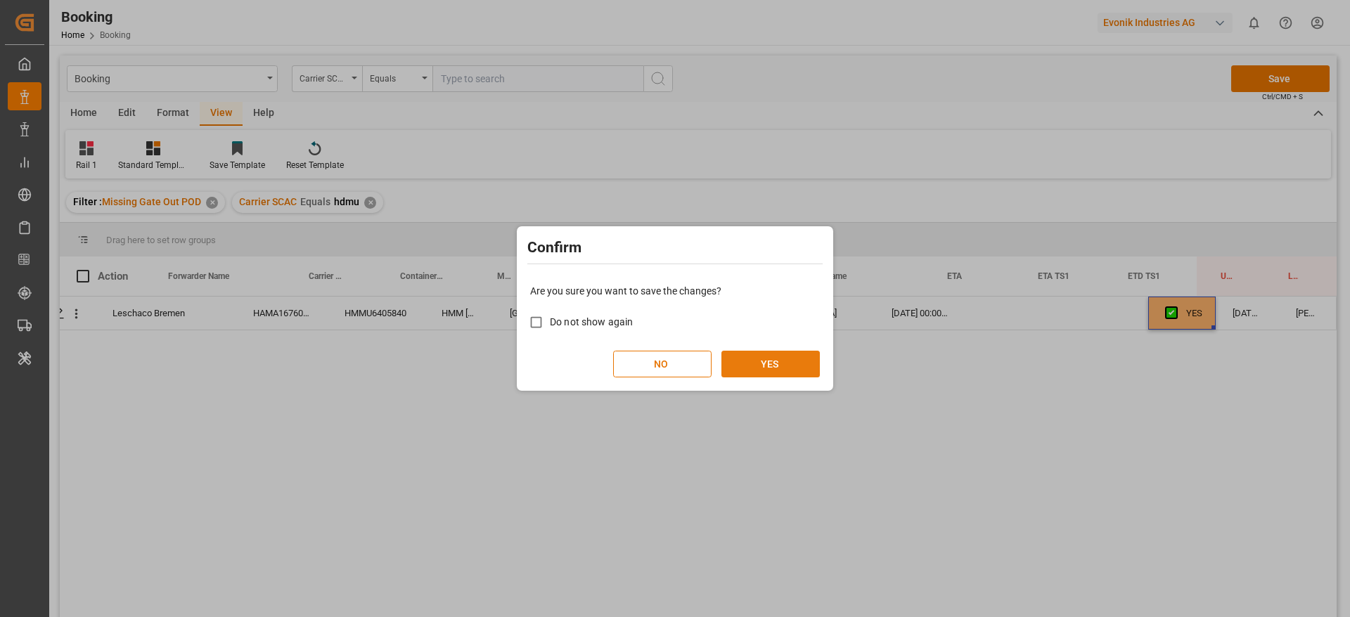
click at [783, 363] on button "YES" at bounding box center [771, 364] width 98 height 27
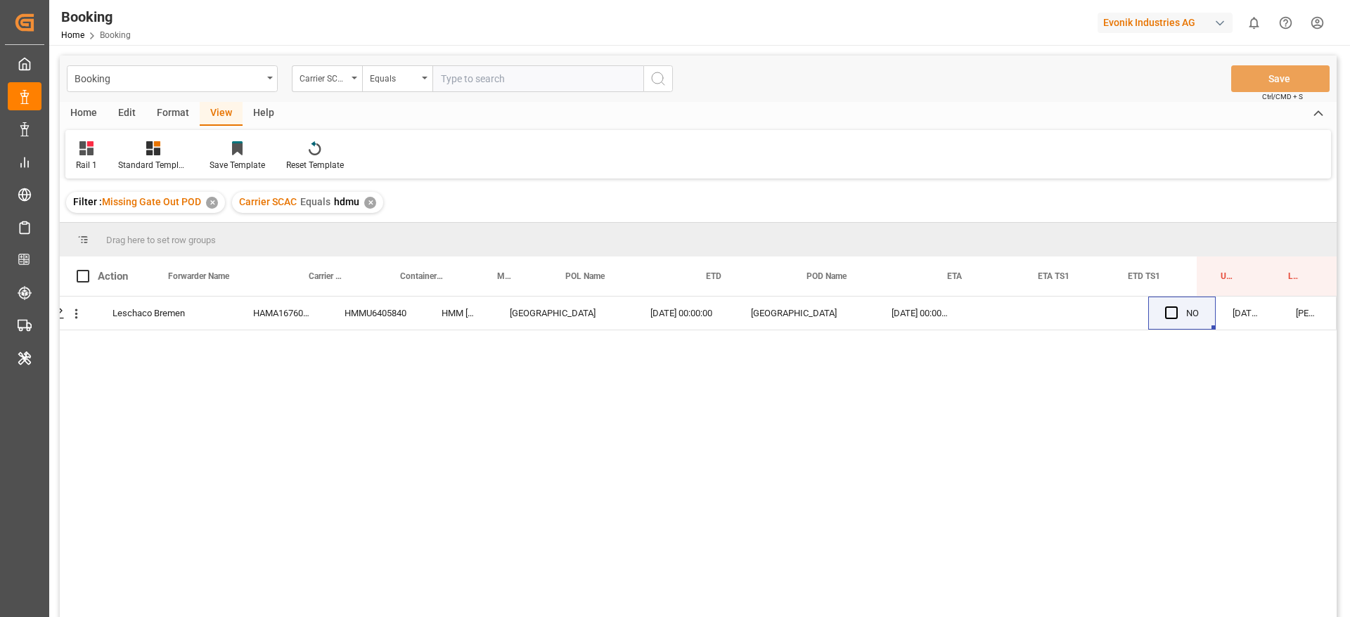
click at [368, 202] on div "✕" at bounding box center [370, 203] width 12 height 12
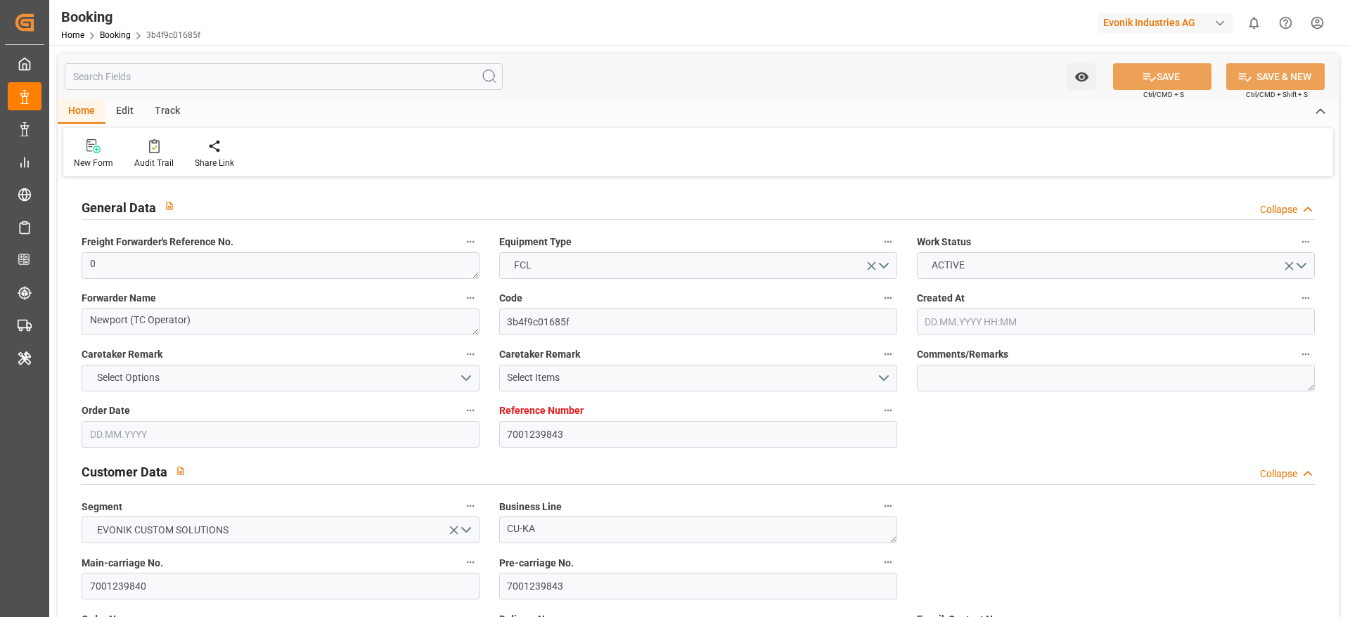
type input "7001239843"
type input "9776418"
type input "CMACGM"
type input "CMA CGM Group"
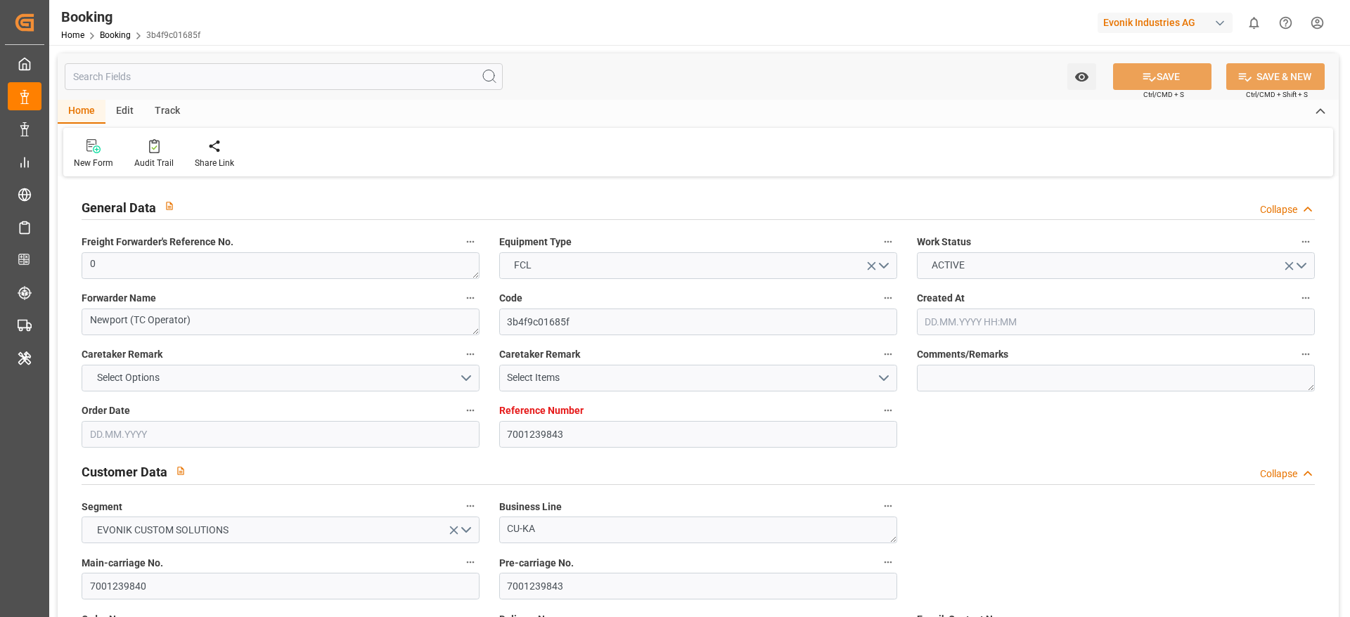
type input "NLRTM"
type input "MYPKG"
type input "46"
type input "0"
type input "[DATE] 13:33"
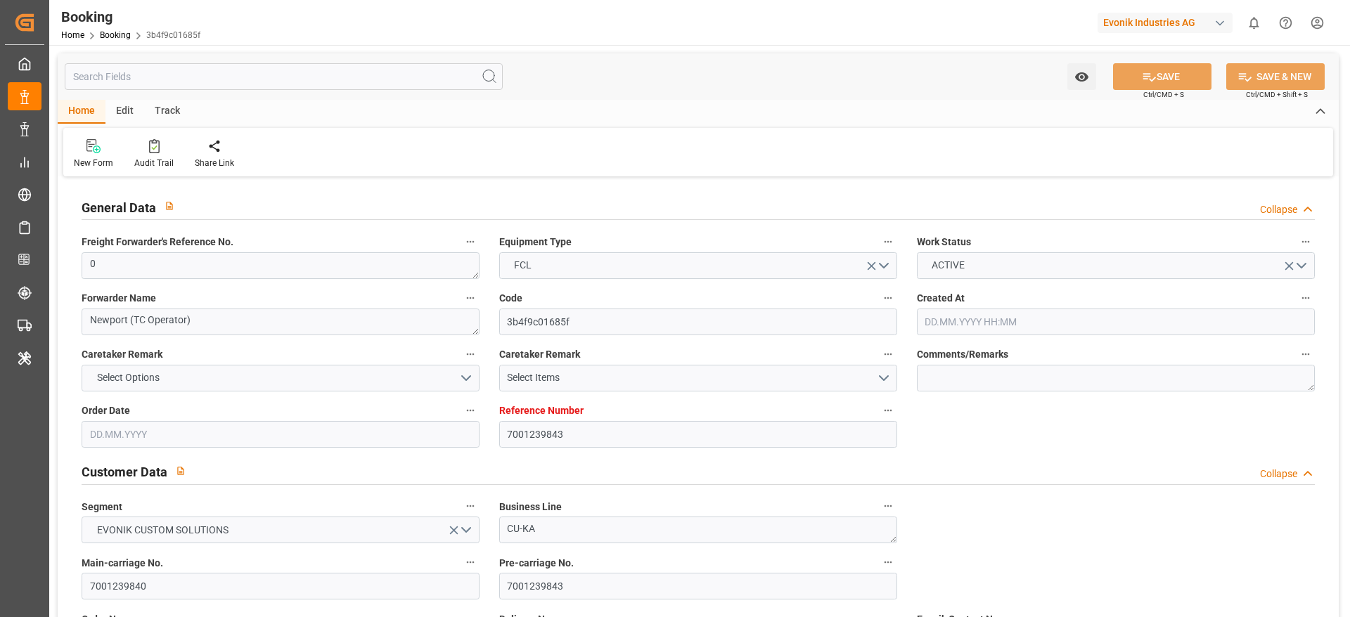
type input "[DATE]"
type input "[DATE] 00:00"
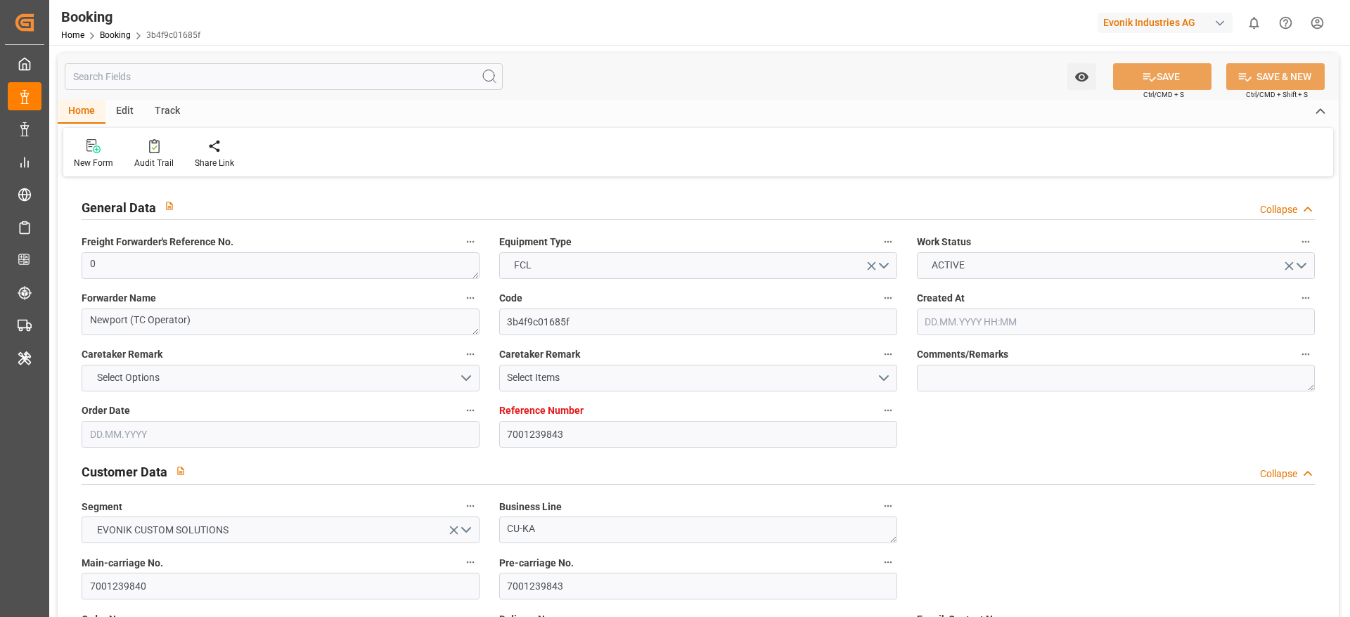
type input "[DATE] 00:00"
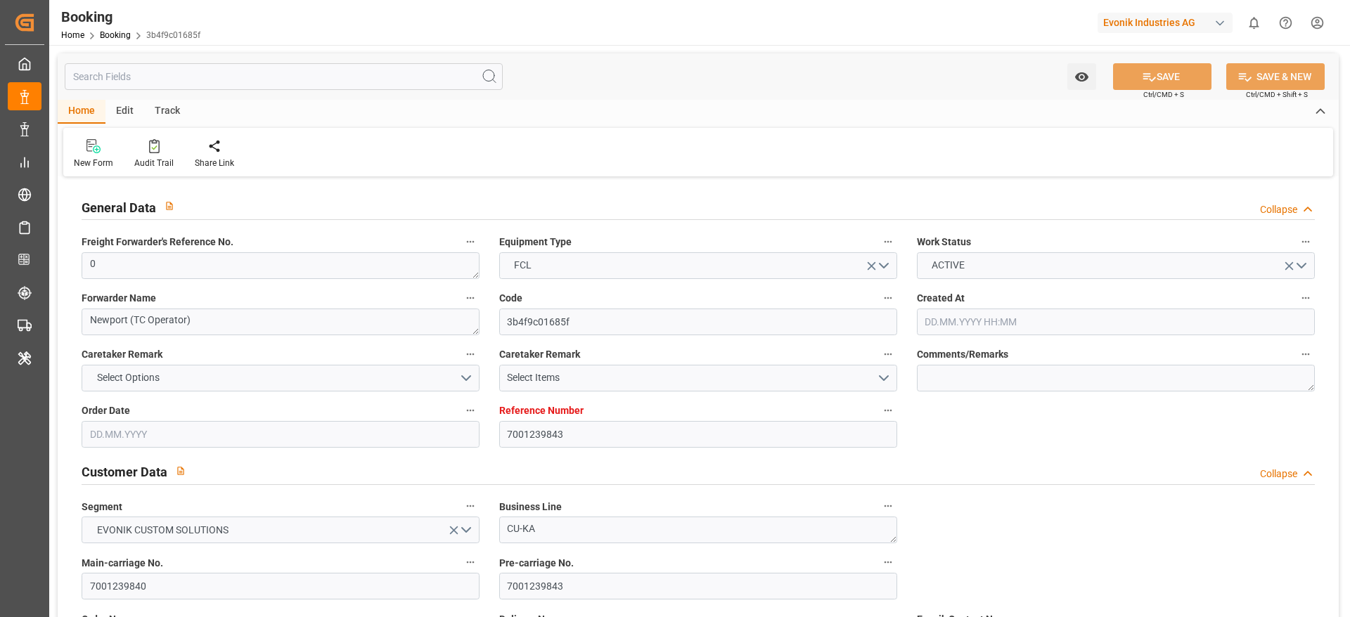
type input "[DATE]"
type input "[DATE] 11:48"
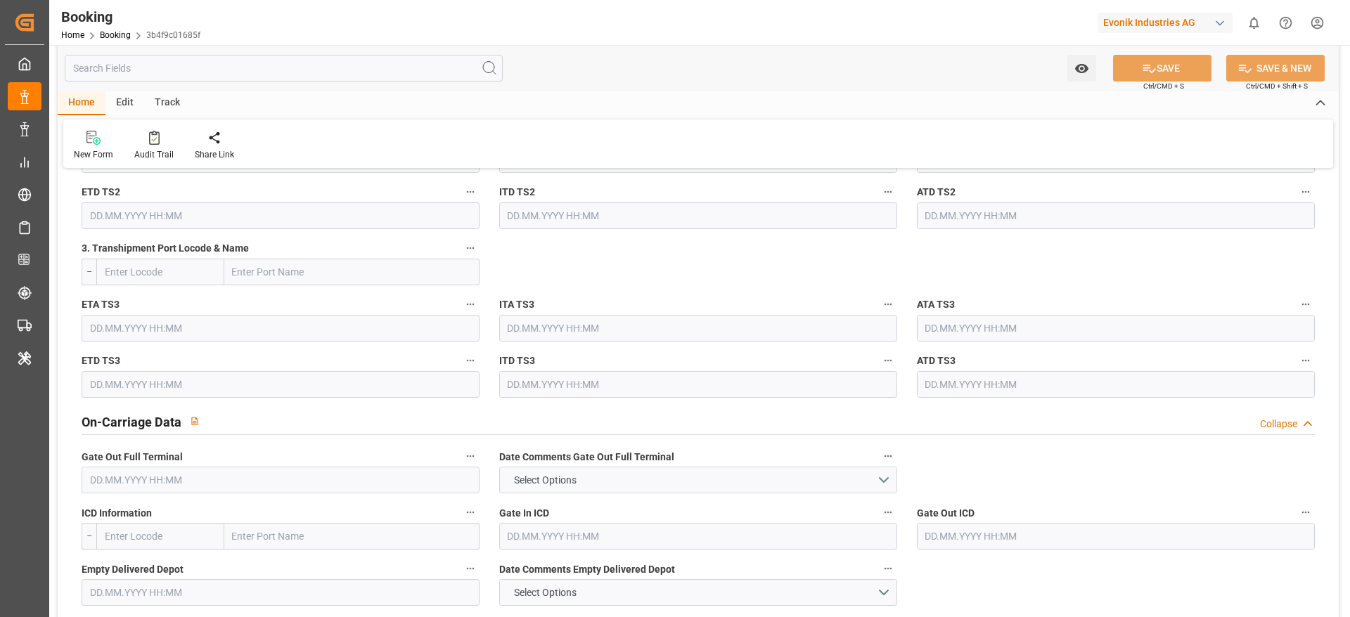
scroll to position [2111, 0]
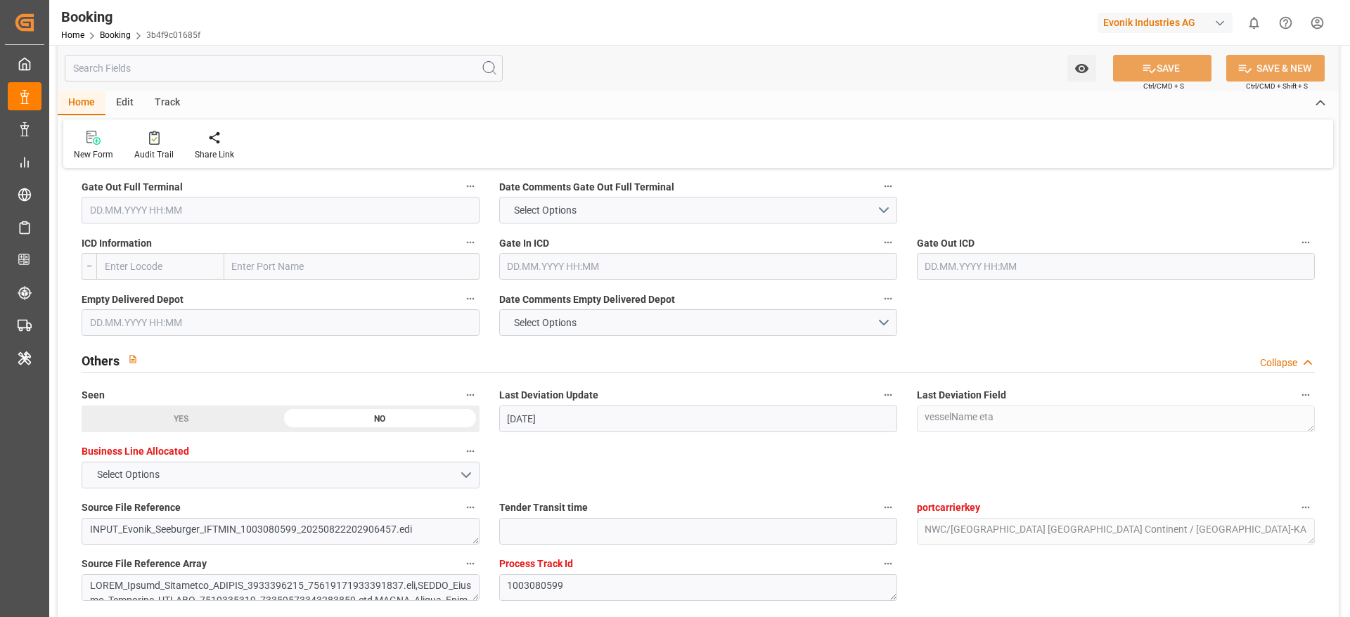
click at [365, 219] on input "text" at bounding box center [281, 210] width 398 height 27
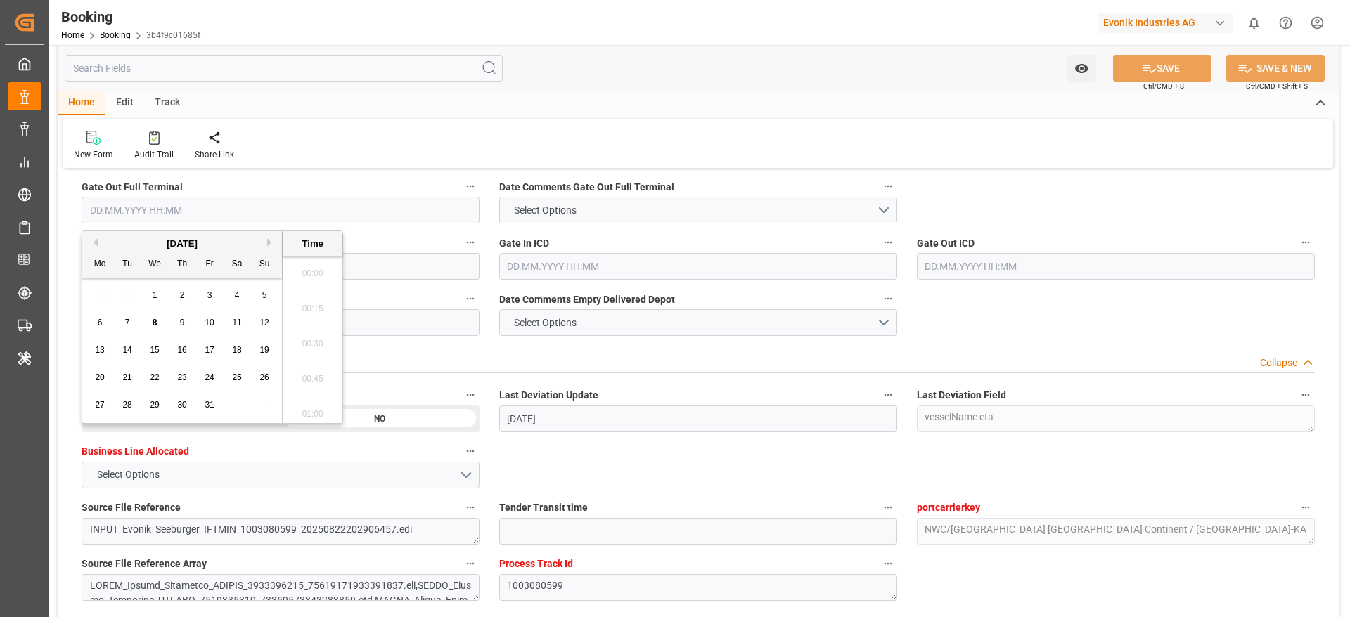
scroll to position [2185, 0]
click at [126, 324] on span "7" at bounding box center [127, 323] width 5 height 10
type input "[DATE] 00:00"
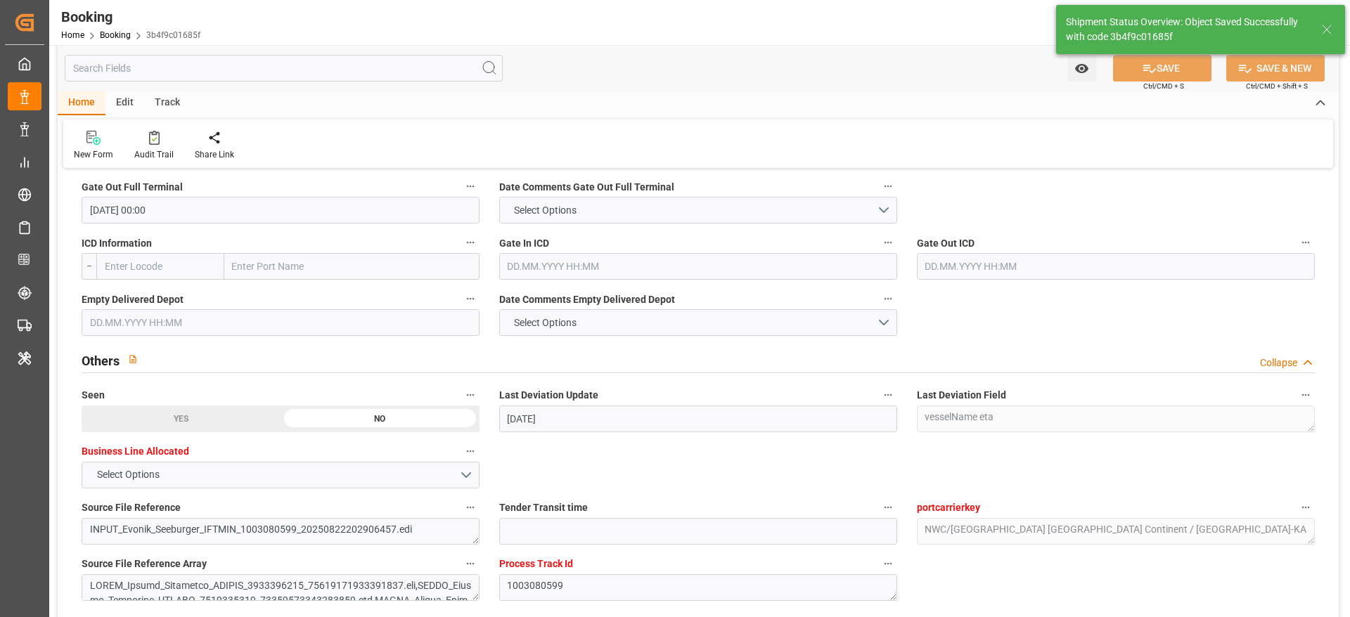
type textarea "[PERSON_NAME]"
type input "08.10.2025 10:39"
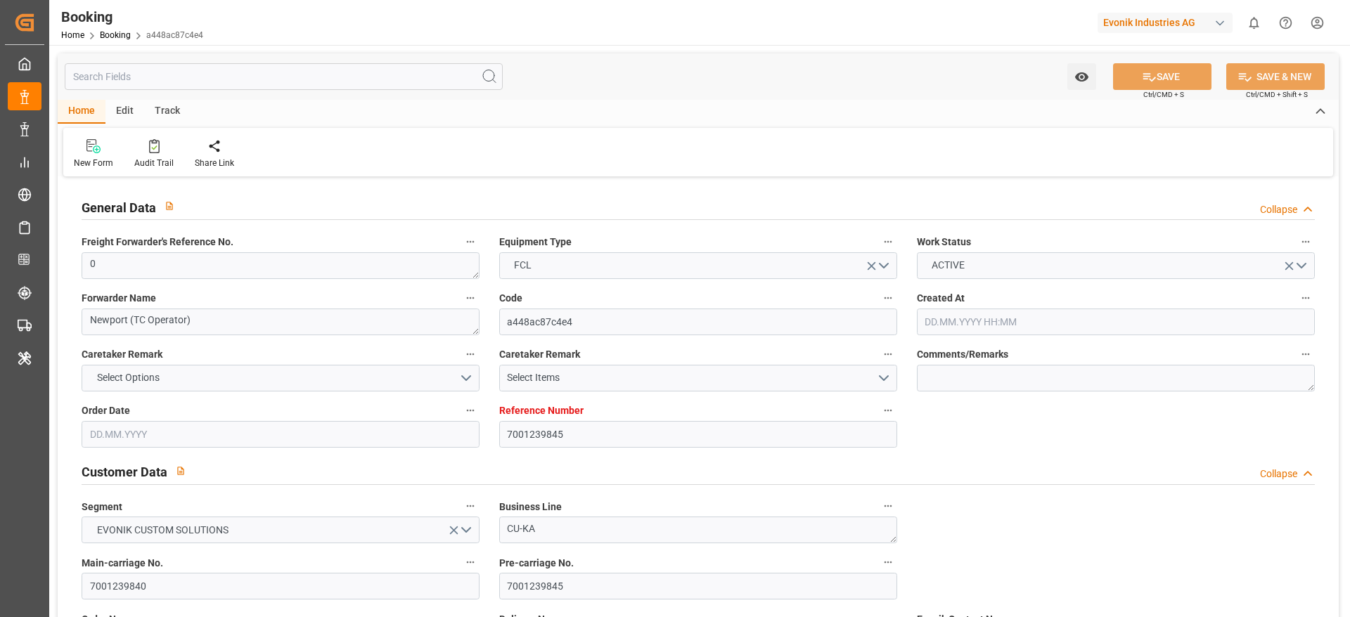
type input "7001239845"
type input "9776418"
type input "CMACGM"
type input "CMA CGM Group"
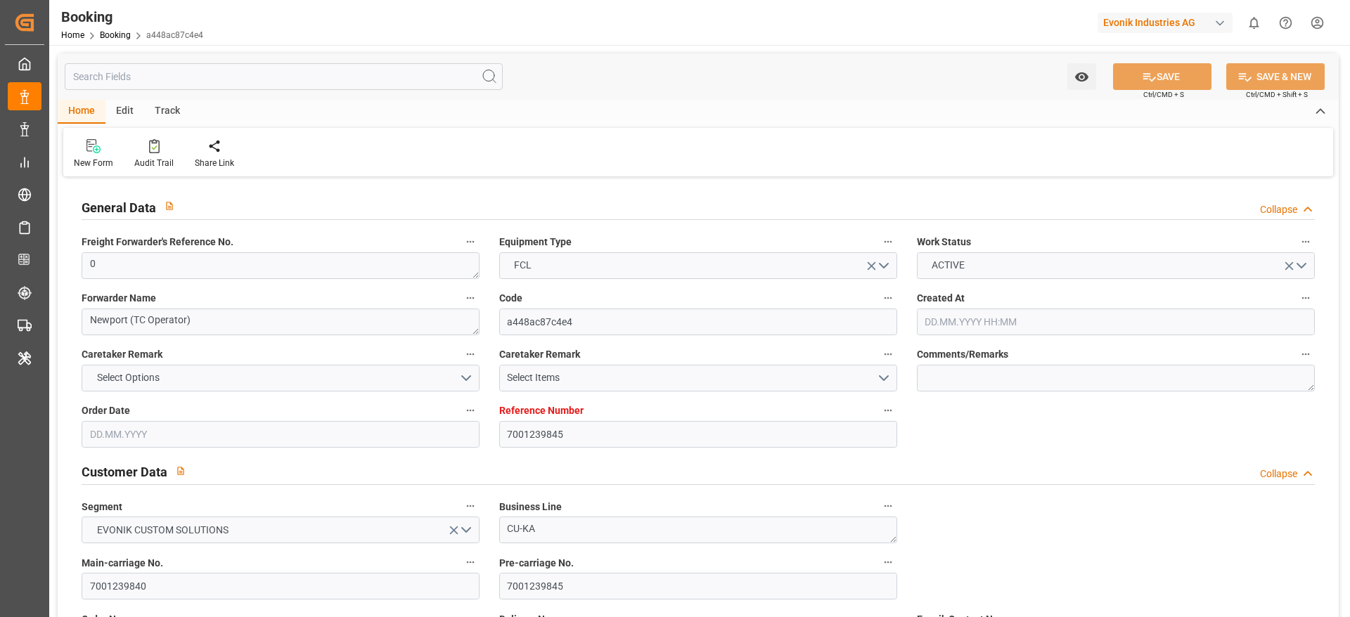
type input "NLRTM"
type input "MYPKG"
type input "46"
type input "0"
type input "[DATE] 13:33"
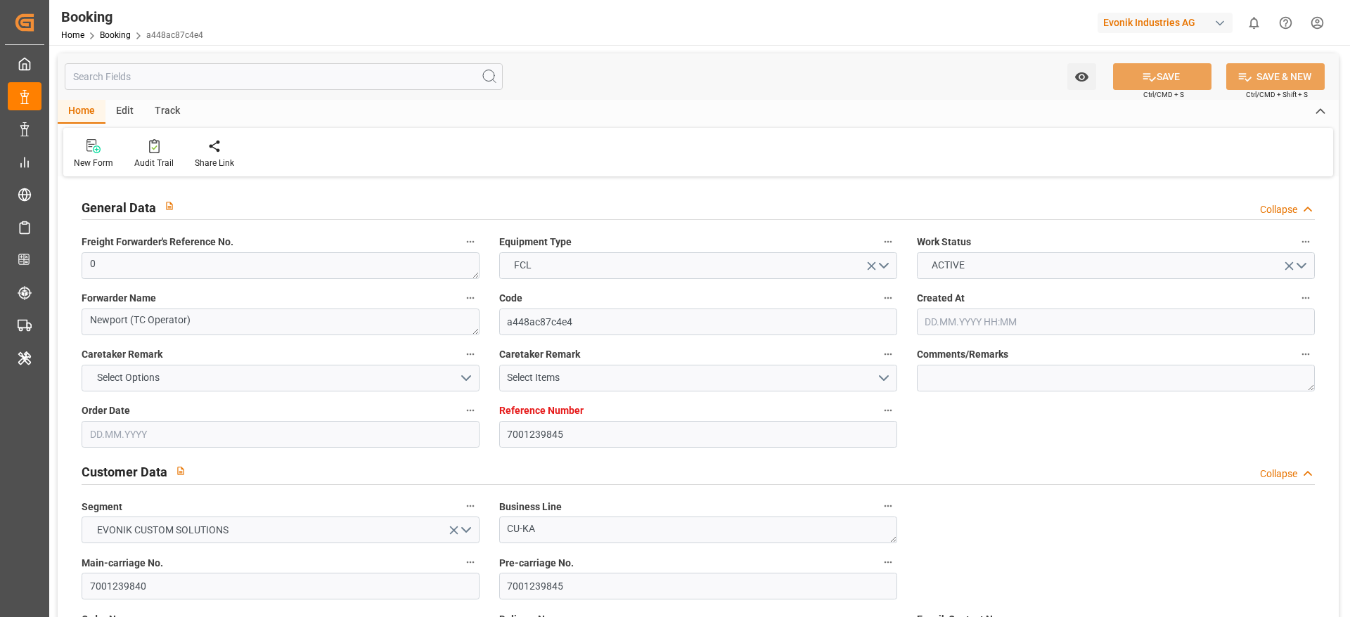
type input "[DATE]"
type input "[DATE] 00:00"
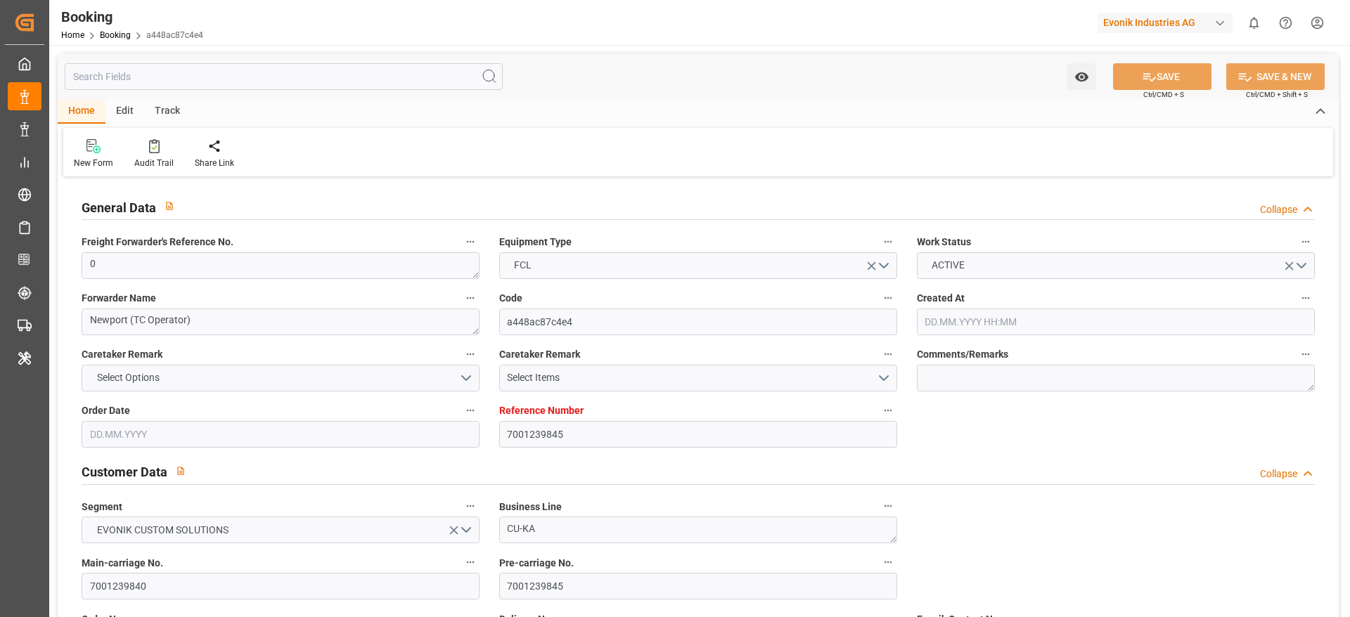
type input "[DATE] 00:00"
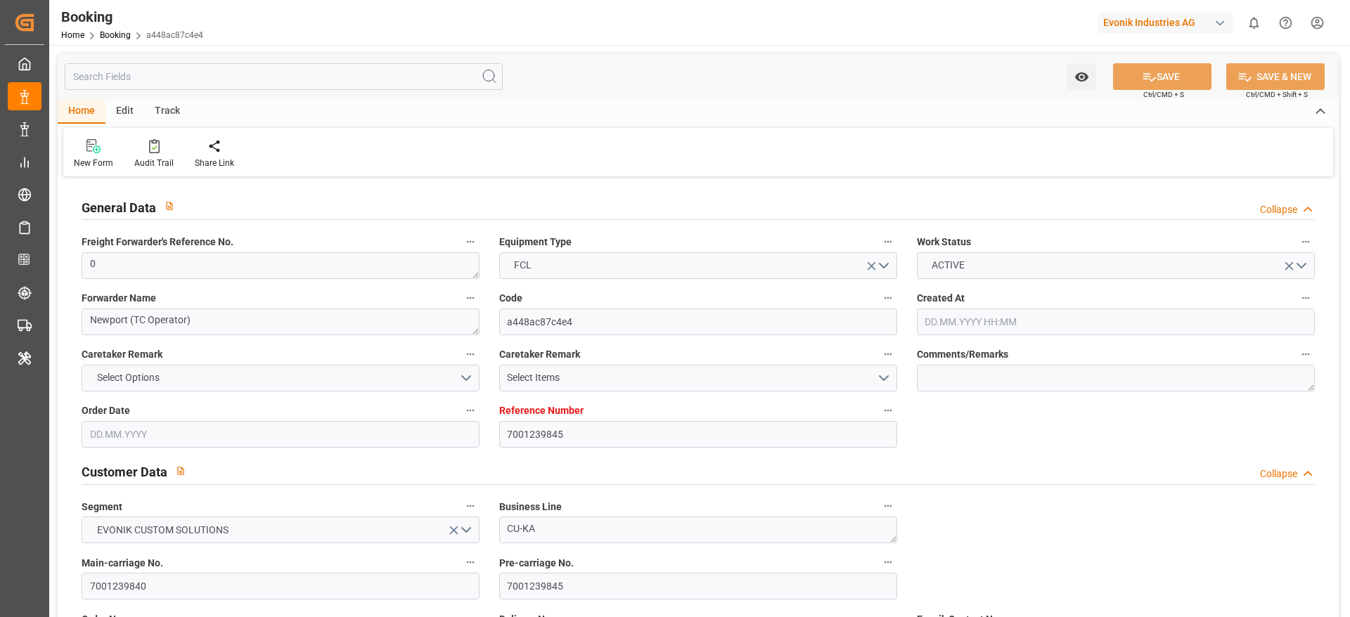
type input "[DATE]"
type input "[DATE] 11:48"
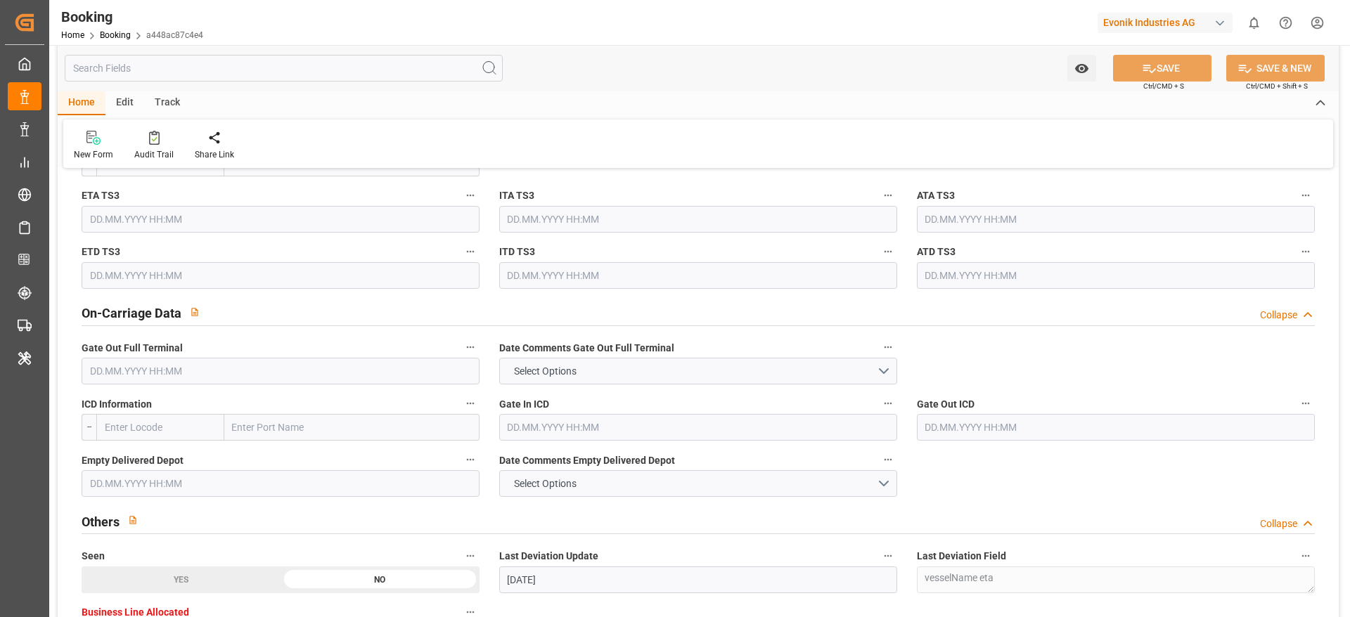
scroll to position [2105, 0]
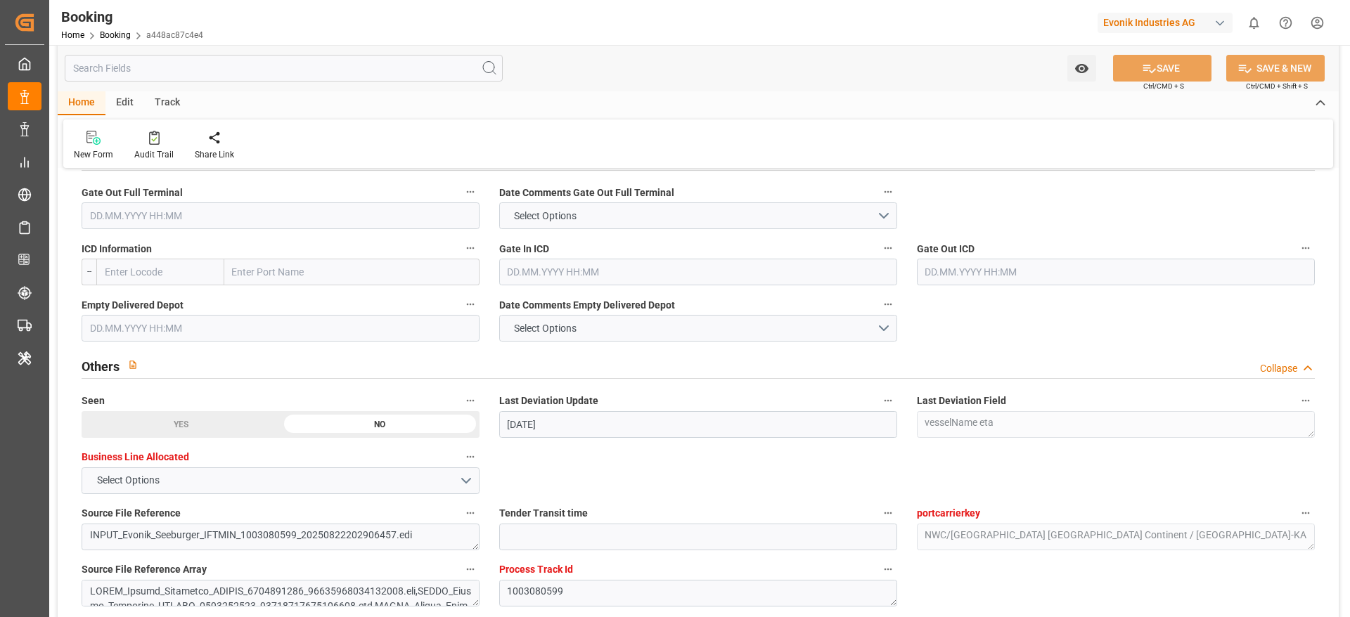
click at [324, 205] on input "text" at bounding box center [281, 216] width 398 height 27
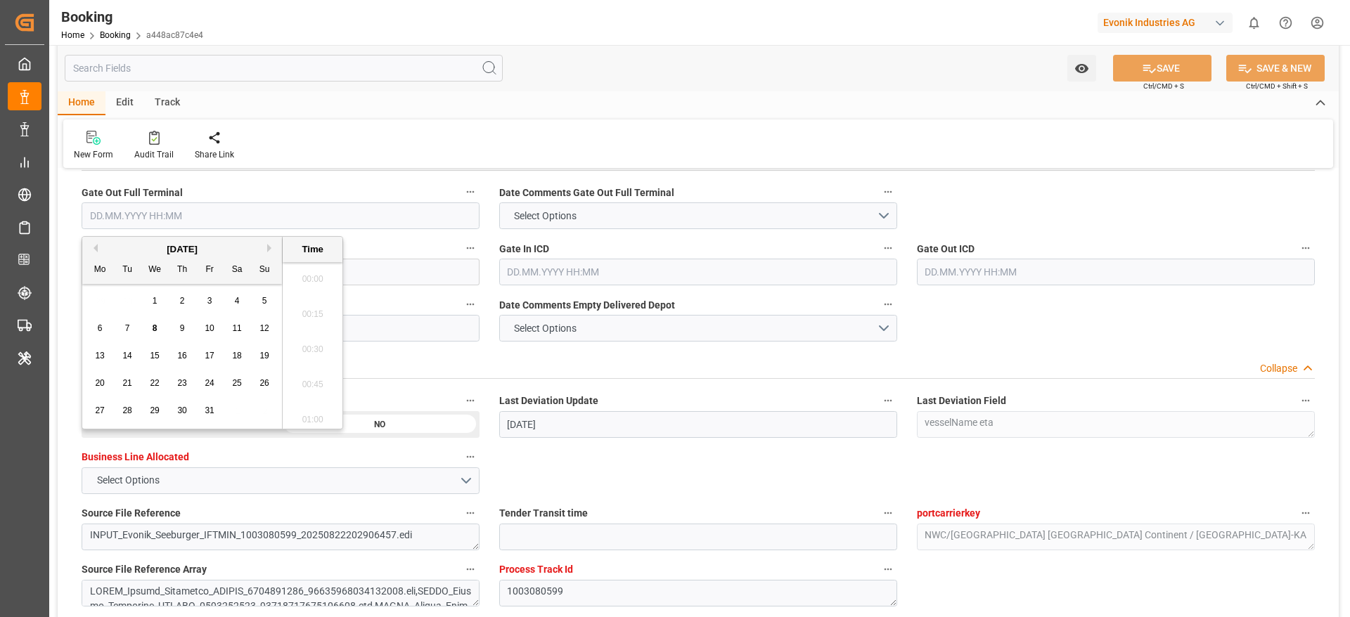
scroll to position [2185, 0]
click at [129, 324] on span "7" at bounding box center [127, 329] width 5 height 10
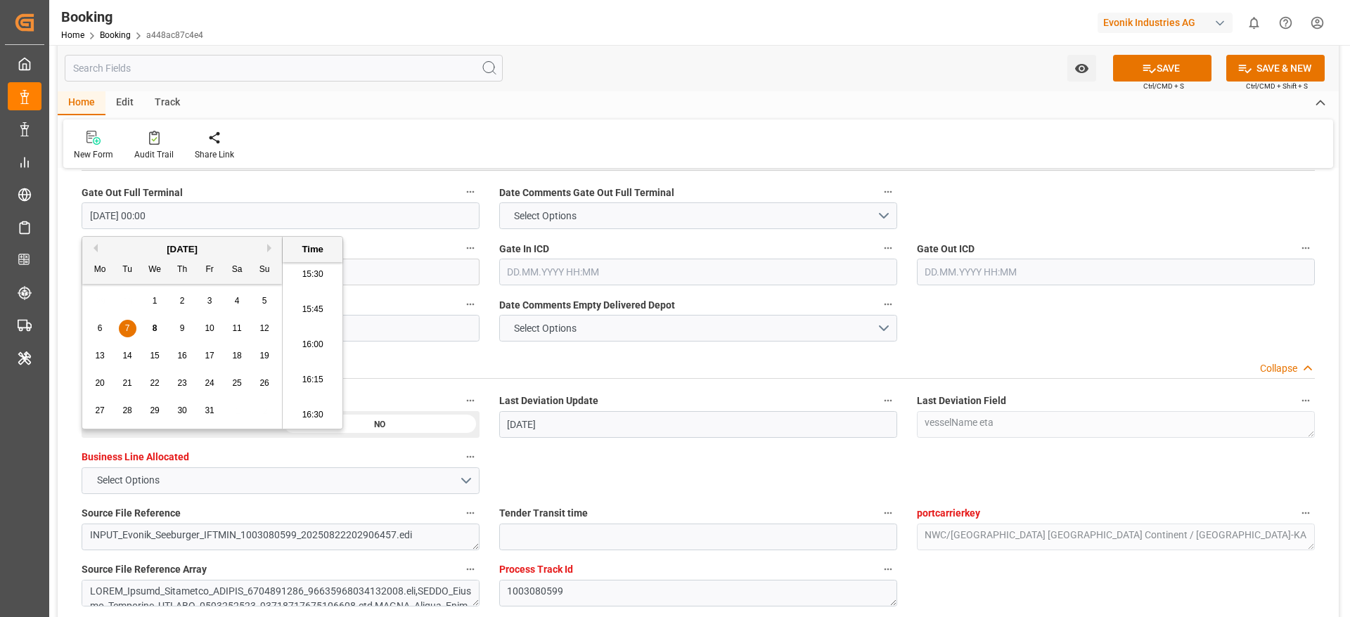
type input "[DATE] 00:00"
click at [508, 138] on div "New Form Audit Trail Share Link" at bounding box center [698, 144] width 1270 height 49
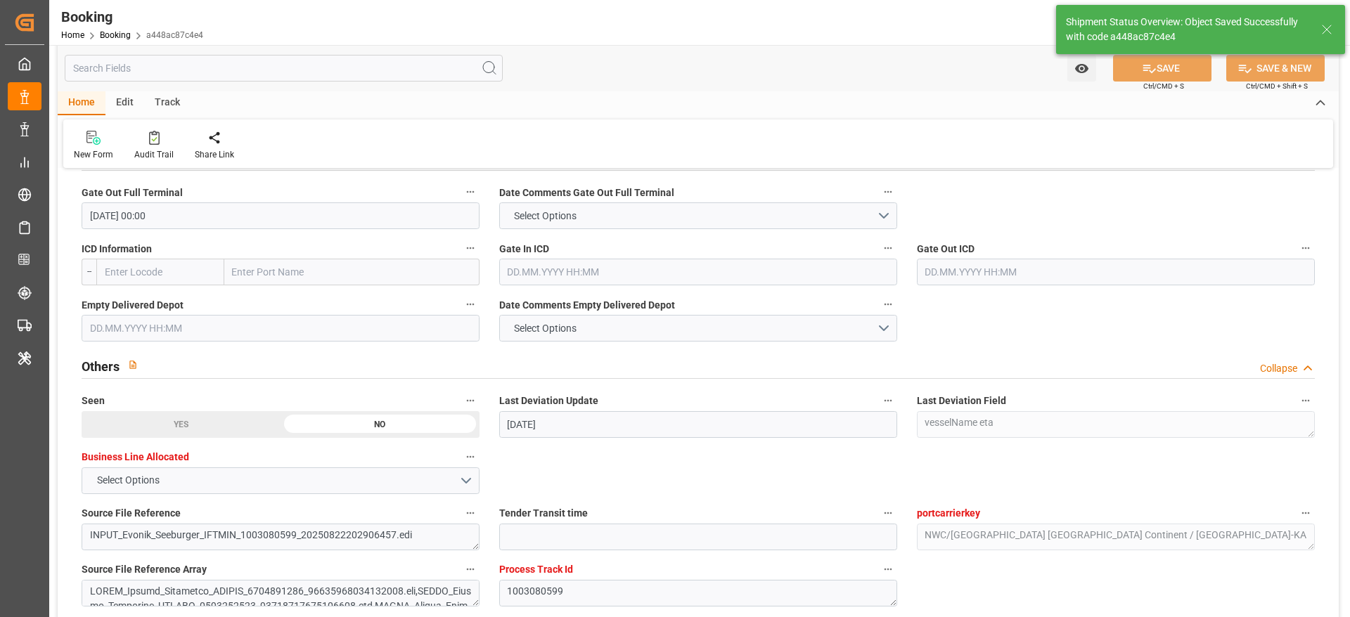
type textarea "[PERSON_NAME]"
type input "[DATE] 10:41"
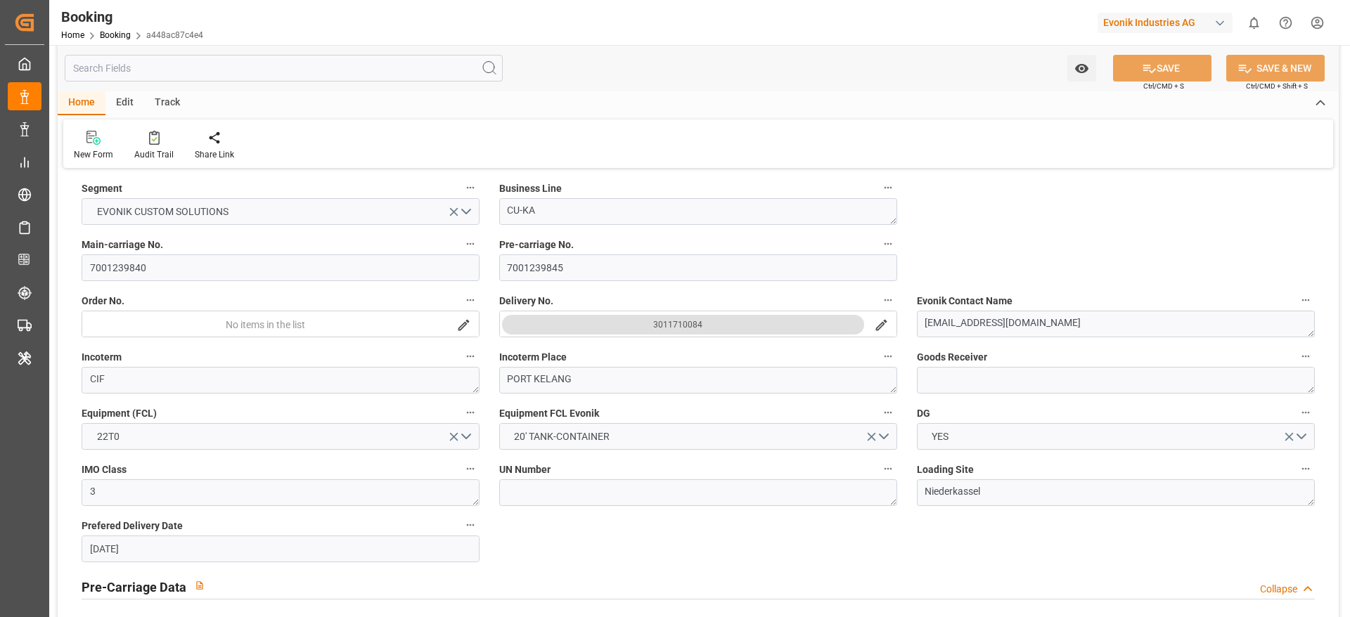
scroll to position [329, 0]
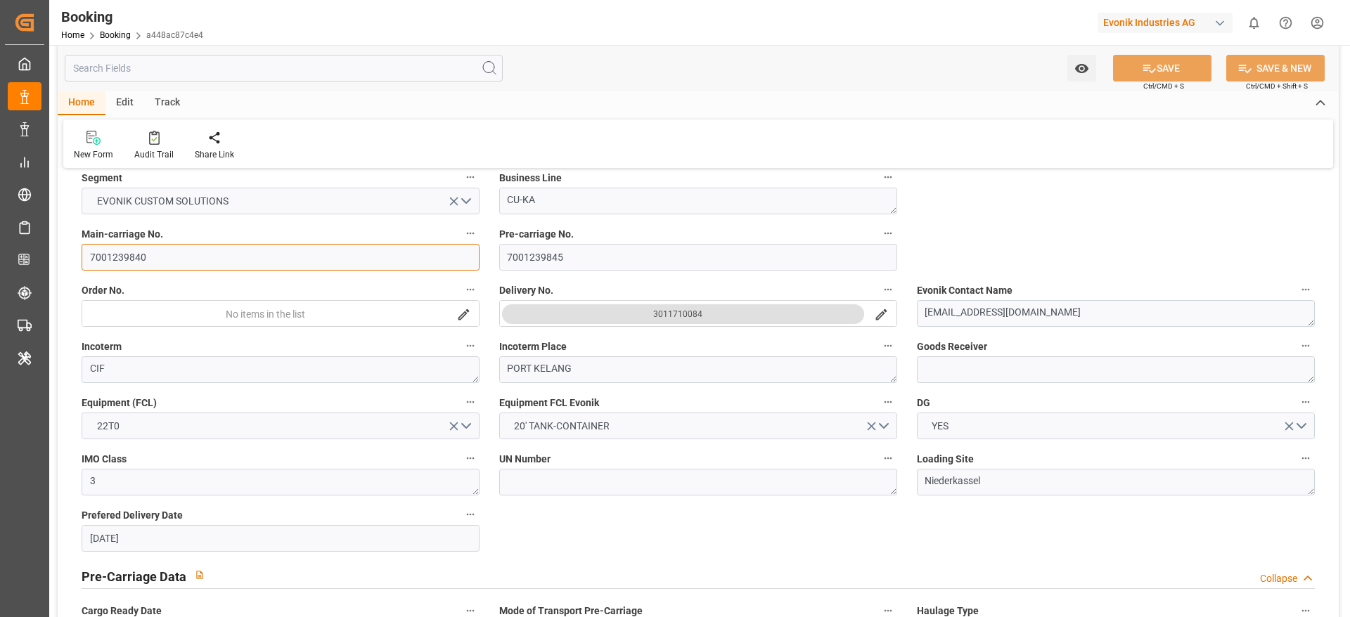
click at [215, 257] on input "7001239840" at bounding box center [281, 257] width 398 height 27
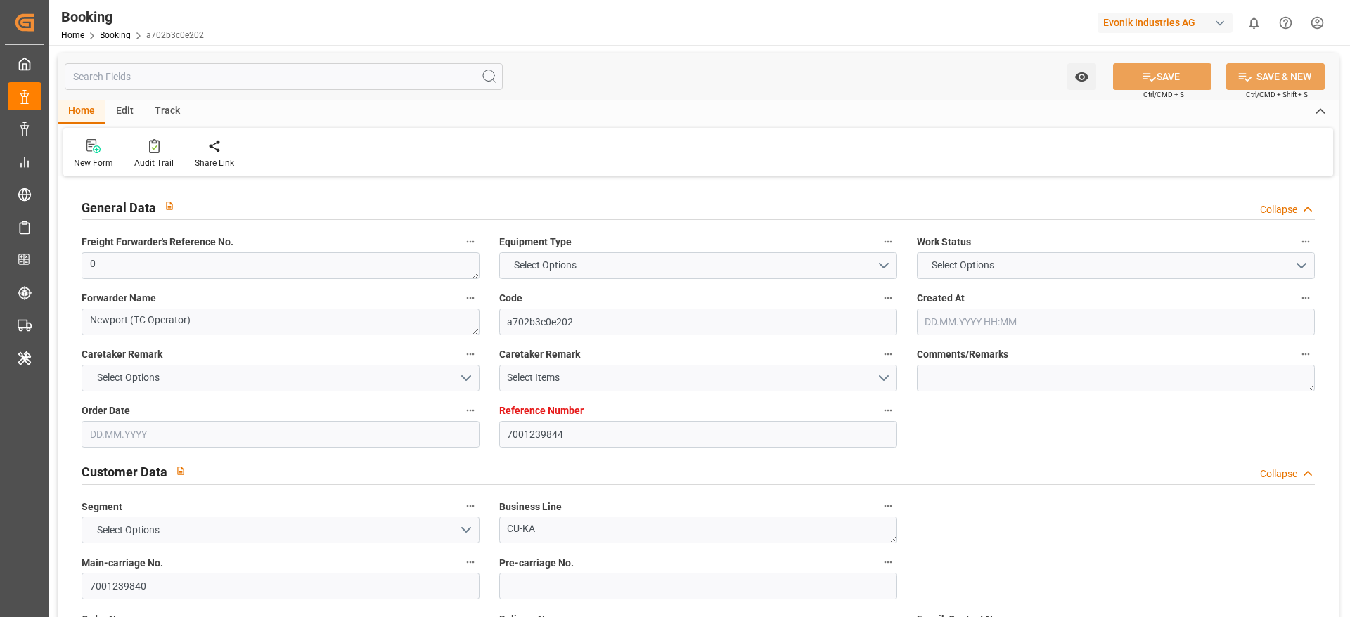
type textarea "0"
type textarea "Newport (TC Operator)"
type input "a702b3c0e202"
type input "7001239844"
type textarea "CU-KA"
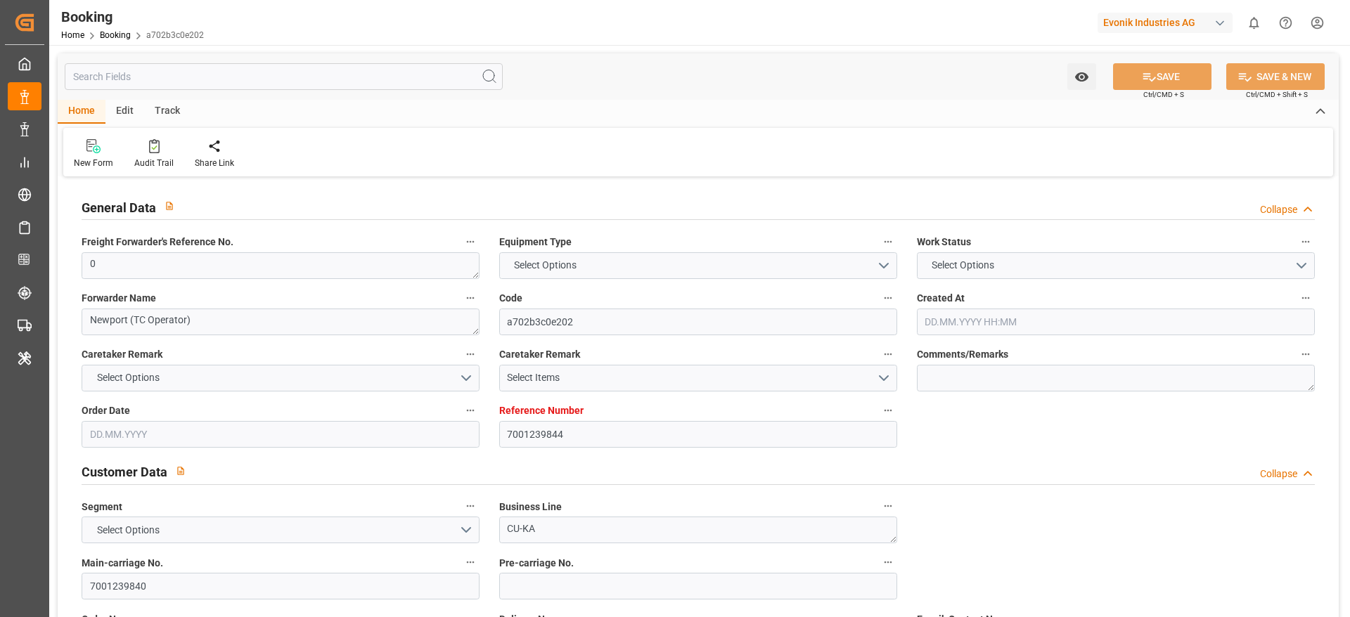
type input "7001239840"
type textarea "[EMAIL_ADDRESS][DOMAIN_NAME]"
type textarea "CIF"
type textarea "PORT KELANG"
type textarea "3"
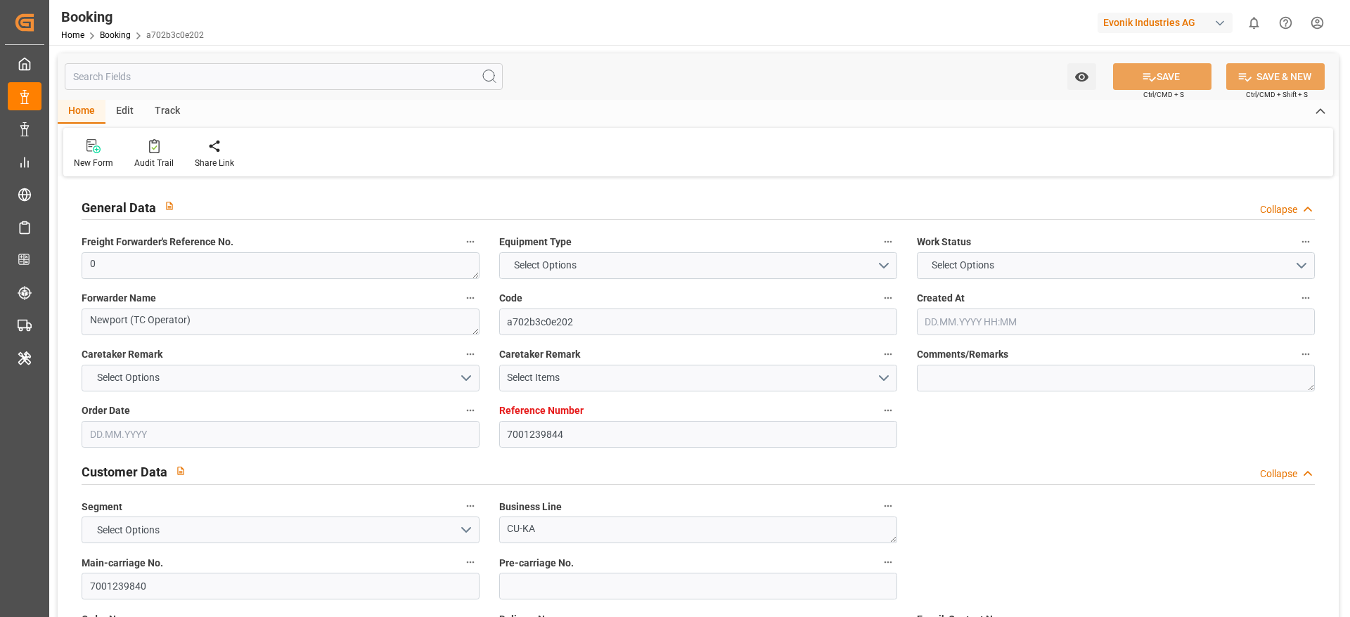
type textarea "Niederkassel"
type textarea "SIMU2579017"
type input "CMA CGM [PERSON_NAME] EXUPERY"
type input "CMDU"
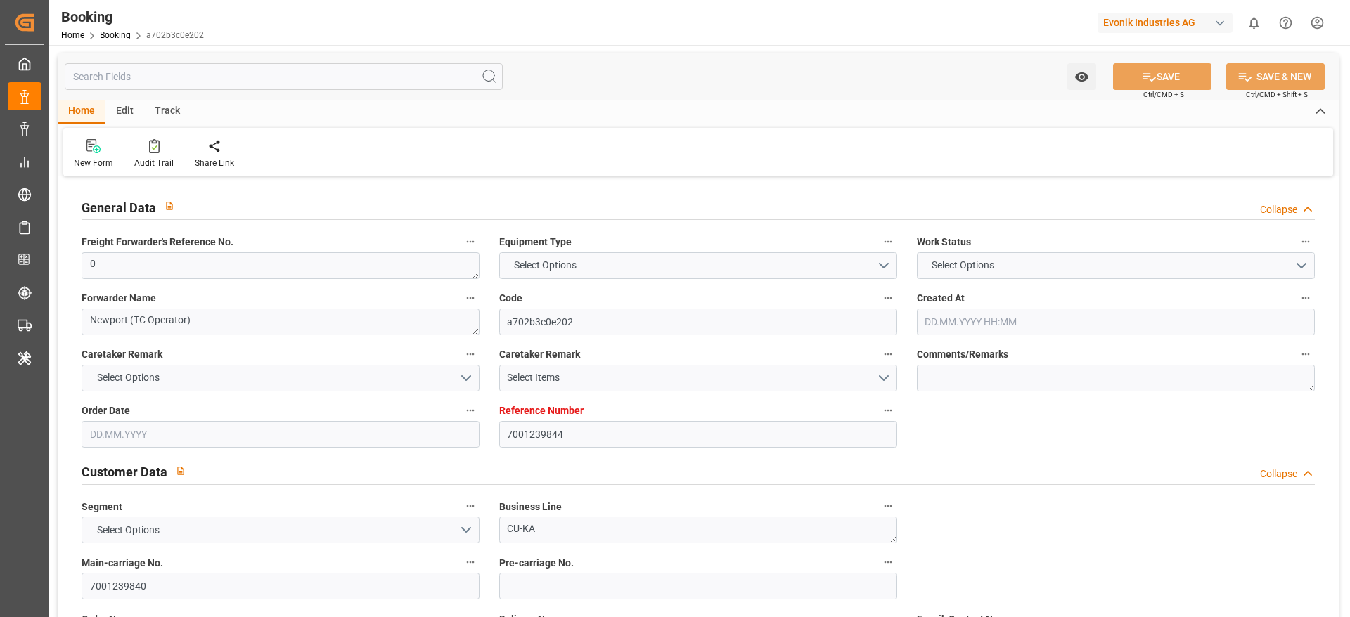
type input "[GEOGRAPHIC_DATA]"
type input "[GEOGRAPHIC_DATA] ([GEOGRAPHIC_DATA])"
type textarea "vesselName eta"
type textarea "INPUT_Evonik_Seeburger_IFTMIN_1003080599_20250822202906457.edi"
type textarea "NWC/[GEOGRAPHIC_DATA] [GEOGRAPHIC_DATA] Continent / [GEOGRAPHIC_DATA]-KA"
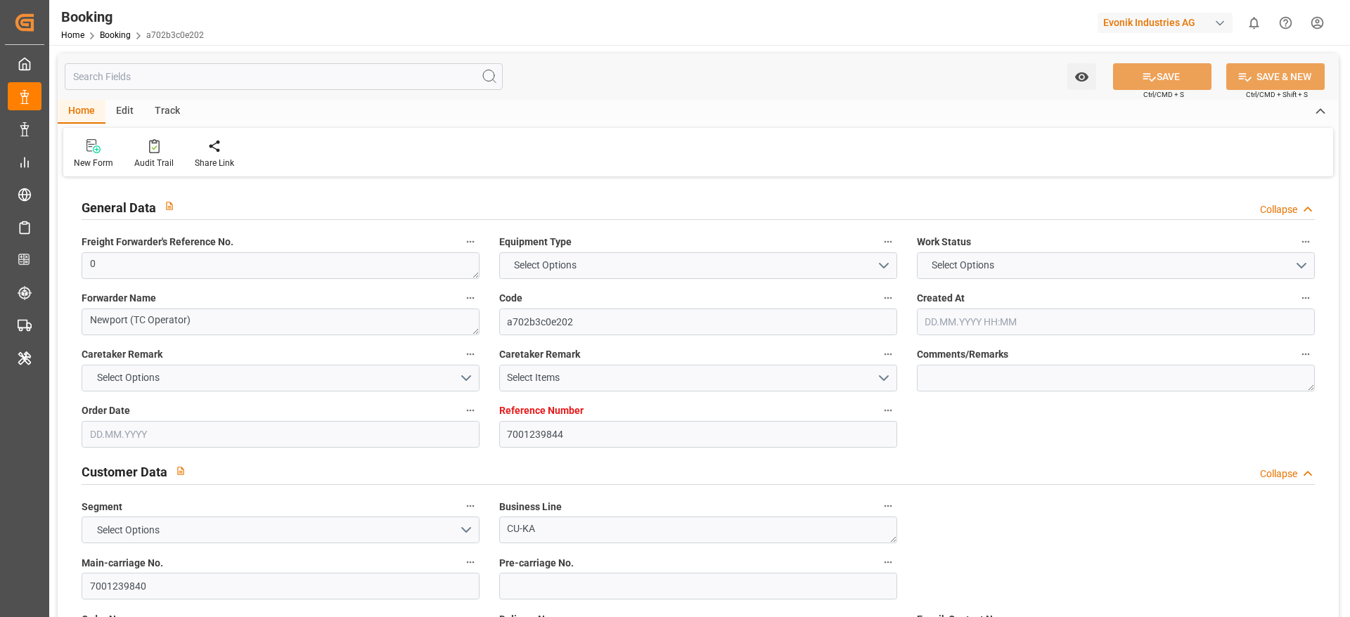
type textarea "INPUT_Evonik_Seeburger_IFTMIN_1003018910_20250804153104191.edi,INPUT_Evonik_See…"
type textarea "1003080599"
type textarea "[PERSON_NAME]"
type textarea "businessDivision-businessLine-"
type textarea "IFTMIN"
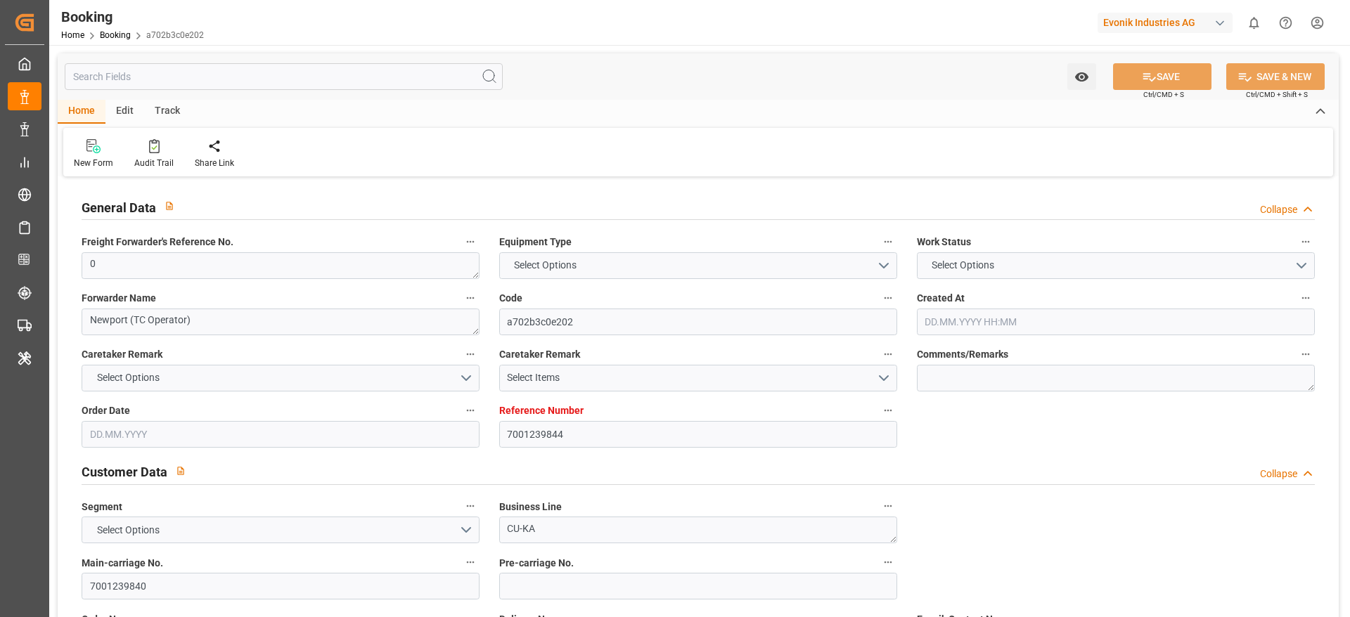
type textarea "a011t00000LcJC5AAN"
type textarea "No"
type input "7001239844"
type input "9776418"
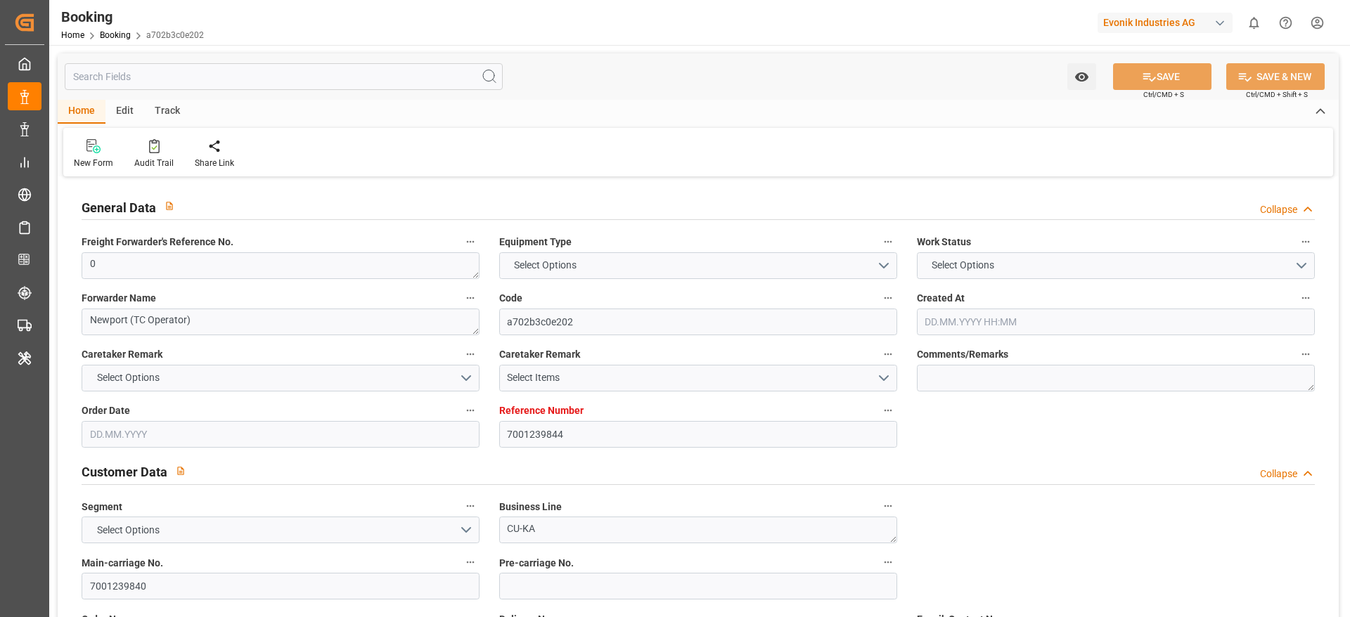
type input "CMACGM"
type input "CMA CGM Group"
type input "NLRTM"
type input "MYPKG"
type input "46"
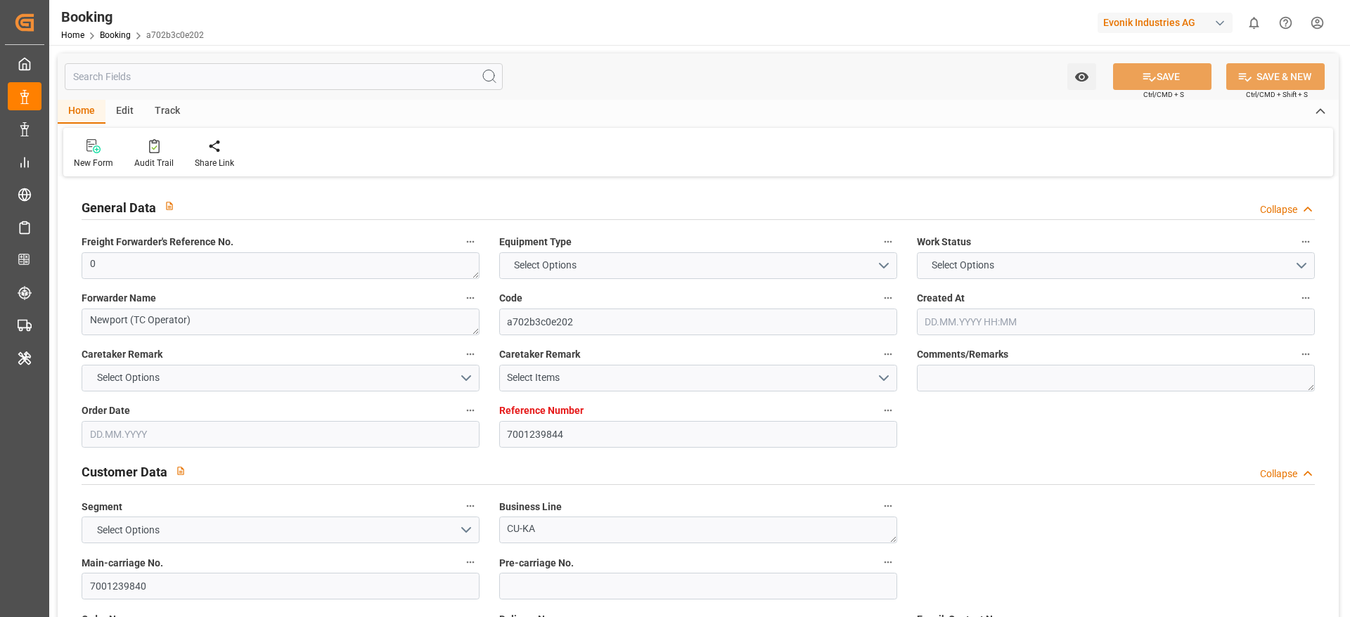
type input "0"
type input "[DATE] 13:33"
type input "[DATE]"
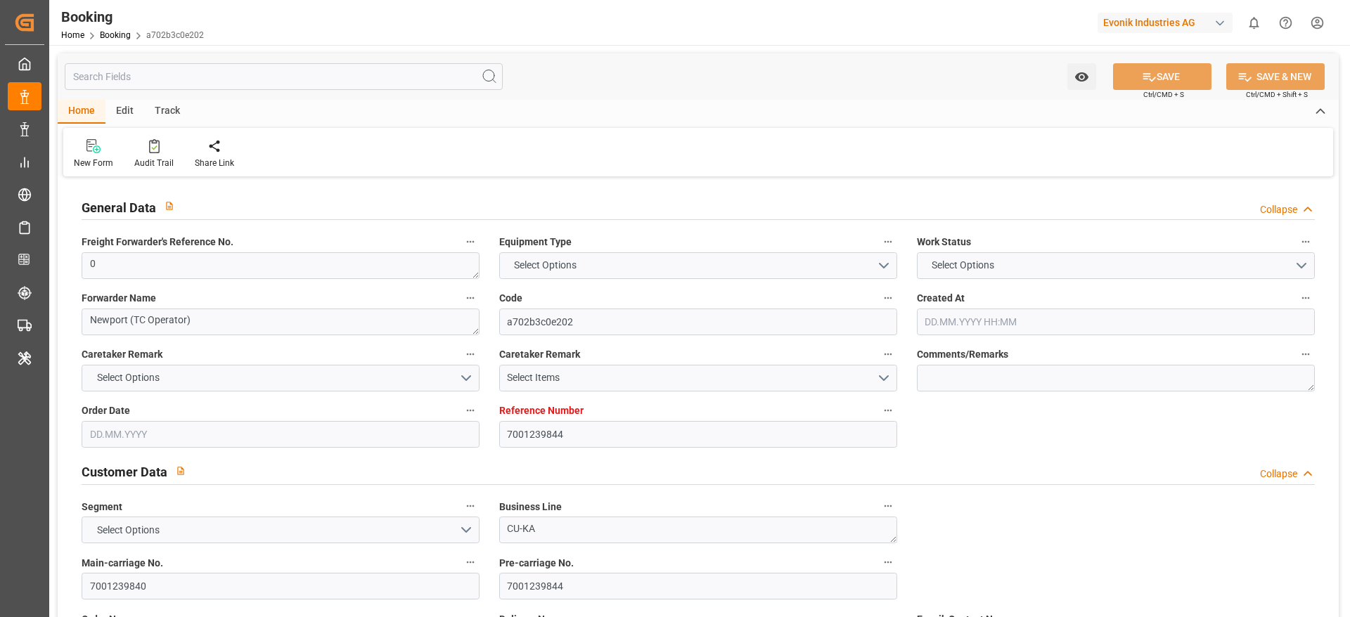
type input "[DATE] 00:00"
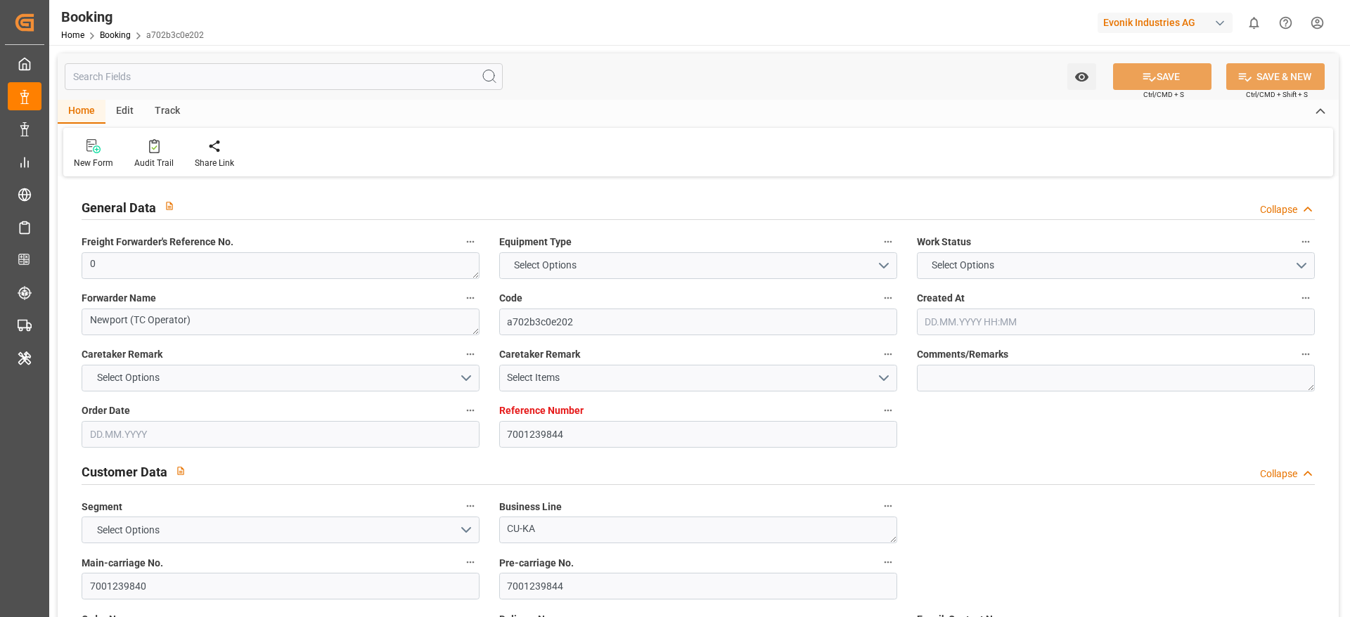
type input "[DATE] 00:00"
type input "[DATE]"
type input "[DATE] 11:48"
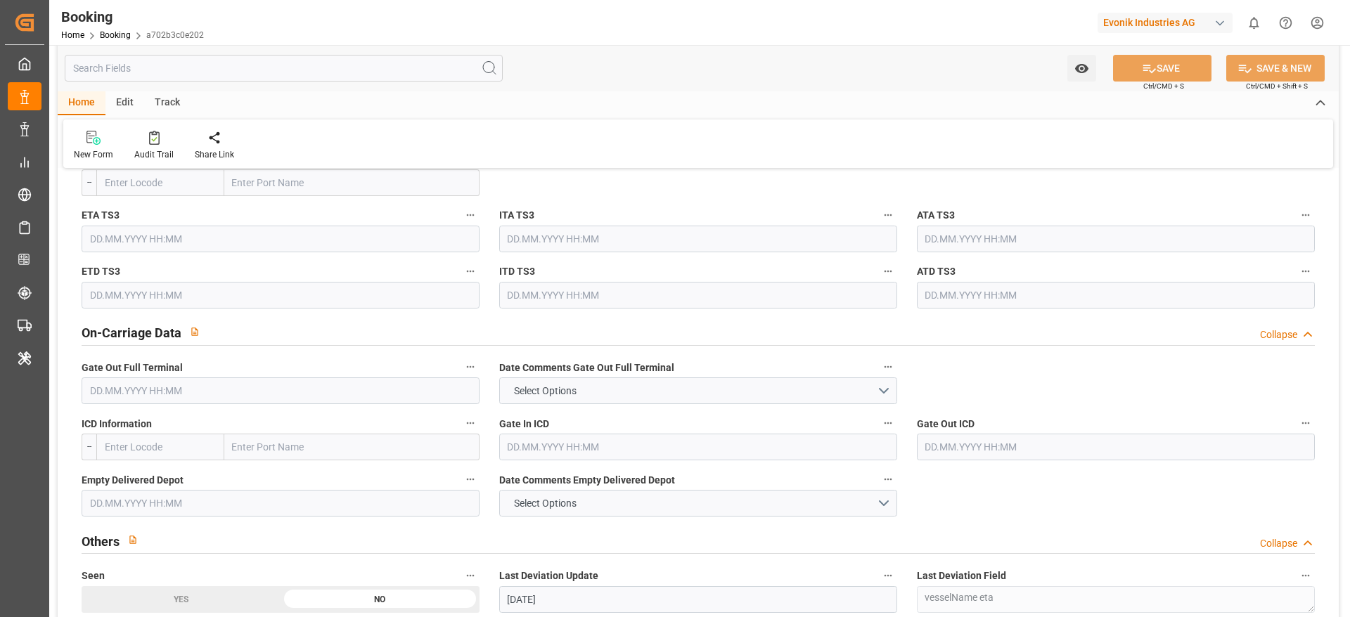
scroll to position [1947, 0]
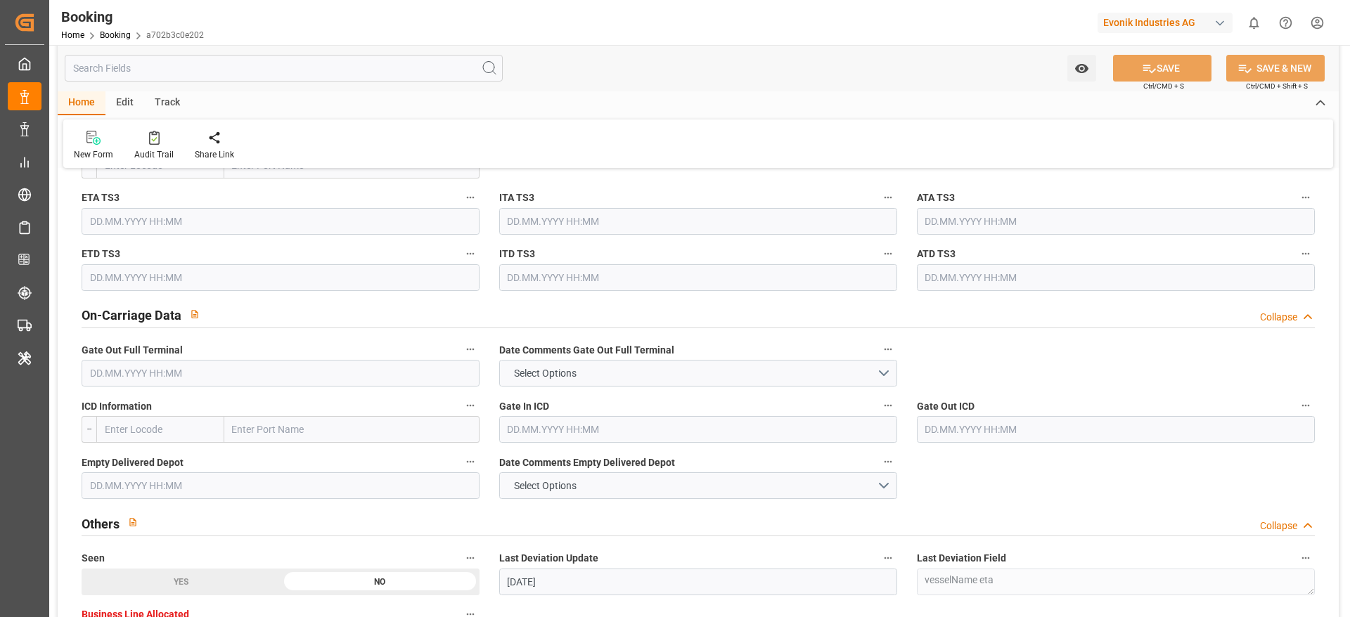
click at [364, 365] on input "text" at bounding box center [281, 373] width 398 height 27
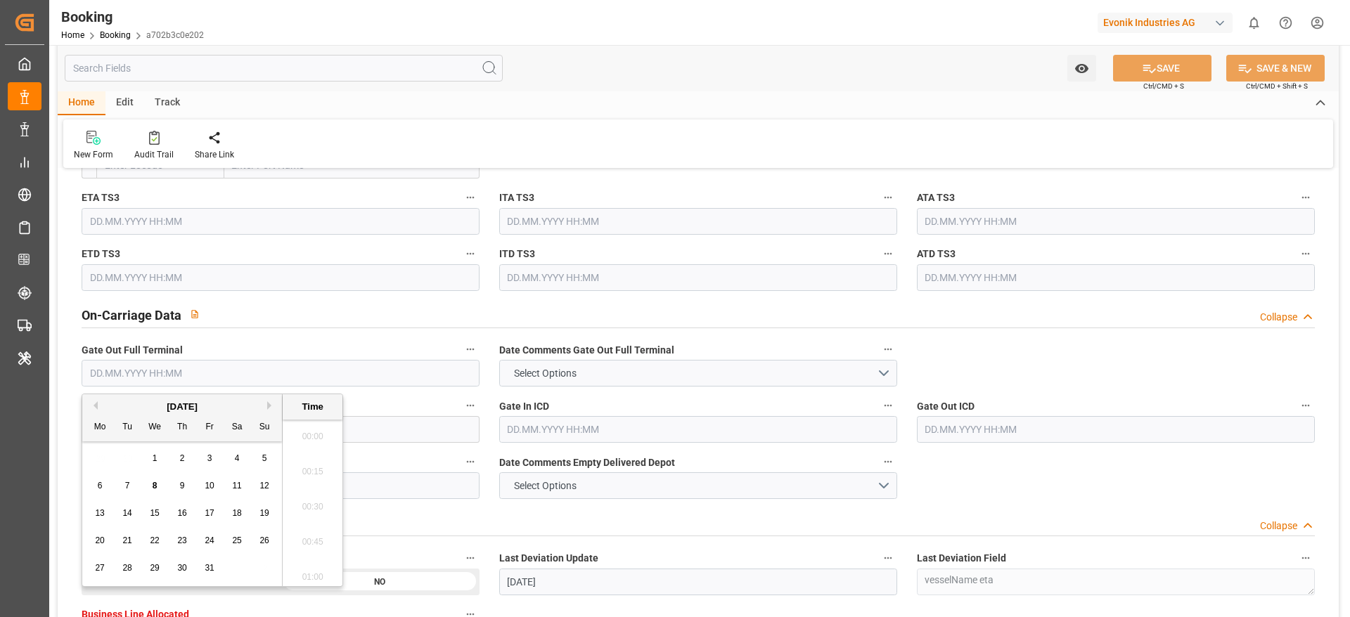
scroll to position [2185, 0]
drag, startPoint x: 125, startPoint y: 484, endPoint x: 291, endPoint y: 248, distance: 288.2
click at [125, 482] on span "7" at bounding box center [127, 486] width 5 height 10
type input "[DATE] 00:00"
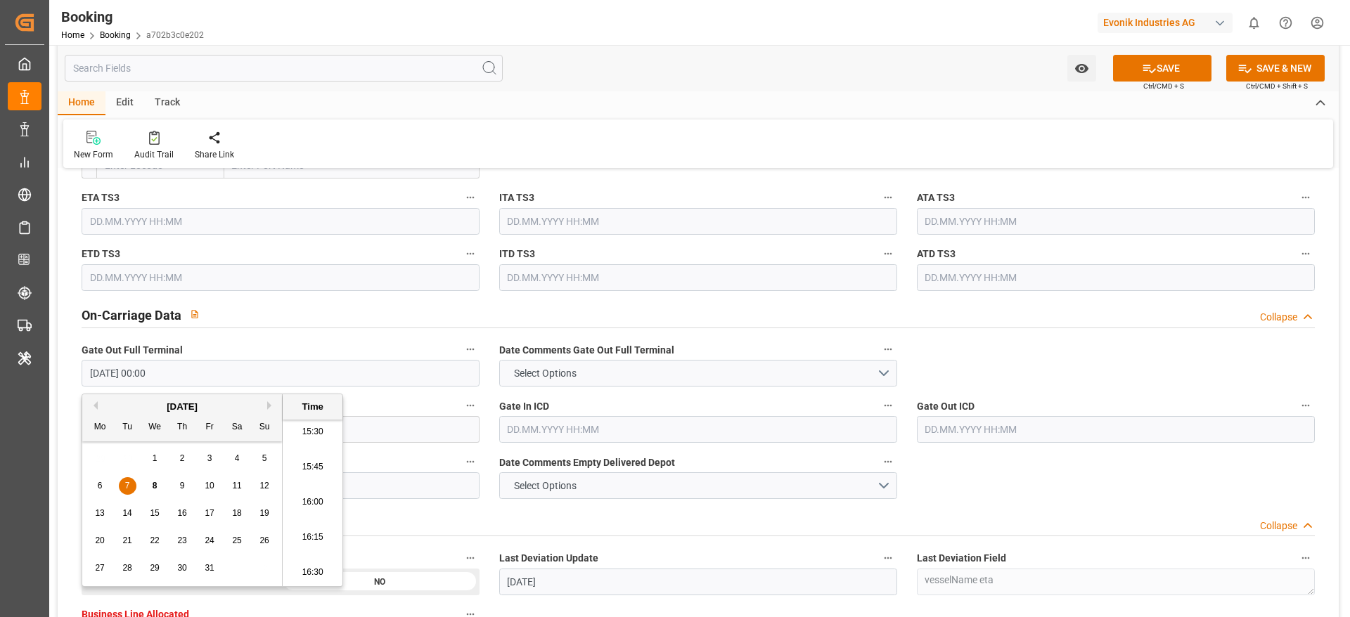
click at [324, 123] on div "New Form Audit Trail Share Link" at bounding box center [698, 144] width 1270 height 49
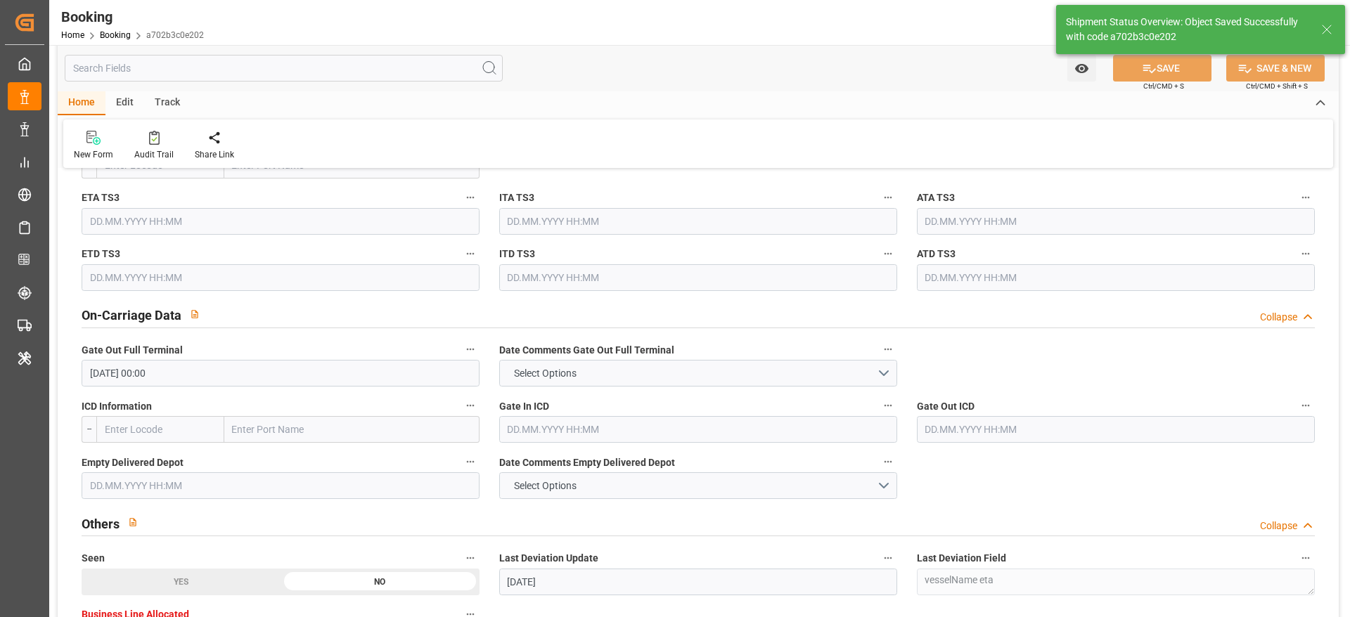
type textarea "[PERSON_NAME]"
type input "[DATE] 10:41"
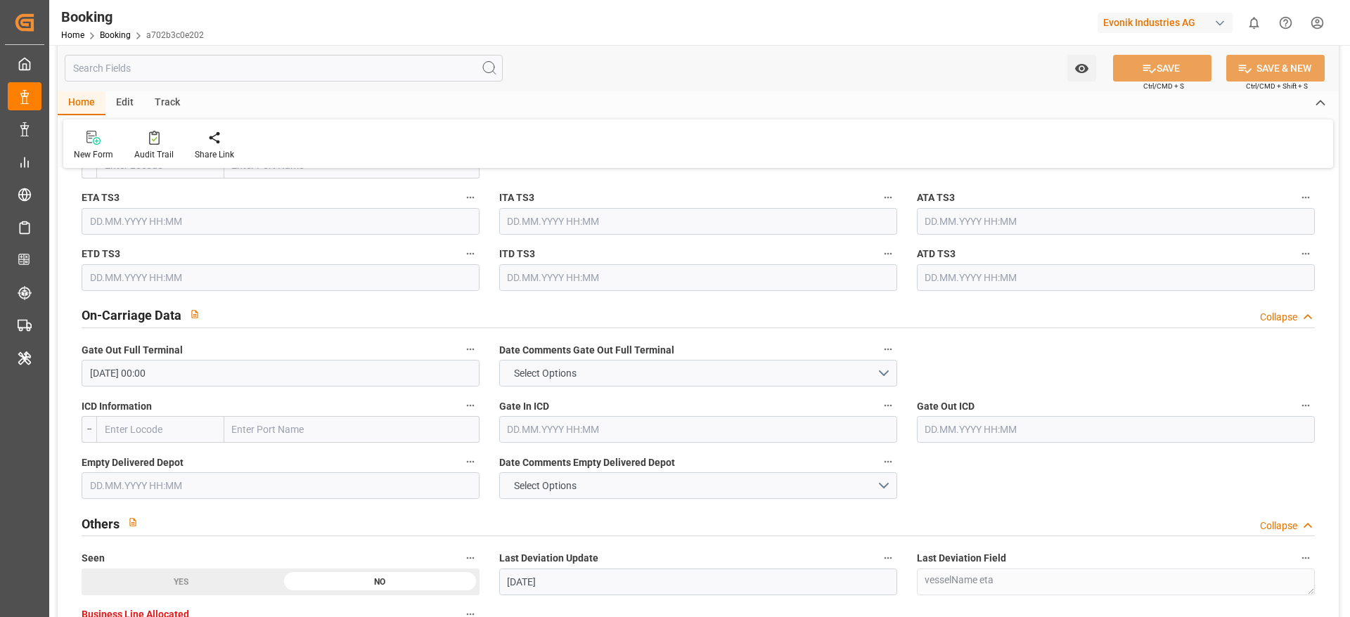
scroll to position [2535, 0]
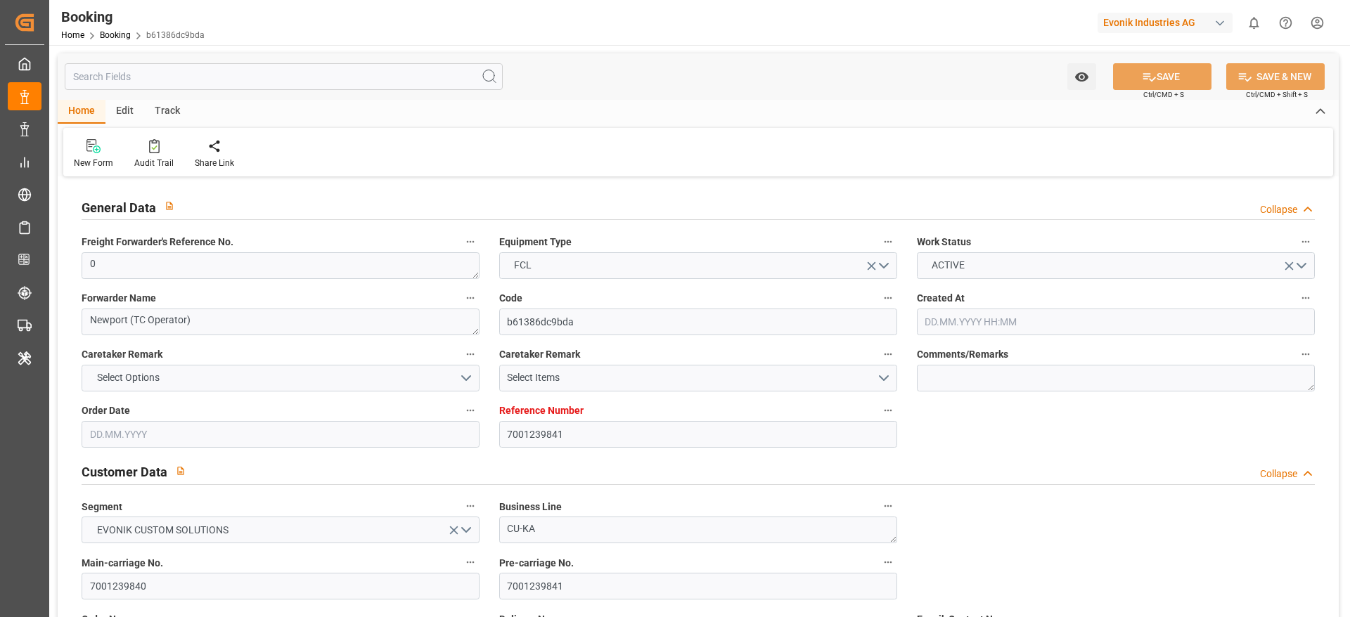
type input "7001239841"
type input "9776418"
type input "CMACGM"
type input "CMA CGM Group"
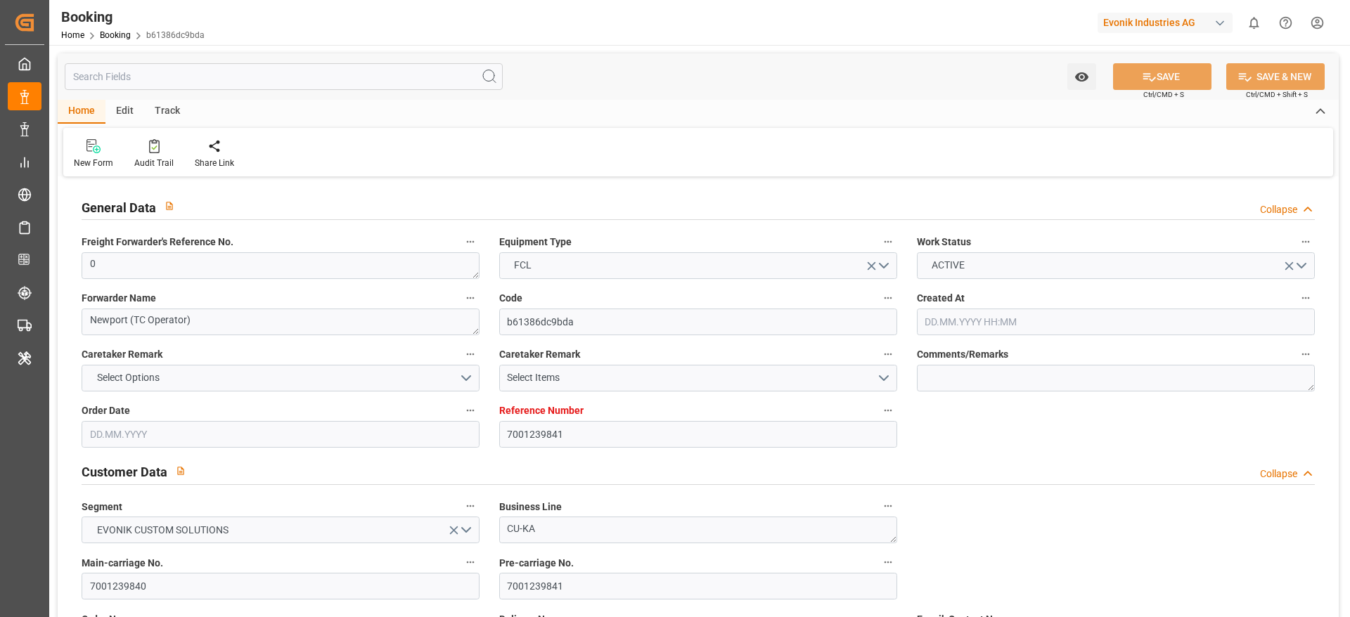
type input "NLRTM"
type input "MYPKG"
type input "46"
type input "0"
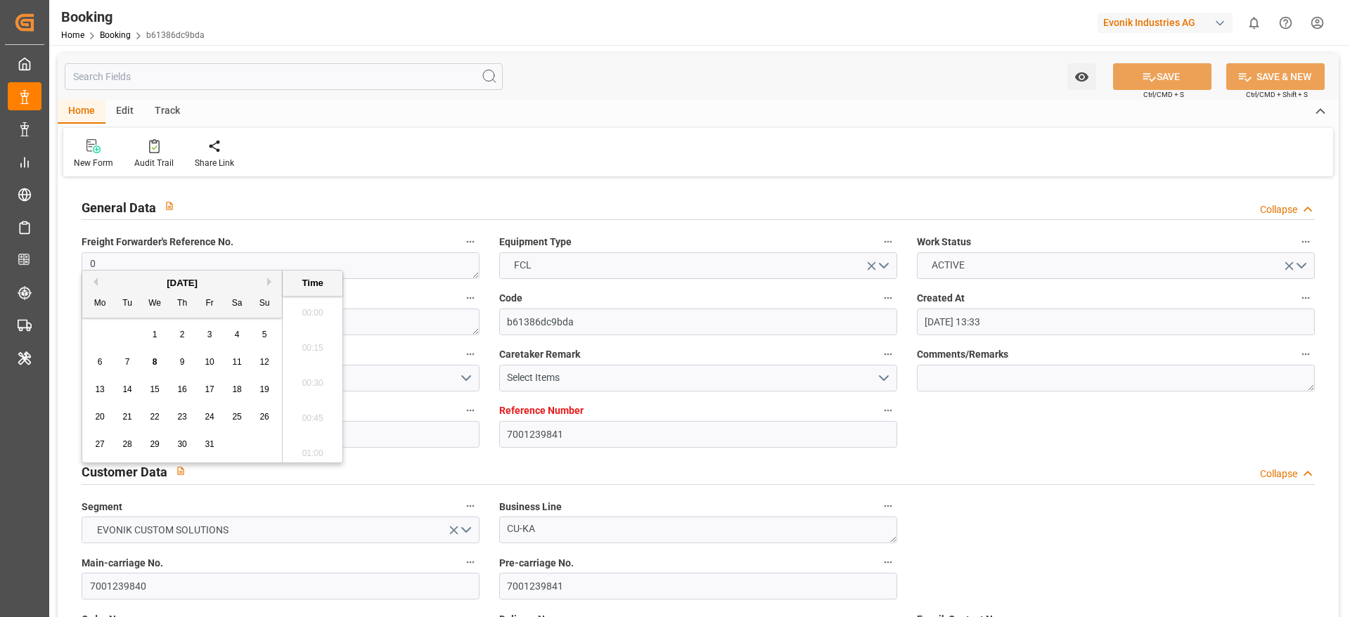
type input "[DATE] 13:33"
type input "[DATE]"
type input "[DATE] 00:00"
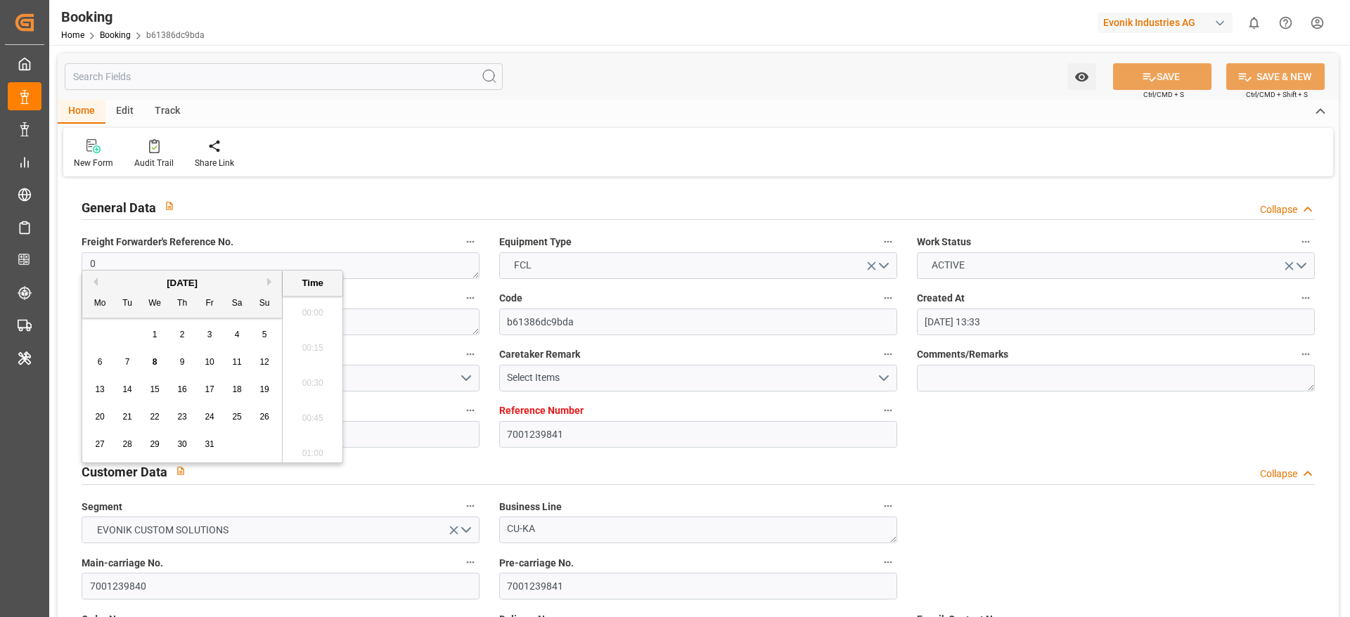
type input "[DATE] 00:00"
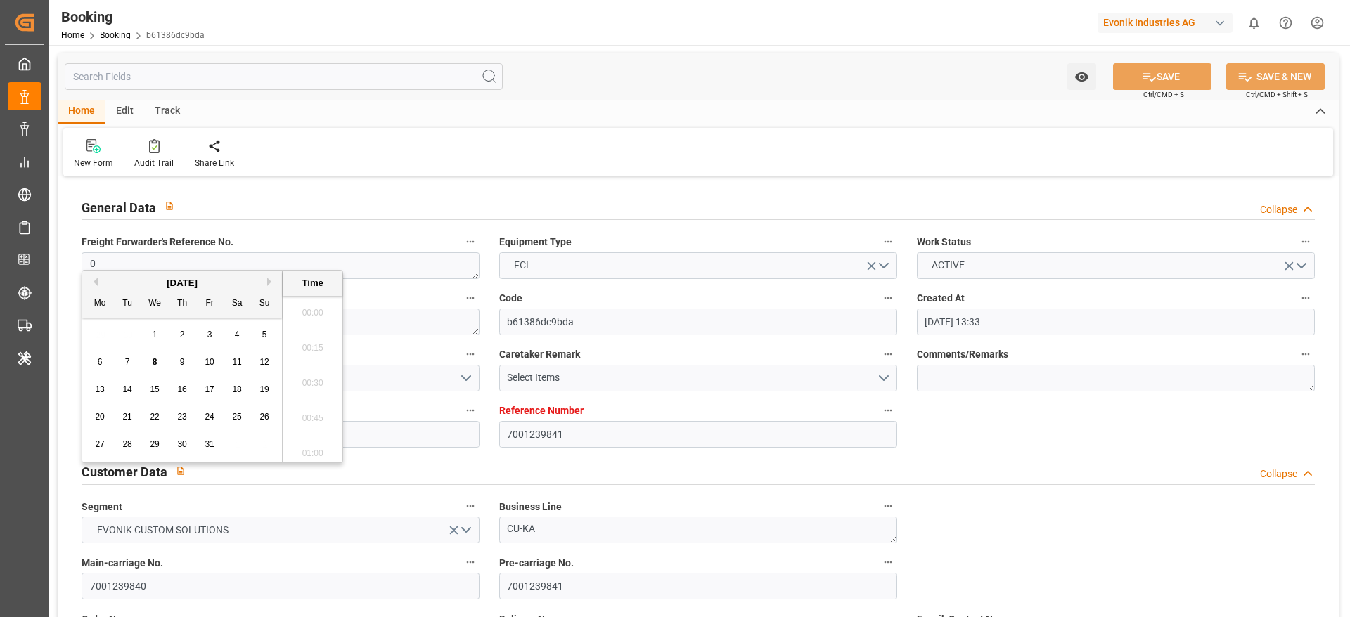
type input "[DATE] 00:00"
type input "[DATE]"
type input "[DATE] 11:48"
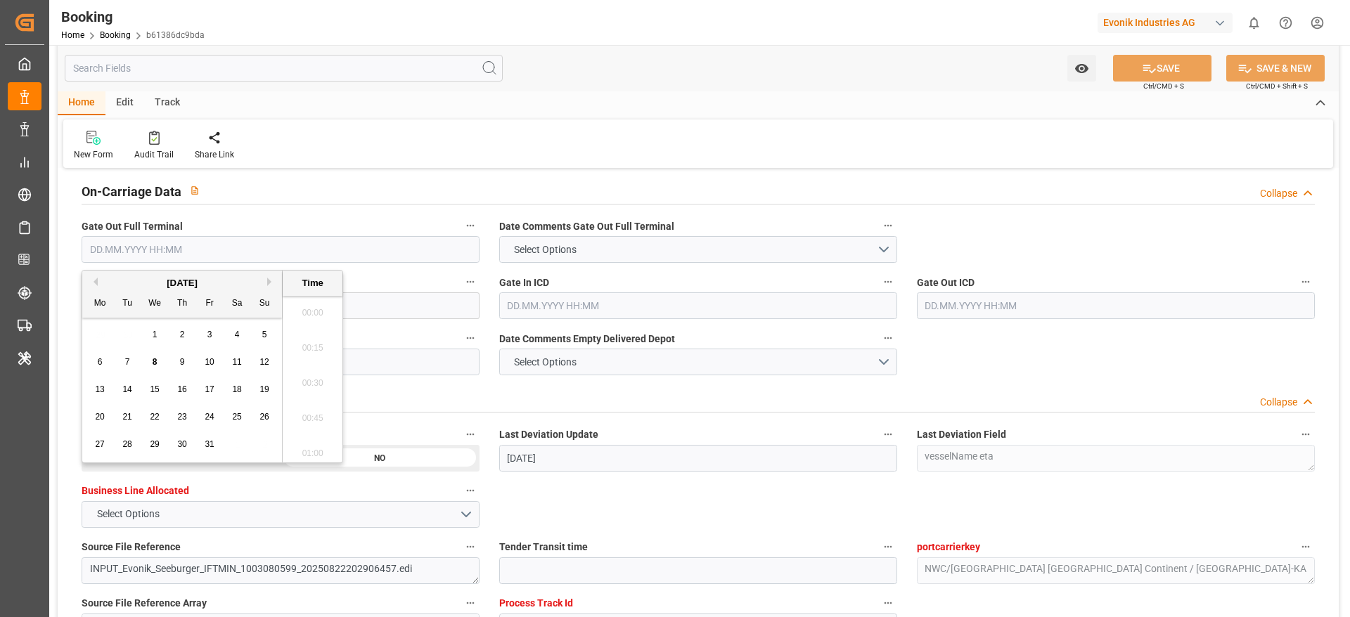
scroll to position [2185, 0]
click at [127, 356] on div "7" at bounding box center [128, 362] width 18 height 17
type input "[DATE] 00:00"
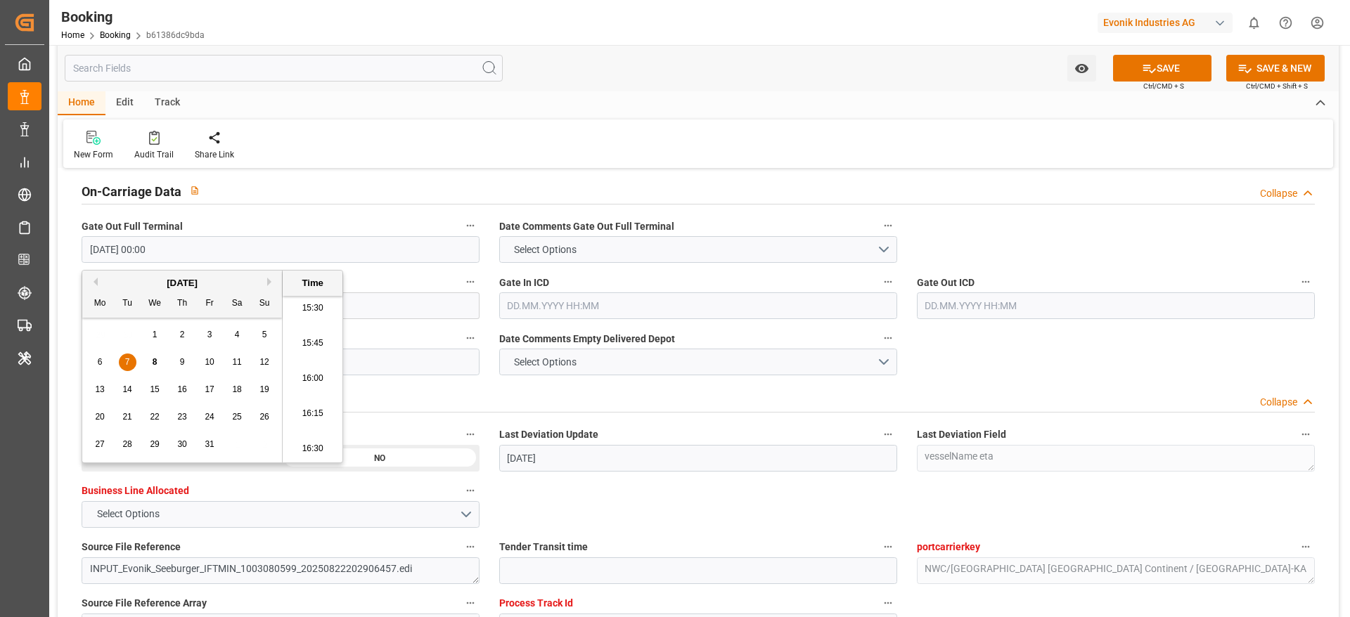
click at [361, 150] on div "New Form Audit Trail Share Link" at bounding box center [698, 144] width 1270 height 49
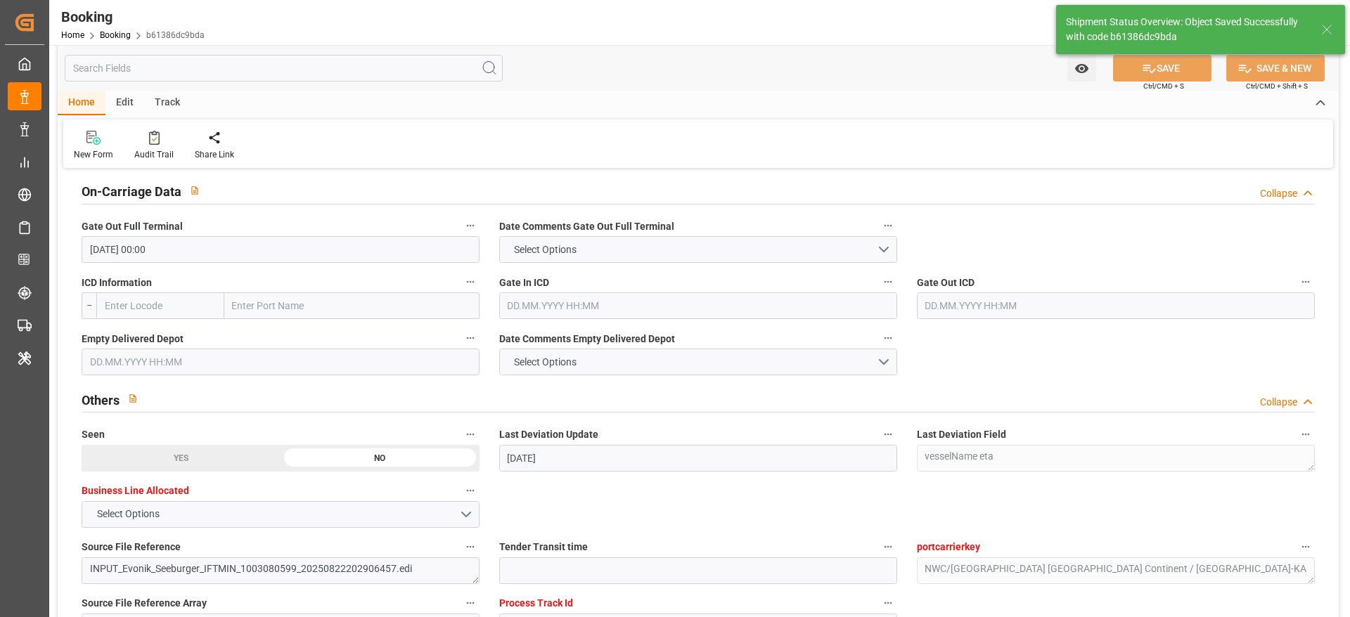
type textarea "[PERSON_NAME]"
type input "[DATE] 10:42"
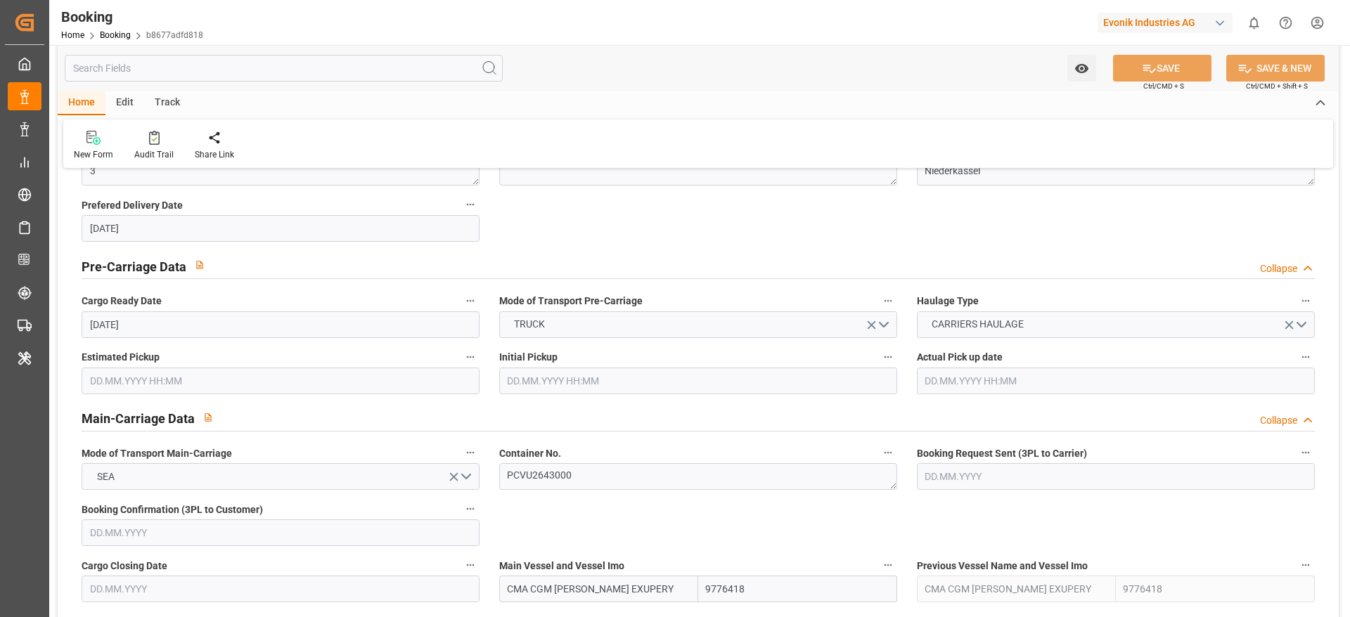
scroll to position [1150, 0]
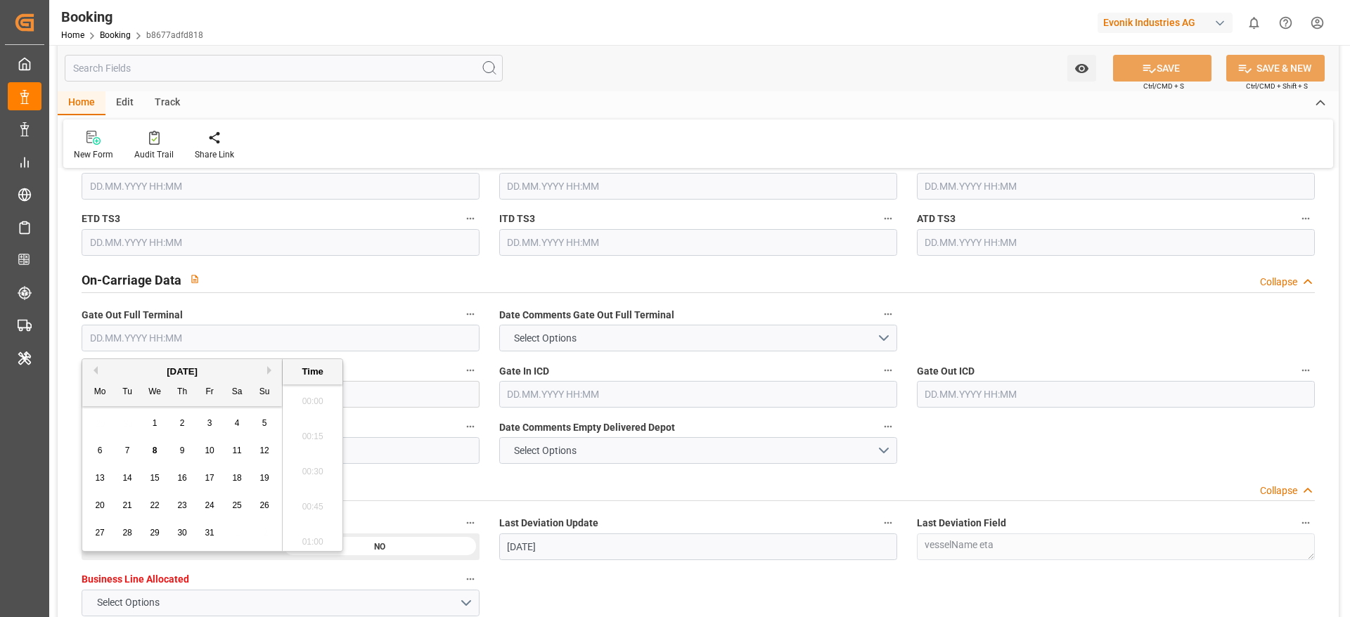
scroll to position [2185, 0]
click at [121, 453] on div "7" at bounding box center [128, 451] width 18 height 17
type input "[DATE] 00:00"
click at [285, 140] on div "New Form Audit Trail Share Link" at bounding box center [698, 144] width 1270 height 49
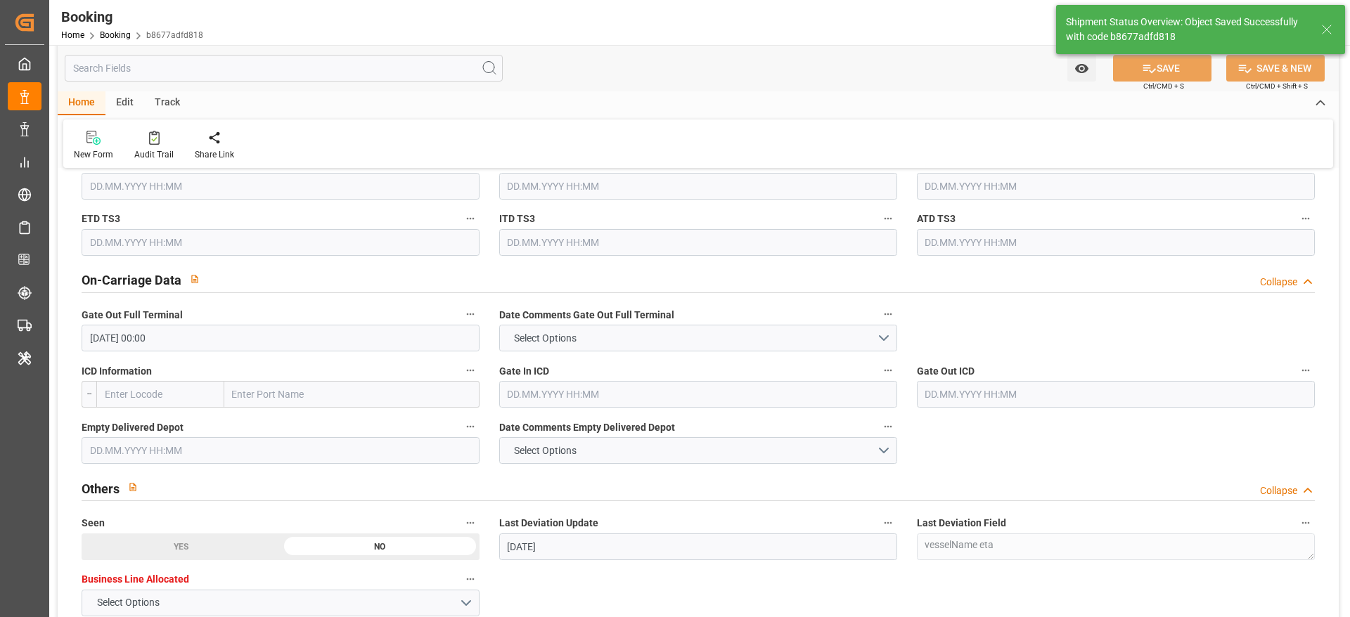
type textarea "[PERSON_NAME]"
type input "[DATE] 10:42"
